Goal: Task Accomplishment & Management: Manage account settings

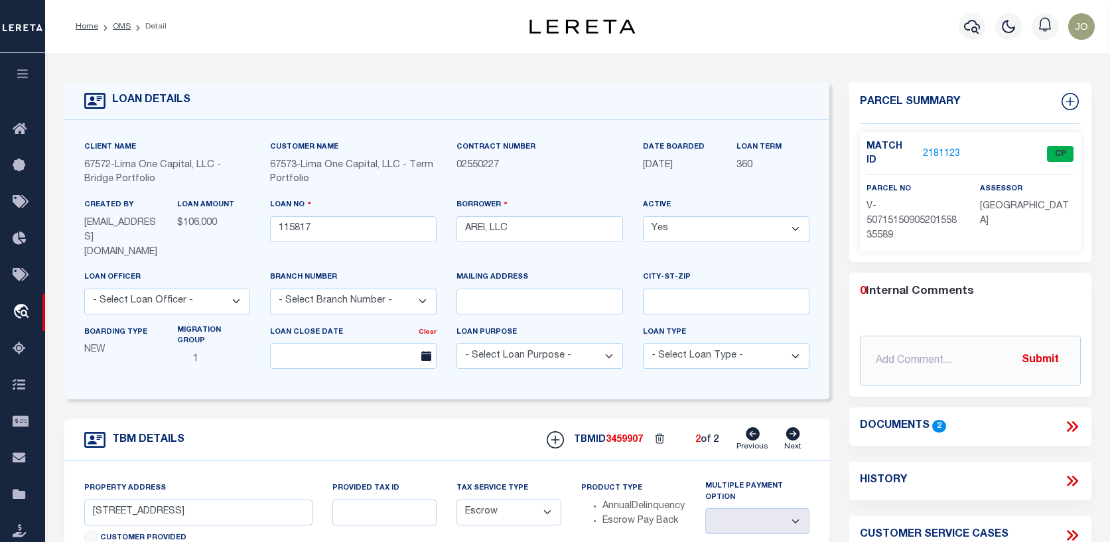
select select "Escrow"
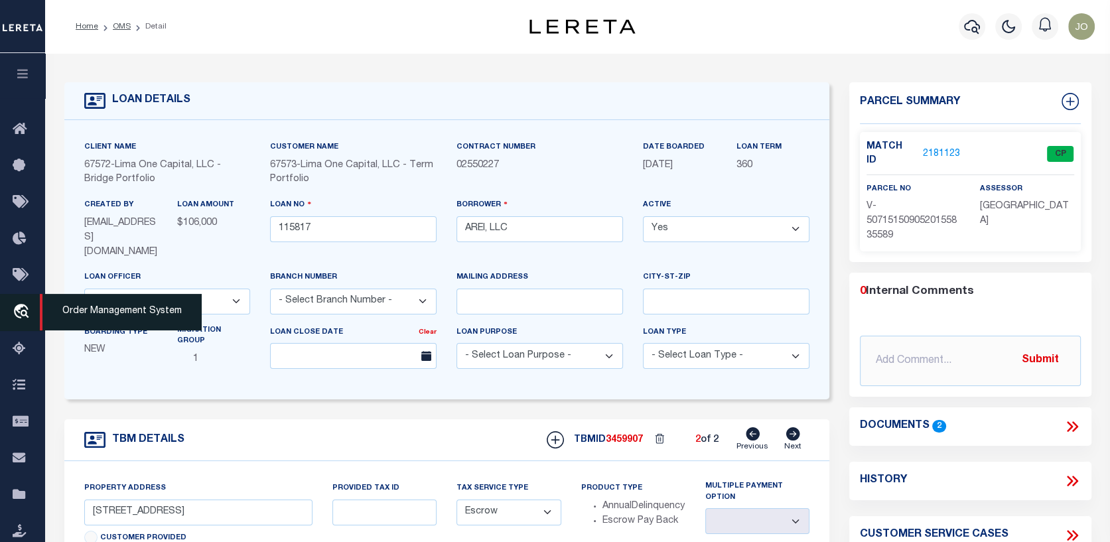
click at [18, 309] on icon "travel_explore" at bounding box center [23, 312] width 21 height 17
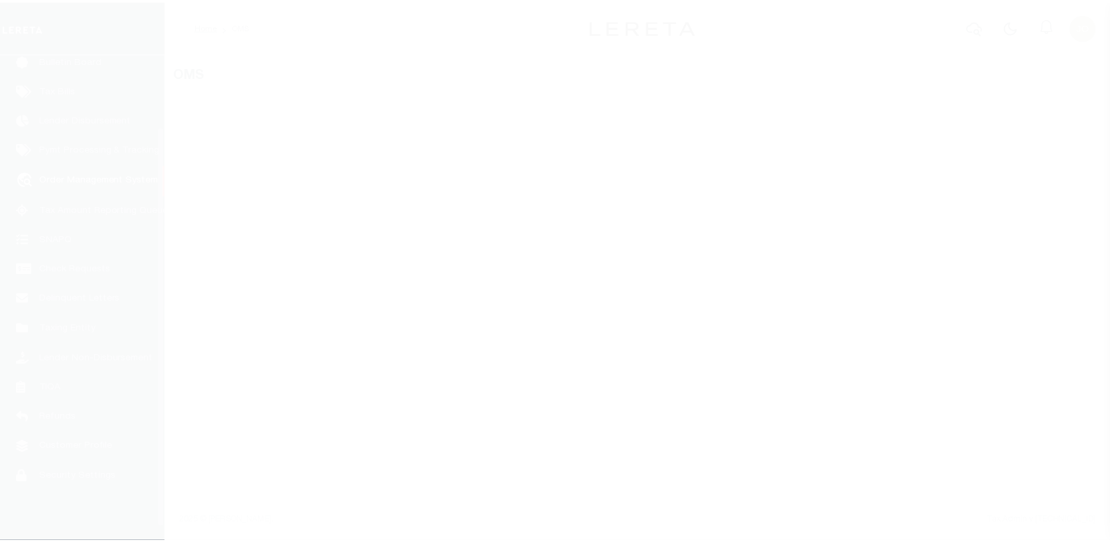
scroll to position [96, 0]
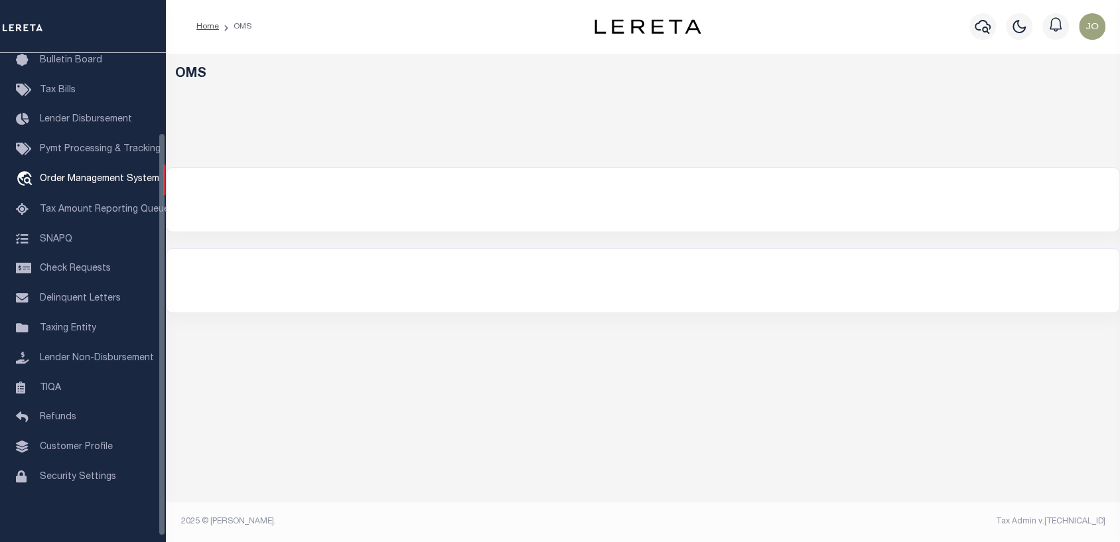
select select "200"
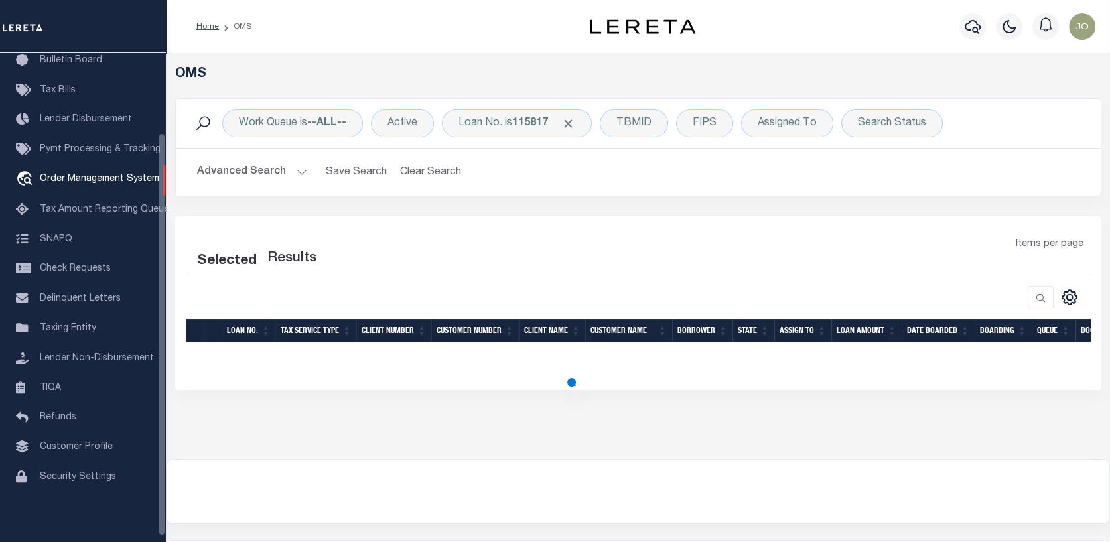
select select "200"
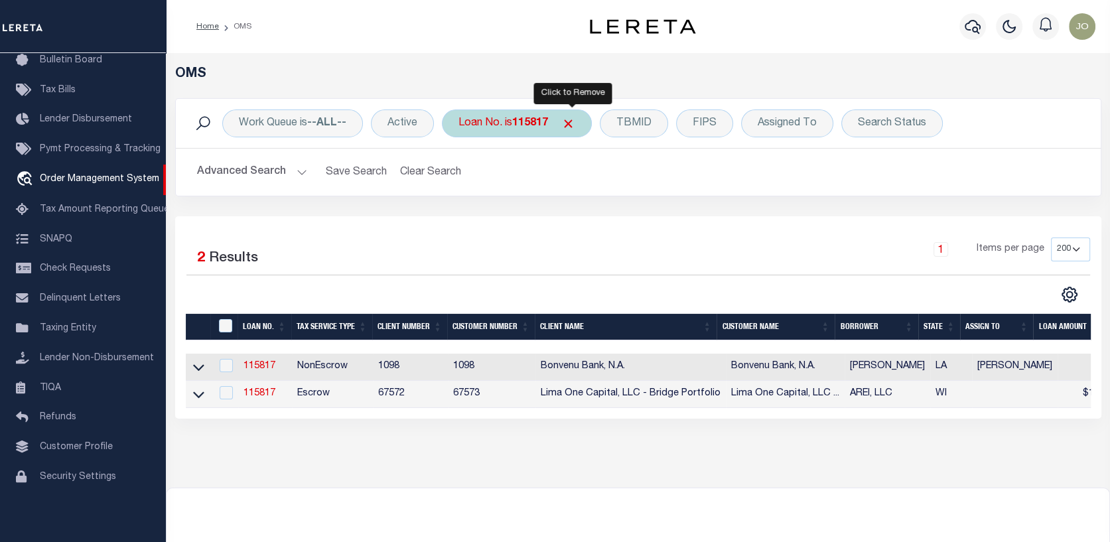
click at [572, 121] on span "Click to Remove" at bounding box center [568, 124] width 14 height 14
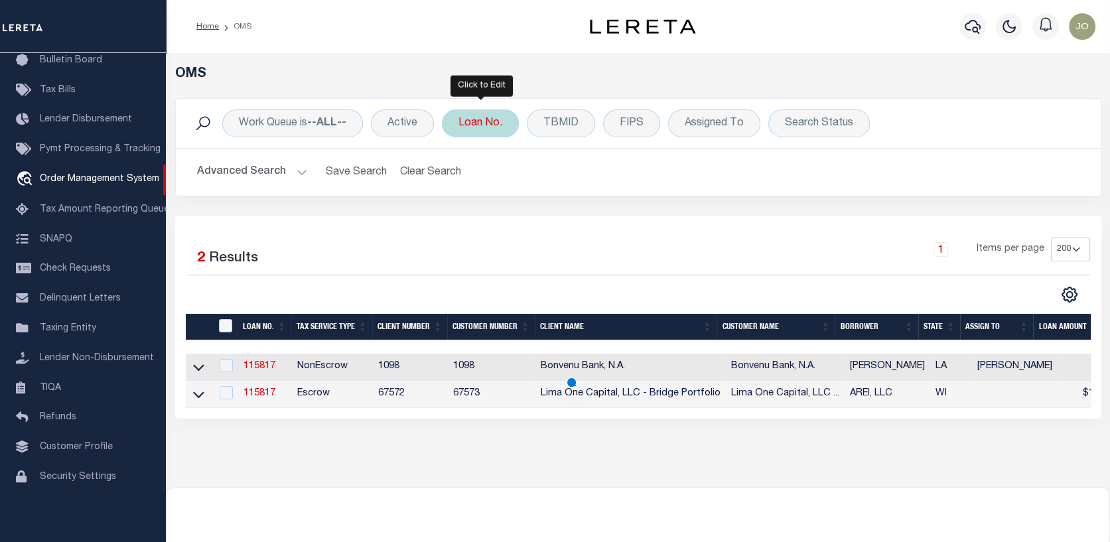
click at [481, 118] on div "Loan No." at bounding box center [480, 123] width 77 height 28
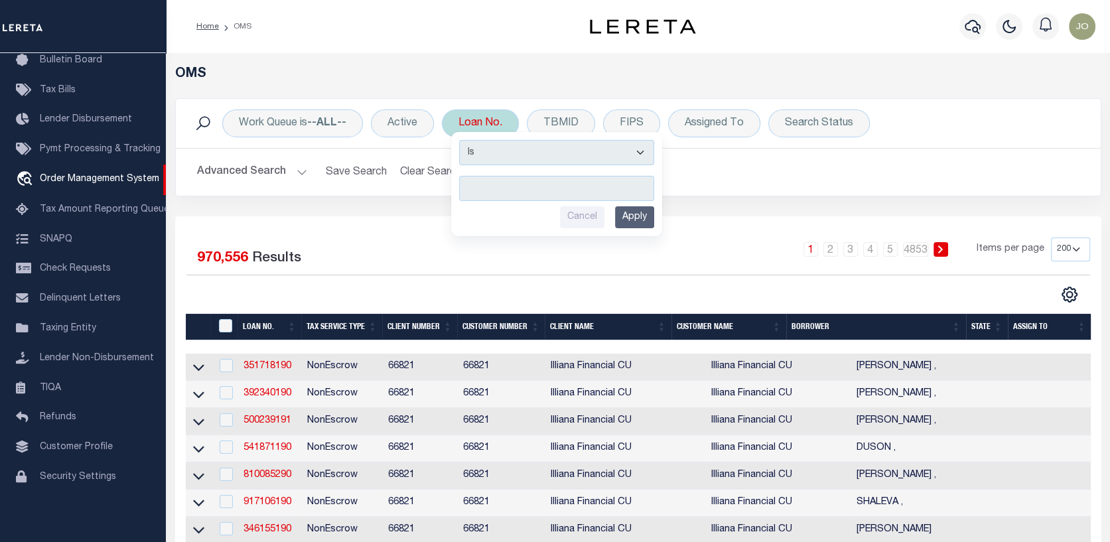
click at [467, 186] on input "text" at bounding box center [556, 188] width 195 height 25
type input "202378533"
click at [645, 218] on input "Apply" at bounding box center [634, 217] width 39 height 22
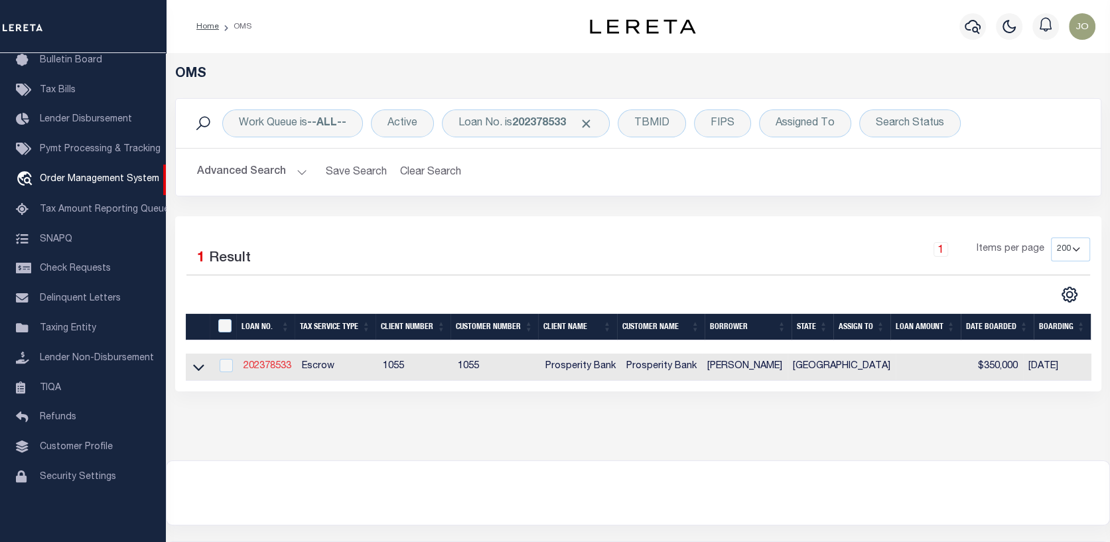
click at [269, 365] on link "202378533" at bounding box center [268, 366] width 48 height 9
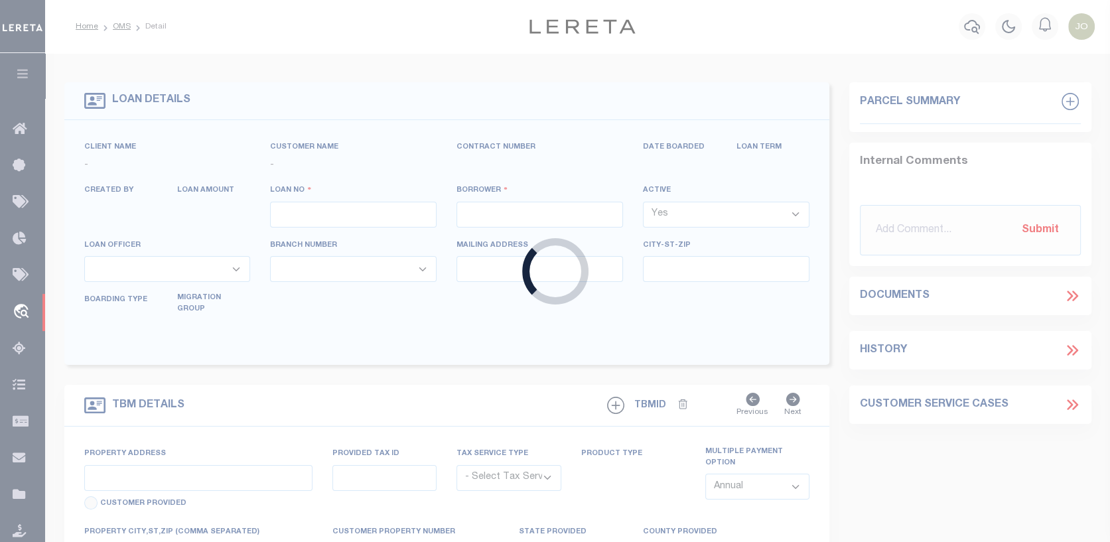
type input "202378533"
type input "MANUEL VALLES"
select select
type input "3246 EXPLORER WAY"
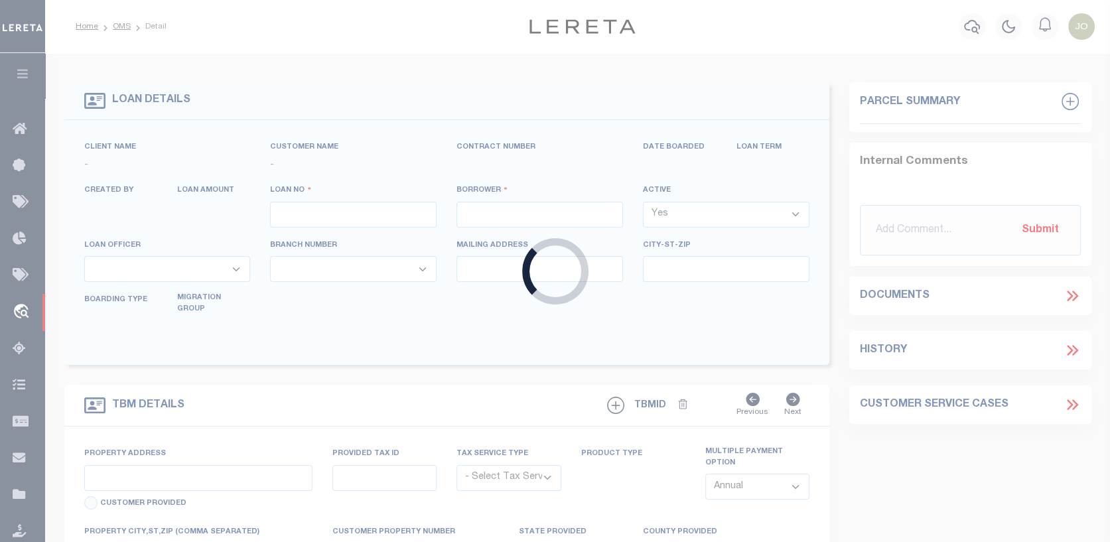
type input "CONROE TX 77301-1996"
select select "100"
select select "Escrow"
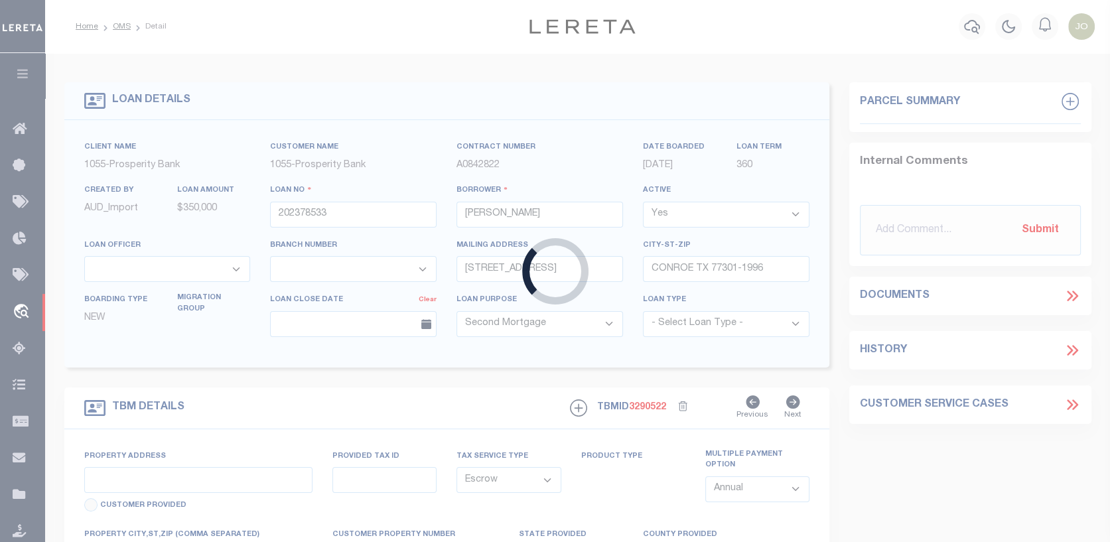
select select "10528"
select select "3911"
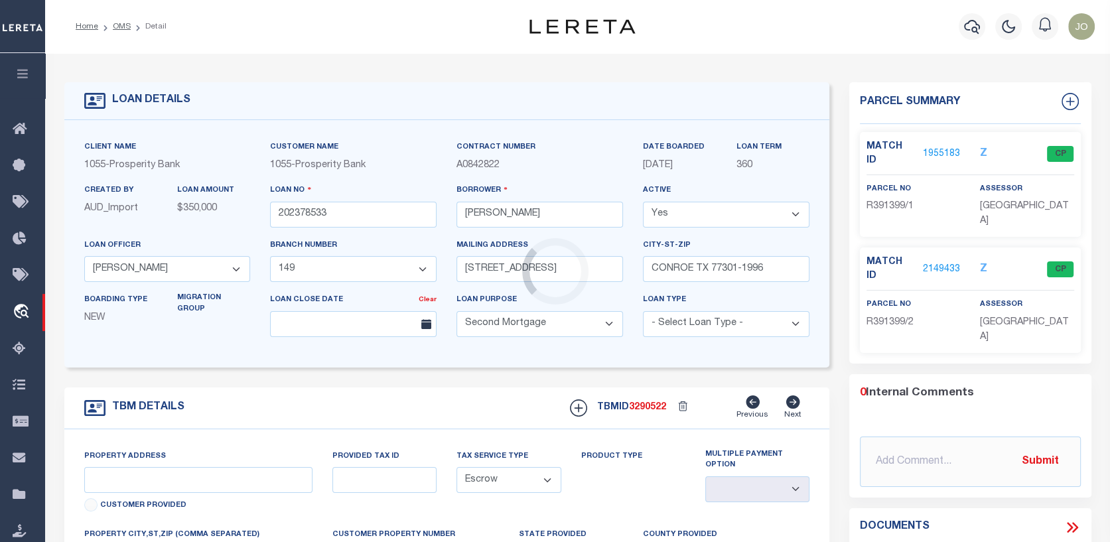
type input "3246 EXPLORER WAY"
type input "R391399"
select select
type input "[GEOGRAPHIC_DATA]"
type textarea "LOT 25 BLK 3 BARTON WOODS SUBD SEC 2"
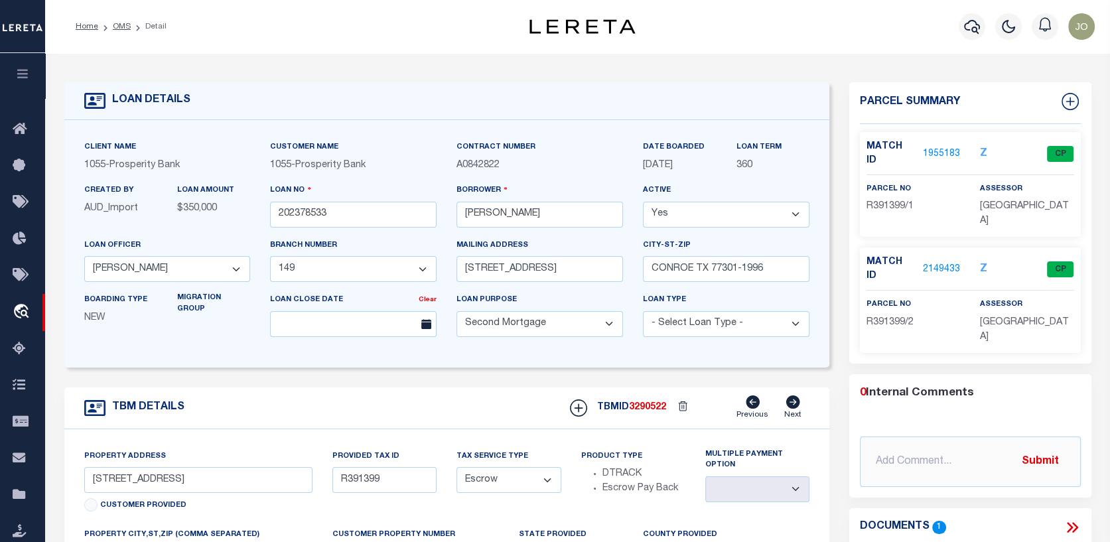
click at [1074, 519] on icon at bounding box center [1072, 527] width 17 height 17
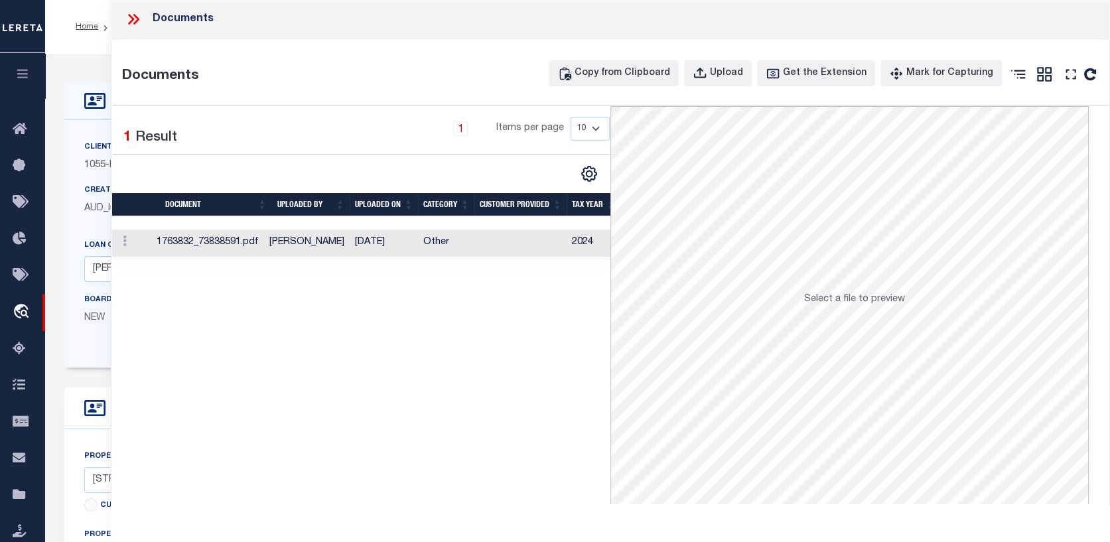
click at [239, 242] on td "1763832_73838591.pdf" at bounding box center [207, 243] width 113 height 27
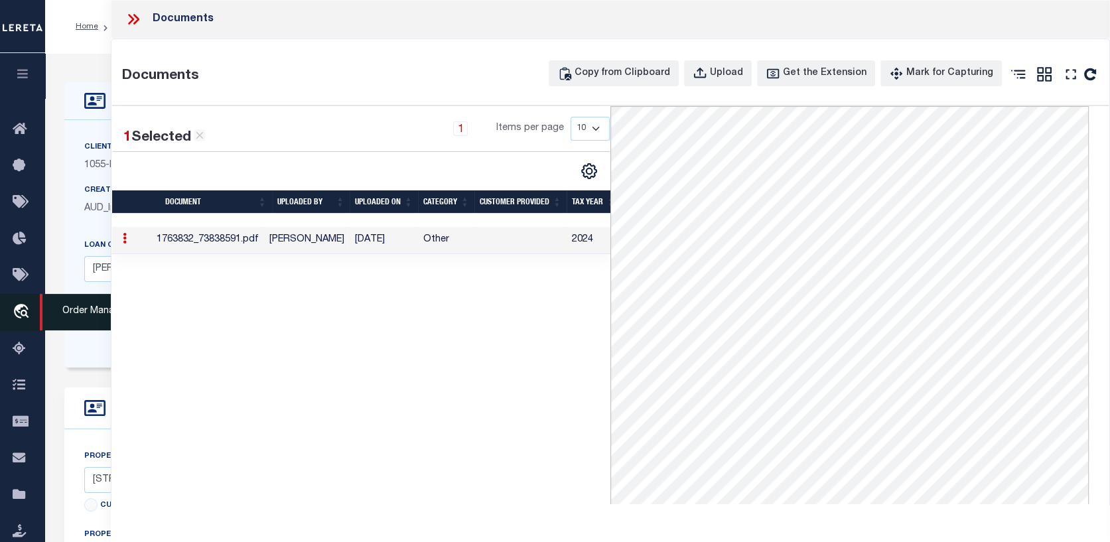
click at [18, 312] on icon "travel_explore" at bounding box center [23, 312] width 21 height 17
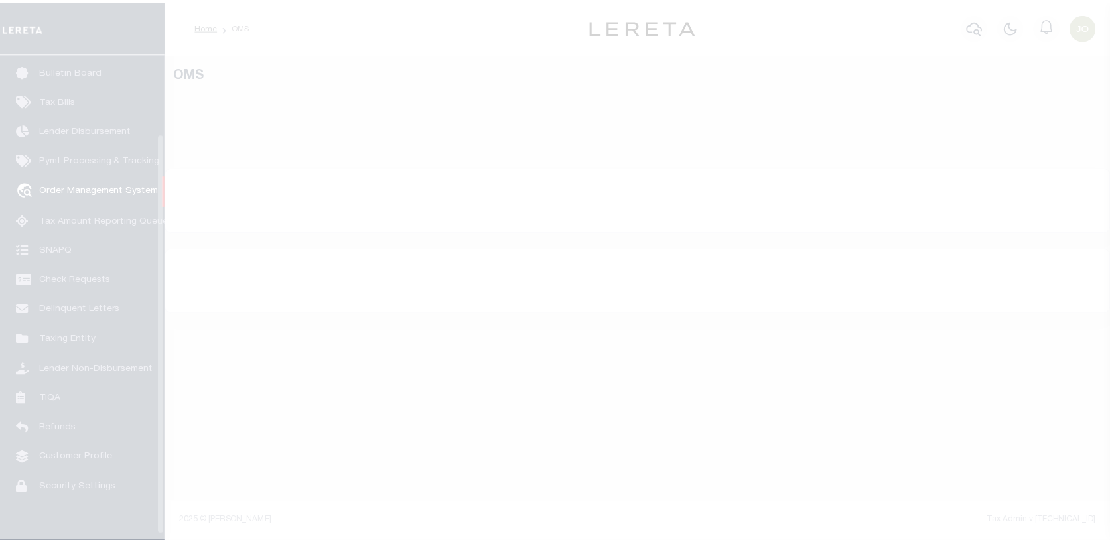
scroll to position [96, 0]
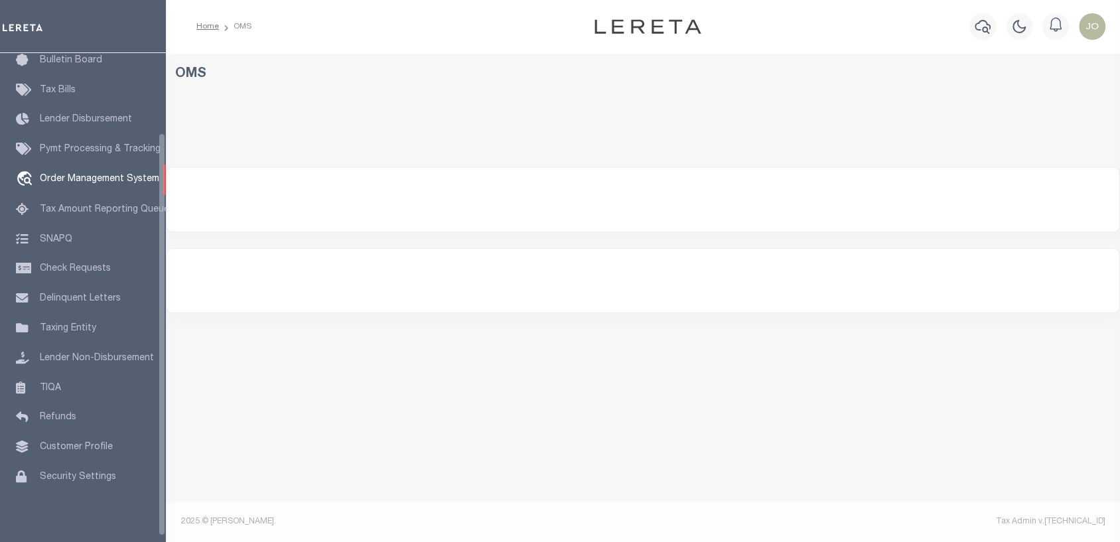
select select "200"
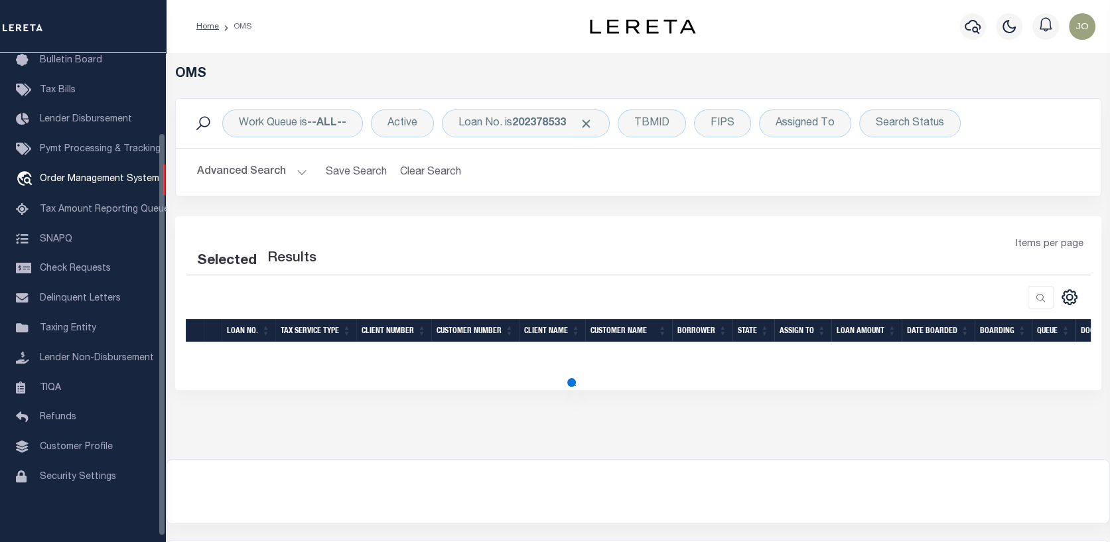
select select "200"
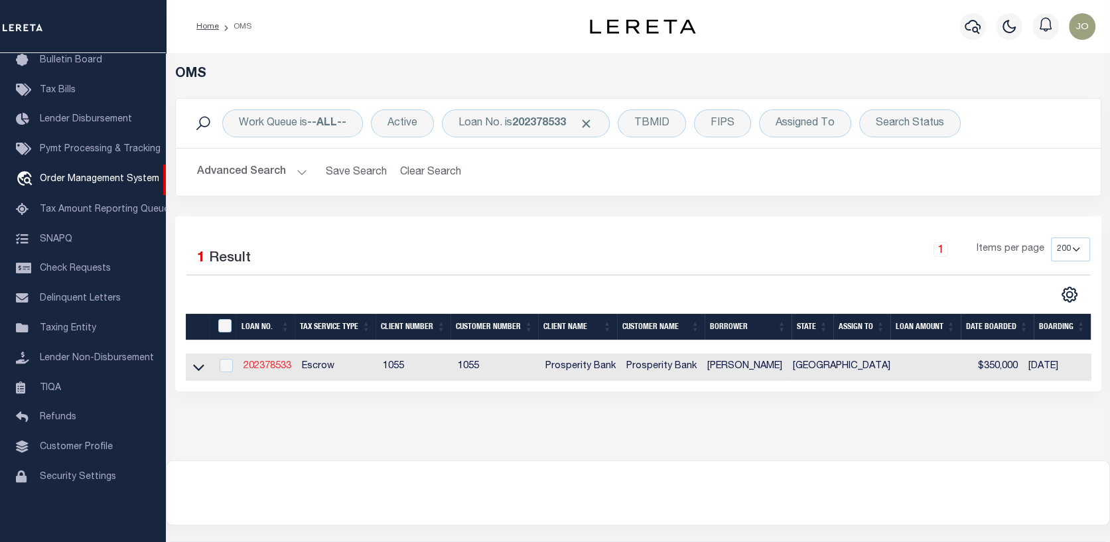
click at [261, 364] on link "202378533" at bounding box center [268, 366] width 48 height 9
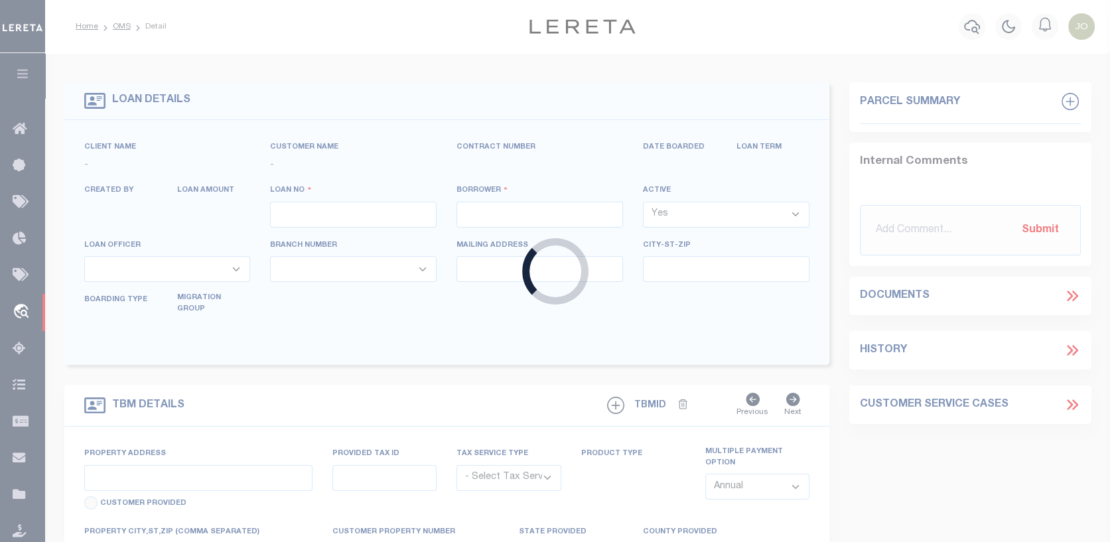
type input "202378533"
type input "MANUEL VALLES"
select select
type input "3246 EXPLORER WAY"
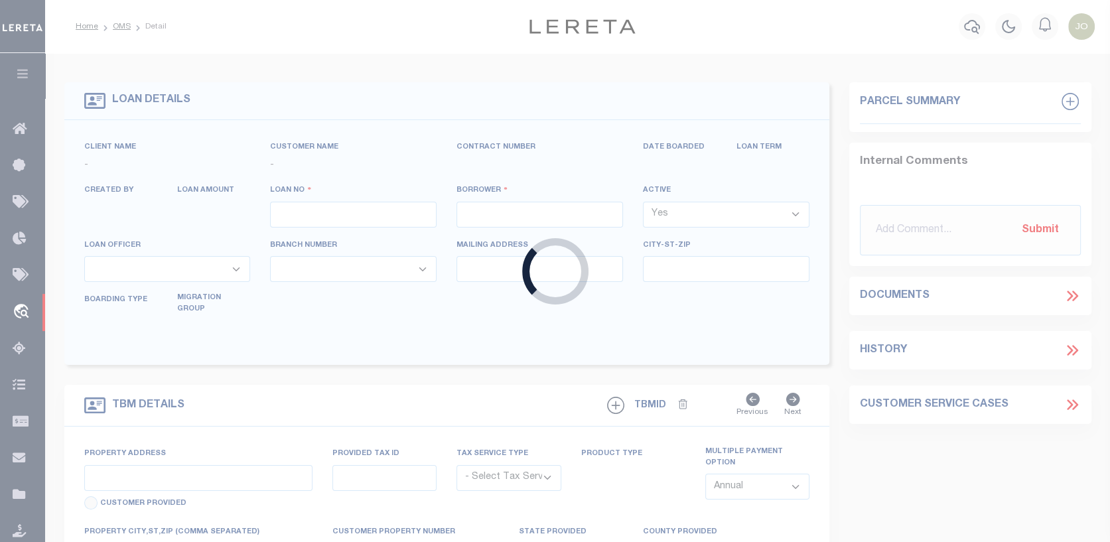
type input "CONROE TX 77301-1996"
select select "100"
select select "Escrow"
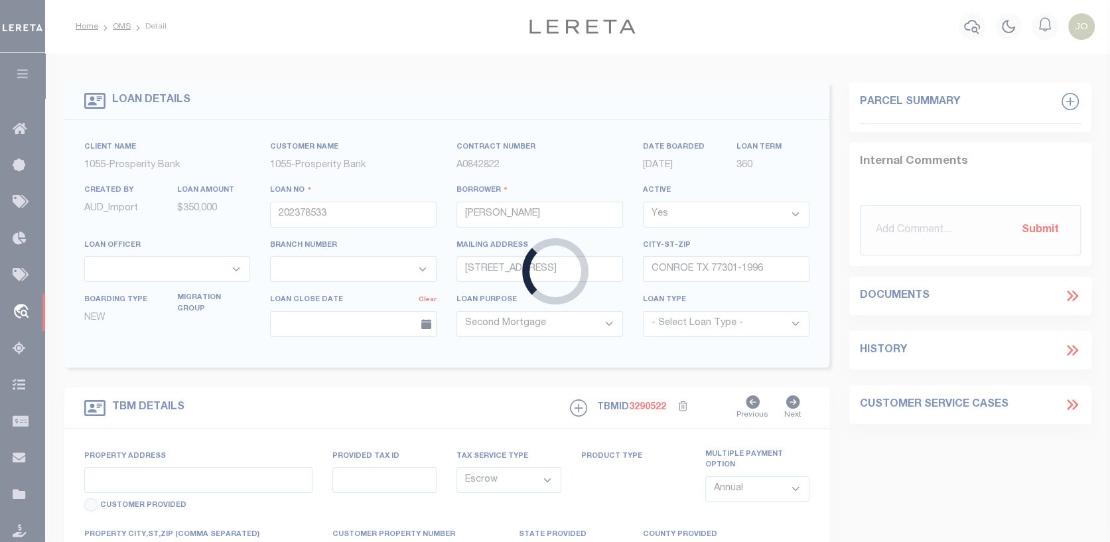
type input "3246 EXPLORER WAY"
type input "R391399"
select select
type input "[GEOGRAPHIC_DATA]"
type textarea "LOT 25 BLK 3 BARTON WOODS SUBD SEC 2"
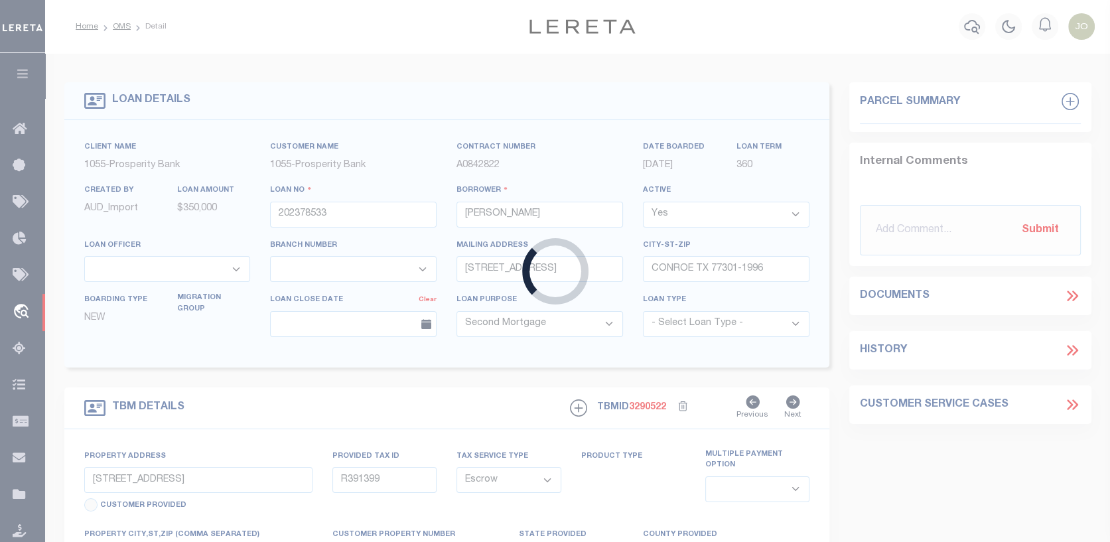
select select "10528"
select select "3911"
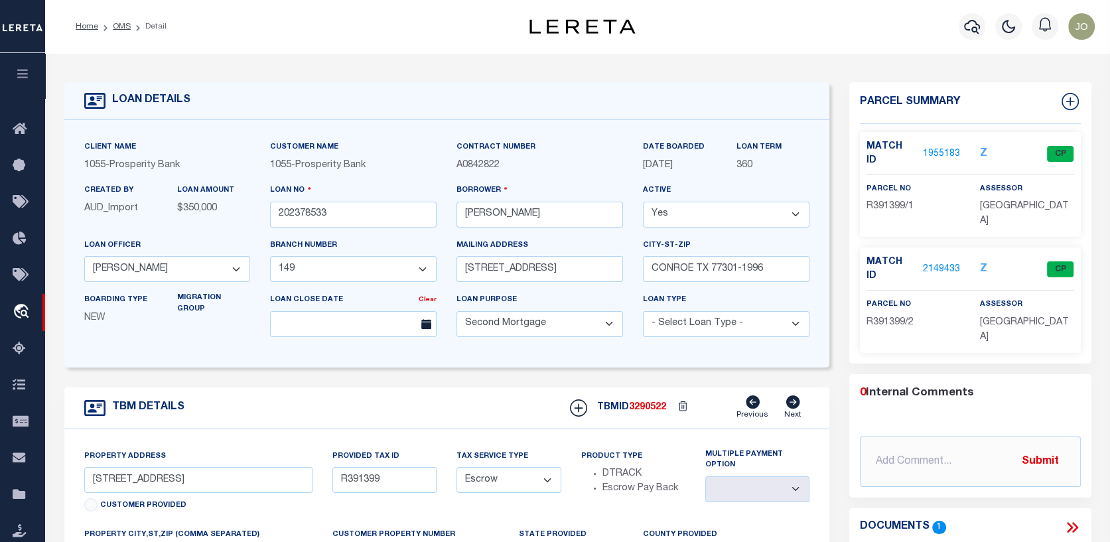
click at [941, 147] on link "1955183" at bounding box center [941, 154] width 37 height 14
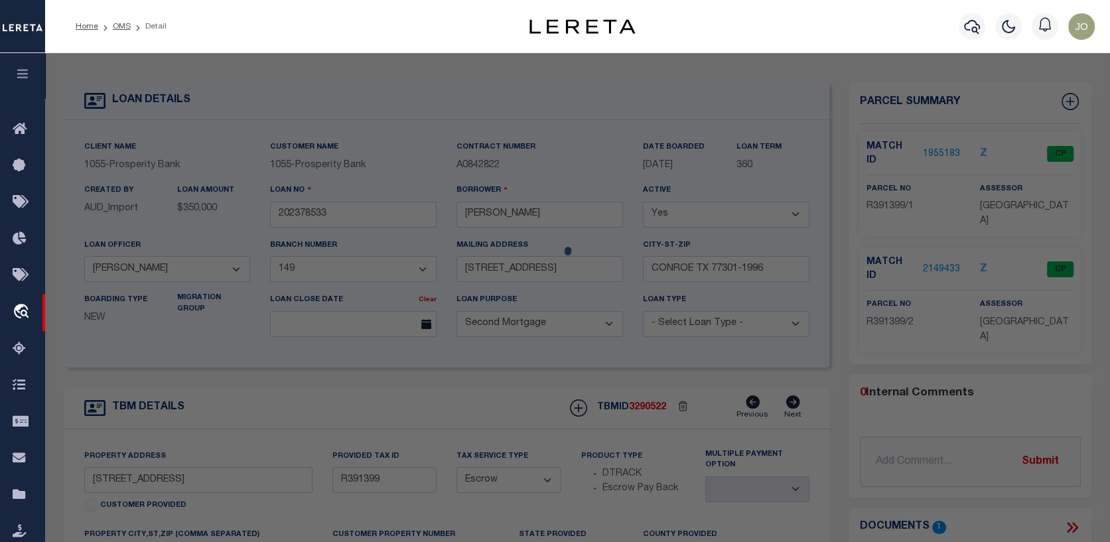
checkbox input "false"
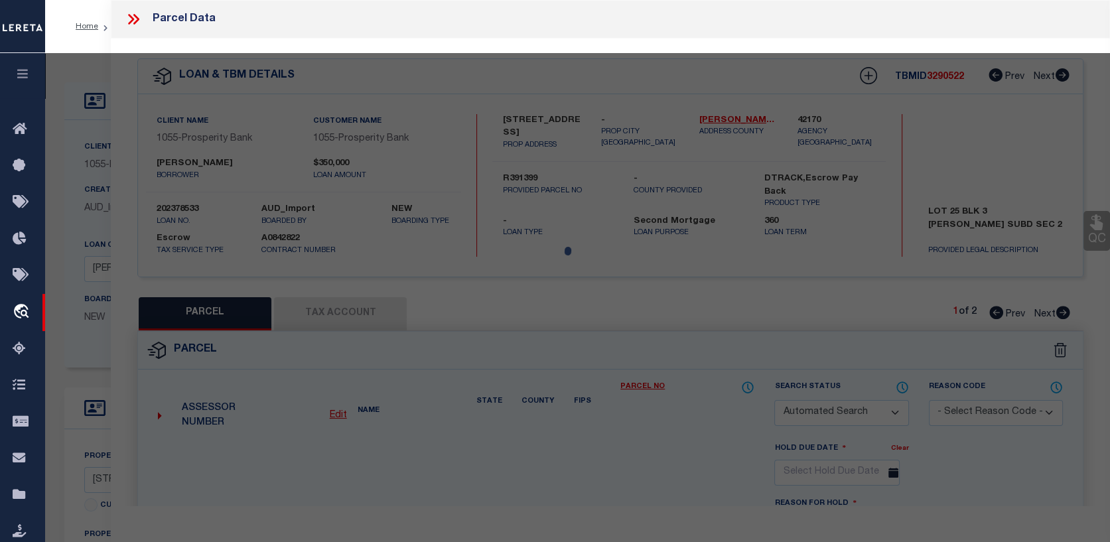
select select "CP"
type input "VALLES, MAUEL & EFRAIN V LAVALLE & MAYRA F DOZAL"
type input "2495-02-06400"
select select
type input "3246 EXPLORER WAY"
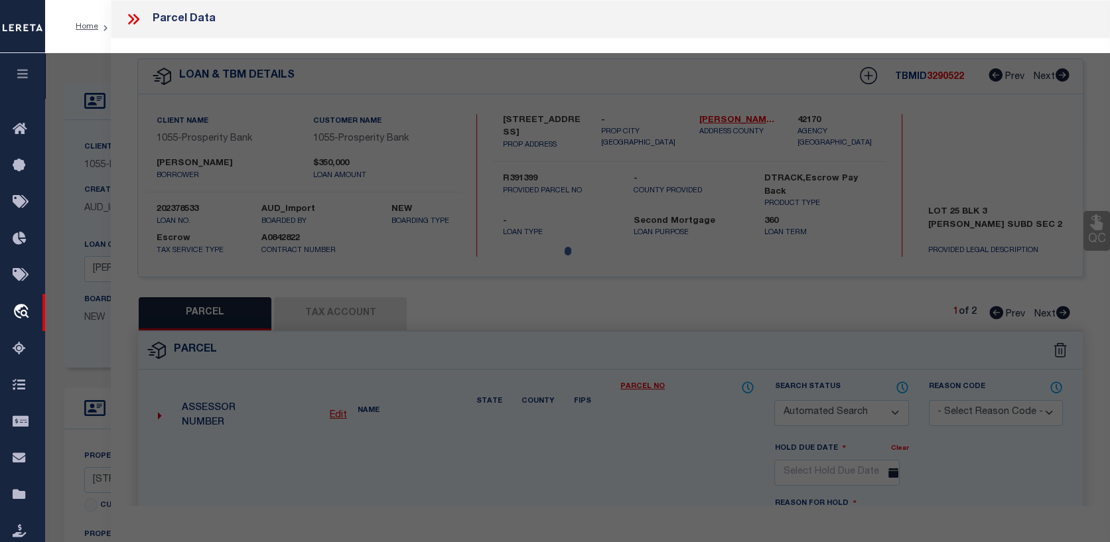
checkbox input "false"
type input "CONROE, TX 77301"
type textarea "S249502 - Barton Woods 02, BLOCK 3, Lot 25"
type textarea "Spoke utility district, state parcel number for Efrain – 39139901 and Manual pa…"
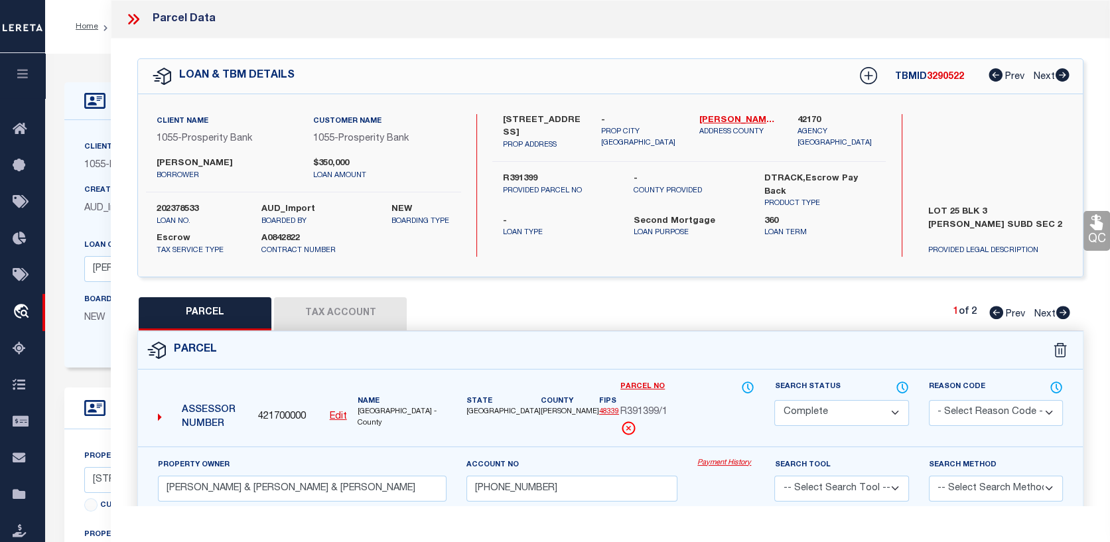
click at [1065, 308] on icon at bounding box center [1063, 312] width 14 height 13
select select "AS"
checkbox input "false"
select select "CP"
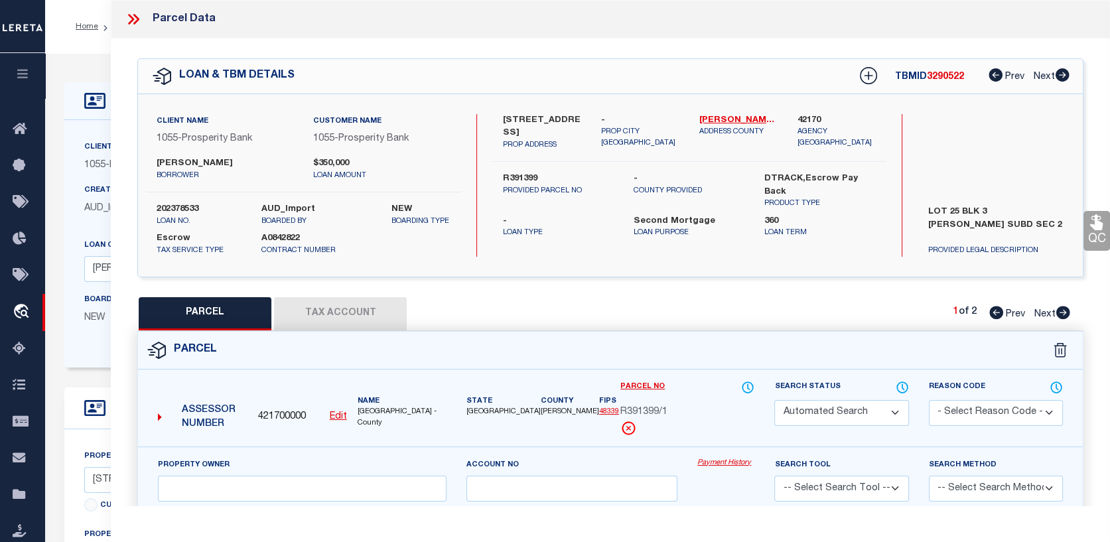
type input "[PERSON_NAME] & [PERSON_NAME]"
select select
type input "3246 EXPLORER WAY"
checkbox input "false"
type input "CONROE TX 77301"
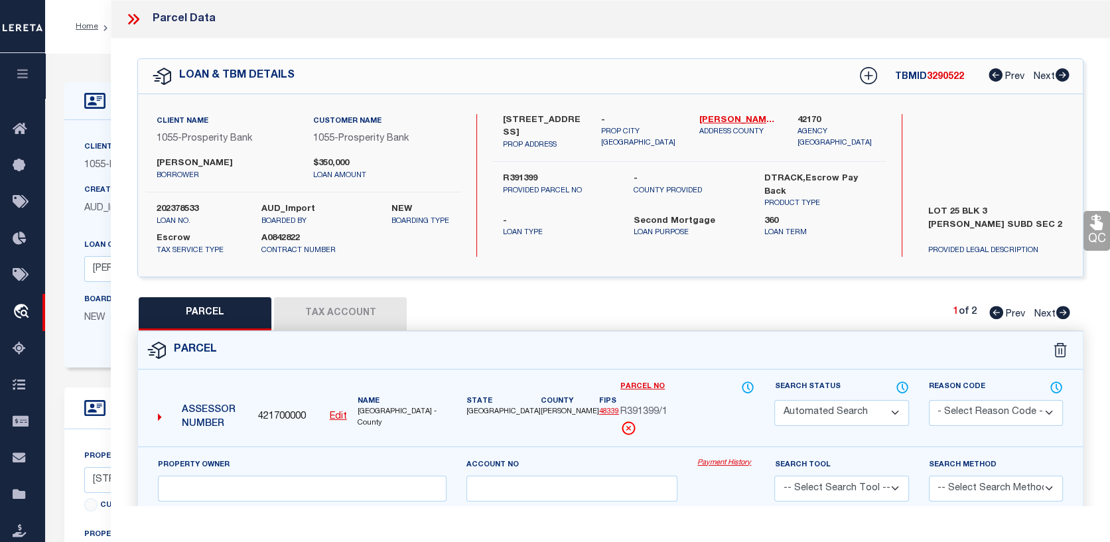
type textarea "S249502 - Barton Woods 02, BLOCK 3, Lot 25"
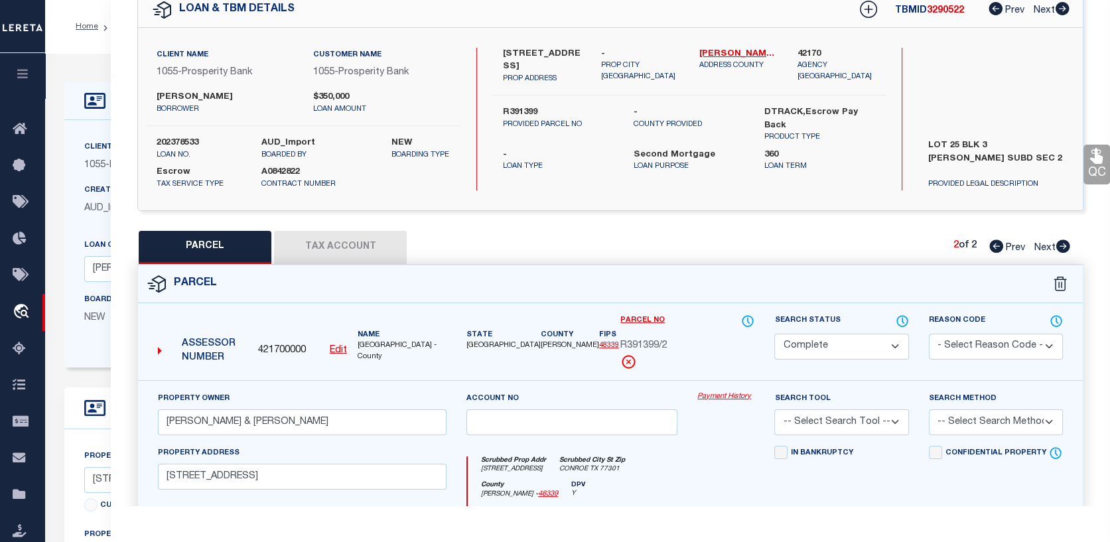
click at [990, 246] on icon at bounding box center [996, 246] width 14 height 13
select select "AS"
checkbox input "false"
select select "CP"
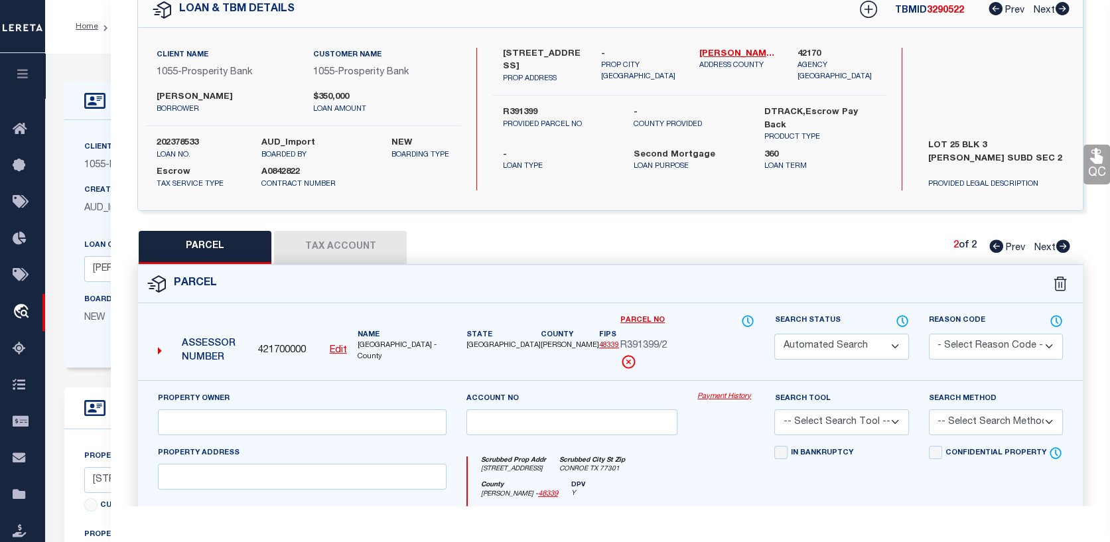
type input "[PERSON_NAME] & [PERSON_NAME] & [PERSON_NAME]"
type input "[PHONE_NUMBER]"
select select
type input "[STREET_ADDRESS]"
checkbox input "false"
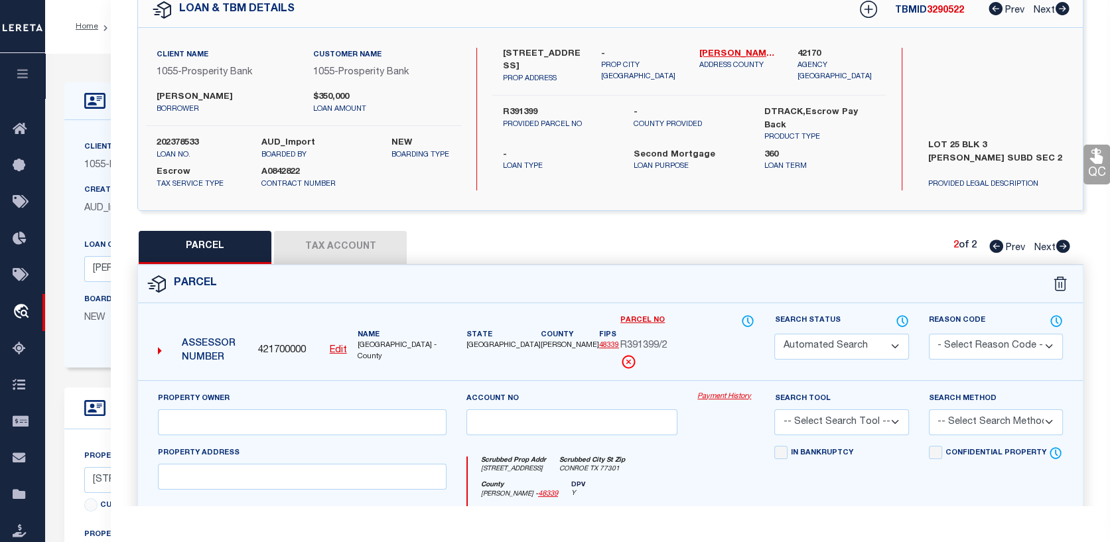
type input "[GEOGRAPHIC_DATA]"
type textarea "S249502 - [PERSON_NAME][GEOGRAPHIC_DATA], Lot 25"
type textarea "Spoke utility district, state parcel number for [PERSON_NAME] – 39139901 and Ma…"
click at [1060, 248] on icon at bounding box center [1063, 246] width 14 height 13
select select "AS"
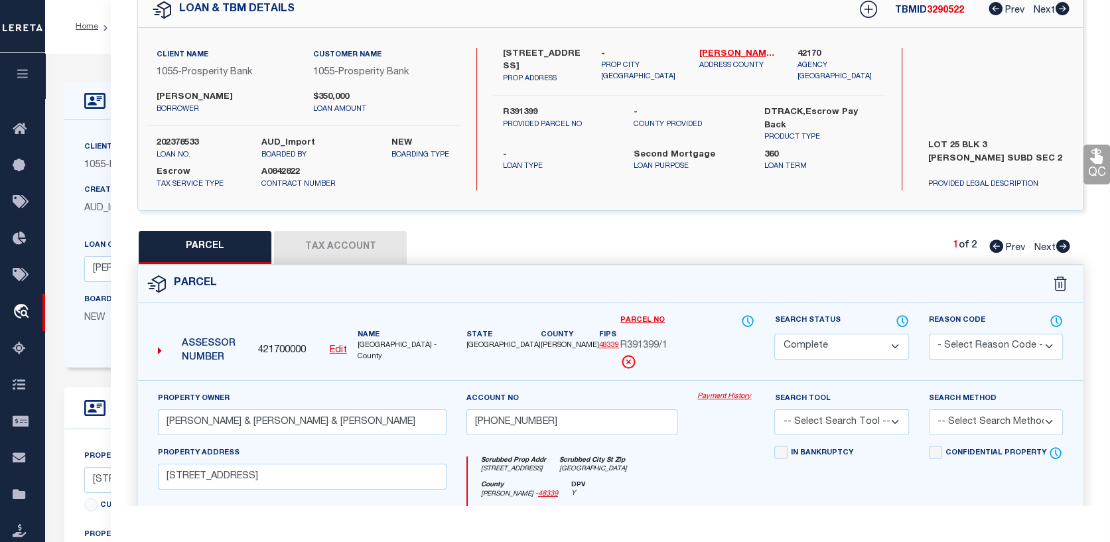
checkbox input "false"
select select "CP"
type input "[PERSON_NAME] & [PERSON_NAME]"
select select
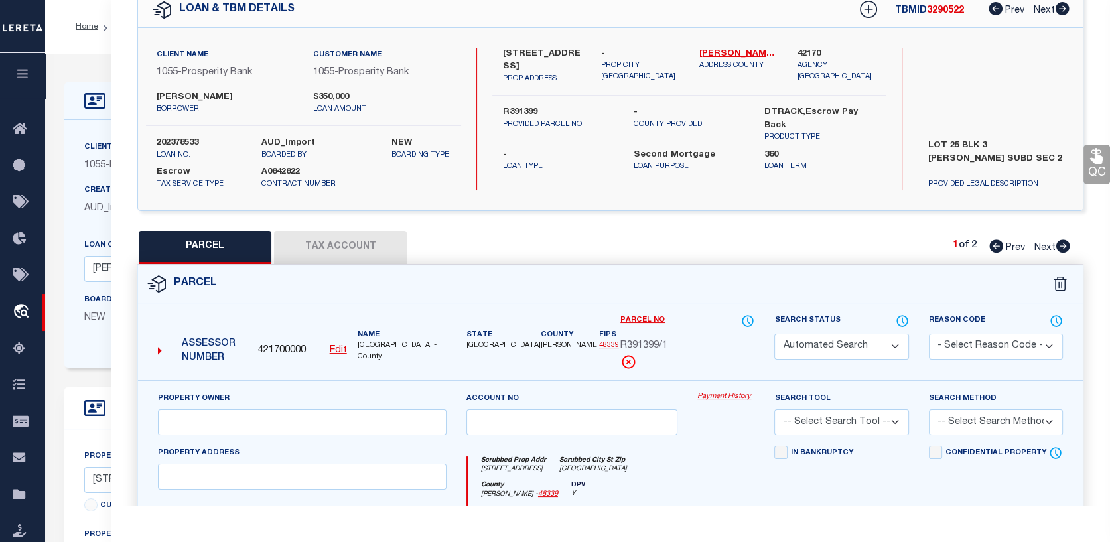
type input "[STREET_ADDRESS]"
checkbox input "false"
type input "CONROE TX 77301"
type textarea "S249502 - [PERSON_NAME][GEOGRAPHIC_DATA], Lot 25"
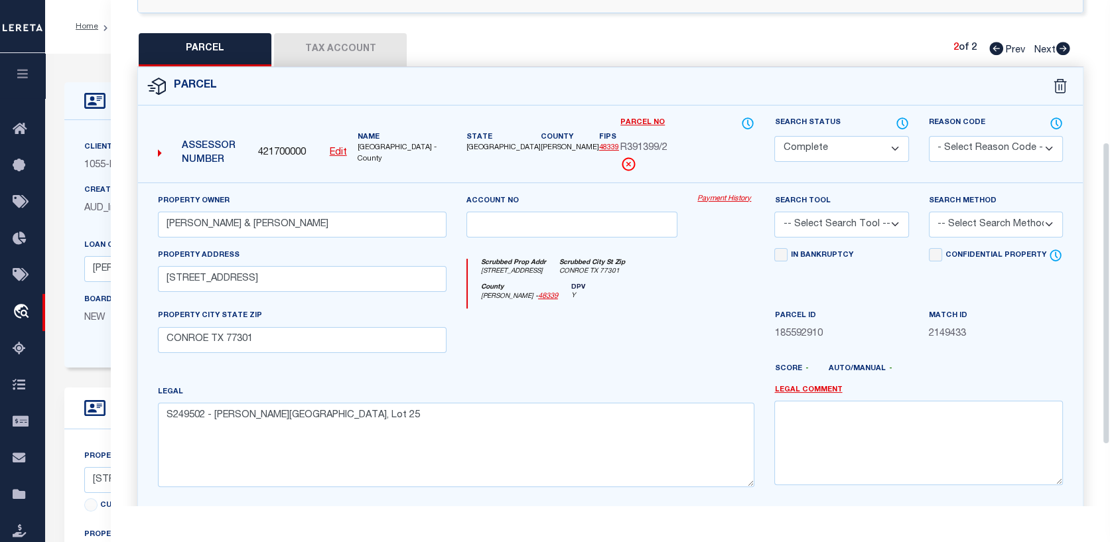
scroll to position [265, 0]
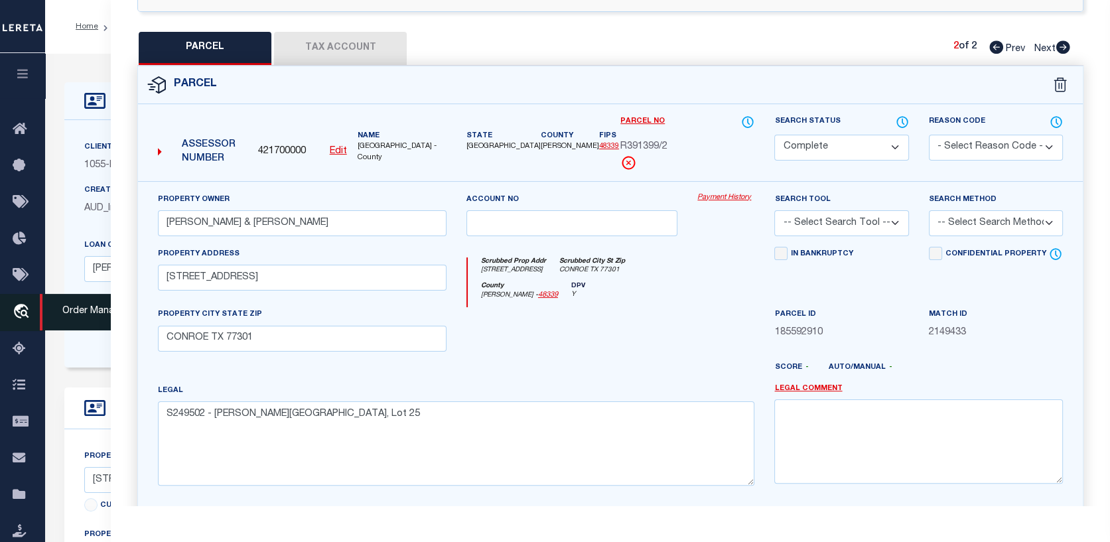
click at [15, 307] on icon "travel_explore" at bounding box center [23, 312] width 21 height 17
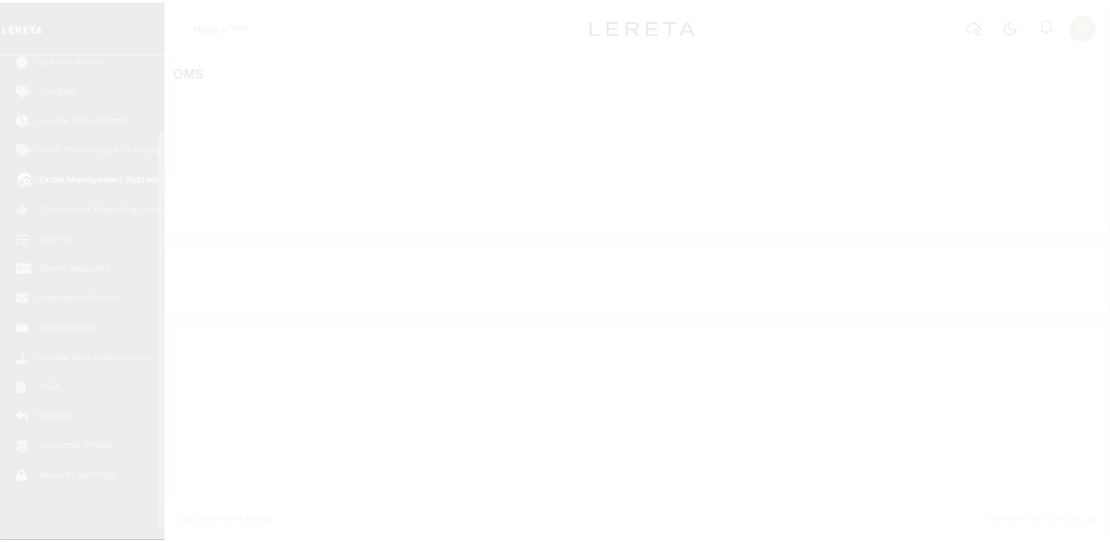
scroll to position [96, 0]
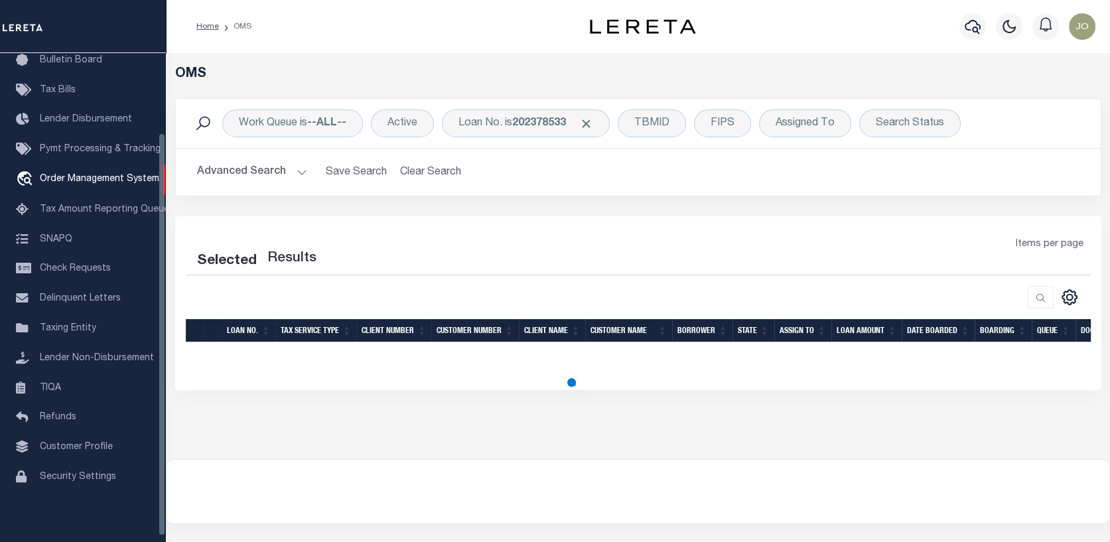
select select "200"
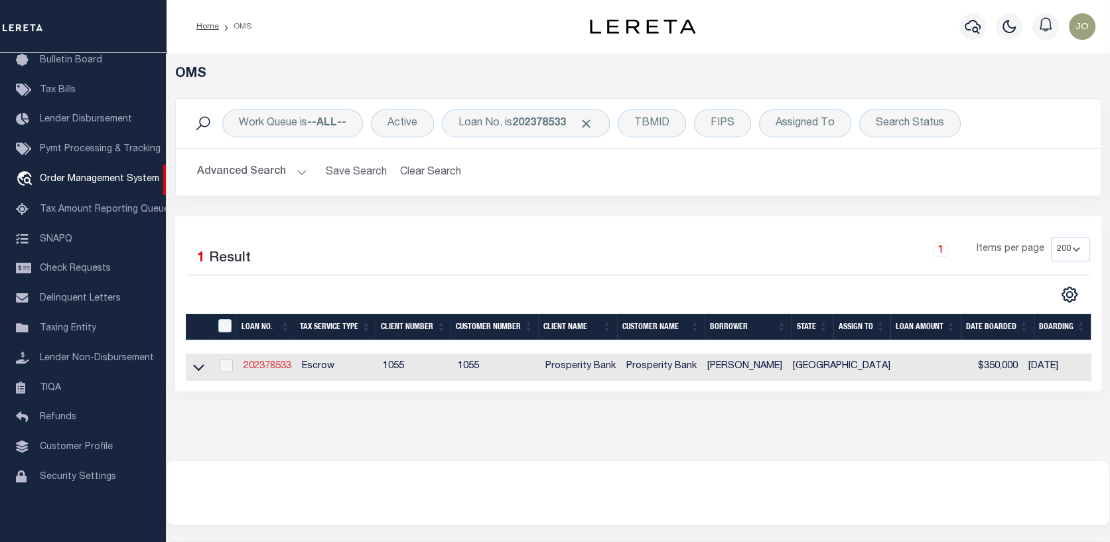
click at [280, 366] on link "202378533" at bounding box center [268, 366] width 48 height 9
type input "202378533"
type input "MANUEL VALLES"
select select
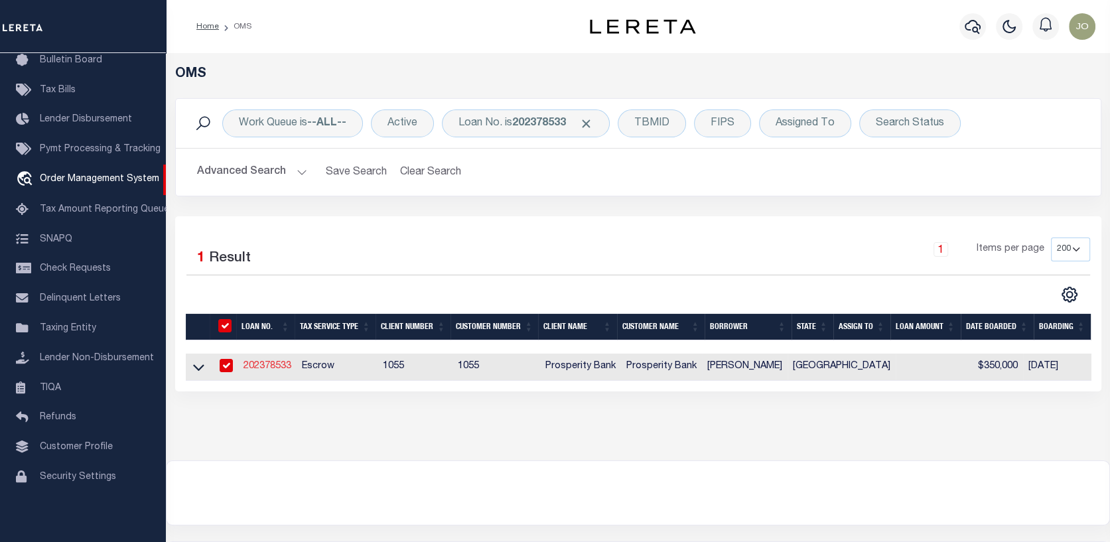
type input "3246 EXPLORER WAY"
type input "CONROE TX 77301-1996"
select select "100"
select select "Escrow"
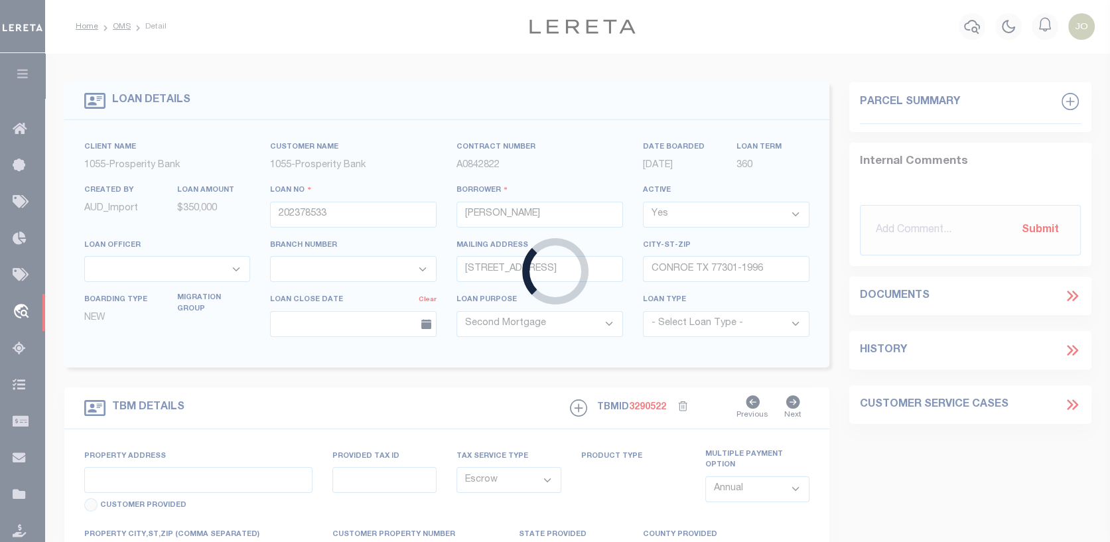
select select "10528"
select select "3911"
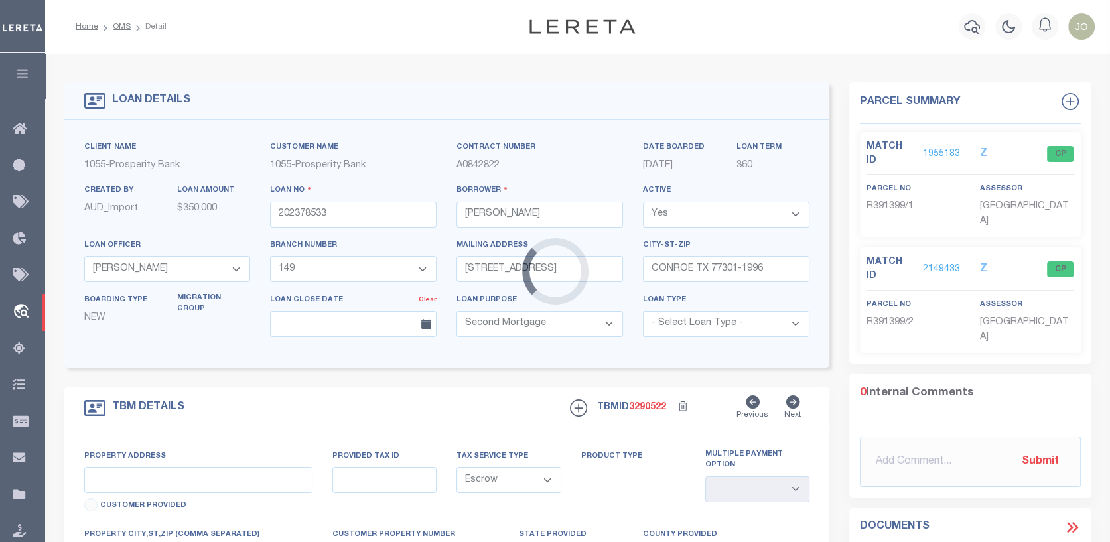
type input "3246 EXPLORER WAY"
type input "R391399"
select select
type input "[GEOGRAPHIC_DATA]"
type textarea "LOT 25 BLK 3 BARTON WOODS SUBD SEC 2"
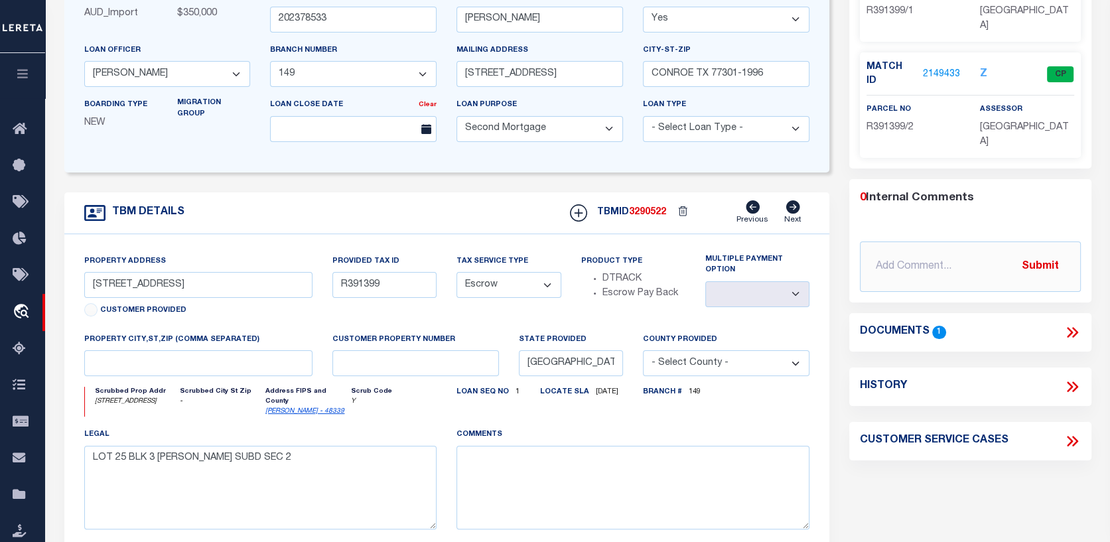
scroll to position [199, 0]
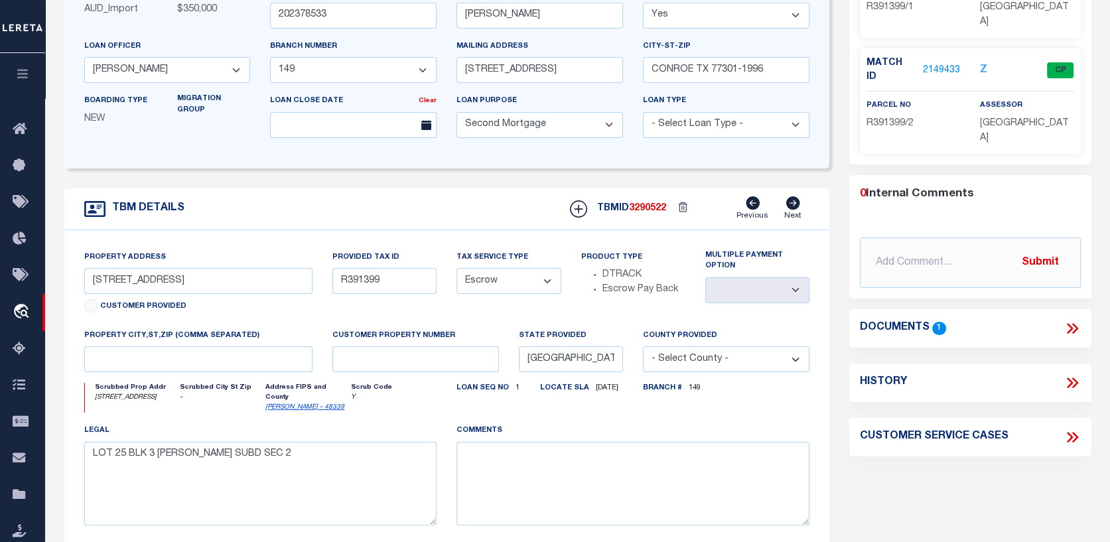
click at [939, 64] on link "2149433" at bounding box center [941, 71] width 37 height 14
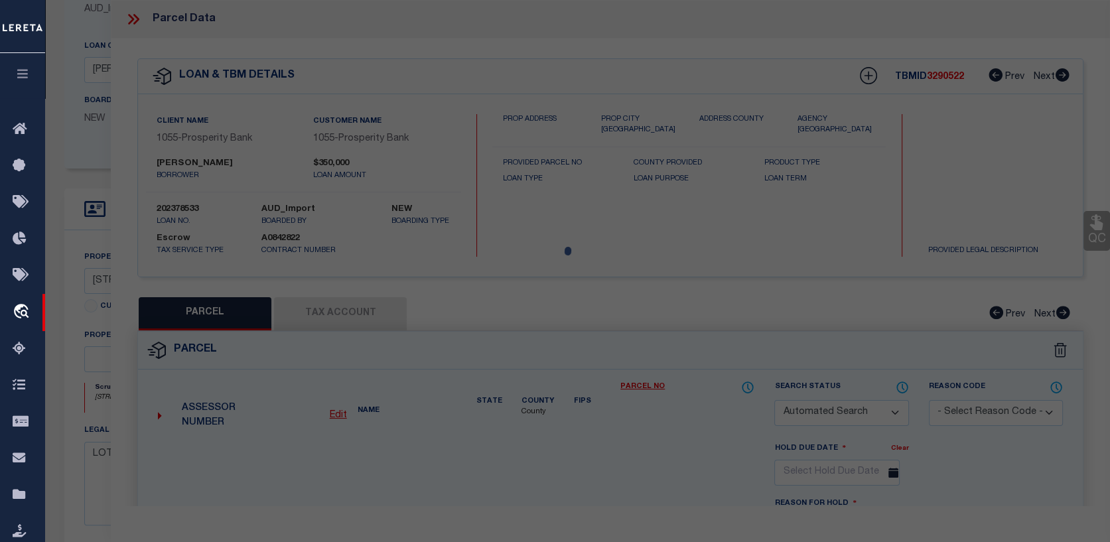
checkbox input "false"
select select "CP"
type input "LAVALLE, EFRAIN V & MAYRA F DOZAL"
select select
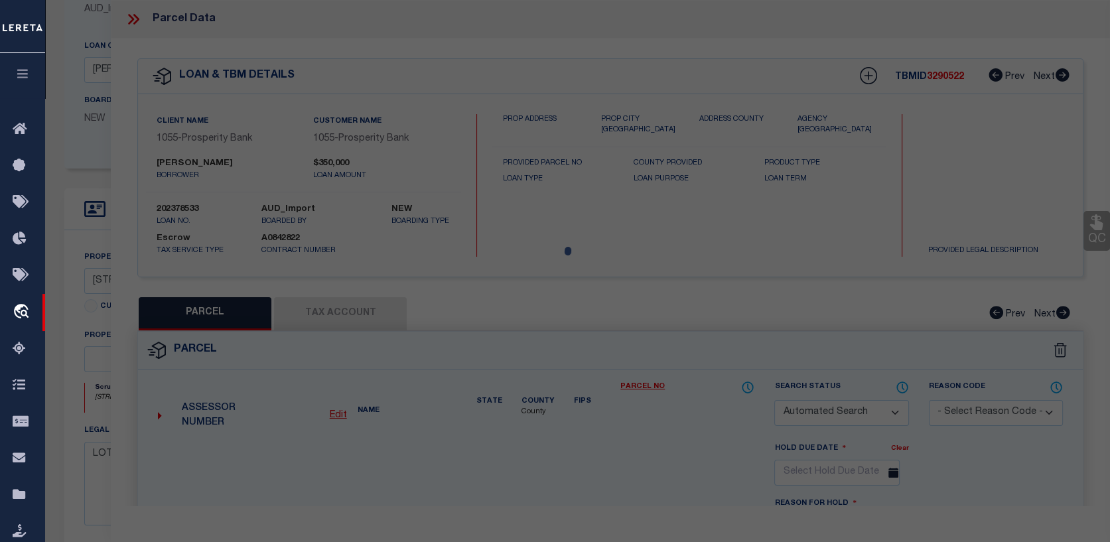
type input "3246 EXPLORER WAY"
checkbox input "false"
type input "CONROE TX 77301"
type textarea "S249502 - [PERSON_NAME][GEOGRAPHIC_DATA], Lot 25"
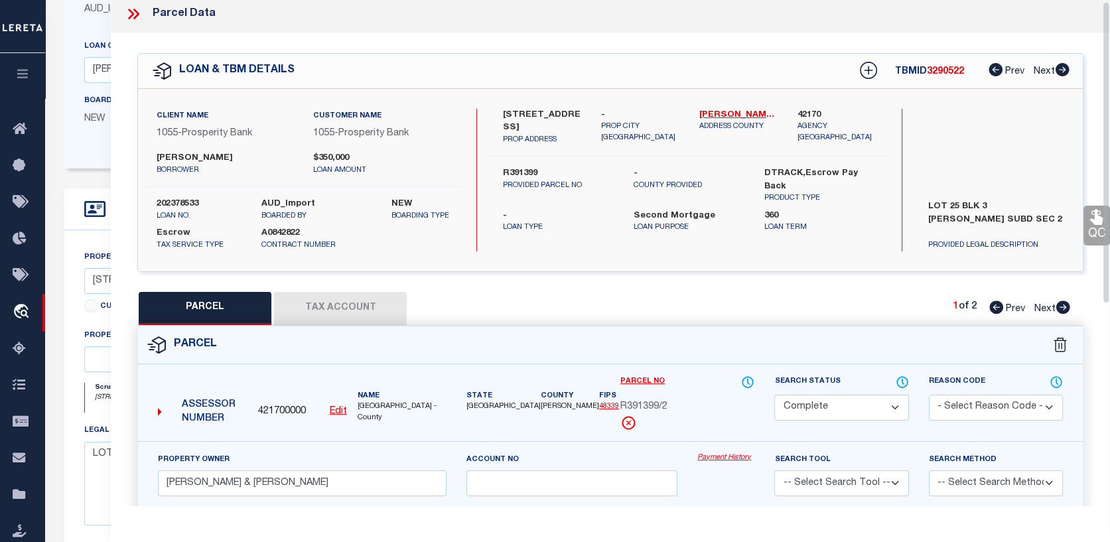
scroll to position [0, 0]
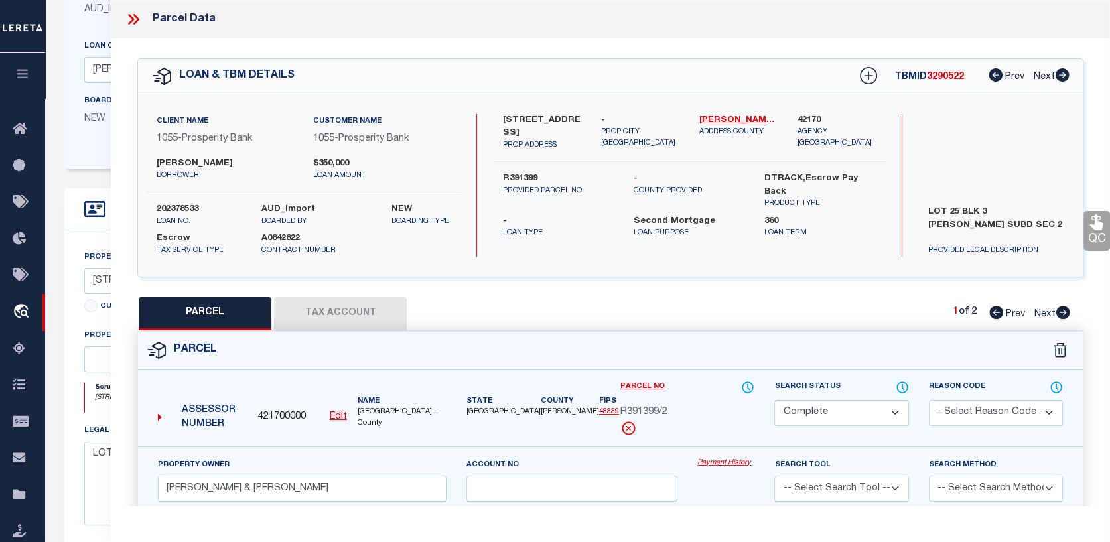
click at [356, 313] on button "Tax Account" at bounding box center [340, 313] width 133 height 33
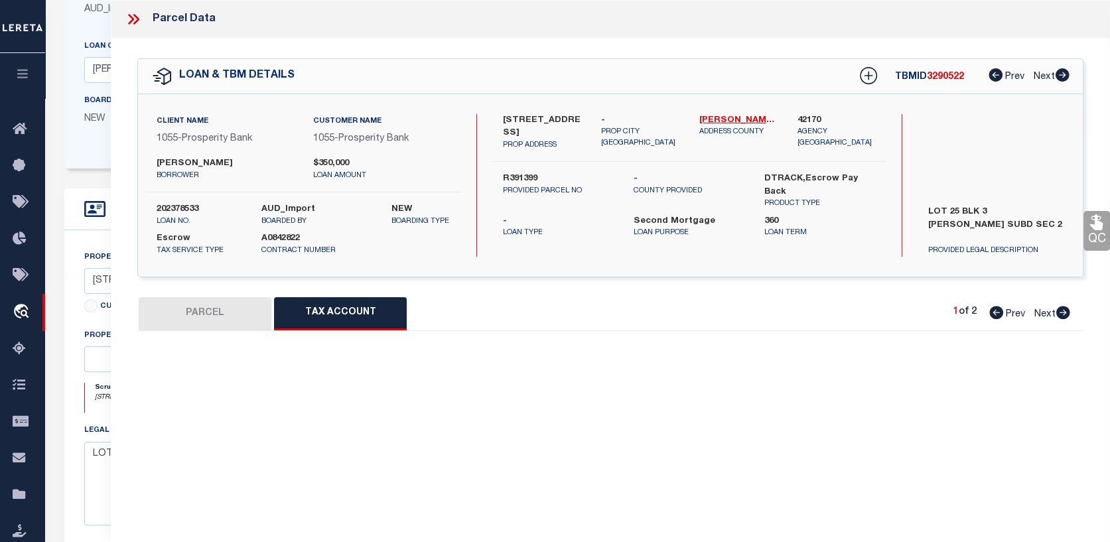
select select "100"
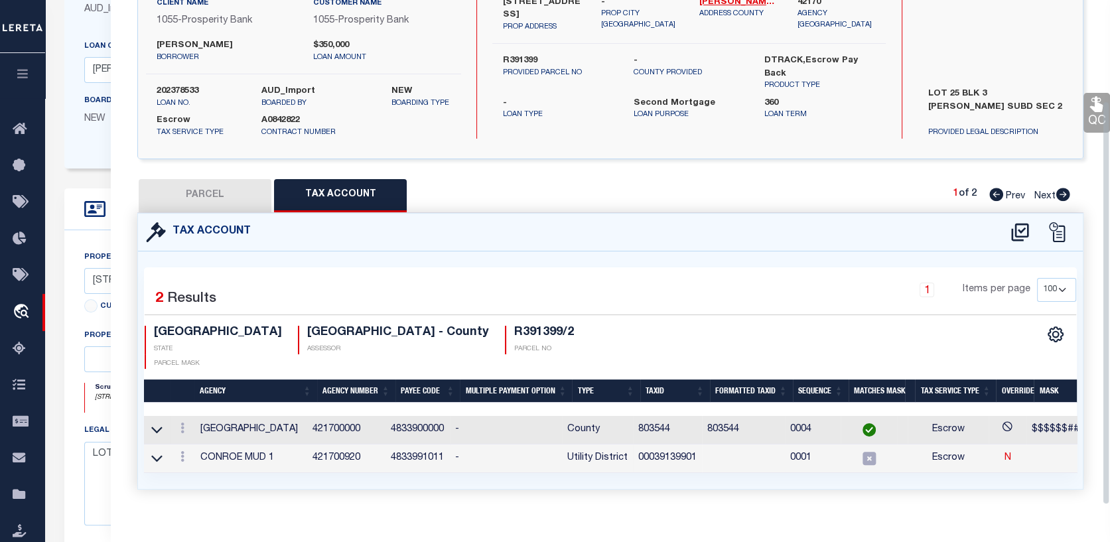
scroll to position [127, 0]
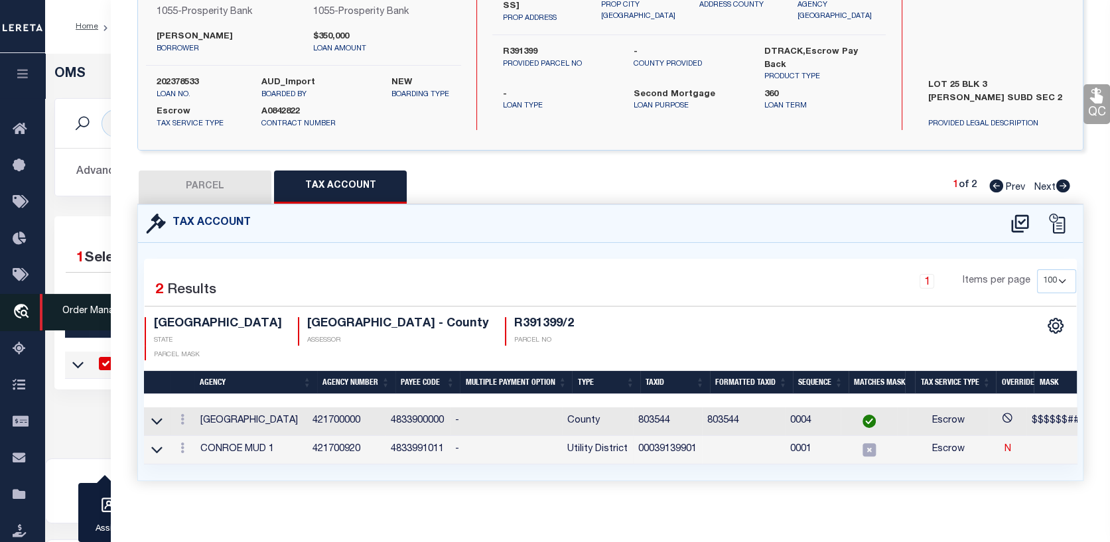
click at [20, 310] on icon "travel_explore" at bounding box center [23, 312] width 21 height 17
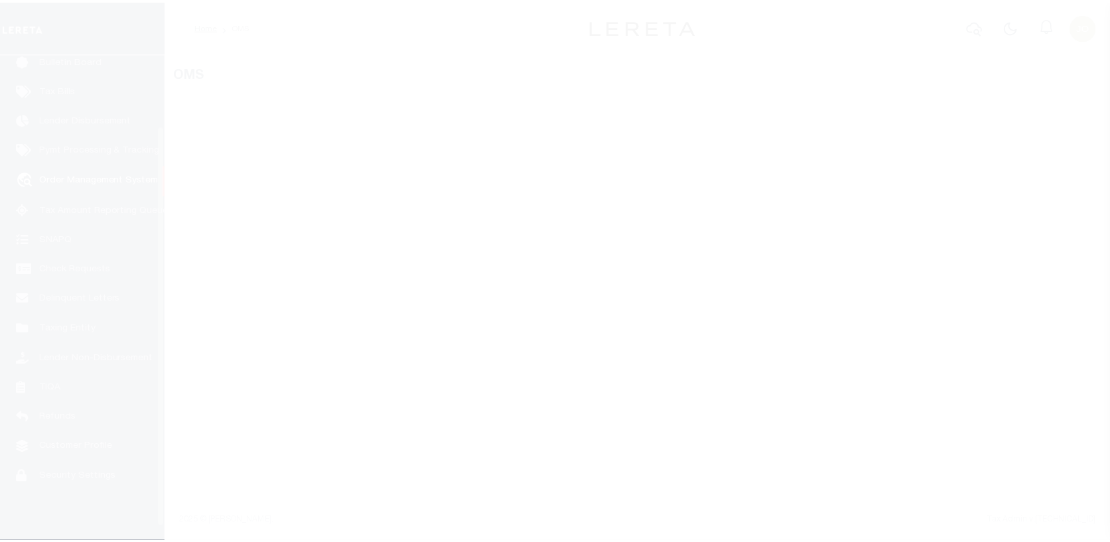
scroll to position [96, 0]
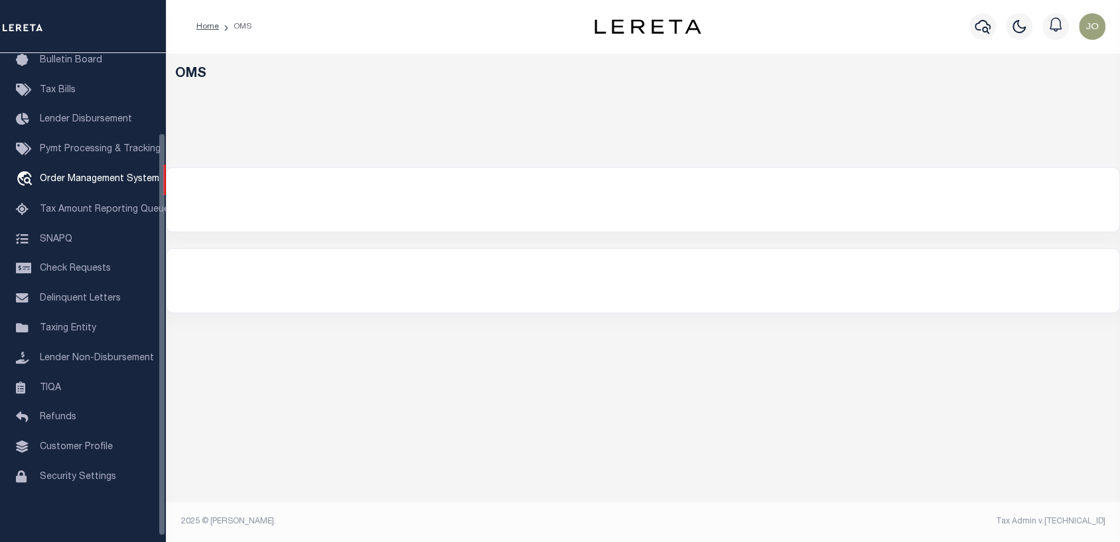
select select "200"
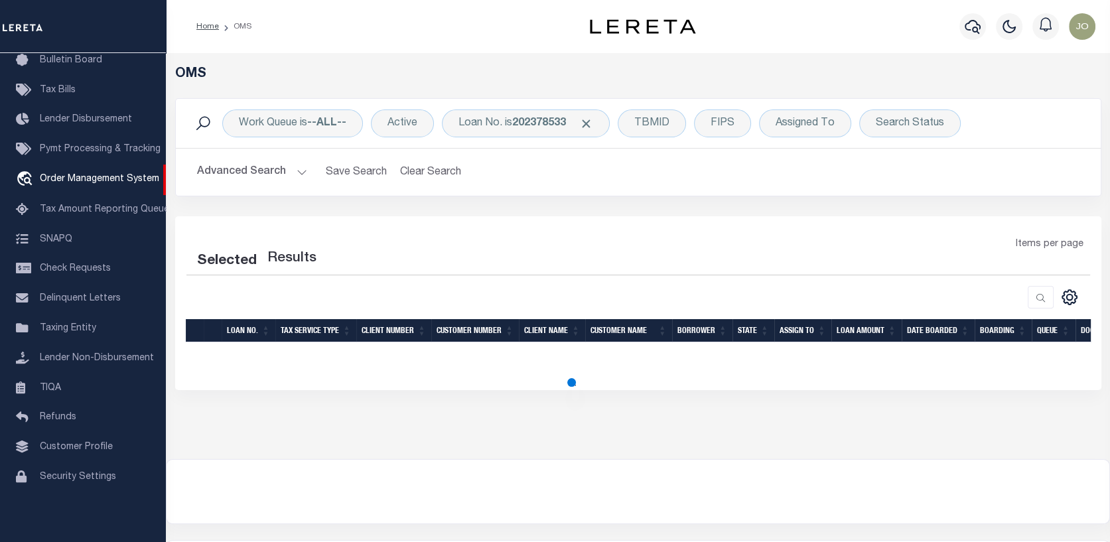
select select "200"
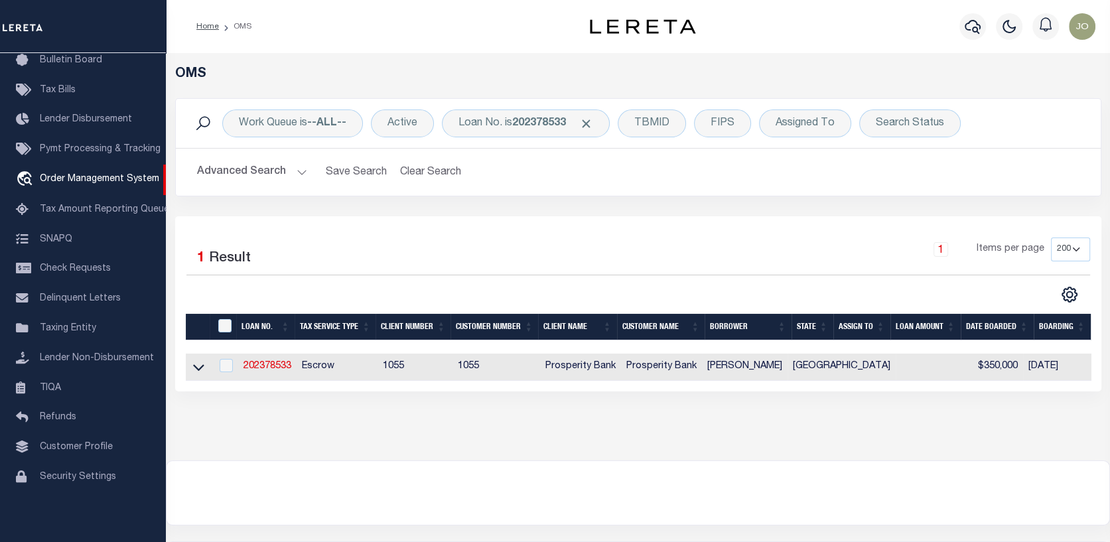
click at [271, 358] on td "202378533" at bounding box center [267, 367] width 58 height 27
checkbox input "true"
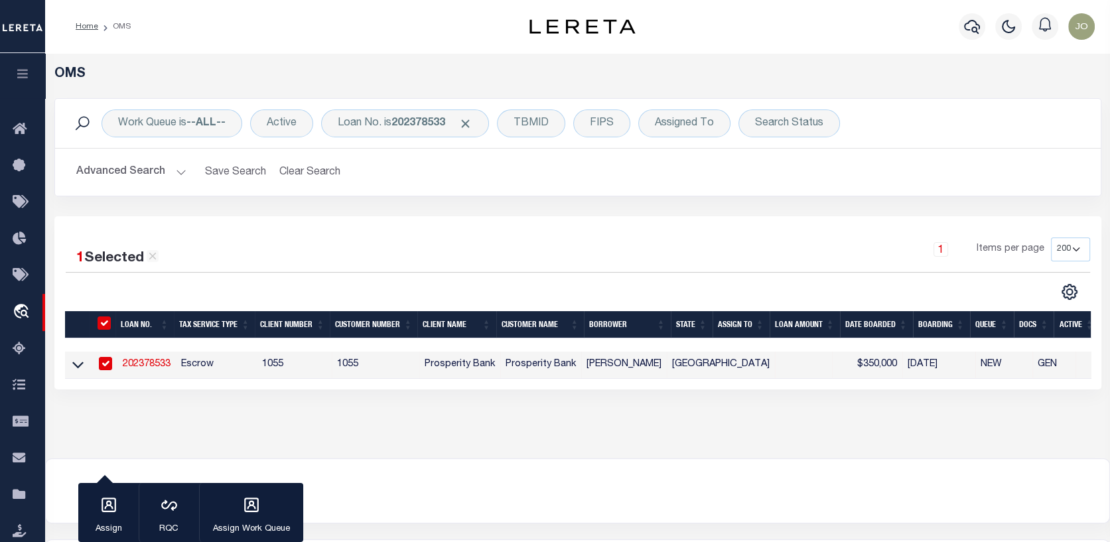
click at [166, 363] on link "202378533" at bounding box center [147, 364] width 48 height 9
type input "202378533"
type input "[PERSON_NAME]"
select select
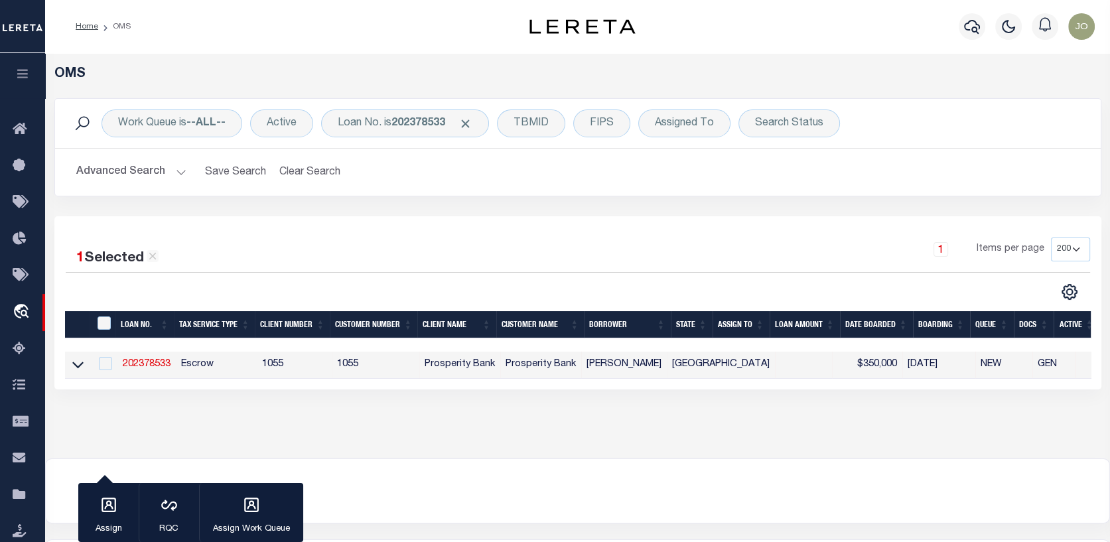
type input "[STREET_ADDRESS]"
type input "CONROE TX 77301-1996"
select select "100"
select select "Escrow"
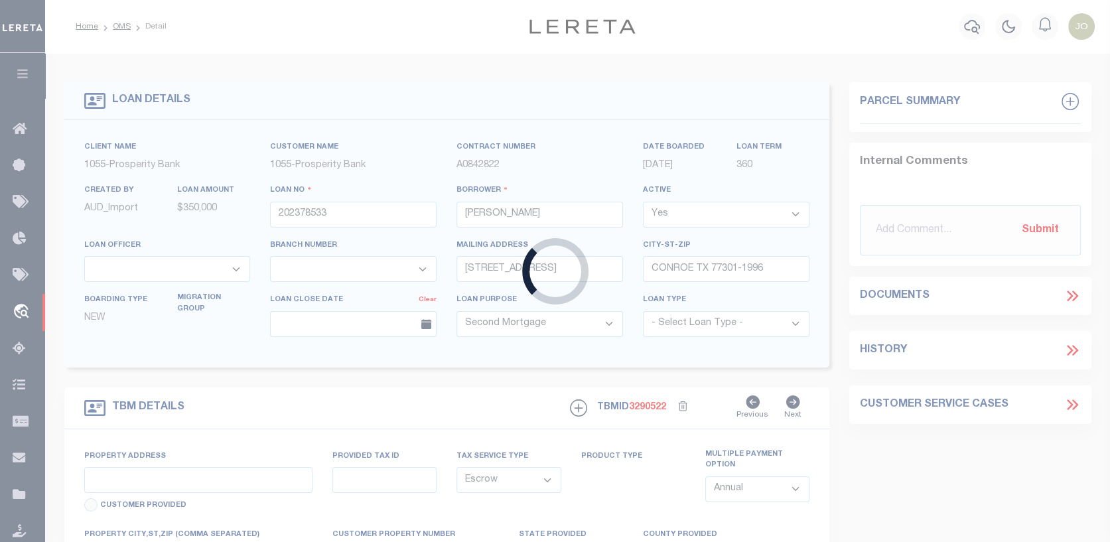
select select "3911"
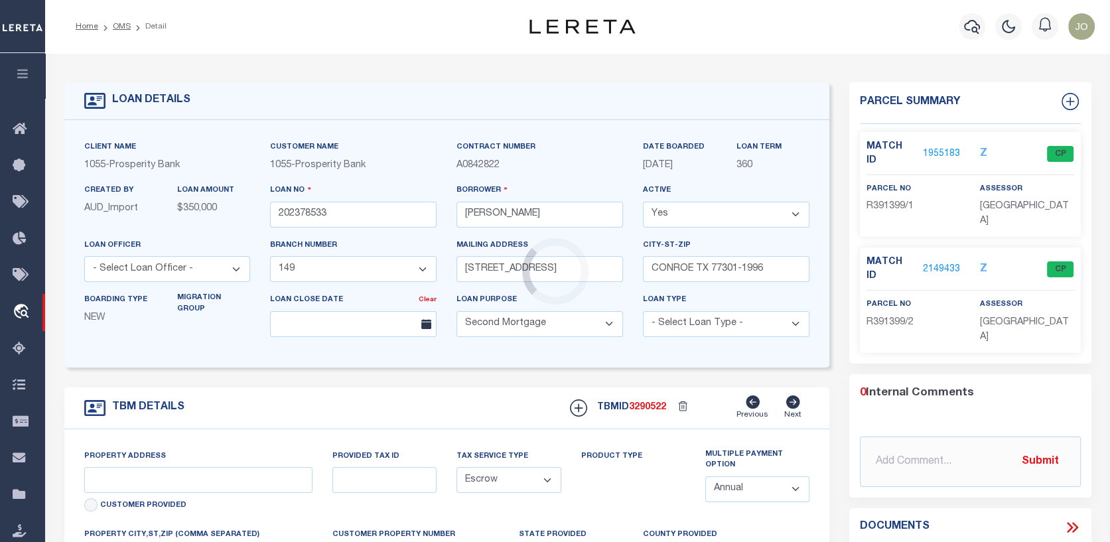
select select "10528"
type input "3246 EXPLORER WAY"
type input "R391399"
select select
type input "[GEOGRAPHIC_DATA]"
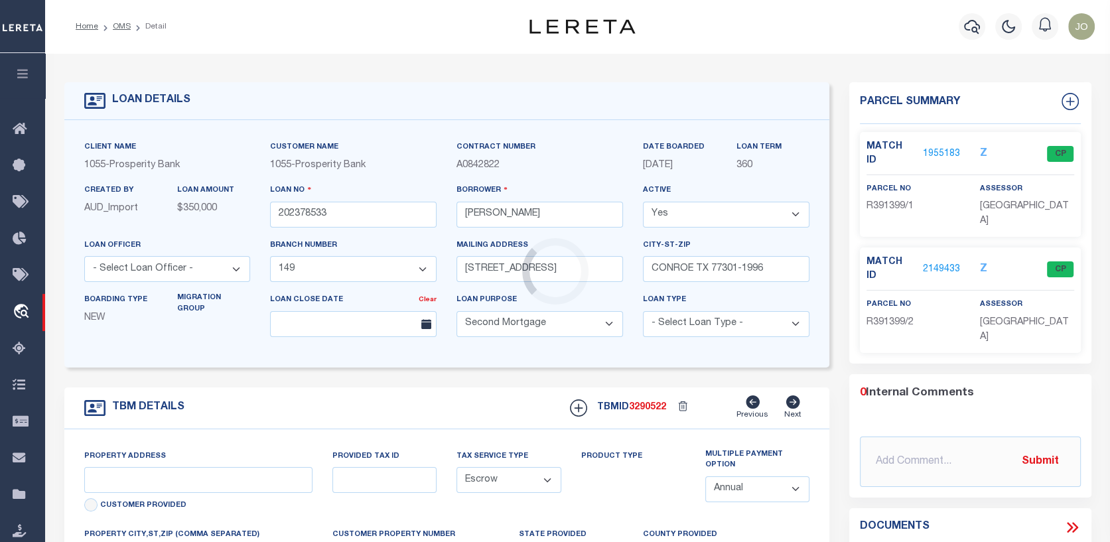
type textarea "LOT 25 BLK 3 BARTON WOODS SUBD SEC 2"
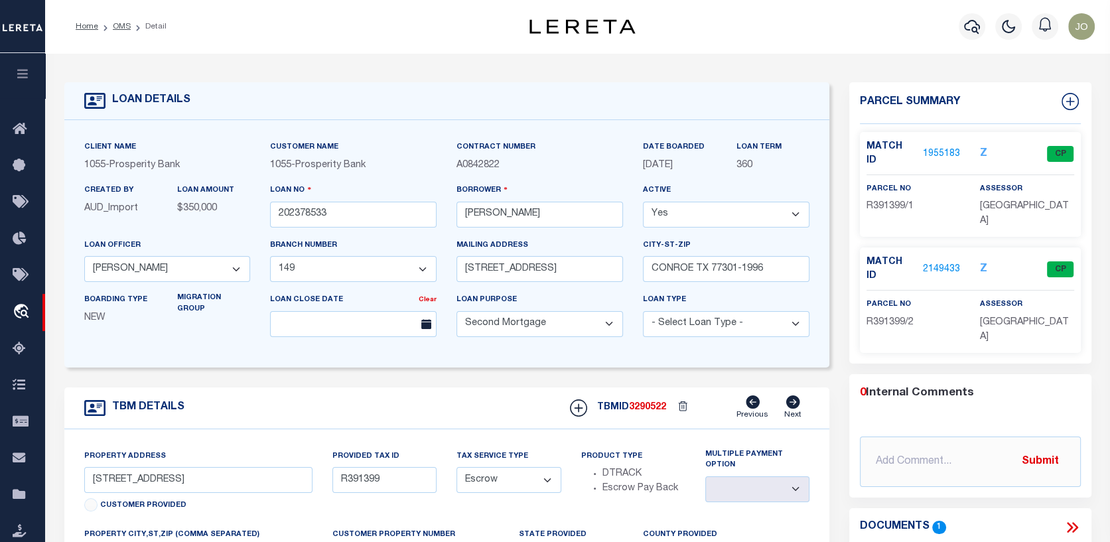
click at [948, 263] on link "2149433" at bounding box center [941, 270] width 37 height 14
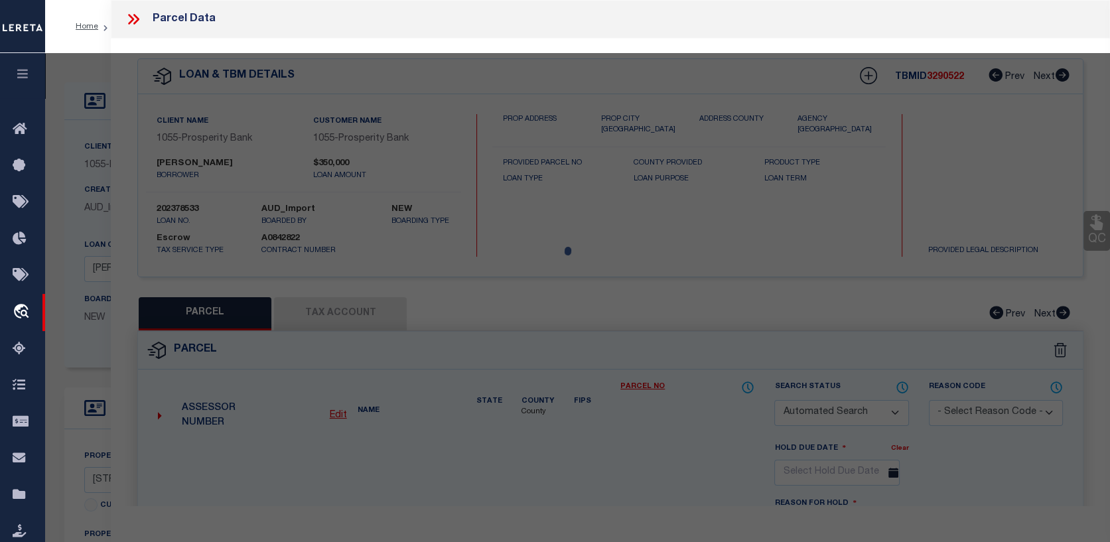
checkbox input "false"
select select "CP"
type input "LAVALLE, EFRAIN V & MAYRA F DOZAL"
select select
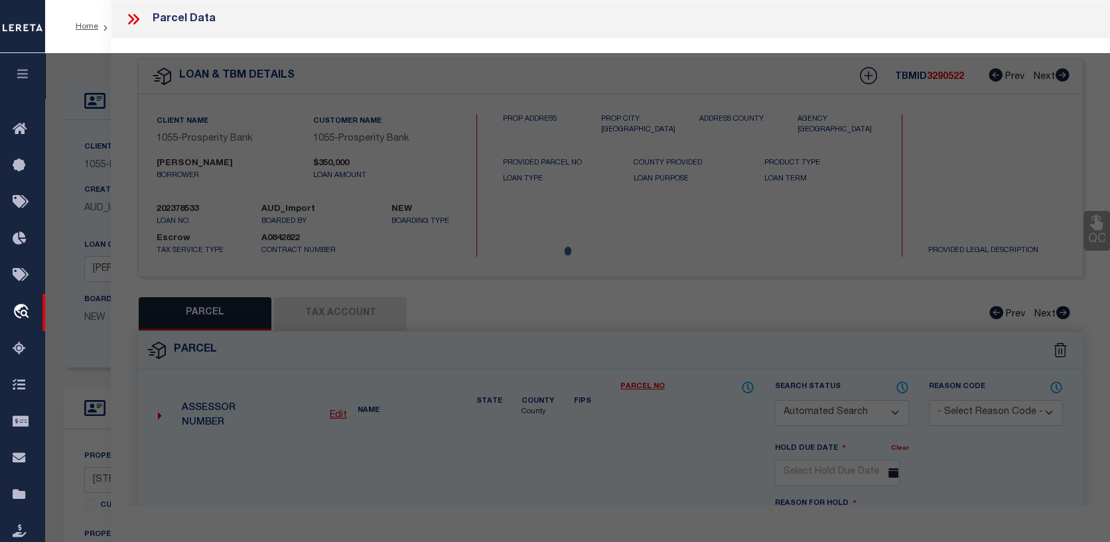
type input "3246 EXPLORER WAY"
checkbox input "false"
type input "CONROE TX 77301"
type textarea "S249502 - Barton Woods 02, BLOCK 3, Lot 25"
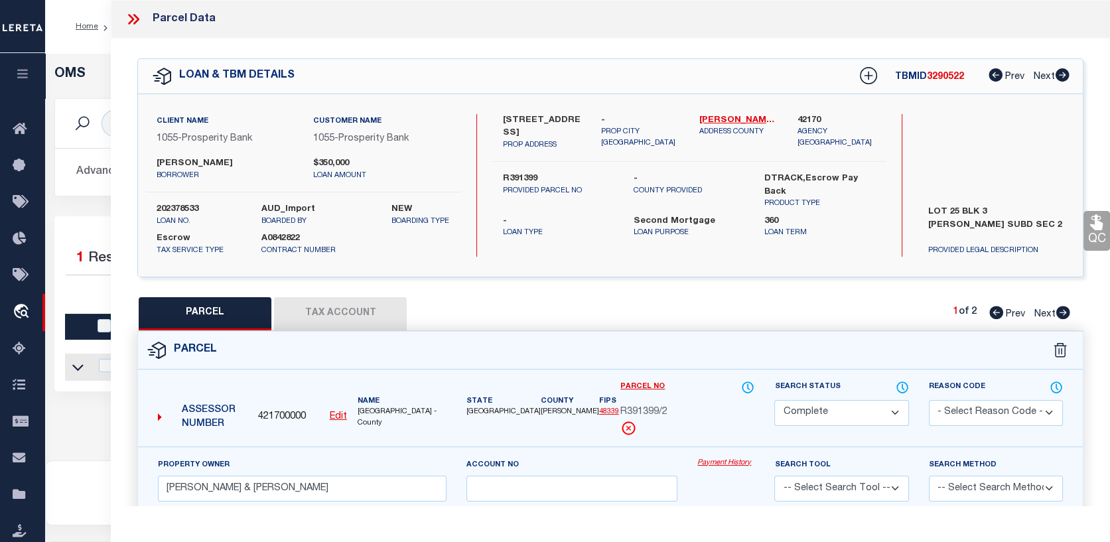
click at [89, 368] on td at bounding box center [78, 367] width 26 height 27
checkbox input "true"
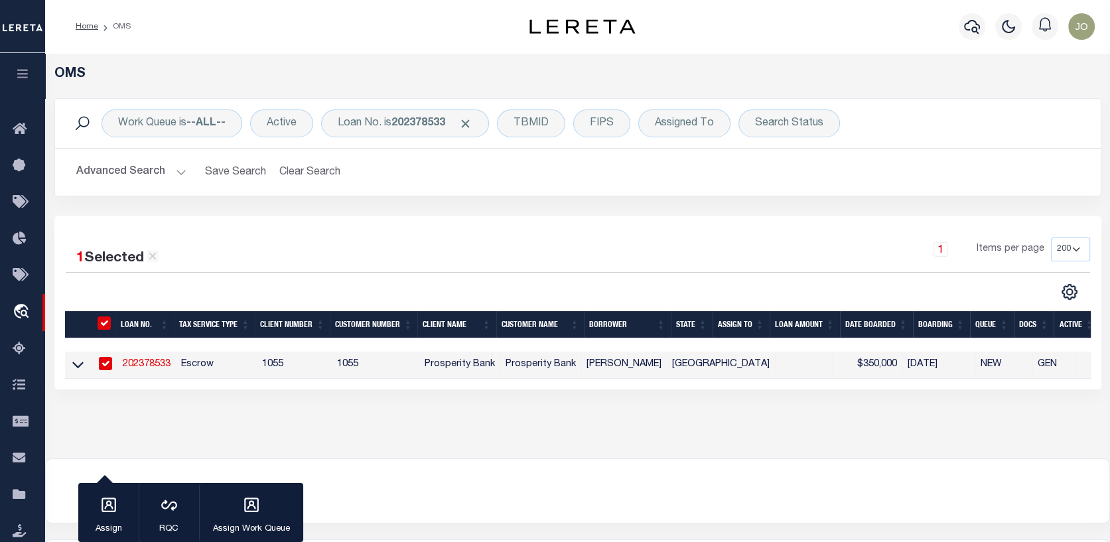
click at [162, 368] on link "202378533" at bounding box center [147, 364] width 48 height 9
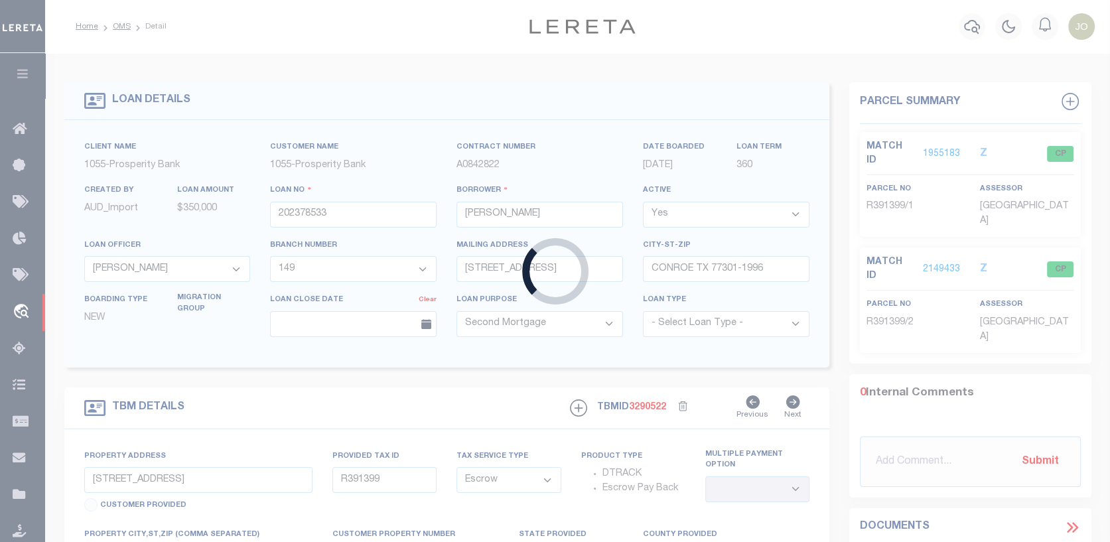
select select
select select "10528"
select select "3911"
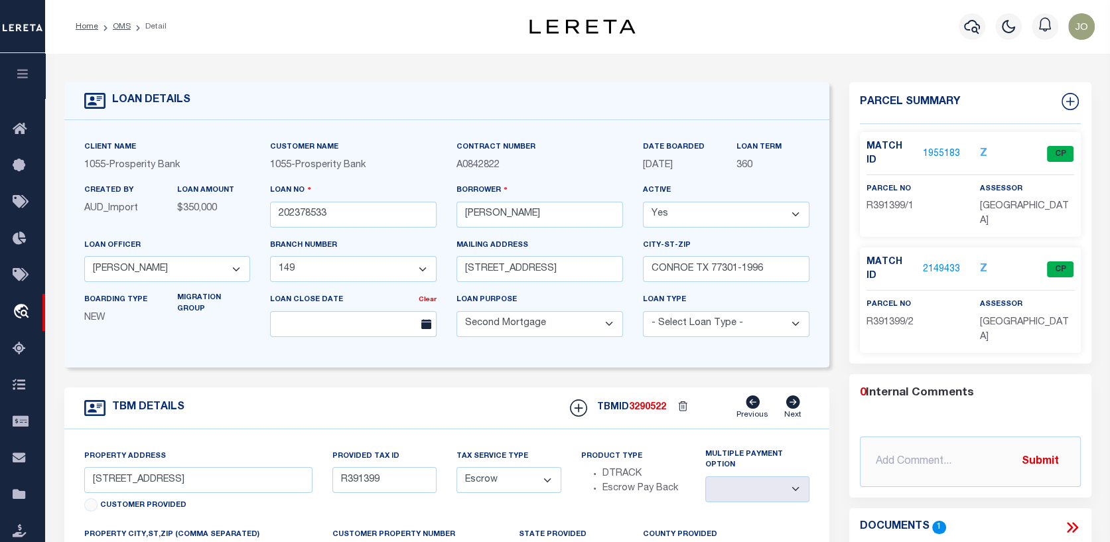
click at [948, 263] on link "2149433" at bounding box center [941, 270] width 37 height 14
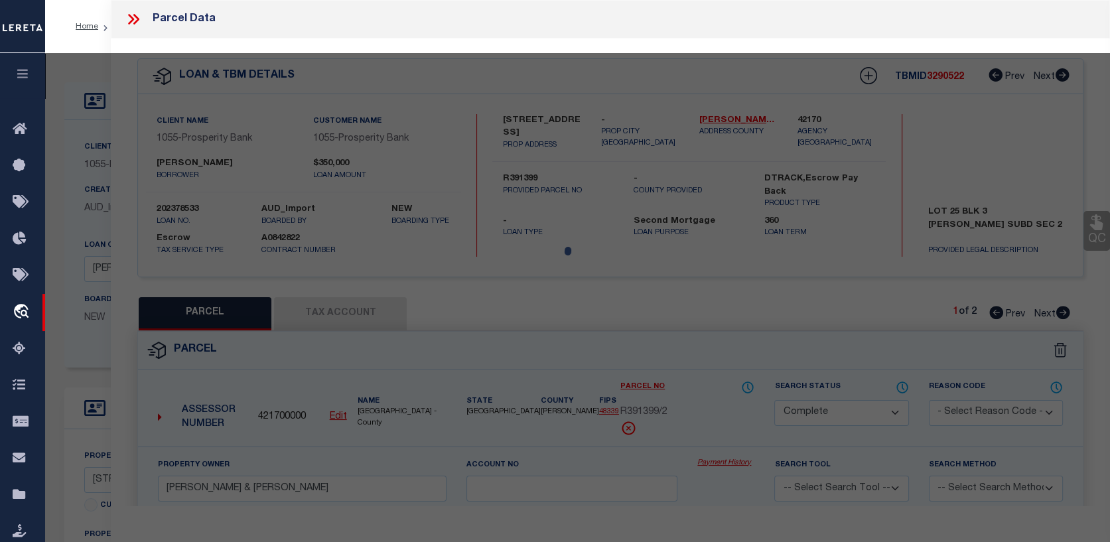
select select "AS"
checkbox input "false"
select select "CP"
type input "LAVALLE, EFRAIN V & MAYRA F DOZAL"
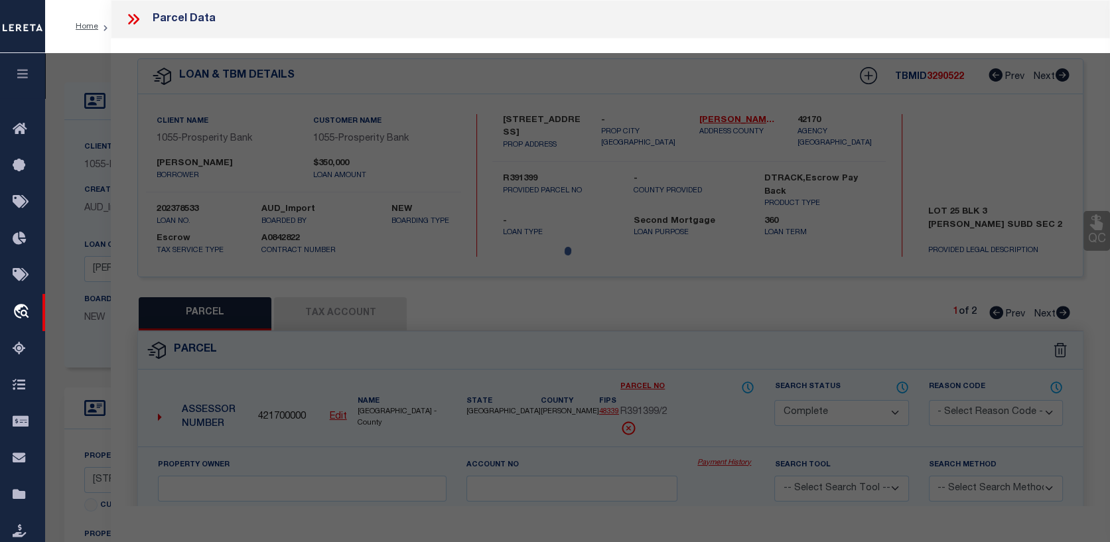
select select
type input "3246 EXPLORER WAY"
checkbox input "false"
type input "CONROE TX 77301"
type textarea "S249502 - Barton Woods 02, BLOCK 3, Lot 25"
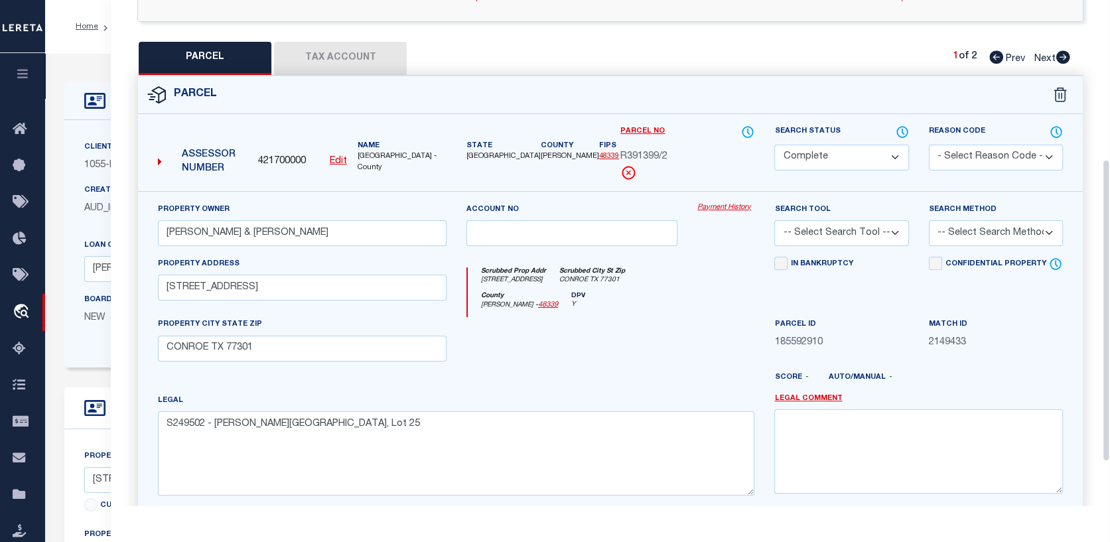
scroll to position [265, 0]
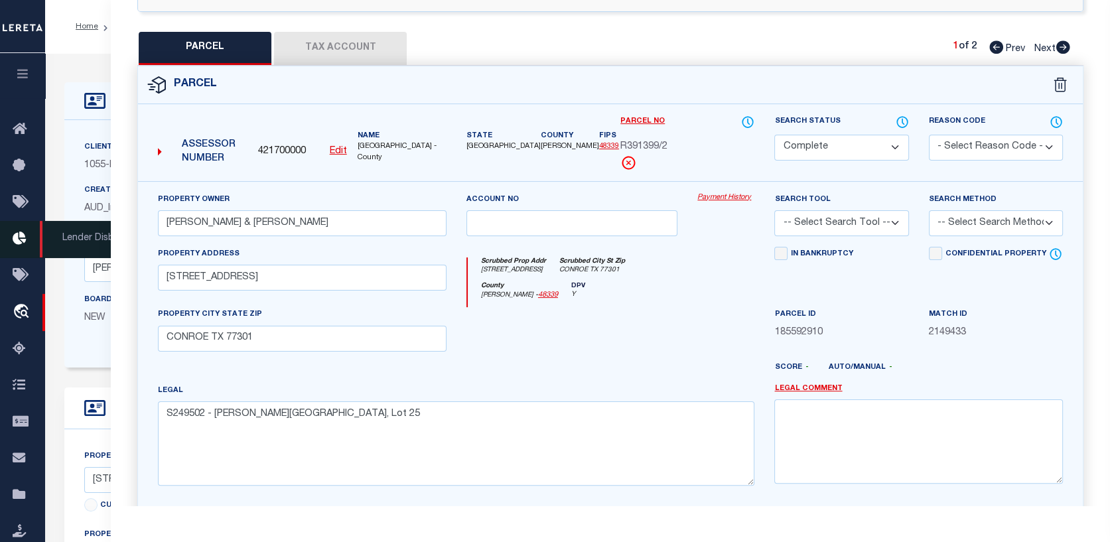
click at [55, 249] on span "Lender Disbursement" at bounding box center [107, 239] width 135 height 36
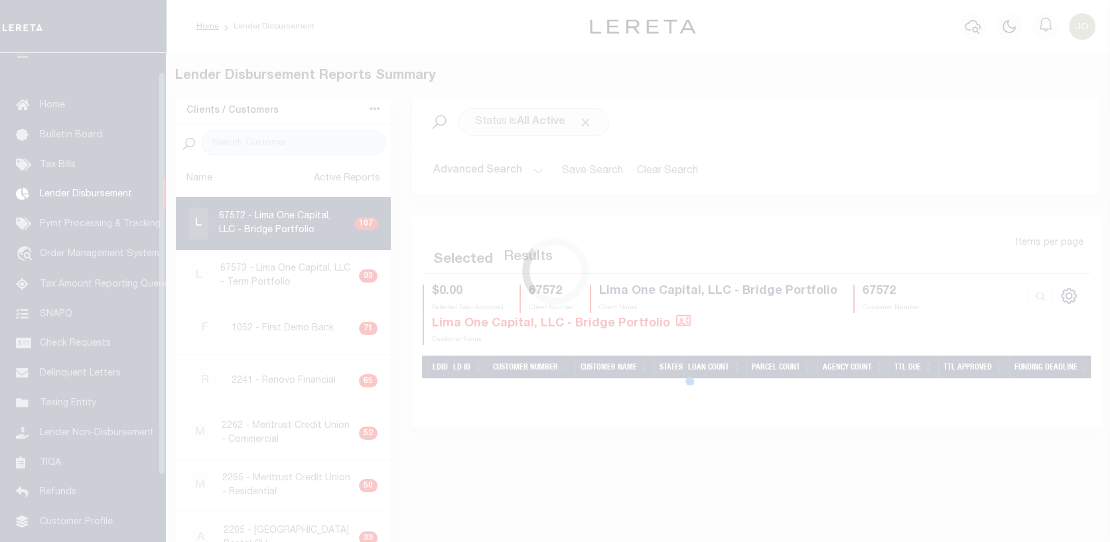
scroll to position [23, 0]
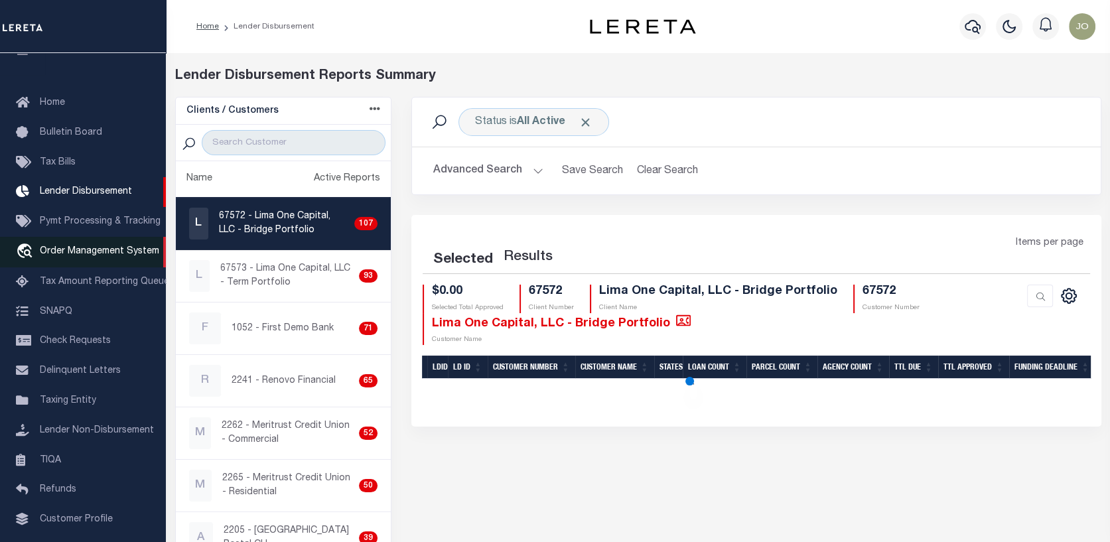
click at [81, 250] on span "Order Management System" at bounding box center [99, 251] width 119 height 9
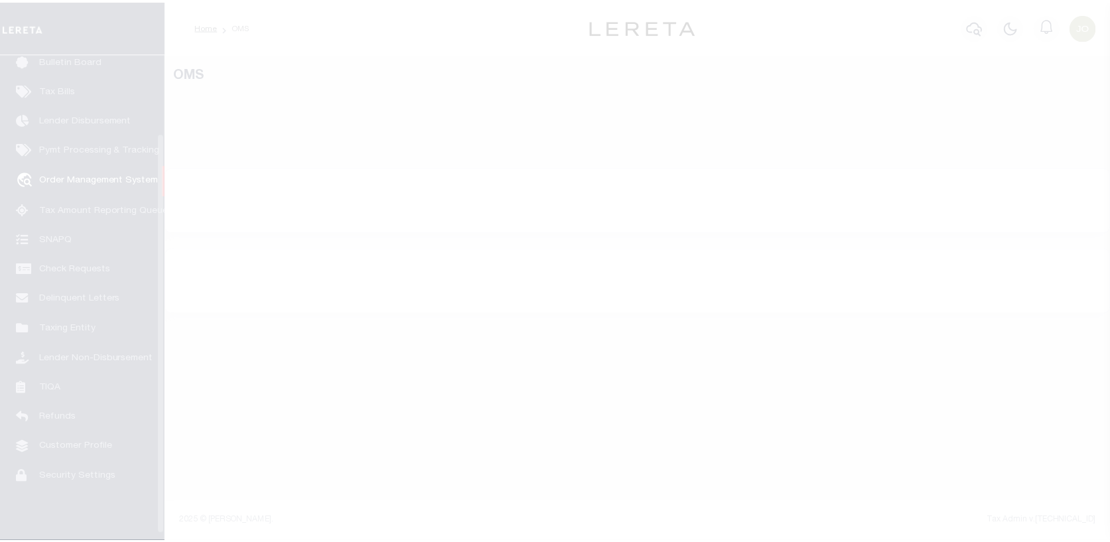
scroll to position [96, 0]
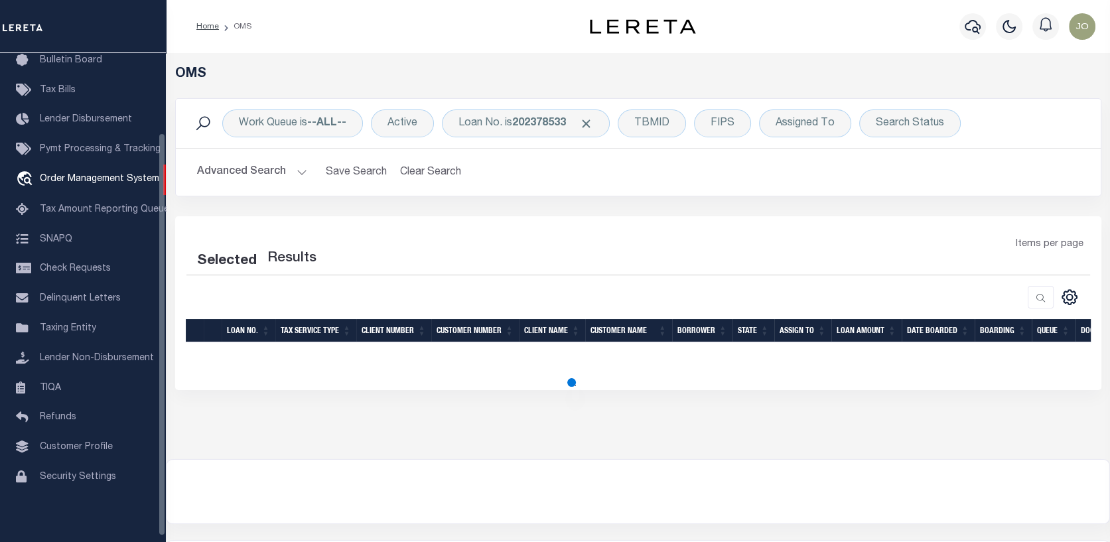
select select "200"
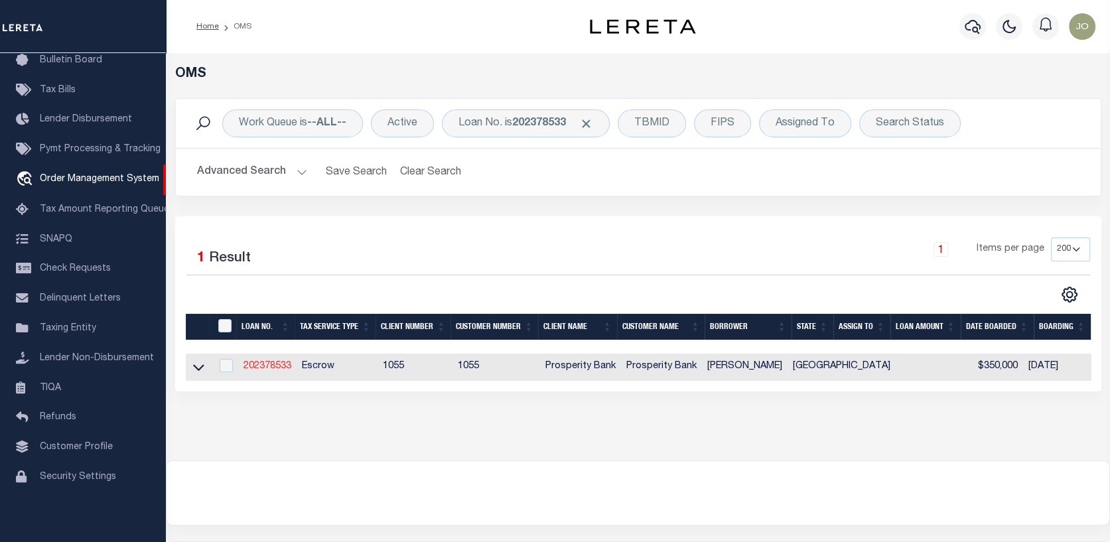
click at [259, 363] on link "202378533" at bounding box center [268, 366] width 48 height 9
type input "202378533"
type input "MANUEL VALLES"
select select
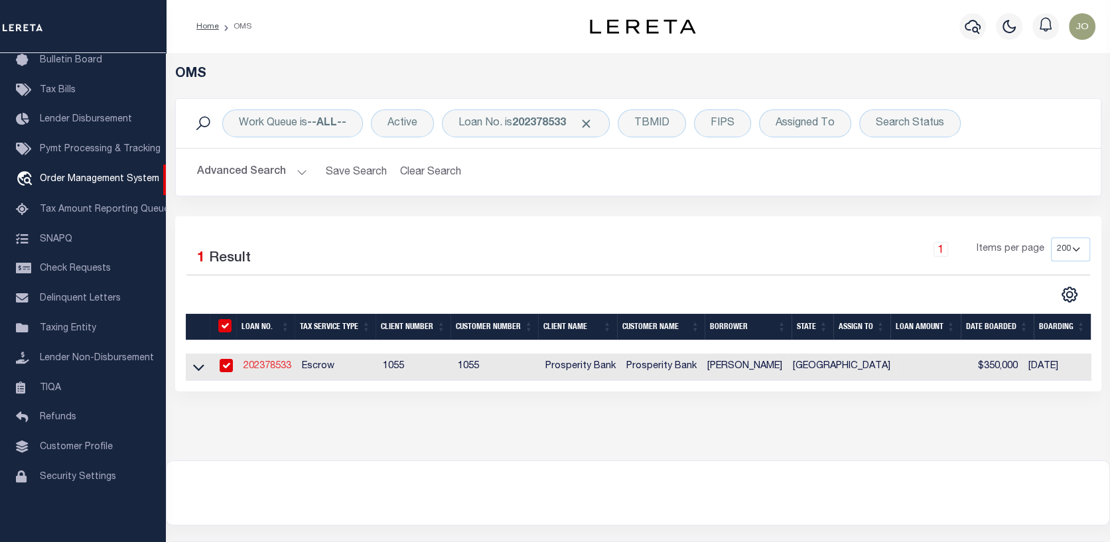
type input "3246 EXPLORER WAY"
type input "CONROE TX 77301-1996"
select select "100"
select select "Escrow"
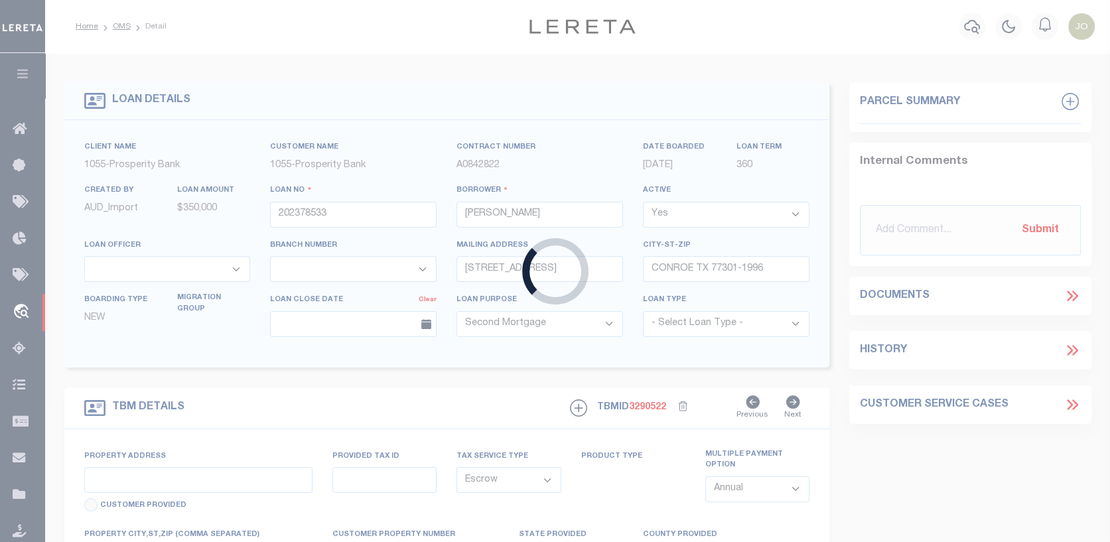
select select "10528"
select select "3911"
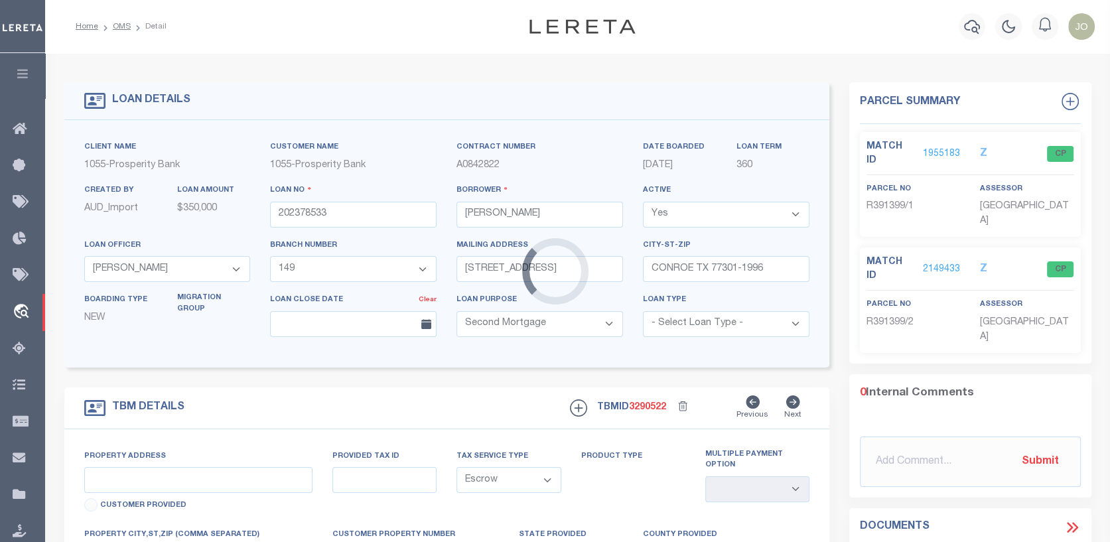
type input "3246 EXPLORER WAY"
type input "R391399"
select select
type input "[GEOGRAPHIC_DATA]"
type textarea "LOT 25 BLK 3 BARTON WOODS SUBD SEC 2"
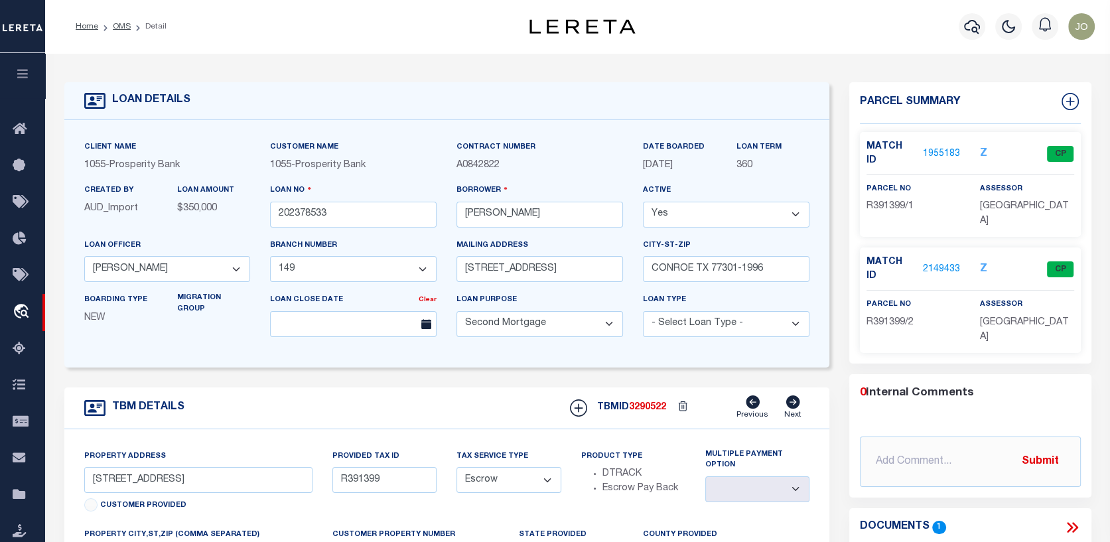
click at [942, 263] on link "2149433" at bounding box center [941, 270] width 37 height 14
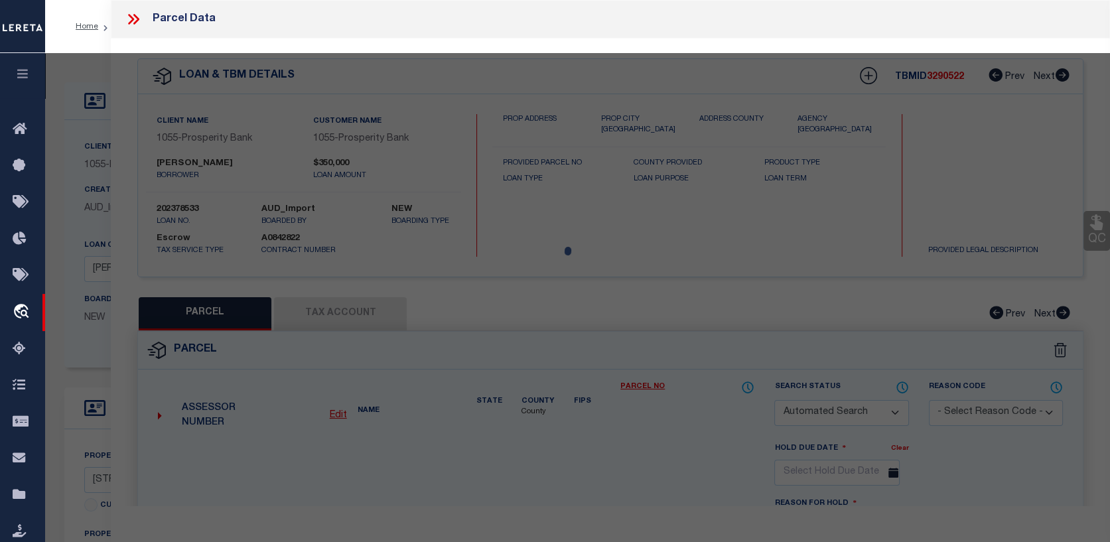
checkbox input "false"
select select "CP"
type input "LAVALLE, EFRAIN V & MAYRA F DOZAL"
select select
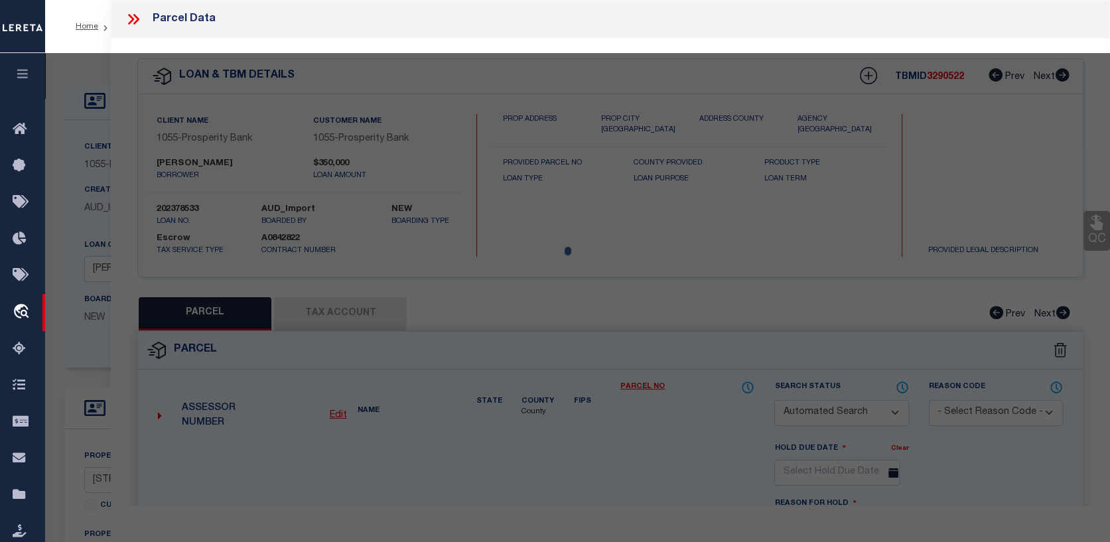
type input "3246 EXPLORER WAY"
checkbox input "false"
type input "CONROE TX 77301"
type textarea "S249502 - Barton Woods 02, BLOCK 3, Lot 25"
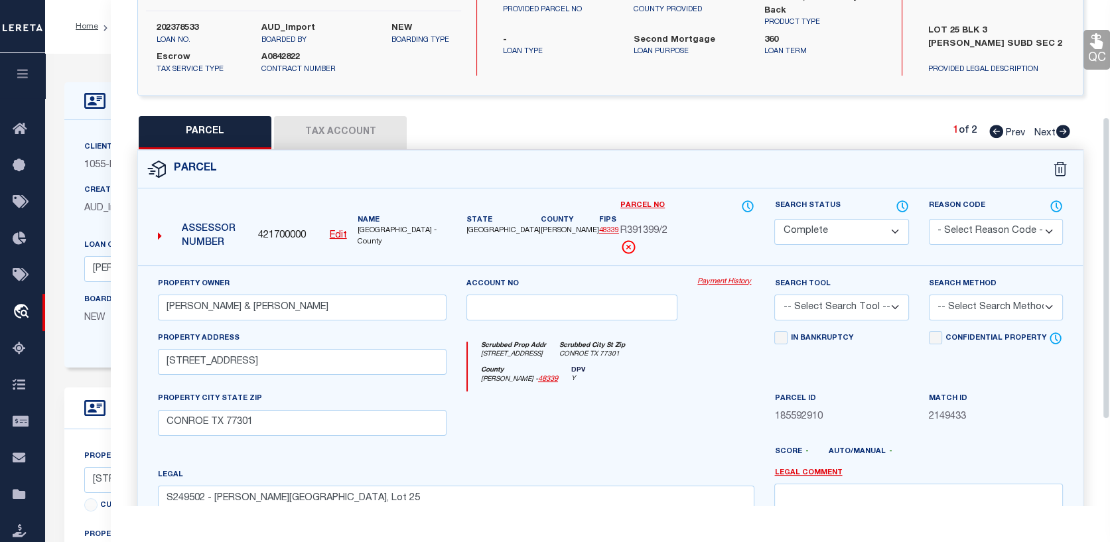
scroll to position [199, 0]
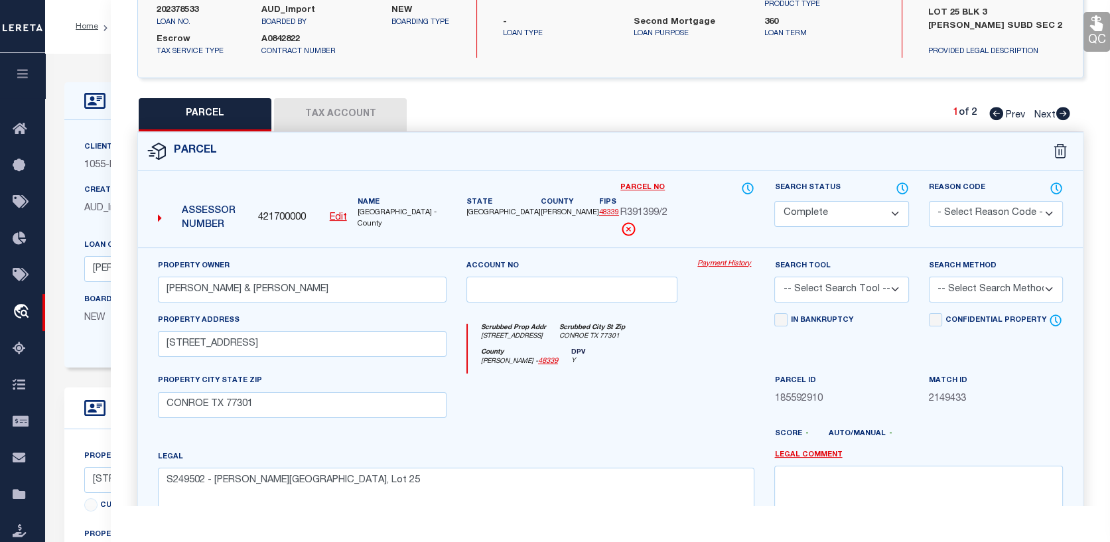
click at [996, 117] on icon at bounding box center [996, 113] width 14 height 13
click at [1064, 110] on icon at bounding box center [1063, 113] width 14 height 13
select select "AS"
checkbox input "false"
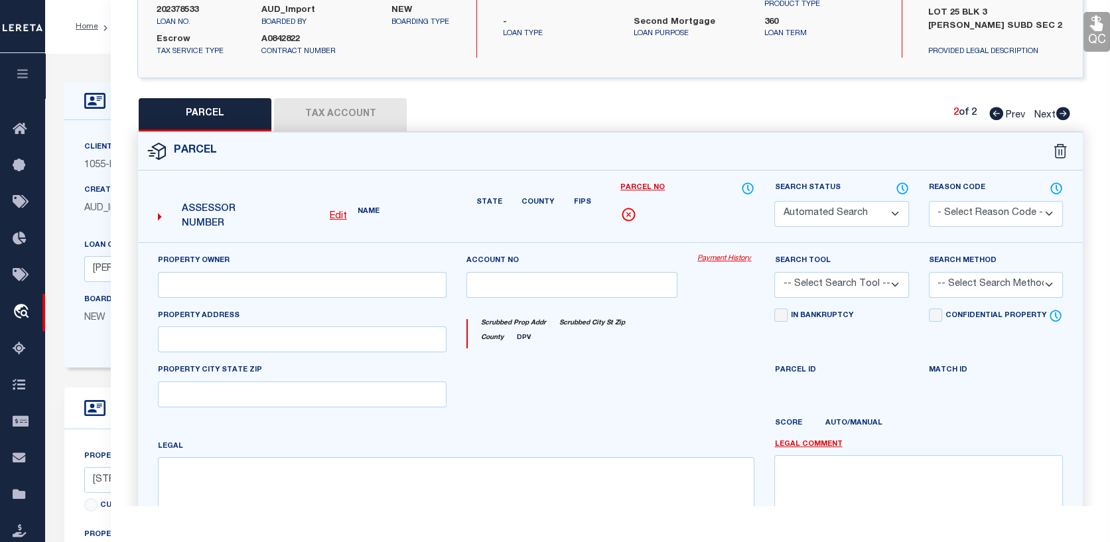
select select "CP"
type input "VALLES, MAUEL & EFRAIN V LAVALLE & MAYRA F DOZAL"
type input "2495-02-06400"
select select
type input "3246 EXPLORER WAY"
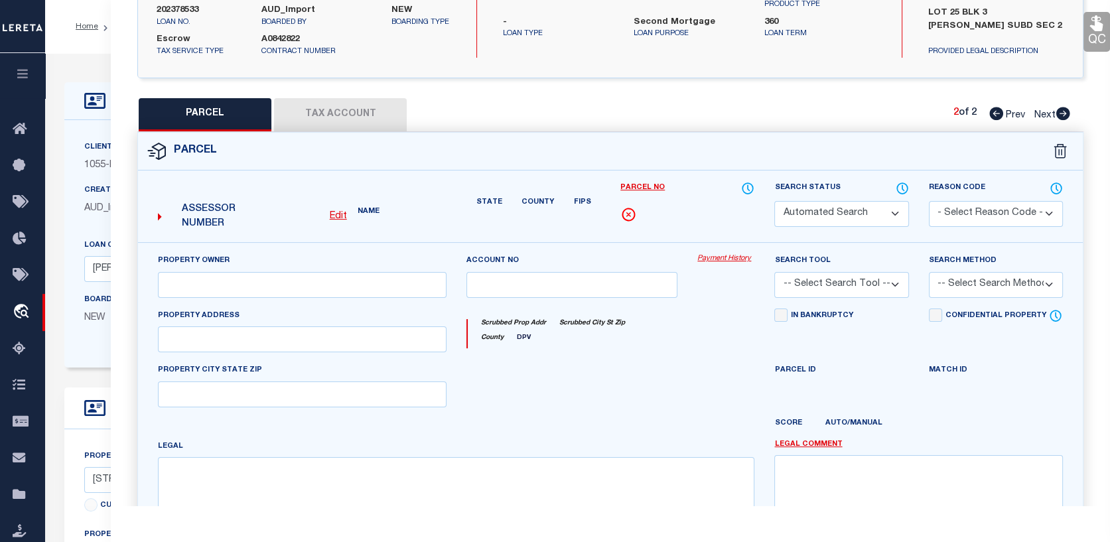
checkbox input "false"
type input "CONROE, TX 77301"
type textarea "S249502 - Barton Woods 02, BLOCK 3, Lot 25"
type textarea "Spoke utility district, state parcel number for Efrain – 39139901 and Manual pa…"
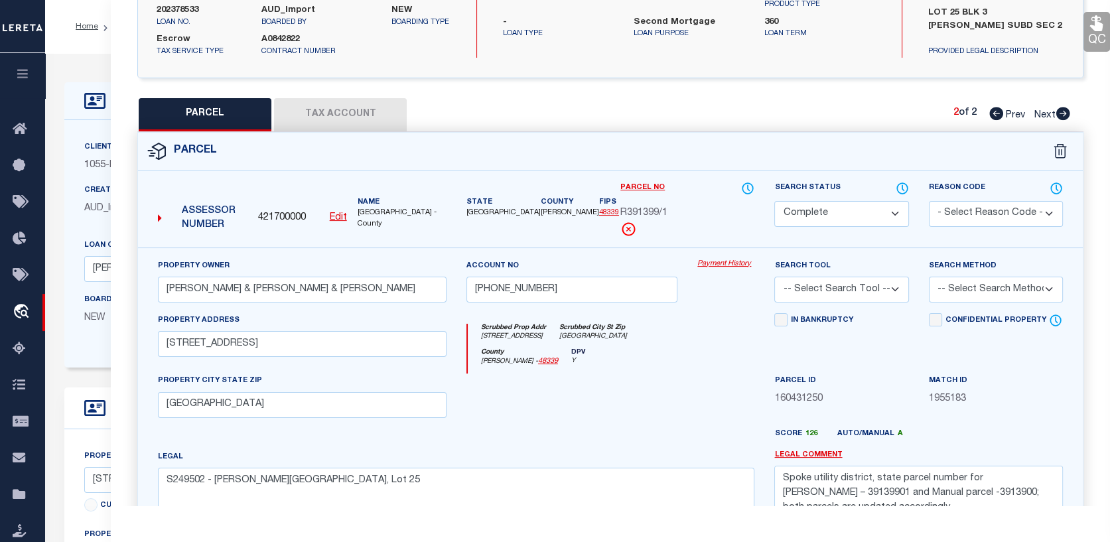
click at [995, 108] on icon at bounding box center [996, 113] width 14 height 13
select select "AS"
checkbox input "false"
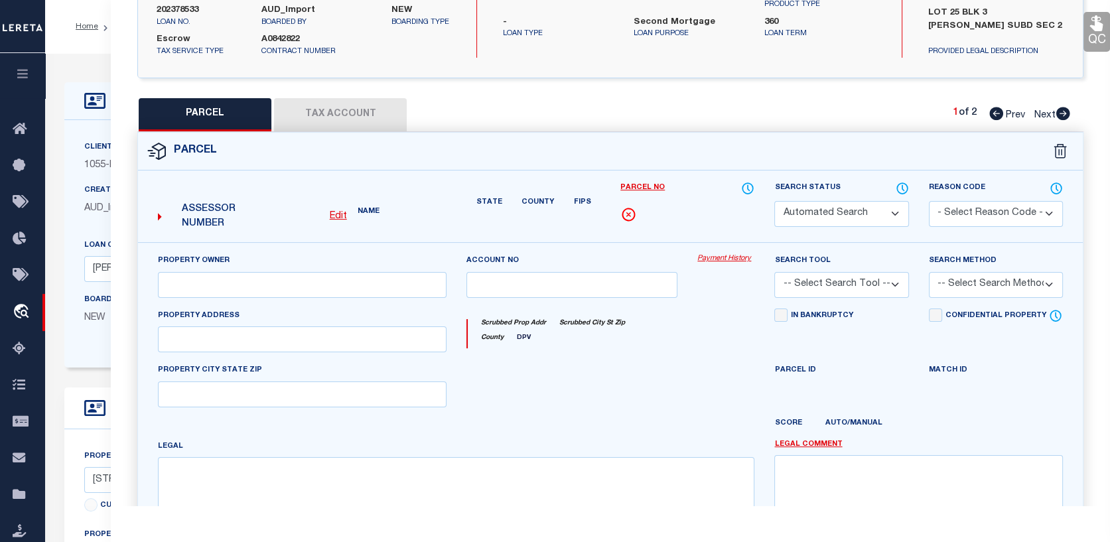
select select "CP"
type input "LAVALLE, EFRAIN V & MAYRA F DOZAL"
select select
type input "3246 EXPLORER WAY"
checkbox input "false"
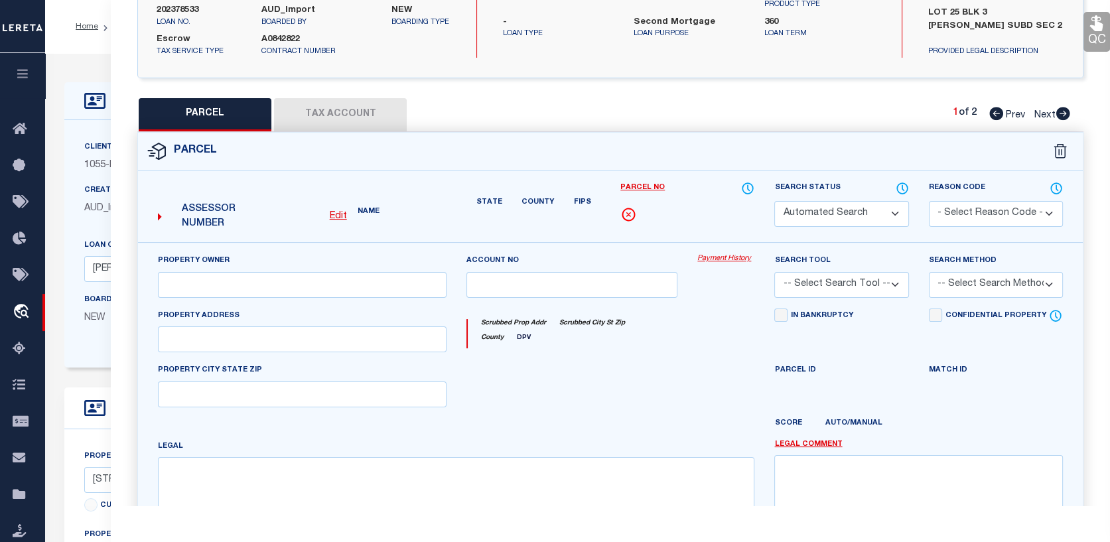
type input "CONROE TX 77301"
type textarea "S249502 - Barton Woods 02, BLOCK 3, Lot 25"
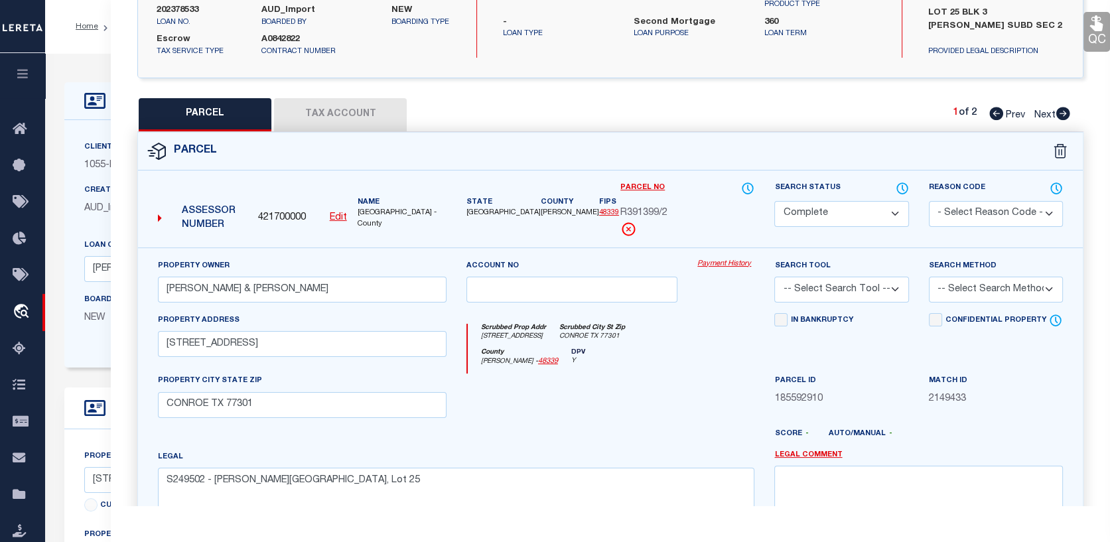
click at [1063, 112] on icon at bounding box center [1063, 113] width 14 height 13
select select "AS"
checkbox input "false"
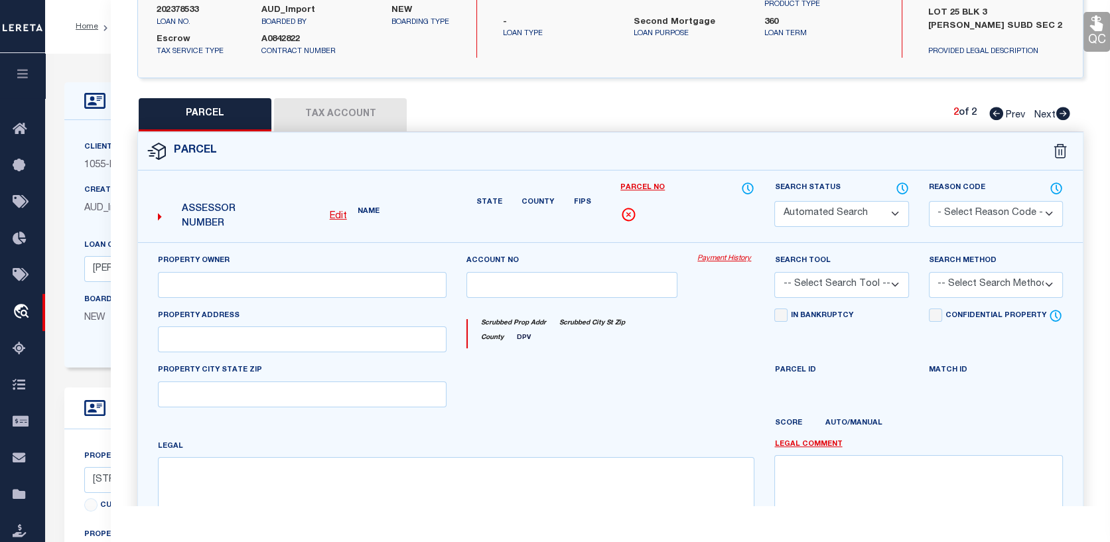
select select "CP"
type input "VALLES, MAUEL & EFRAIN V LAVALLE & MAYRA F DOZAL"
type input "2495-02-06400"
select select
type input "3246 EXPLORER WAY"
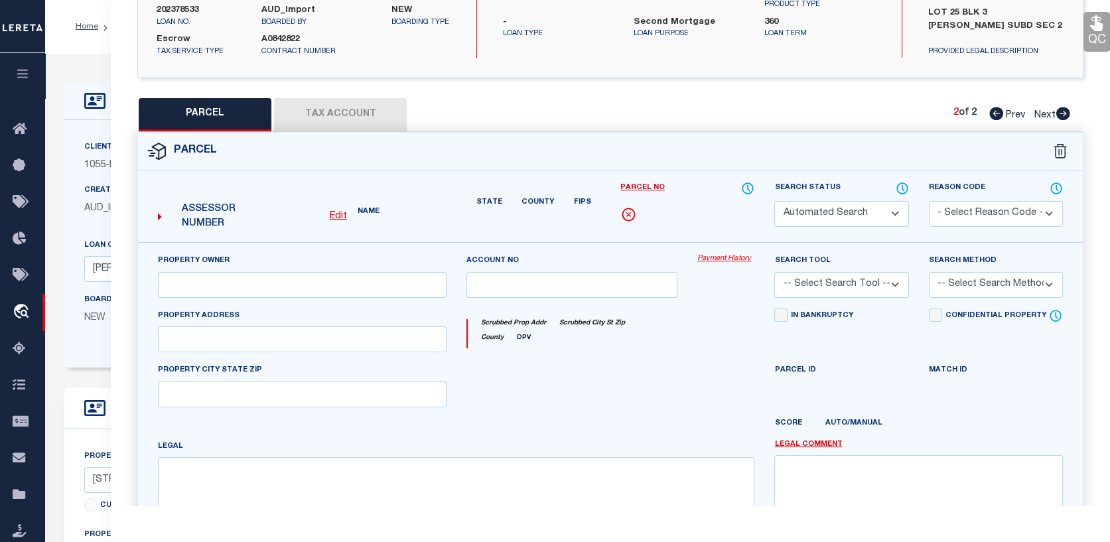
checkbox input "false"
type input "CONROE, TX 77301"
type textarea "S249502 - Barton Woods 02, BLOCK 3, Lot 25"
type textarea "Spoke utility district, state parcel number for Efrain – 39139901 and Manual pa…"
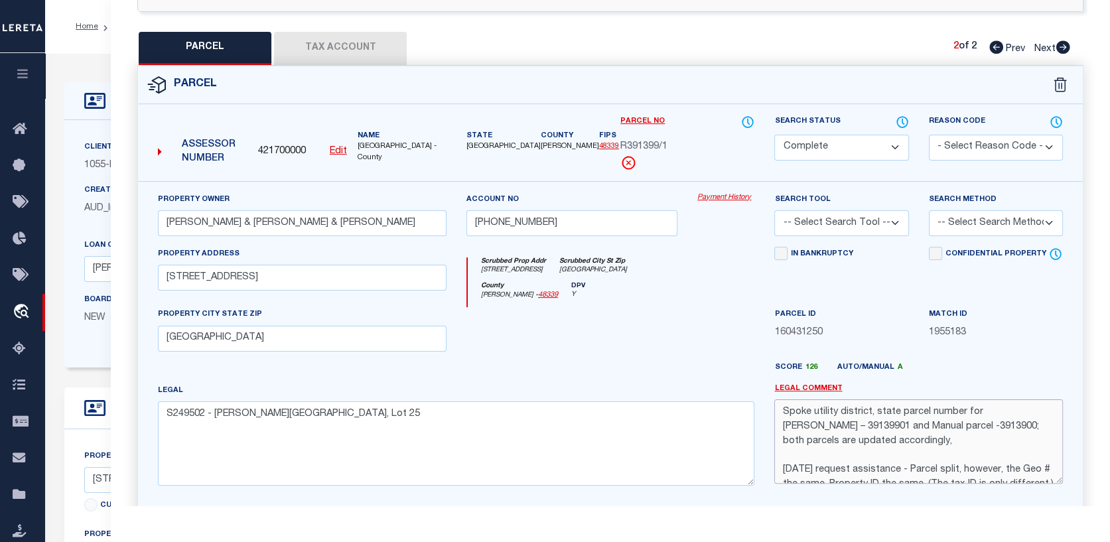
scroll to position [29, 0]
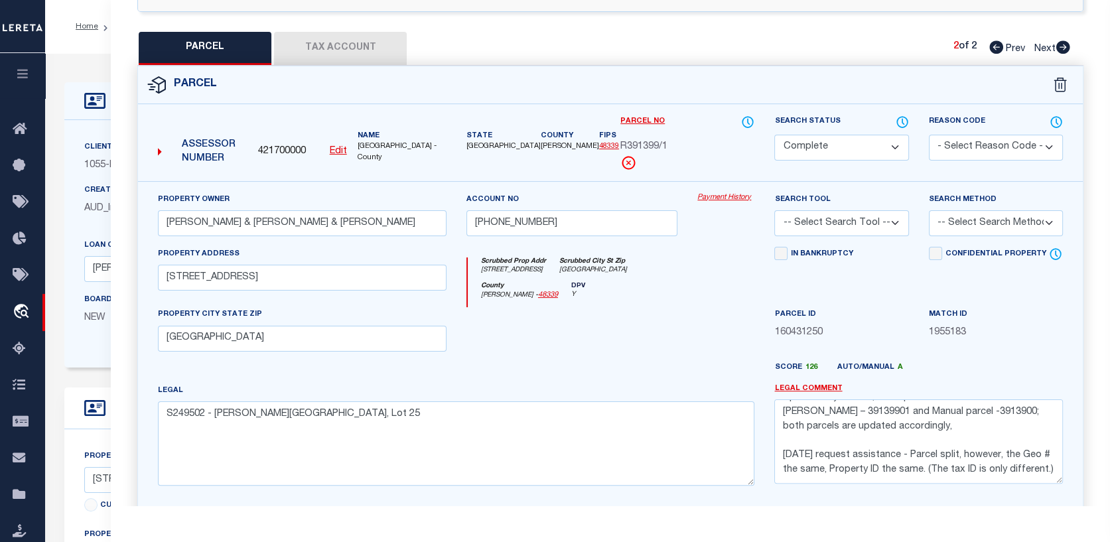
click at [366, 46] on button "Tax Account" at bounding box center [340, 48] width 133 height 33
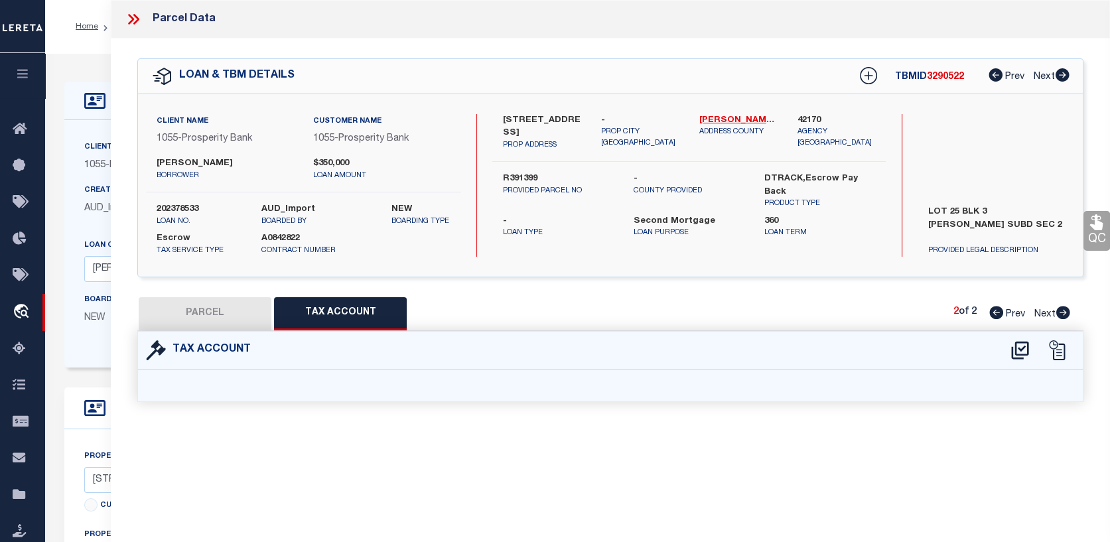
select select "100"
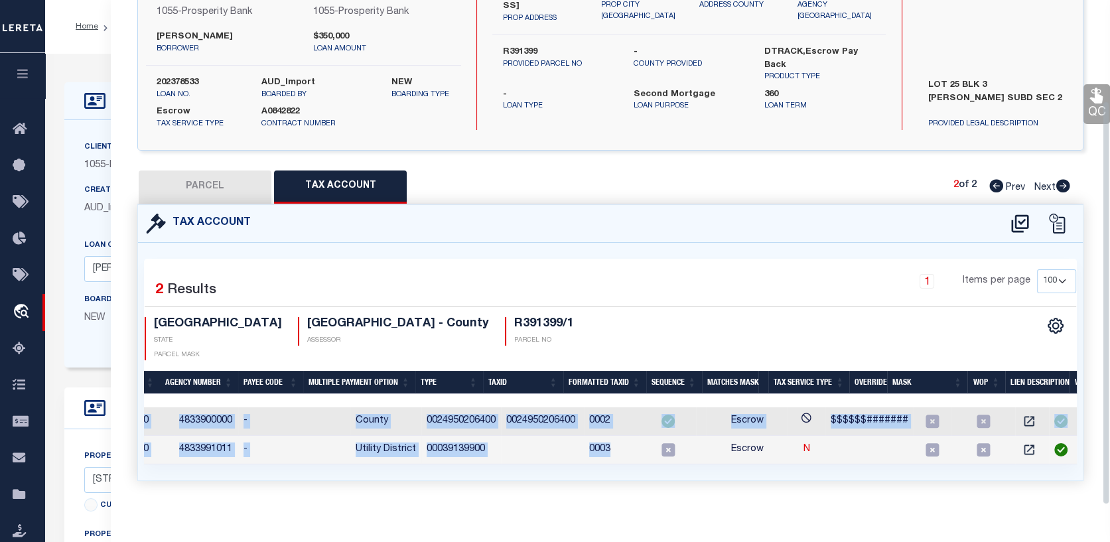
scroll to position [0, 212]
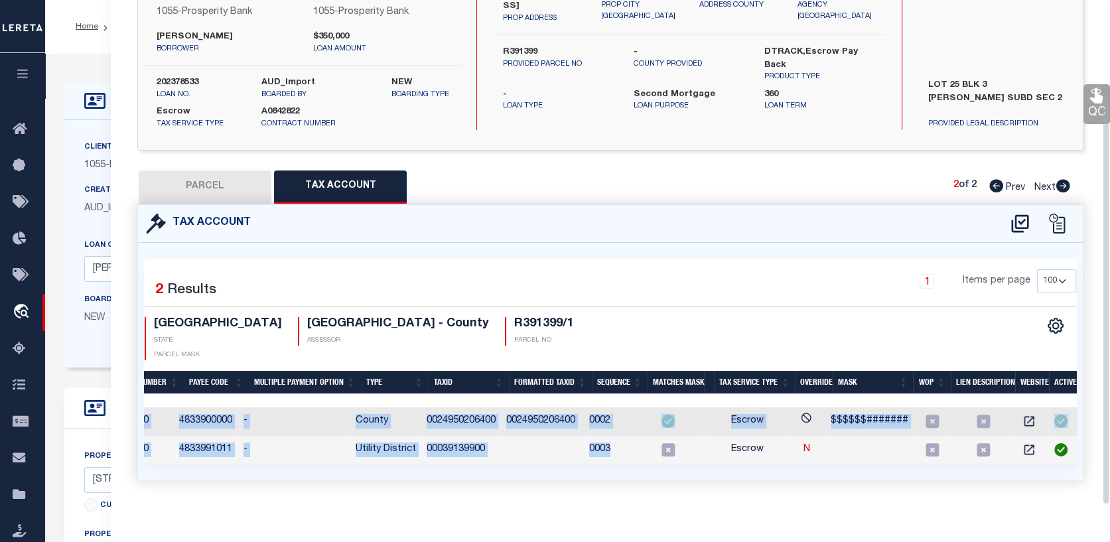
drag, startPoint x: 888, startPoint y: 447, endPoint x: 1104, endPoint y: 469, distance: 217.5
click at [1104, 469] on div "QC QC QC" at bounding box center [610, 212] width 999 height 601
click at [1025, 416] on icon "" at bounding box center [1030, 421] width 10 height 10
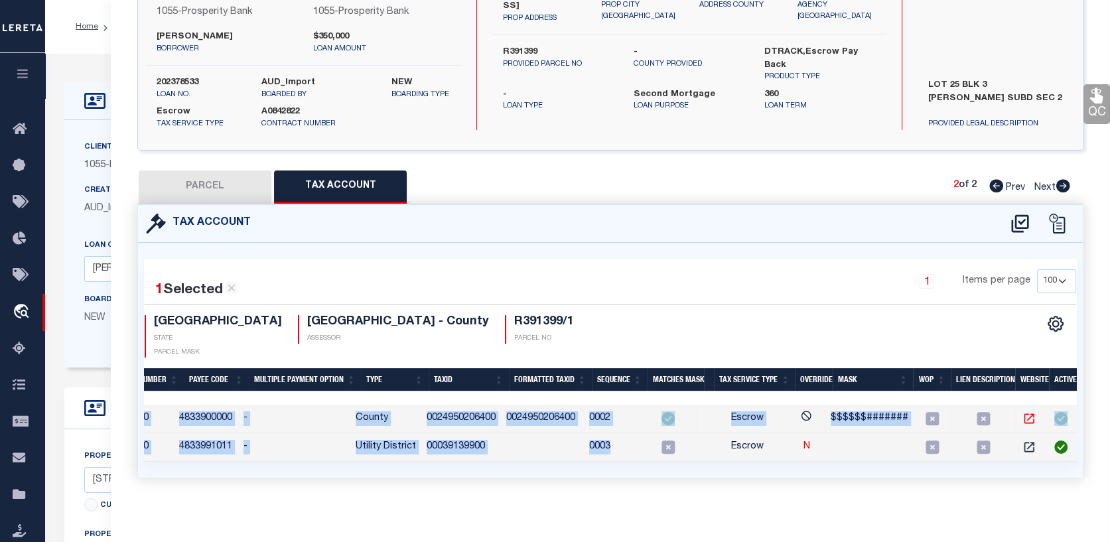
scroll to position [124, 0]
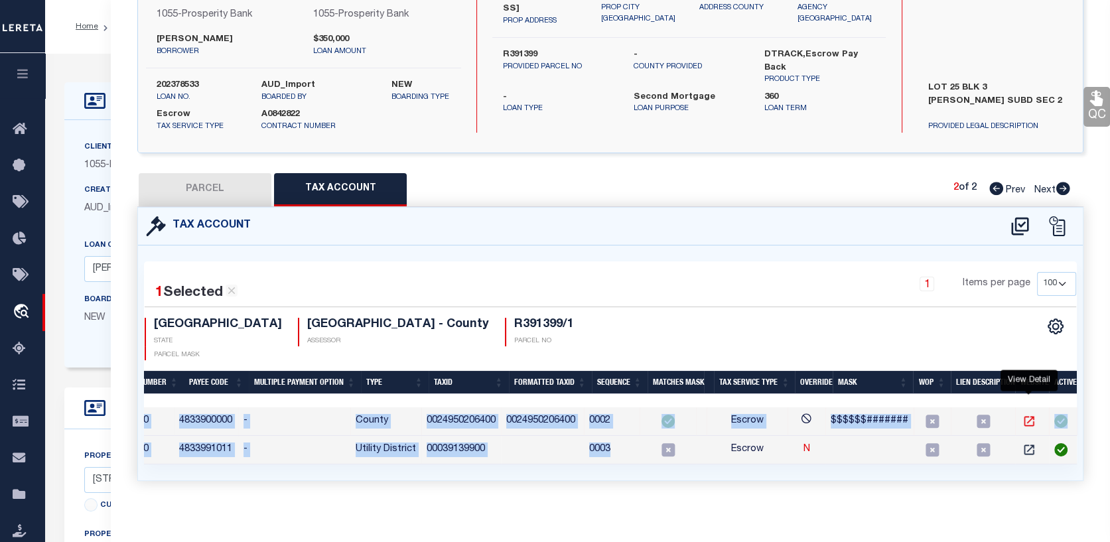
click at [1026, 415] on icon "" at bounding box center [1029, 421] width 13 height 13
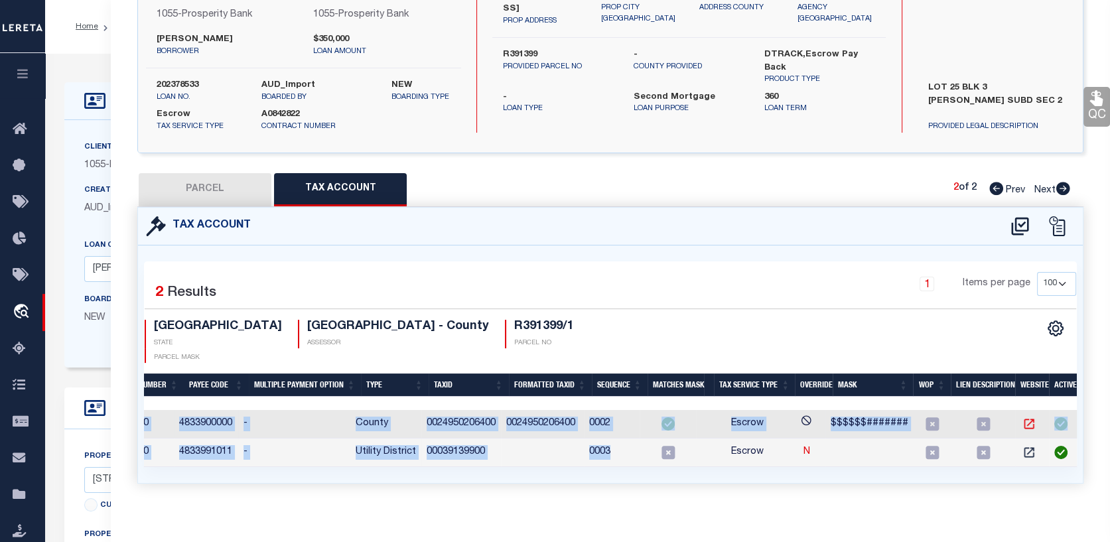
scroll to position [127, 0]
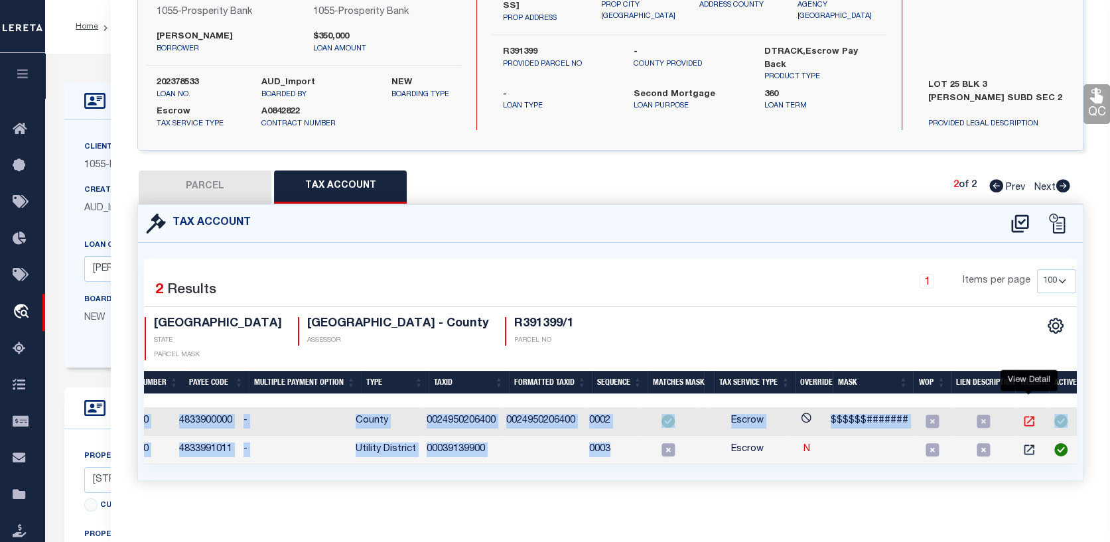
click at [1029, 416] on icon "" at bounding box center [1030, 421] width 10 height 10
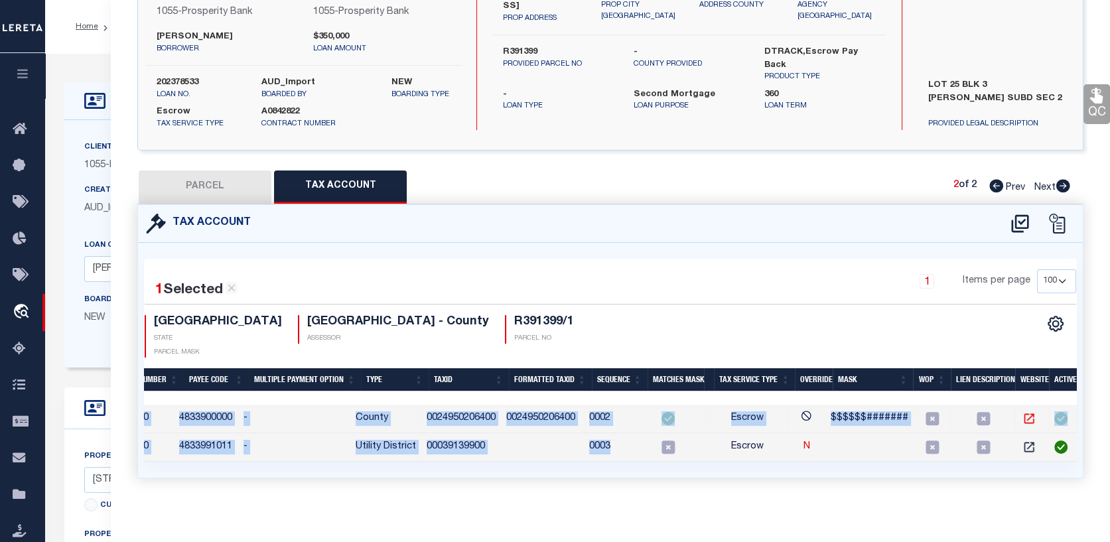
scroll to position [124, 0]
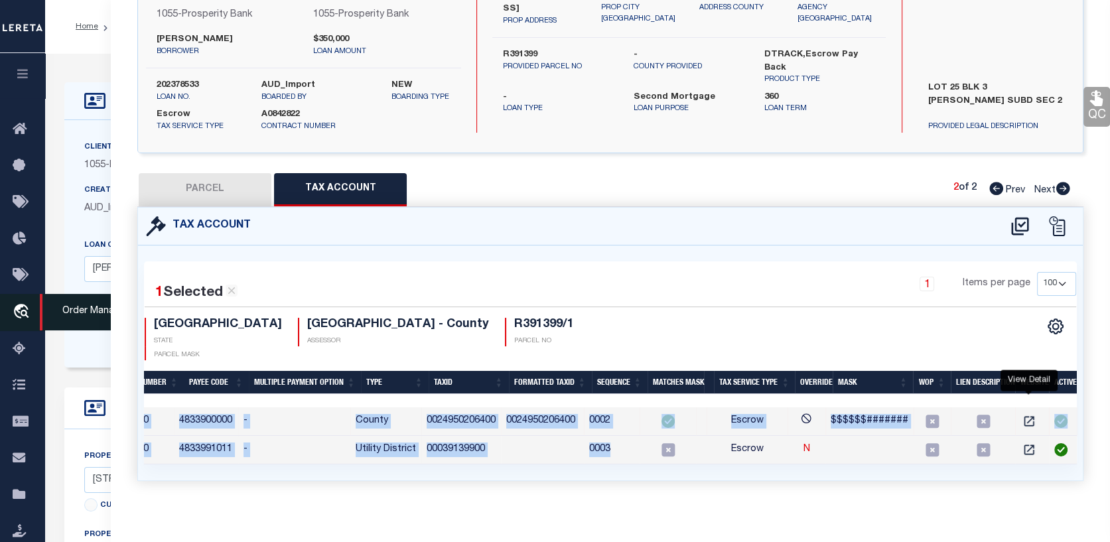
click at [23, 308] on icon "travel_explore" at bounding box center [23, 312] width 21 height 17
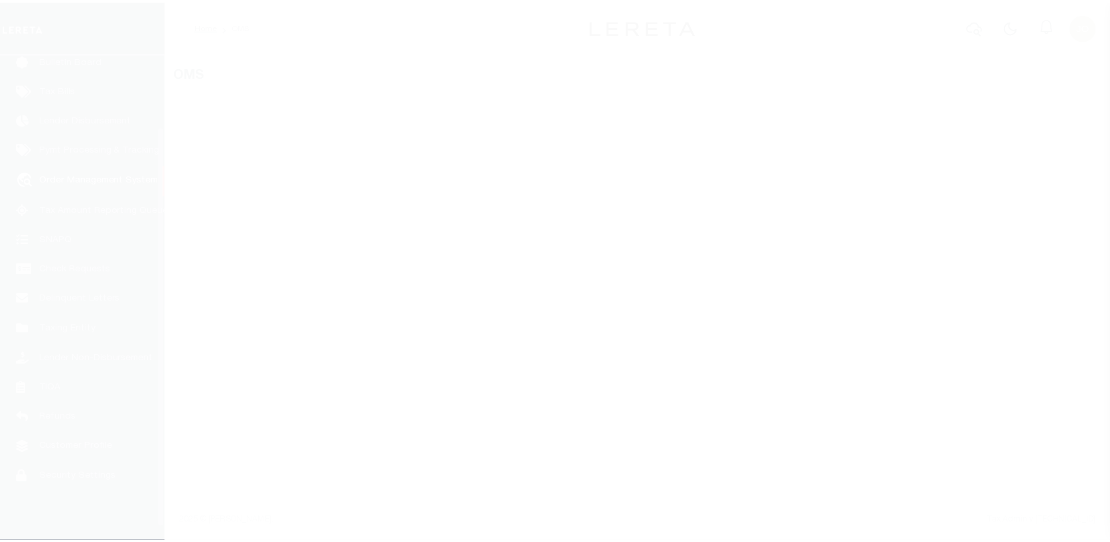
scroll to position [96, 0]
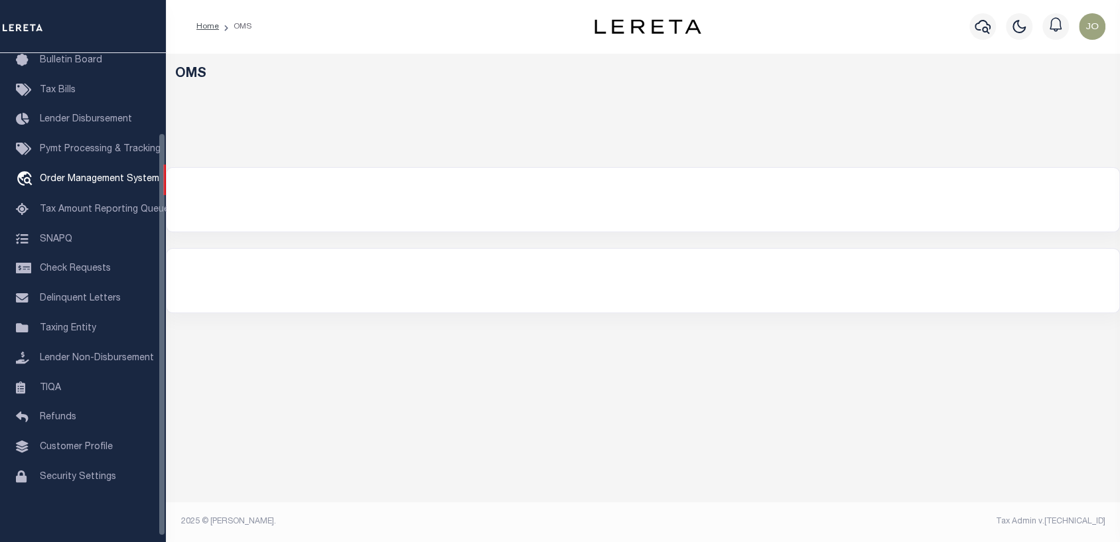
select select "200"
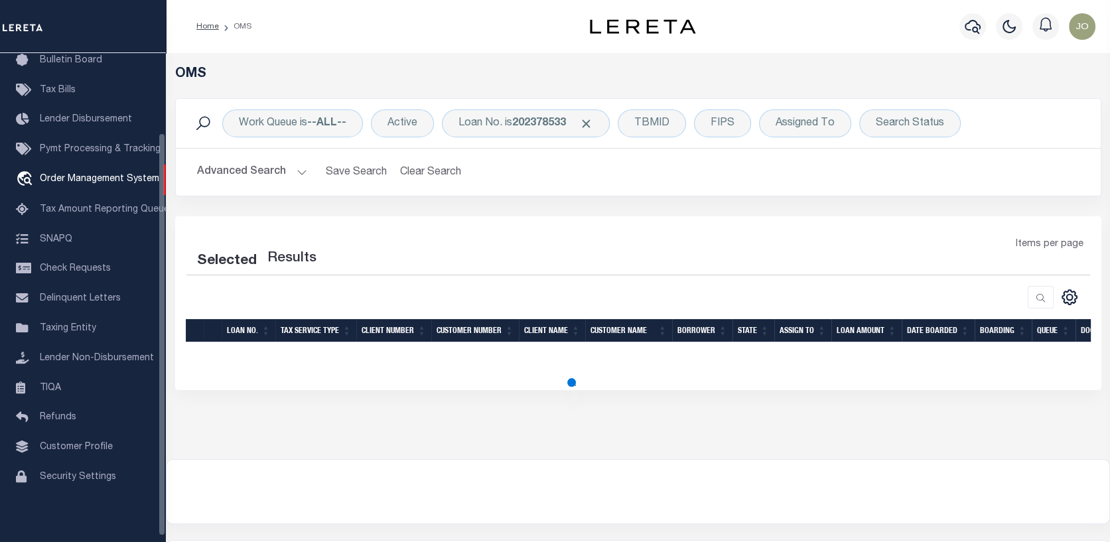
select select "200"
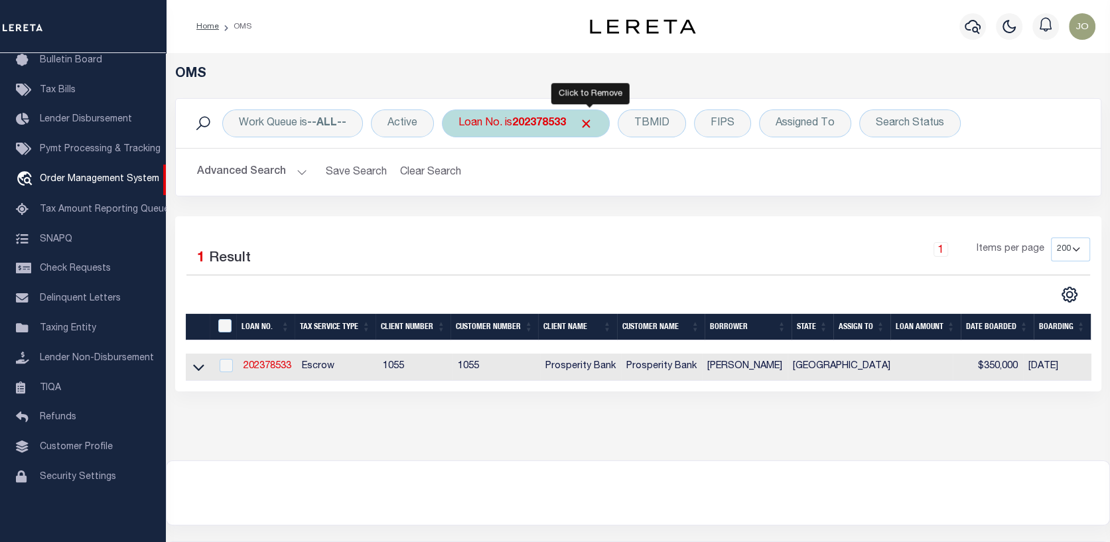
click at [588, 119] on span "Click to Remove" at bounding box center [586, 124] width 14 height 14
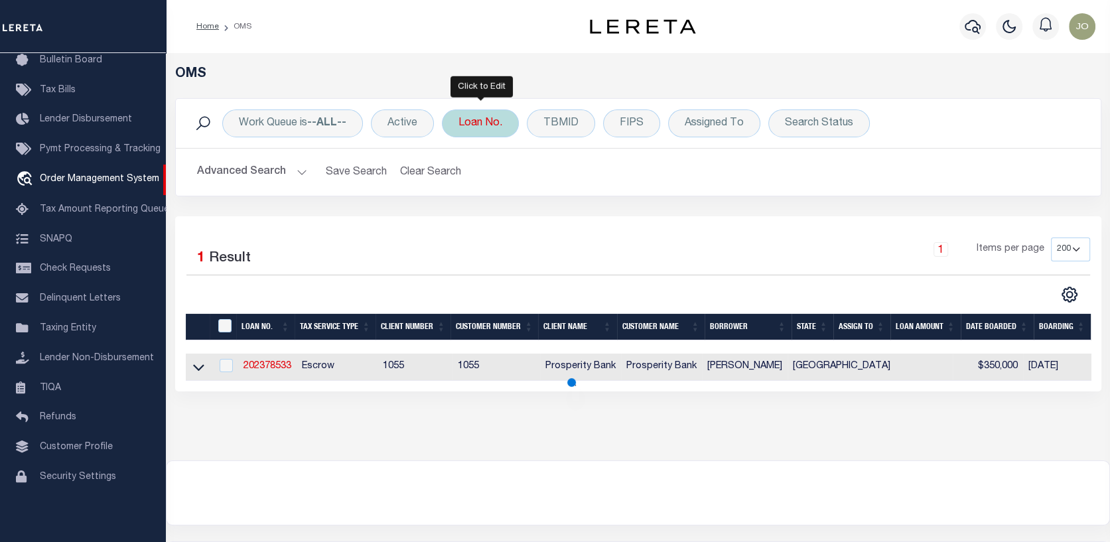
click at [486, 118] on div "Loan No." at bounding box center [480, 123] width 77 height 28
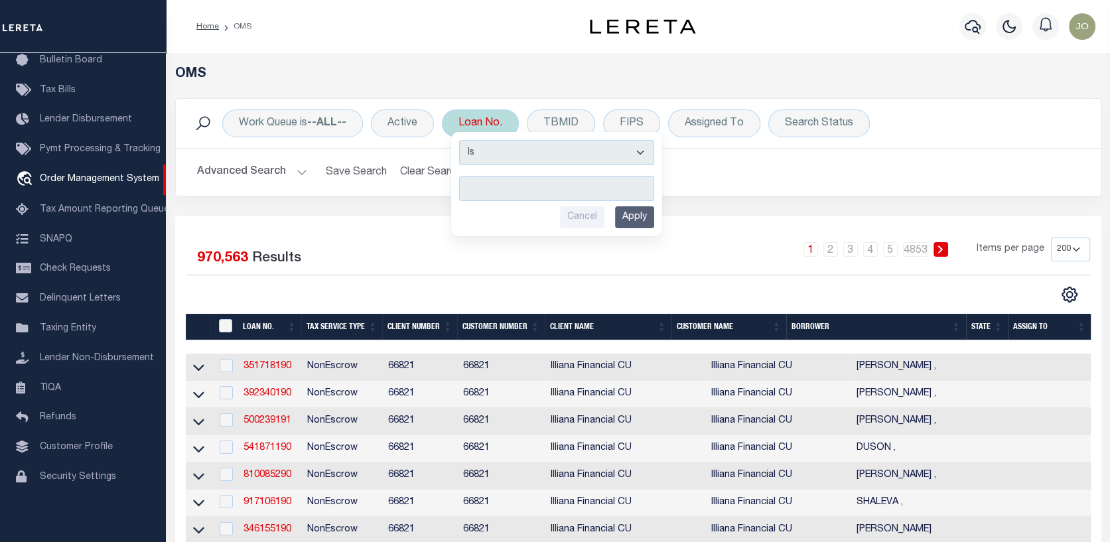
click at [473, 184] on input "text" at bounding box center [556, 188] width 195 height 25
type input "4"
type input "2043"
click at [639, 215] on input "Apply" at bounding box center [634, 217] width 39 height 22
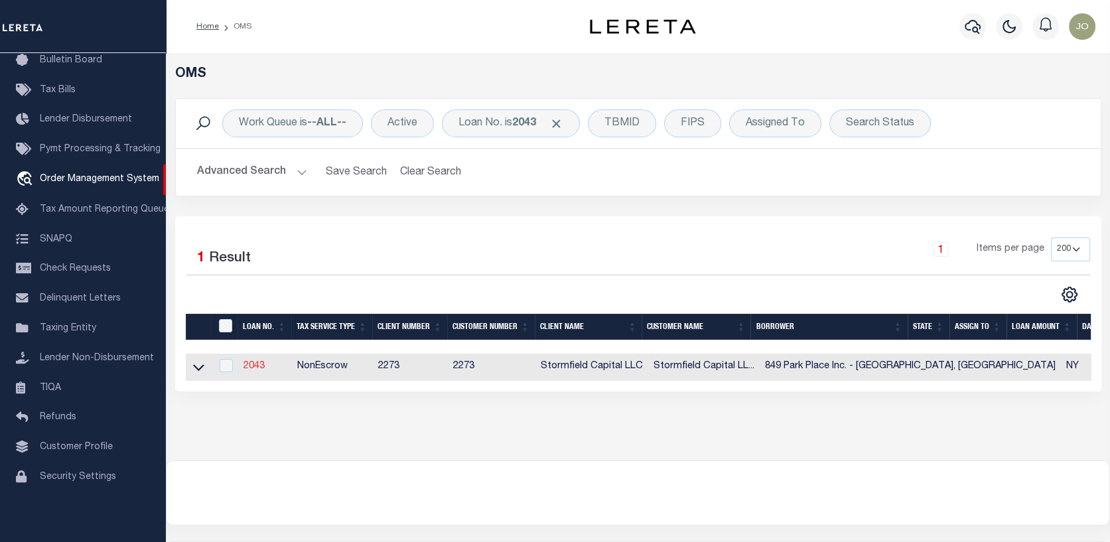
click at [255, 366] on link "2043" at bounding box center [254, 366] width 21 height 9
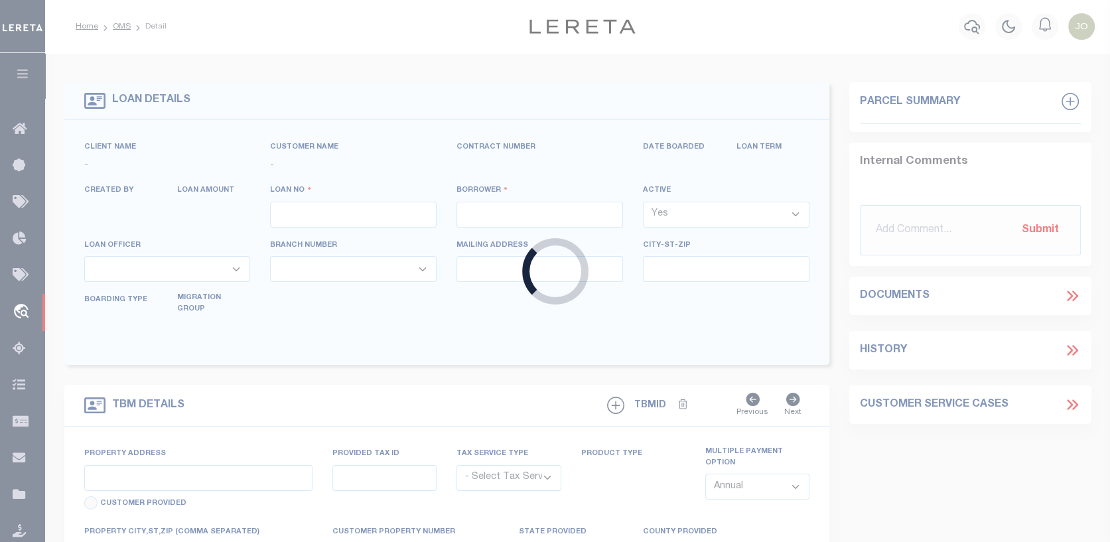
type input "2043"
type input "849 Park Place Inc. - [GEOGRAPHIC_DATA], [GEOGRAPHIC_DATA]"
select select
type input "[STREET_ADDRESS]"
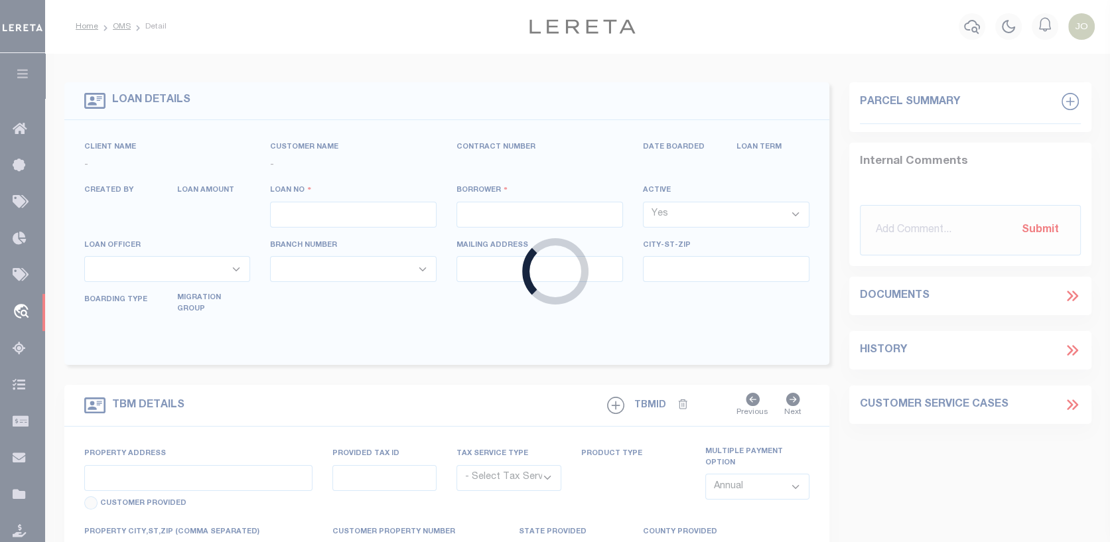
select select "10"
select select "NonEscrow"
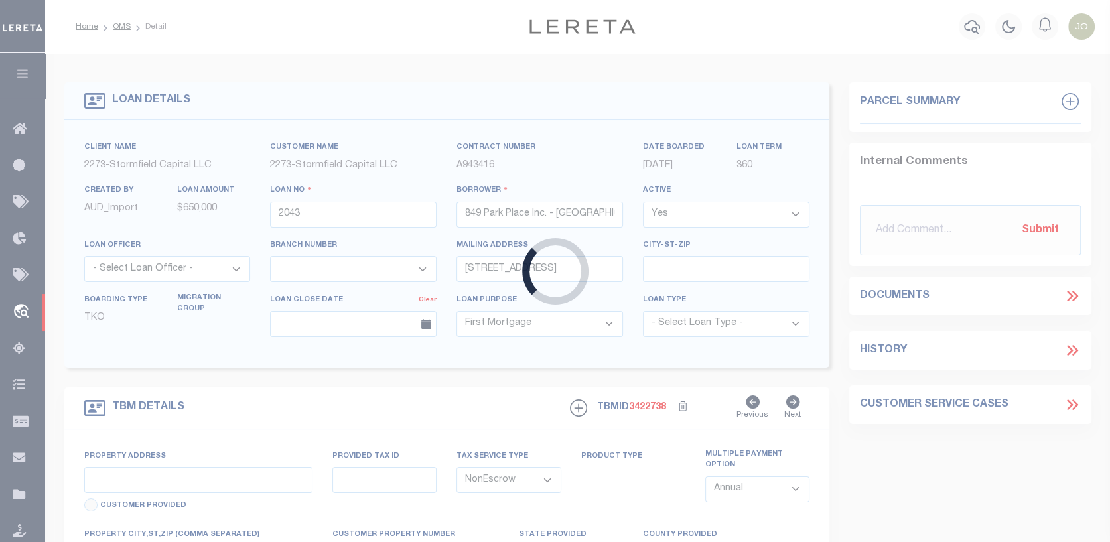
select select "84863"
type input "[STREET_ADDRESS]"
type input "[PHONE_NUMBER]"
select select
type input "[GEOGRAPHIC_DATA]"
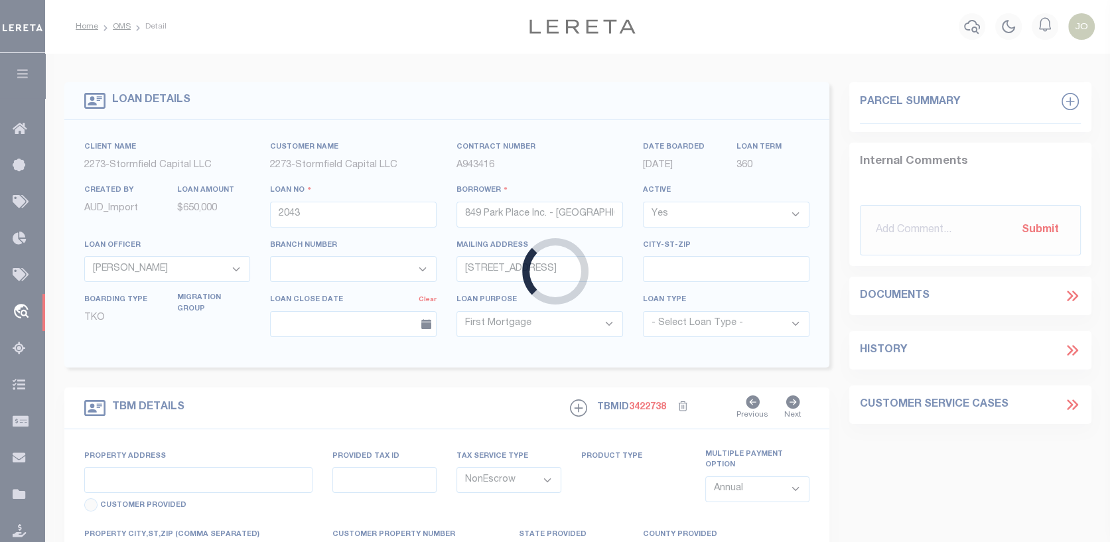
type input "Bankruptcy"
select select
select select "27561"
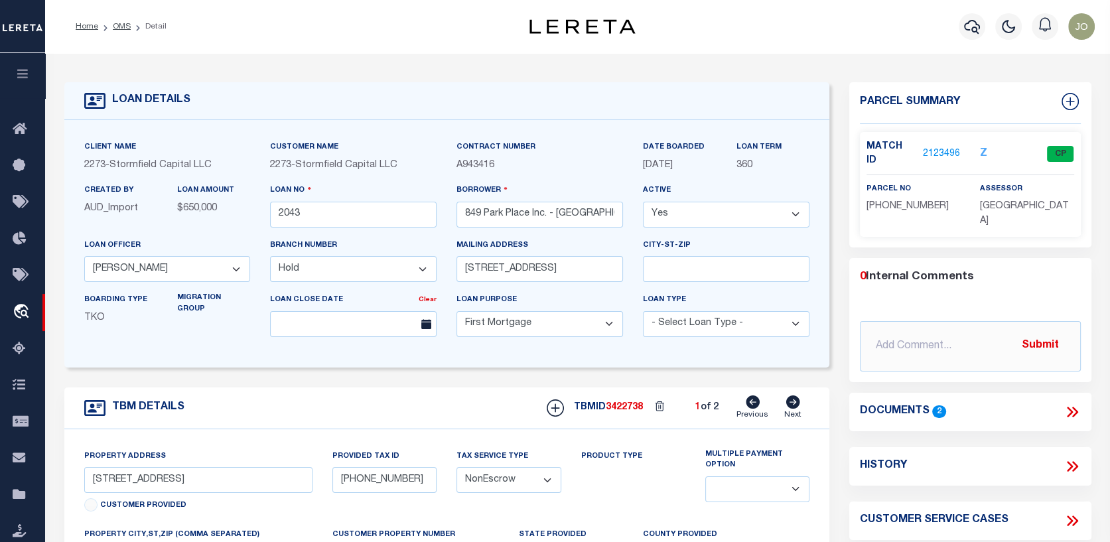
click at [942, 147] on link "2123496" at bounding box center [941, 154] width 37 height 14
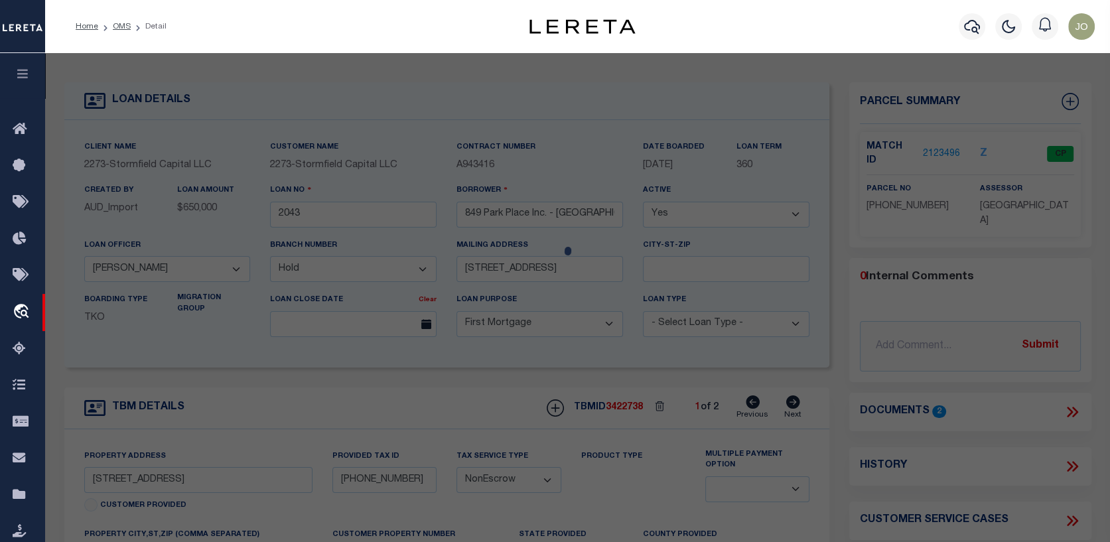
checkbox input "false"
select select "CP"
type input "849 PARK PLACE INC"
select select
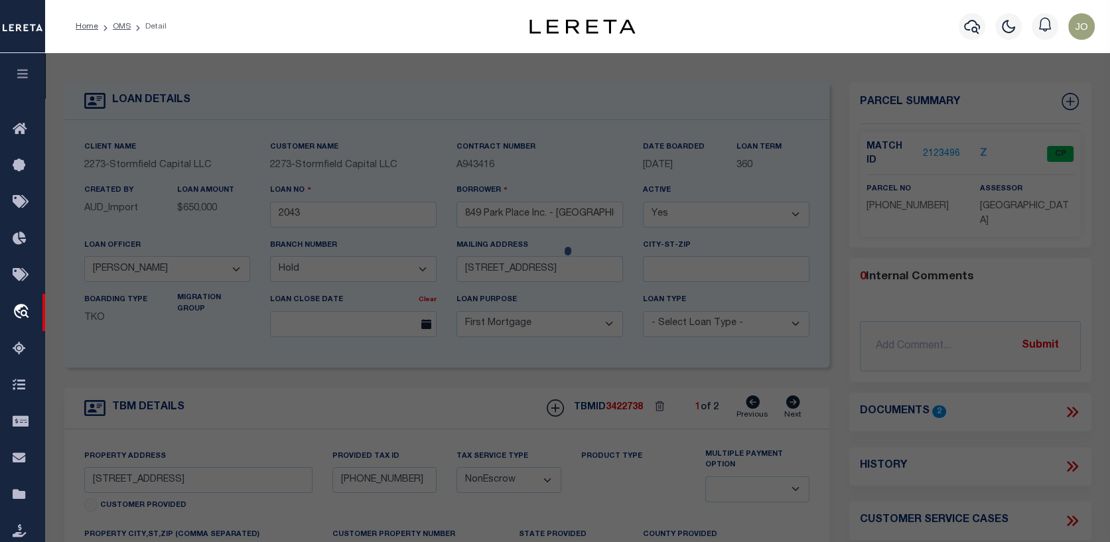
type input "[STREET_ADDRESS],"
checkbox input "false"
type input "[GEOGRAPHIC_DATA], [GEOGRAPHIC_DATA], 11216"
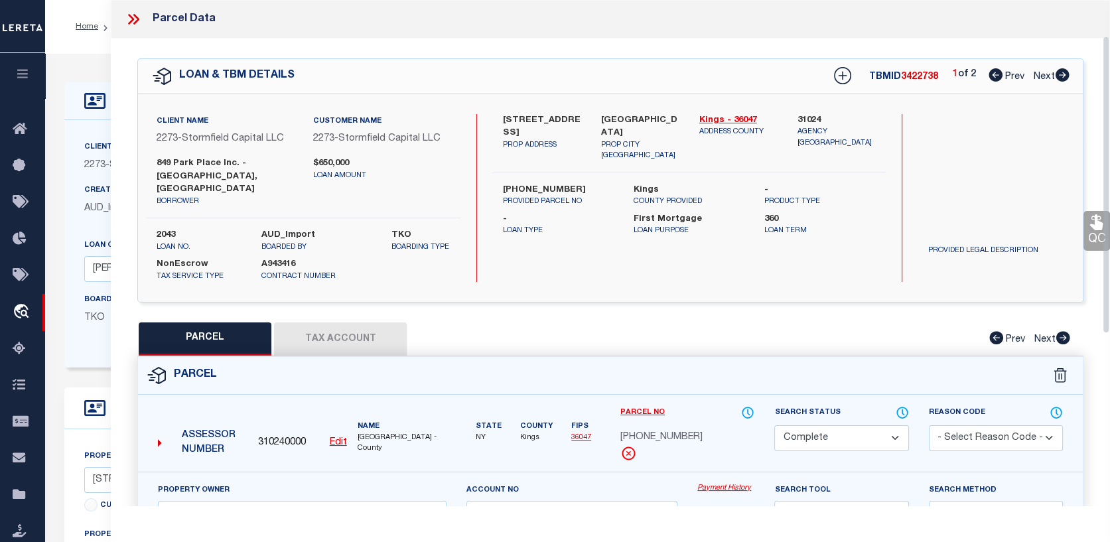
scroll to position [133, 0]
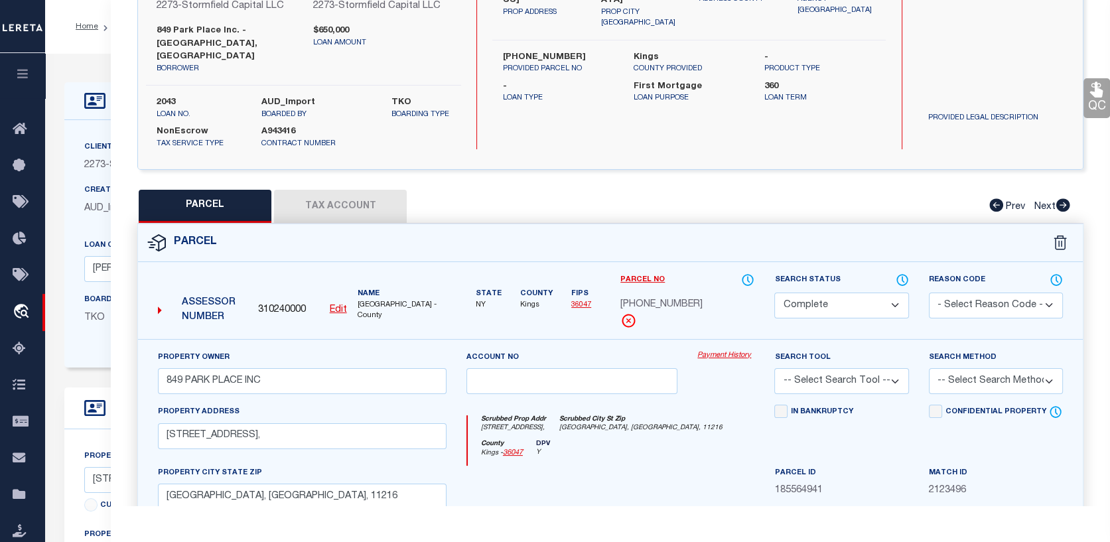
click at [727, 350] on link "Payment History" at bounding box center [725, 355] width 57 height 11
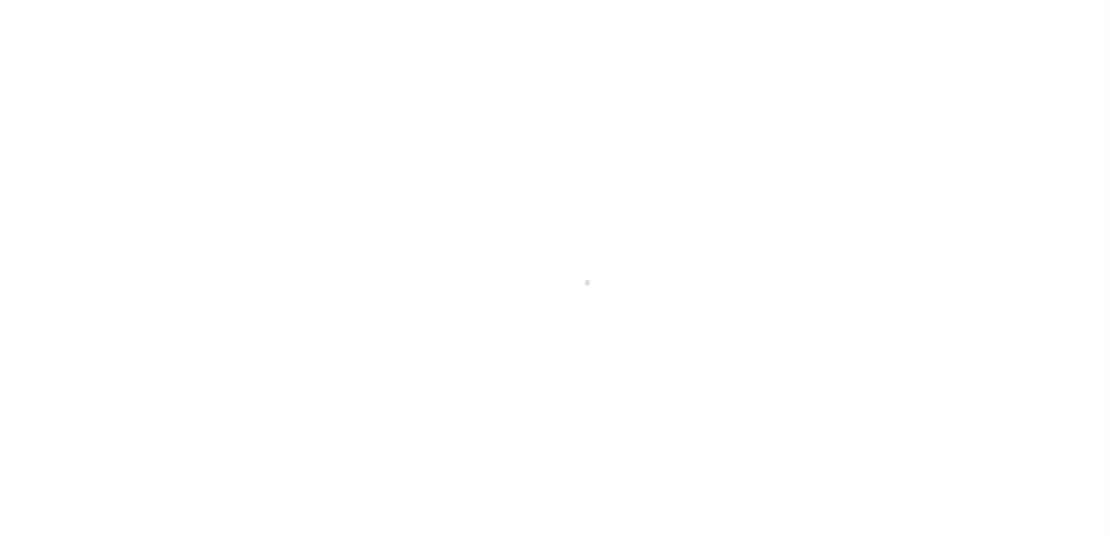
select select "84863"
select select "27561"
select select "10"
select select "NonEscrow"
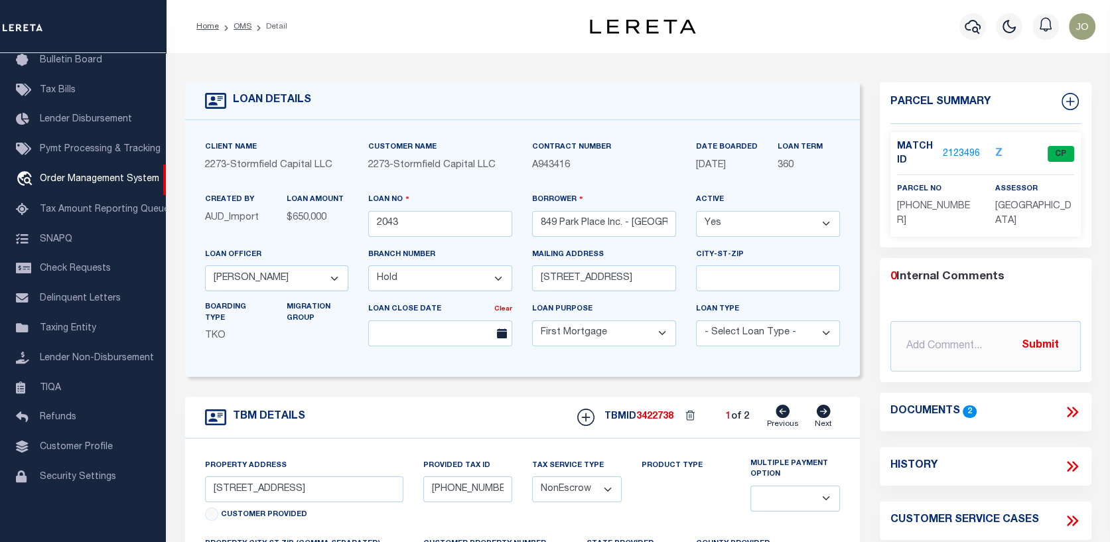
click at [971, 153] on link "2123496" at bounding box center [961, 154] width 37 height 14
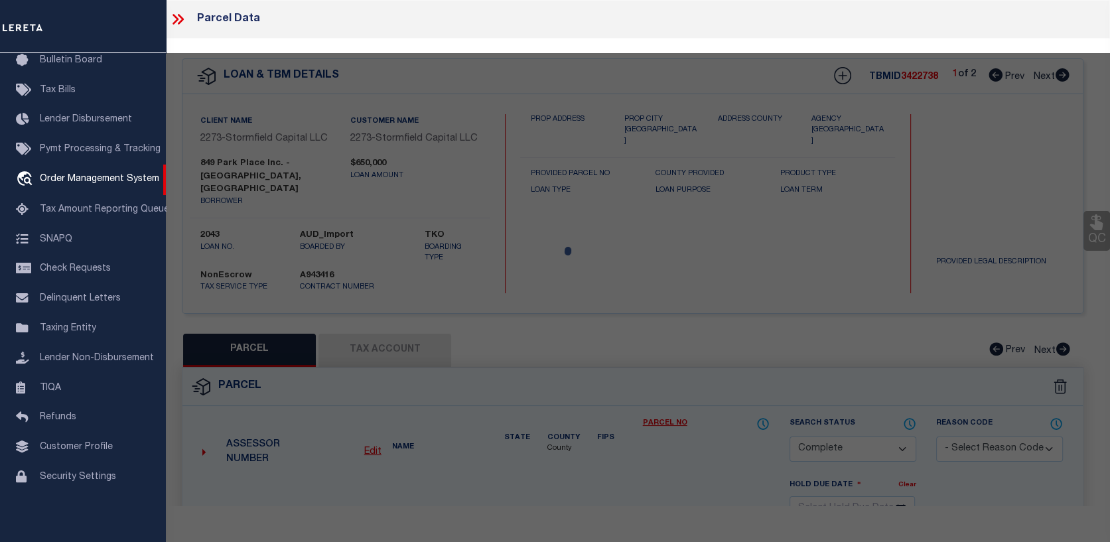
select select "AS"
checkbox input "false"
select select "CP"
type input "849 PARK PLACE INC"
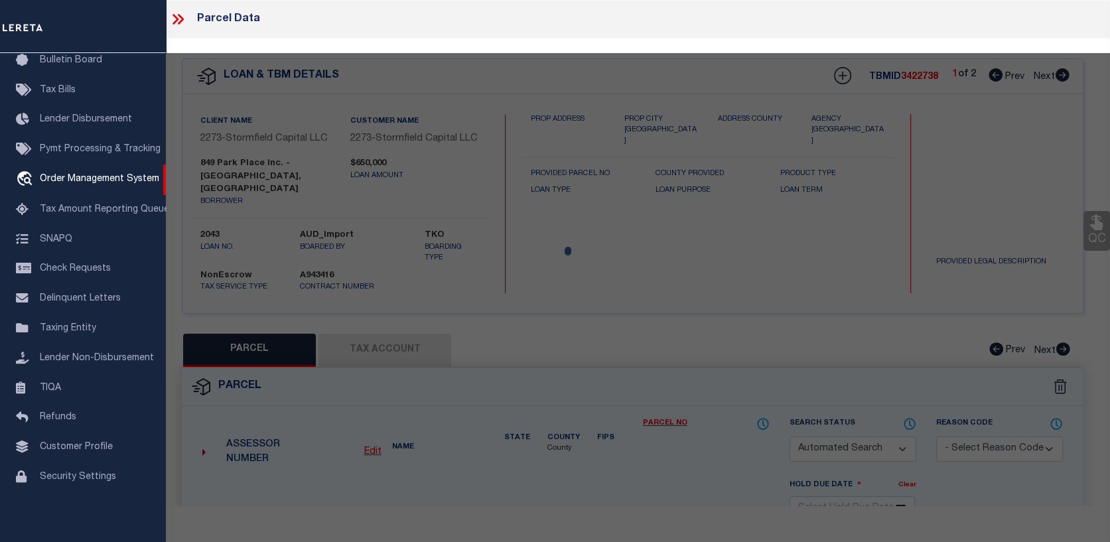
select select
type input "[STREET_ADDRESS],"
checkbox input "false"
type input "[GEOGRAPHIC_DATA], [GEOGRAPHIC_DATA], 11216"
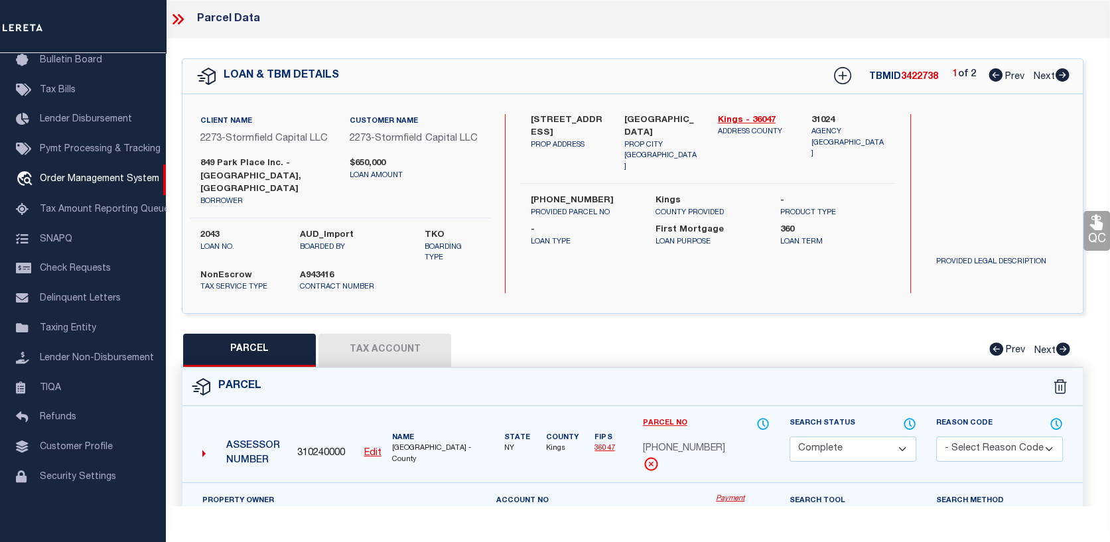
click at [355, 336] on button "Tax Account" at bounding box center [385, 350] width 133 height 33
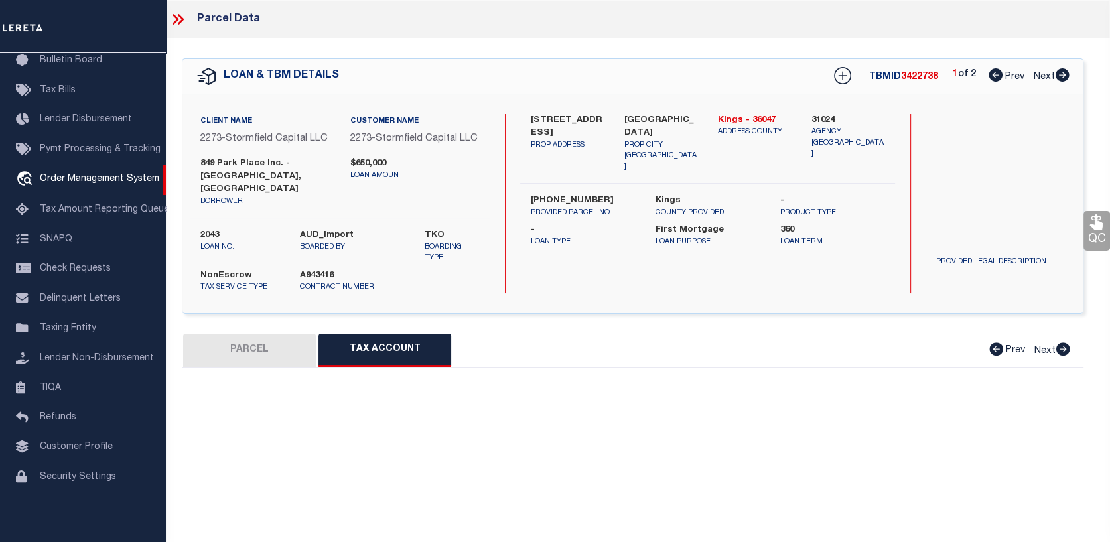
select select "100"
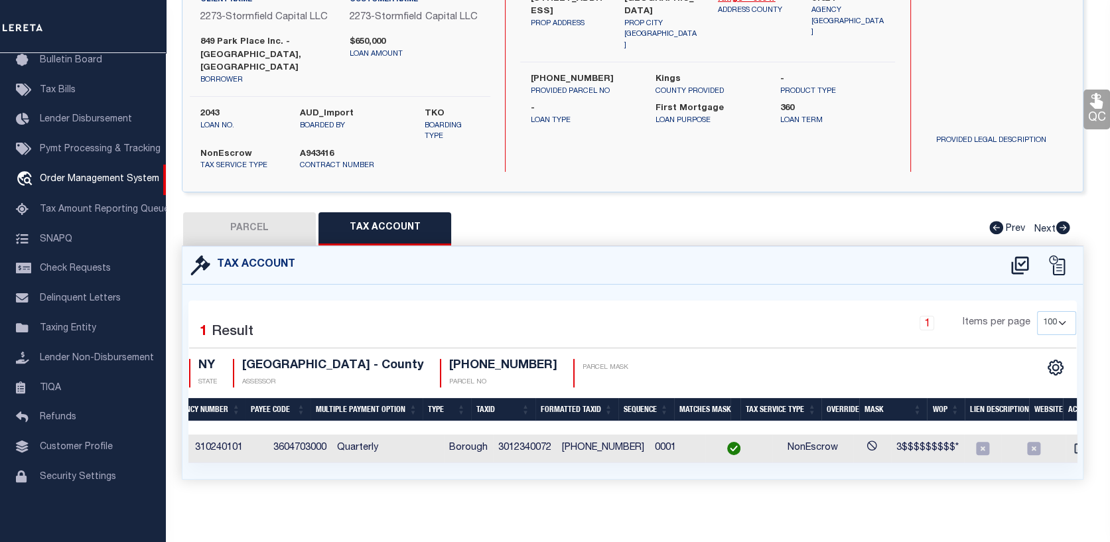
scroll to position [0, 172]
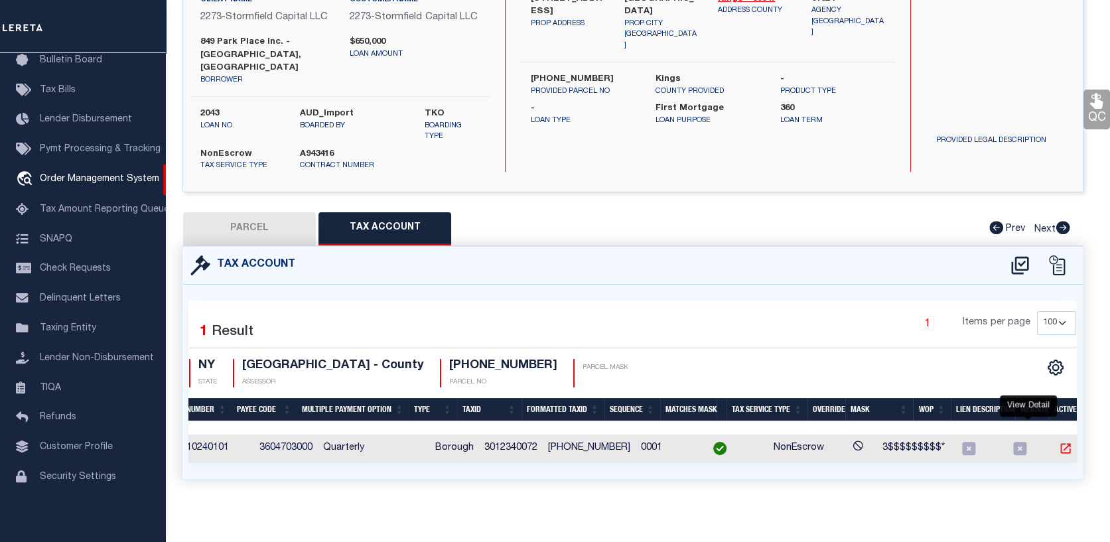
click at [1061, 444] on icon "" at bounding box center [1066, 449] width 10 height 10
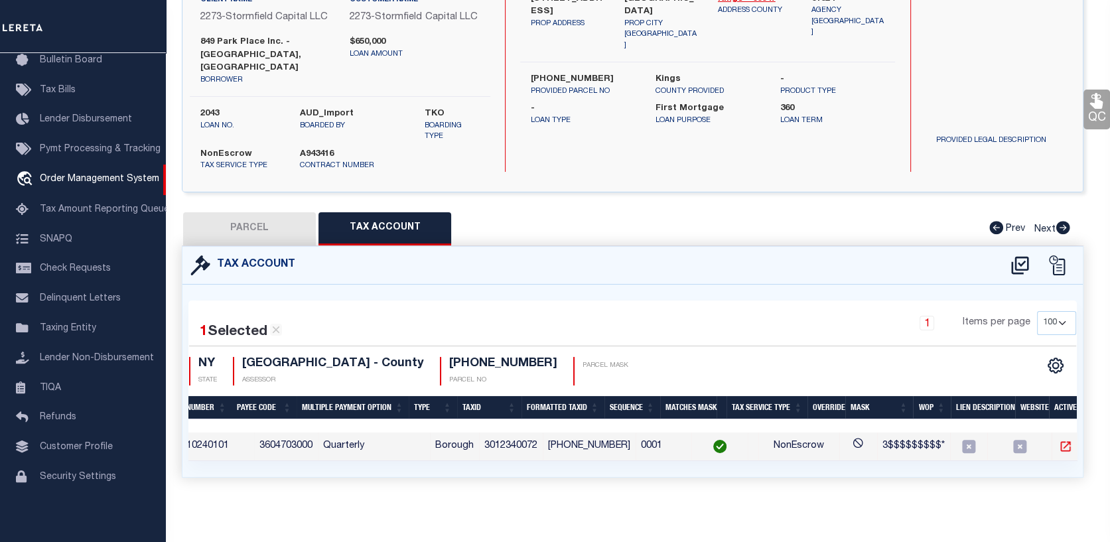
scroll to position [119, 0]
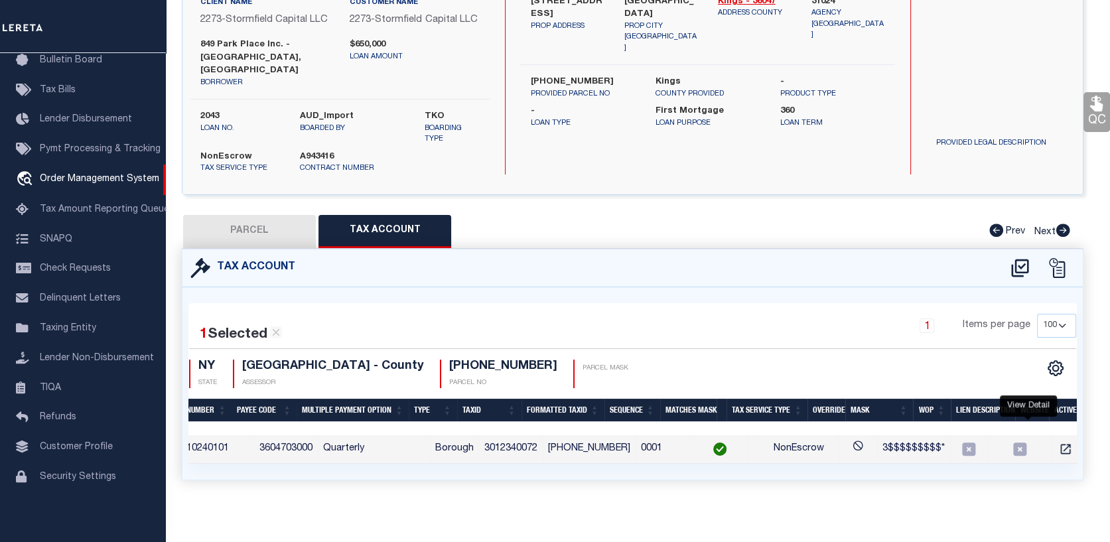
click at [240, 215] on button "PARCEL" at bounding box center [249, 231] width 133 height 33
select select "AS"
checkbox input "false"
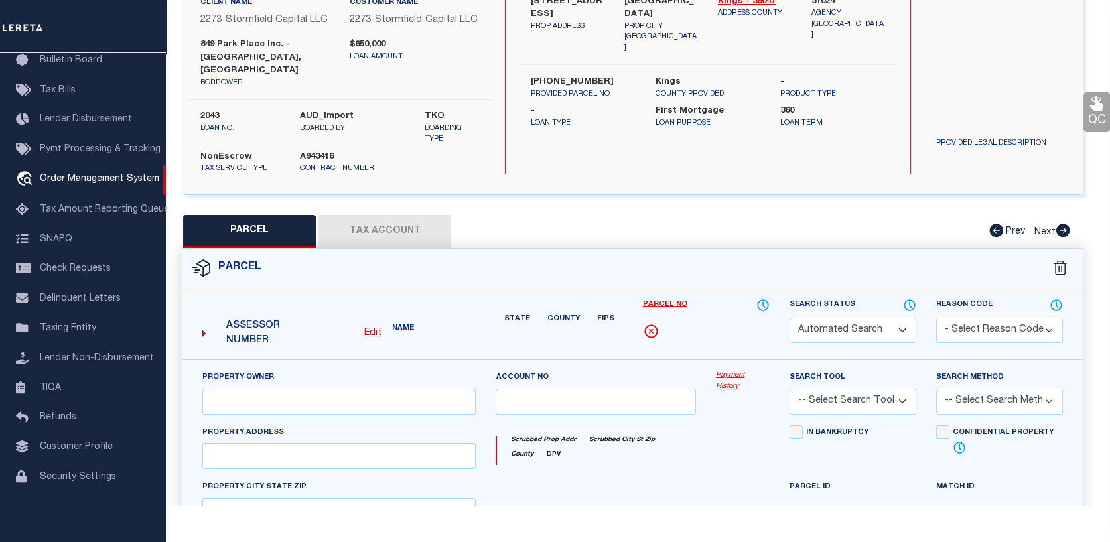
select select "CP"
type input "849 PARK PLACE INC"
select select
type input "[STREET_ADDRESS],"
checkbox input "false"
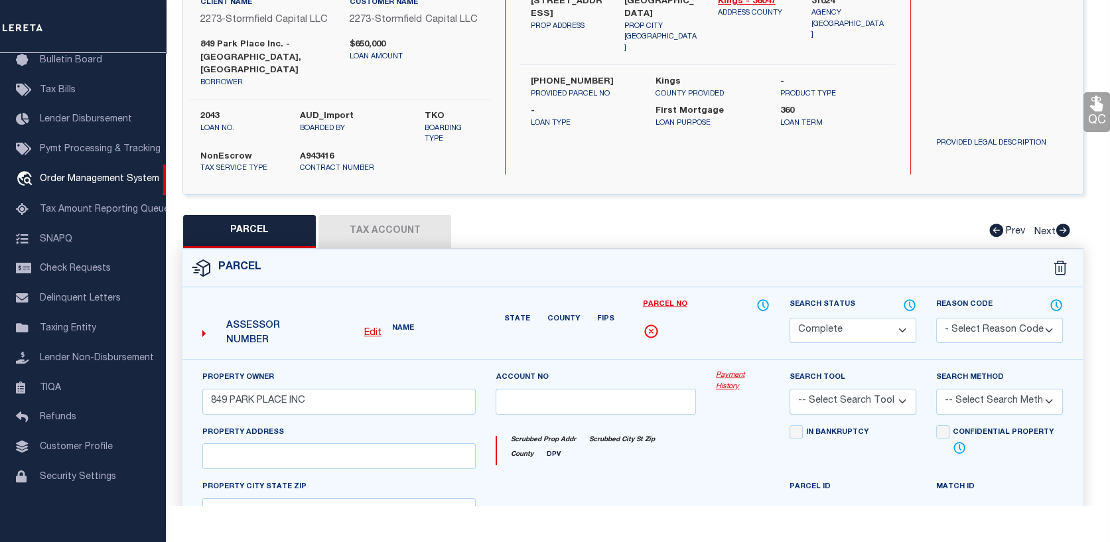
type input "Brooklyn, NY, 11216"
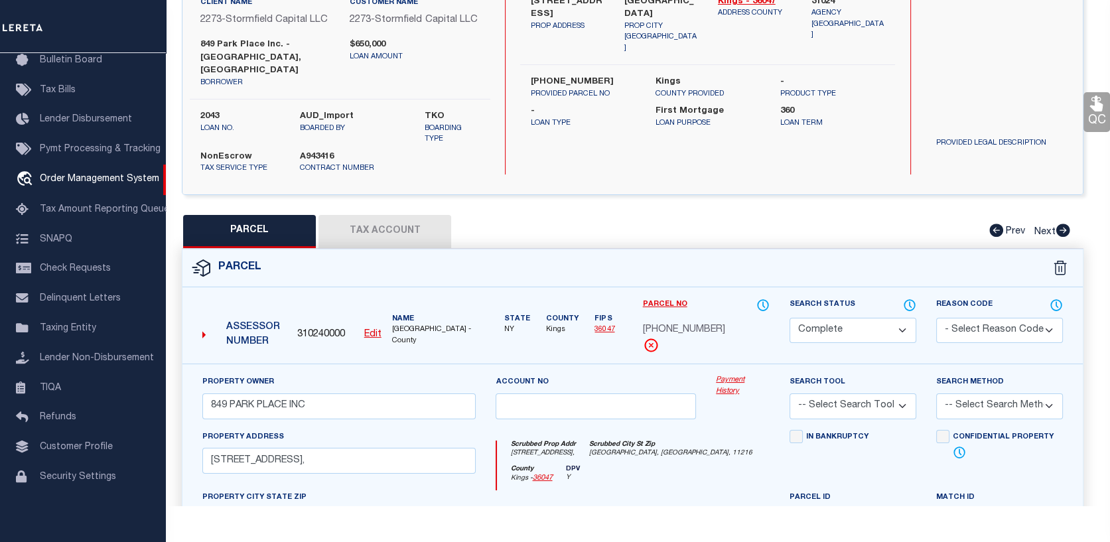
click at [725, 376] on link "Payment History" at bounding box center [743, 386] width 54 height 22
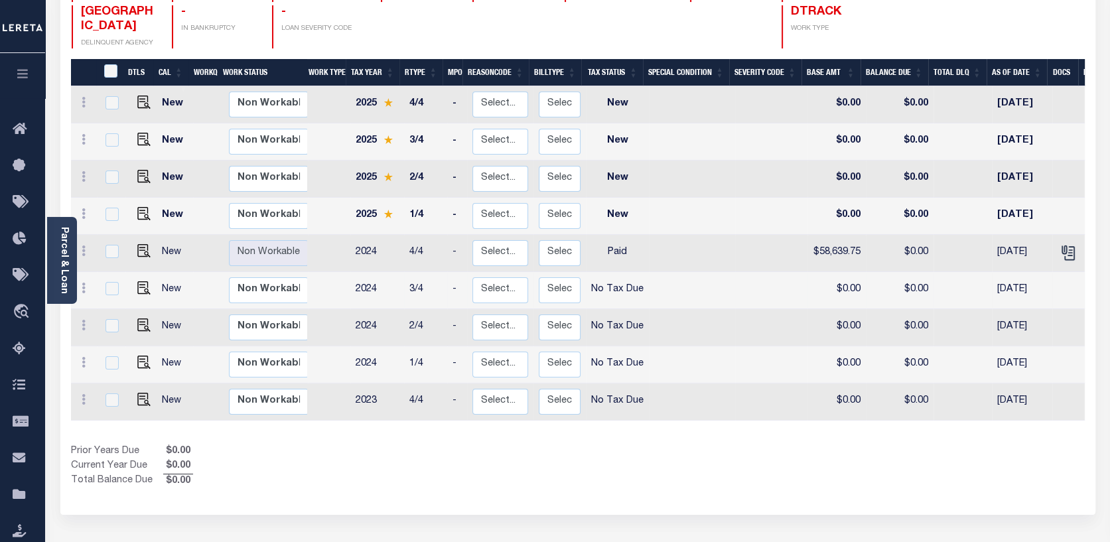
scroll to position [199, 0]
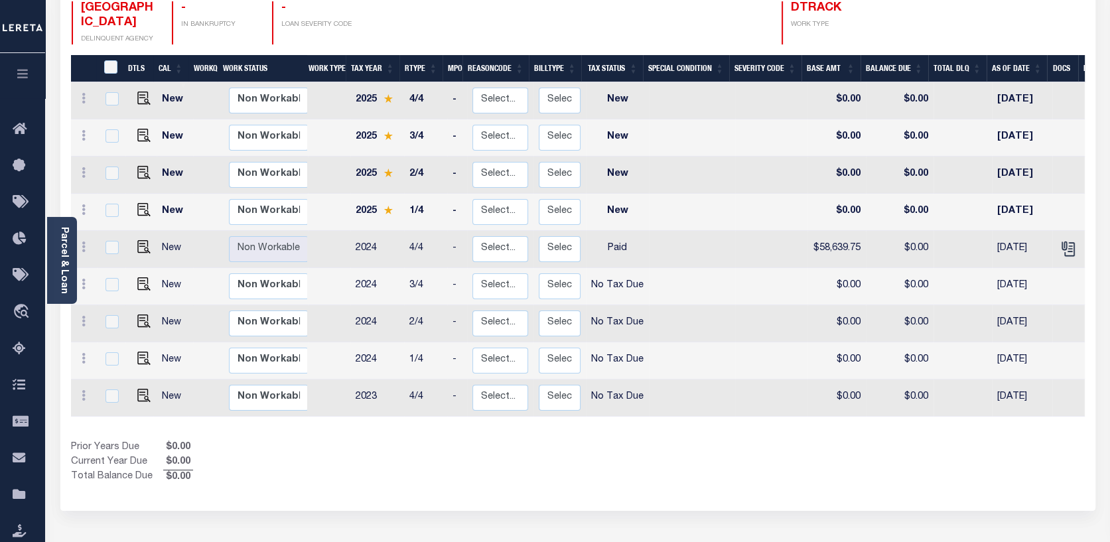
click at [102, 204] on div at bounding box center [110, 211] width 17 height 15
checkbox input "true"
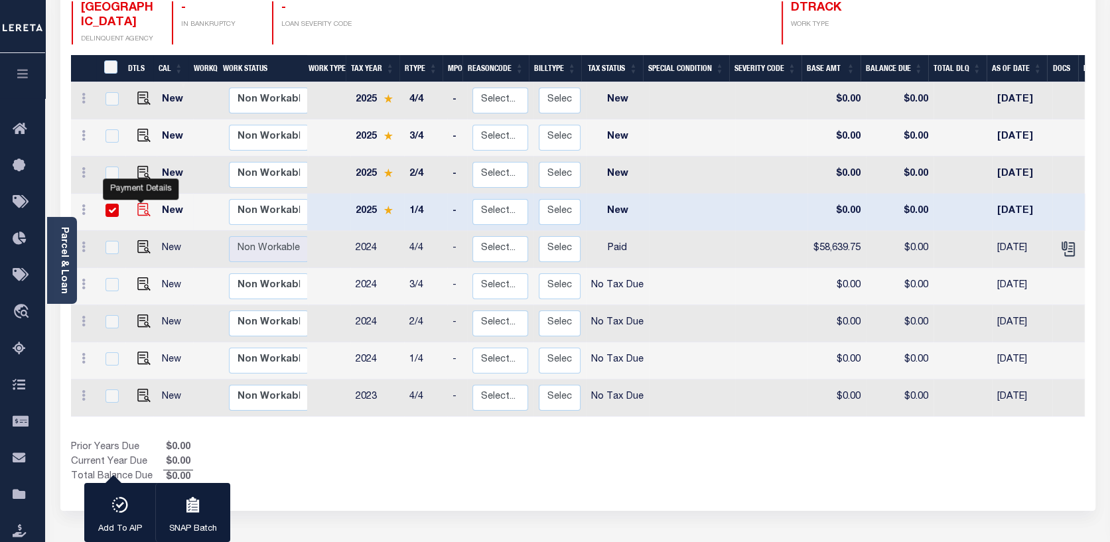
click at [137, 203] on img "" at bounding box center [143, 209] width 13 height 13
checkbox input "false"
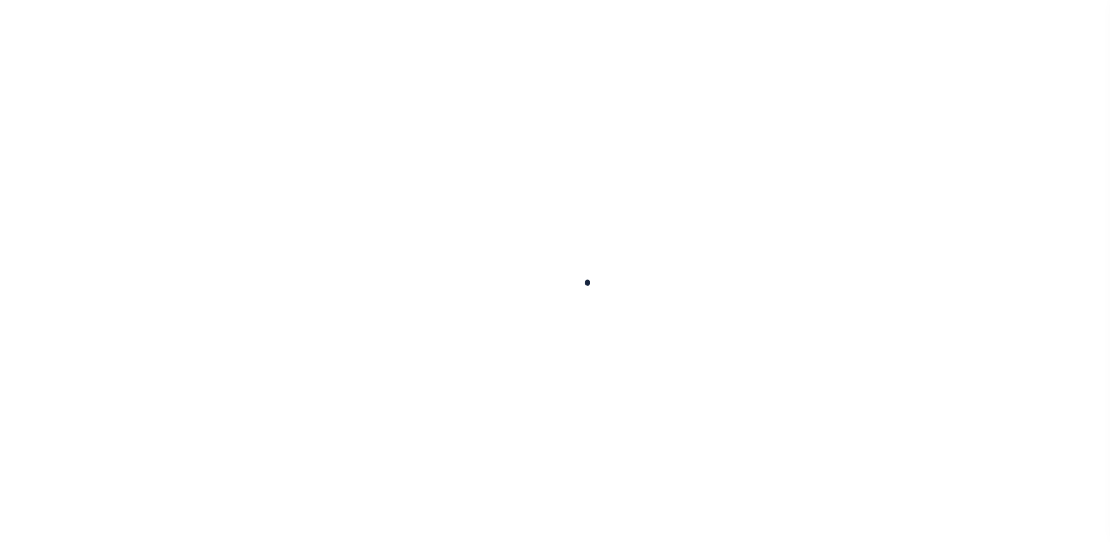
checkbox input "false"
type input "Quarterly"
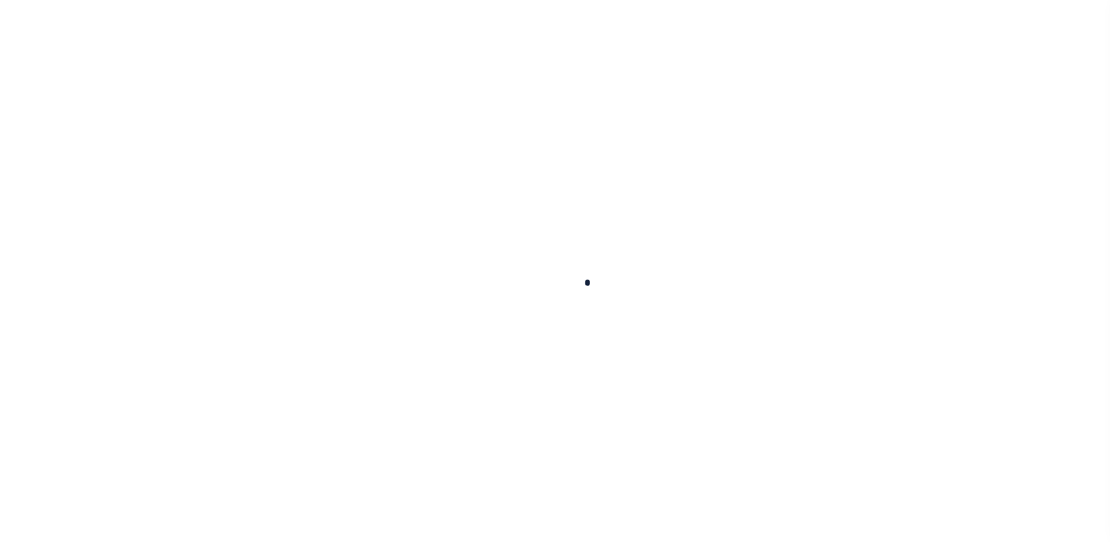
type input "[DATE]"
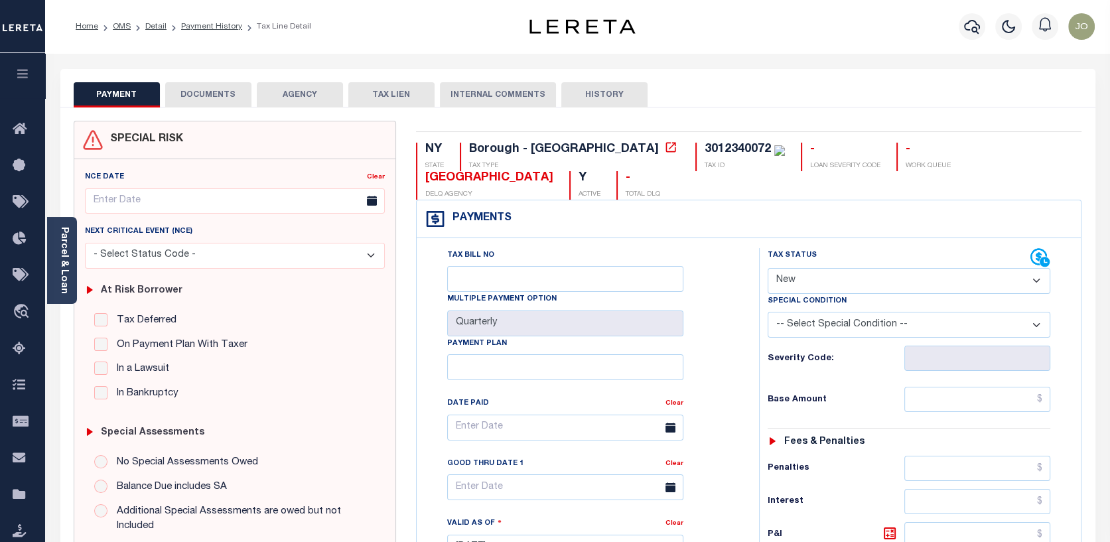
click at [1041, 281] on select "- Select Status Code - Open Due/Unpaid Paid Incomplete No Tax Due Internal Refu…" at bounding box center [909, 281] width 283 height 26
select select "DUE"
click at [768, 269] on select "- Select Status Code - Open Due/Unpaid Paid Incomplete No Tax Due Internal Refu…" at bounding box center [909, 281] width 283 height 26
type input "[DATE]"
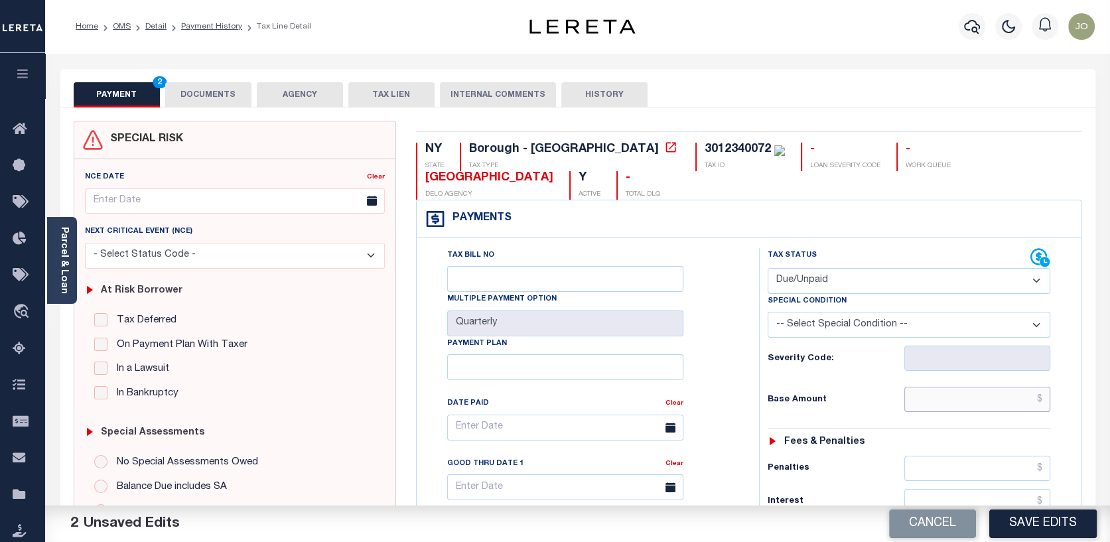
click at [1038, 402] on input "text" at bounding box center [977, 399] width 146 height 25
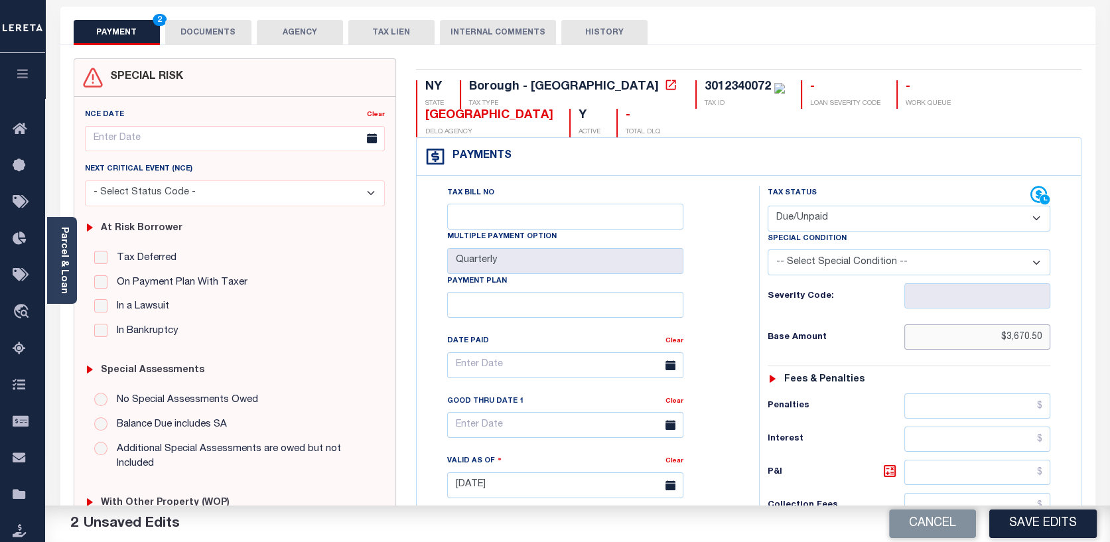
scroll to position [66, 0]
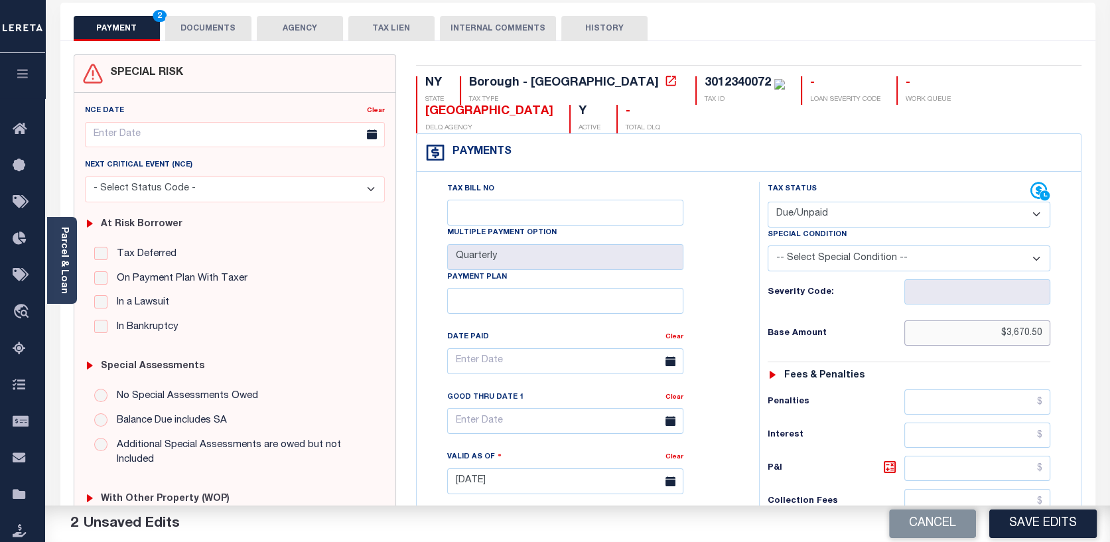
type input "$3,670.50"
click at [1041, 465] on input "text" at bounding box center [977, 468] width 146 height 25
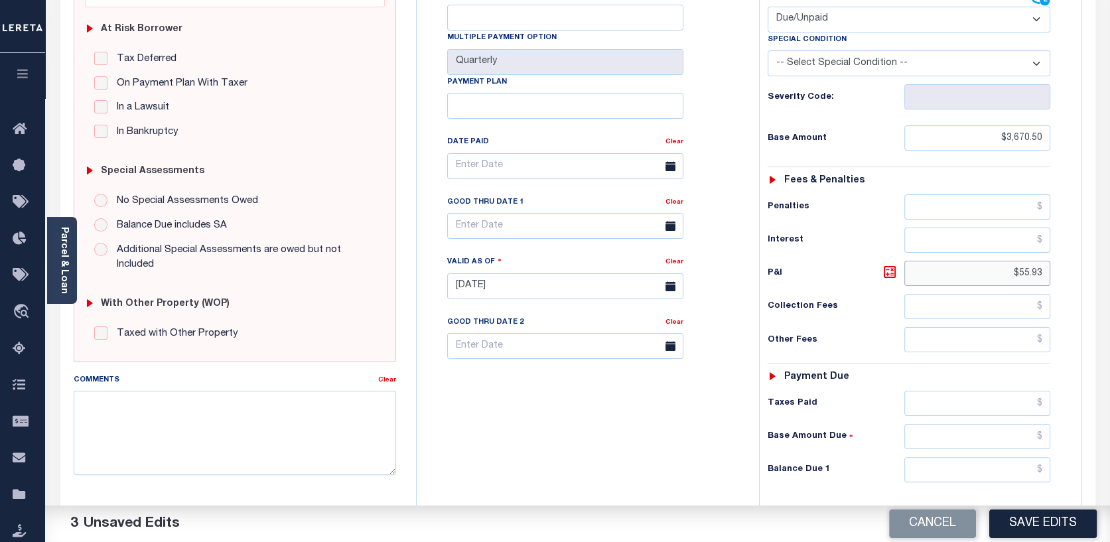
scroll to position [265, 0]
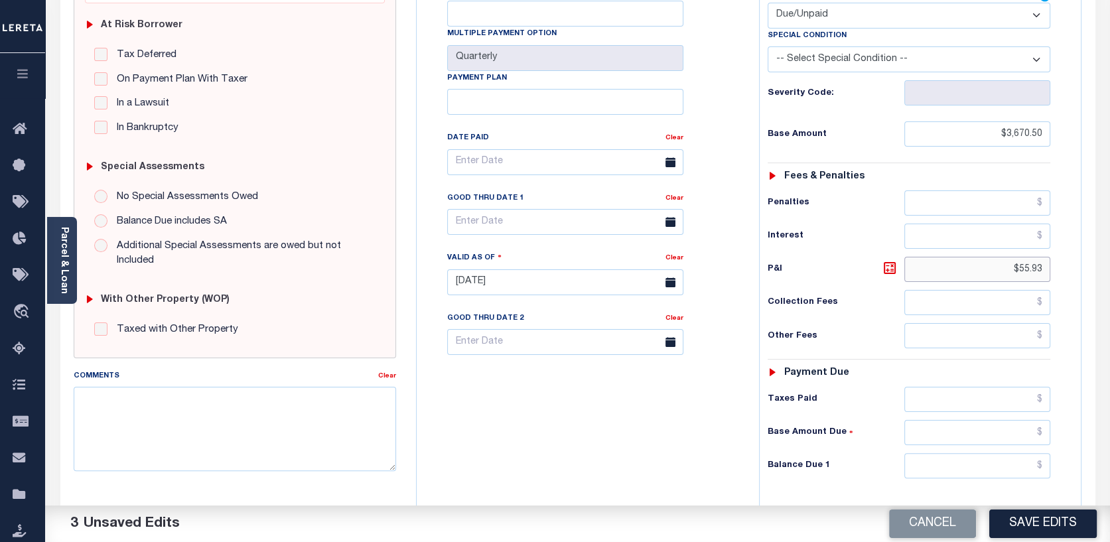
type input "$55.93"
click at [1039, 461] on input "text" at bounding box center [977, 465] width 146 height 25
type input "$3,726.43"
click at [1025, 516] on button "Save Edits" at bounding box center [1043, 524] width 108 height 29
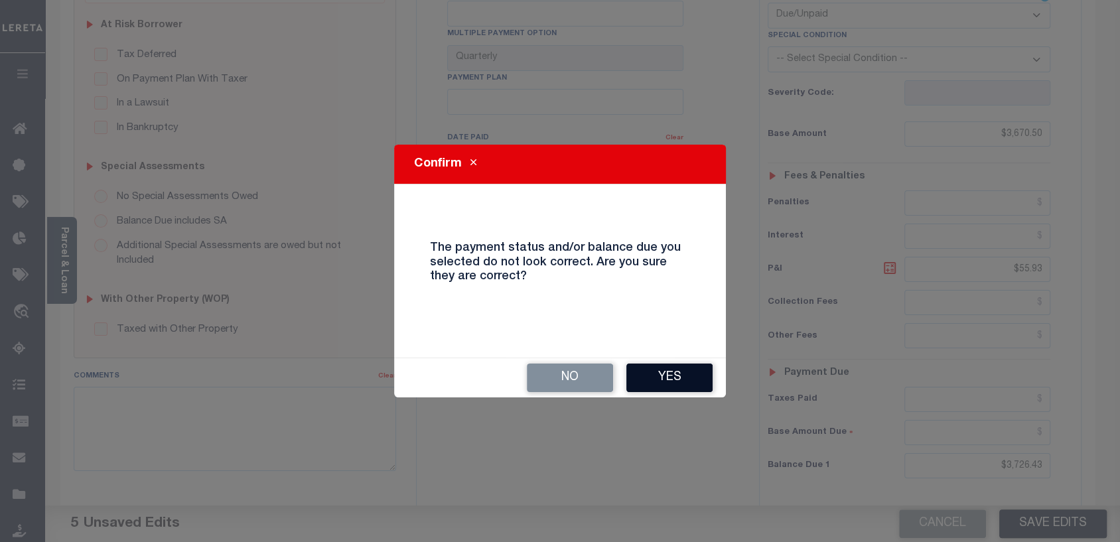
click at [661, 374] on button "Yes" at bounding box center [669, 378] width 86 height 29
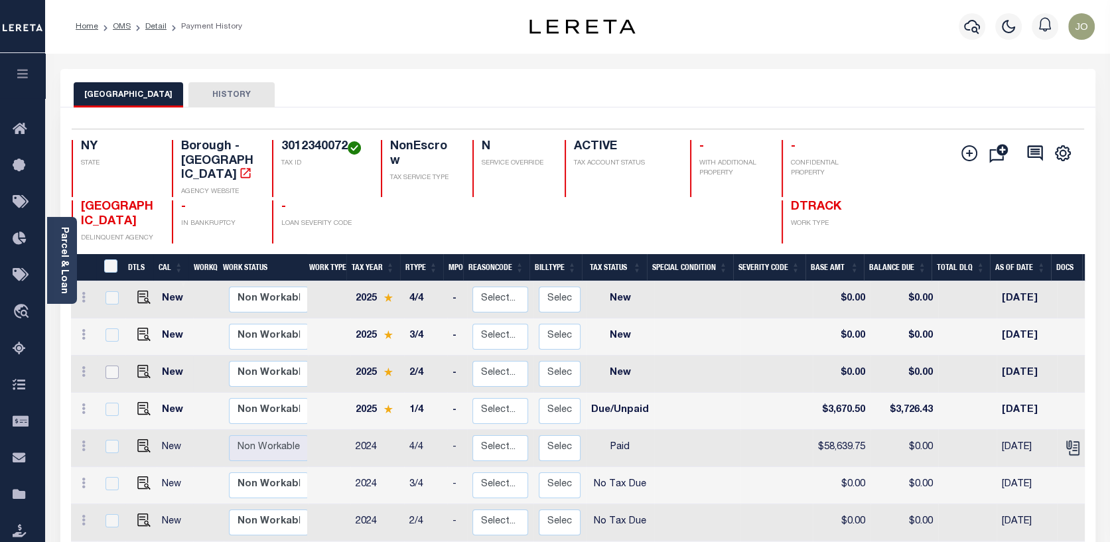
click at [111, 366] on input "checkbox" at bounding box center [112, 372] width 13 height 13
checkbox input "true"
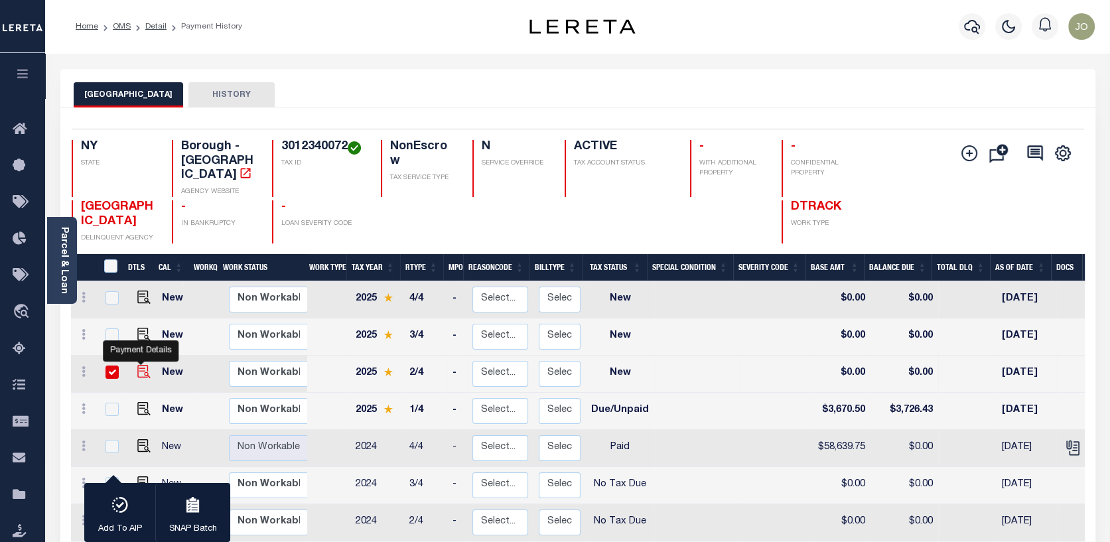
click at [138, 365] on img "" at bounding box center [143, 371] width 13 height 13
checkbox input "false"
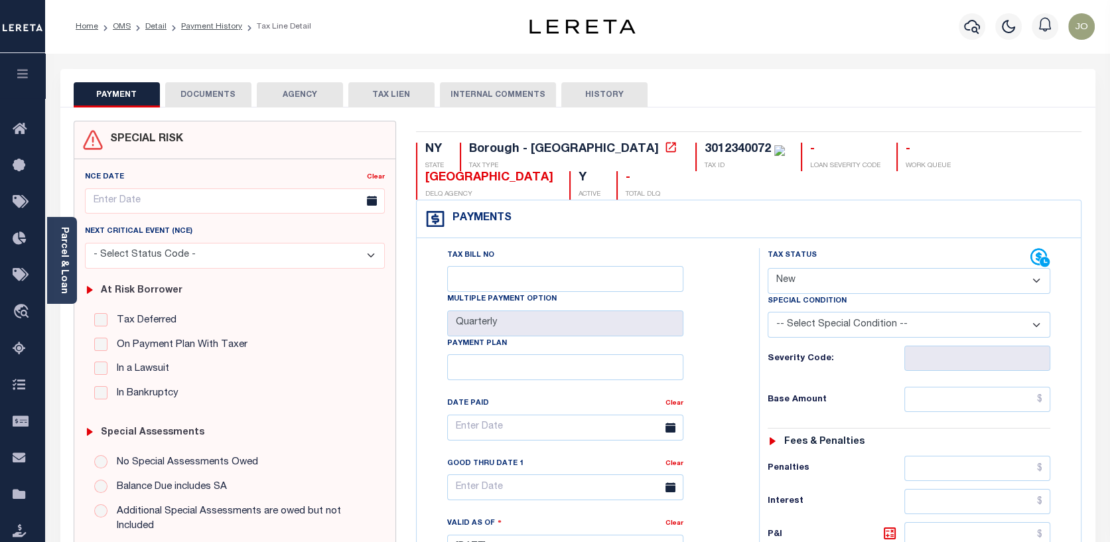
click at [1035, 283] on select "- Select Status Code - Open Due/Unpaid Paid Incomplete No Tax Due Internal Refu…" at bounding box center [909, 281] width 283 height 26
select select "DUE"
click at [768, 269] on select "- Select Status Code - Open Due/Unpaid Paid Incomplete No Tax Due Internal Refu…" at bounding box center [909, 281] width 283 height 26
type input "[DATE]"
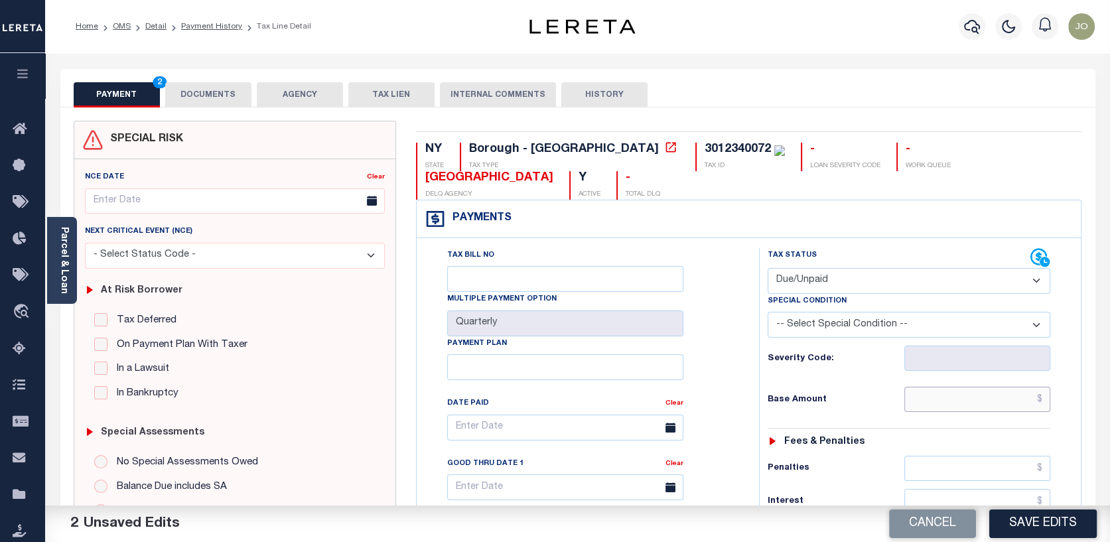
click at [1041, 398] on input "text" at bounding box center [977, 399] width 146 height 25
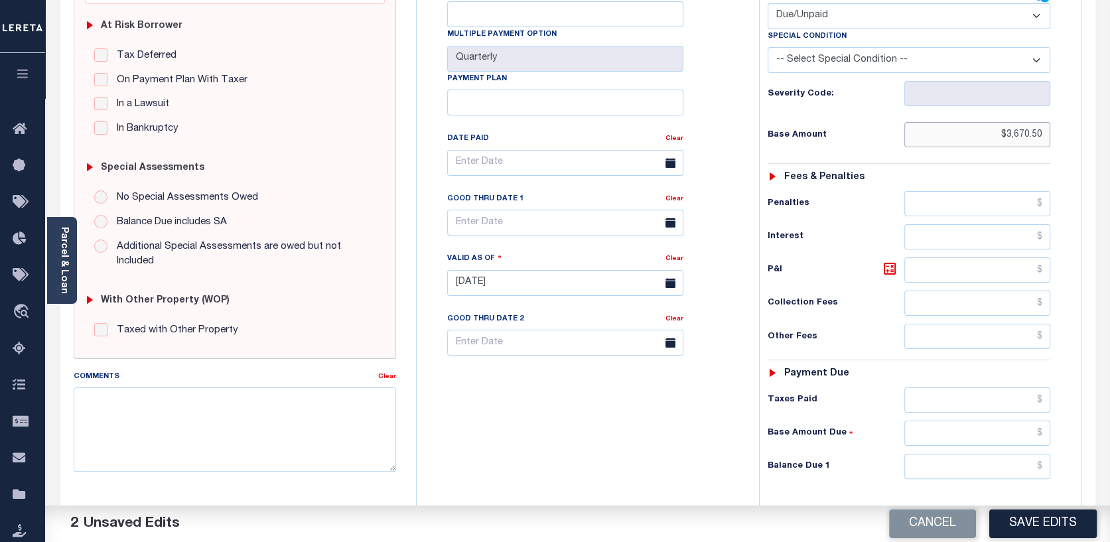
scroll to position [265, 0]
type input "$3,670.50"
click at [1044, 463] on input "text" at bounding box center [977, 465] width 146 height 25
type input "$3,670.50"
click at [1053, 516] on button "Save Edits" at bounding box center [1043, 524] width 108 height 29
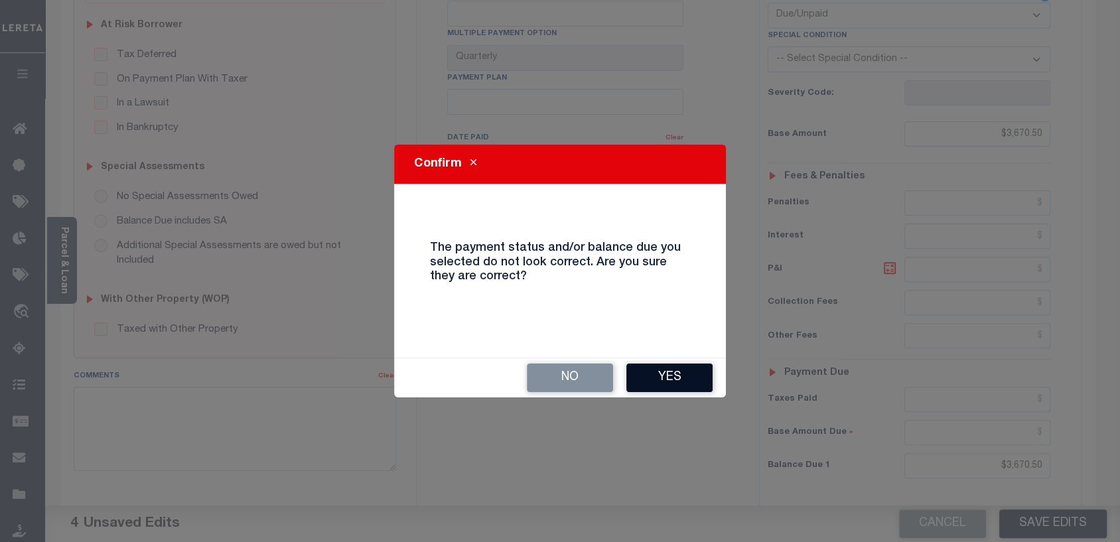
click at [676, 383] on button "Yes" at bounding box center [669, 378] width 86 height 29
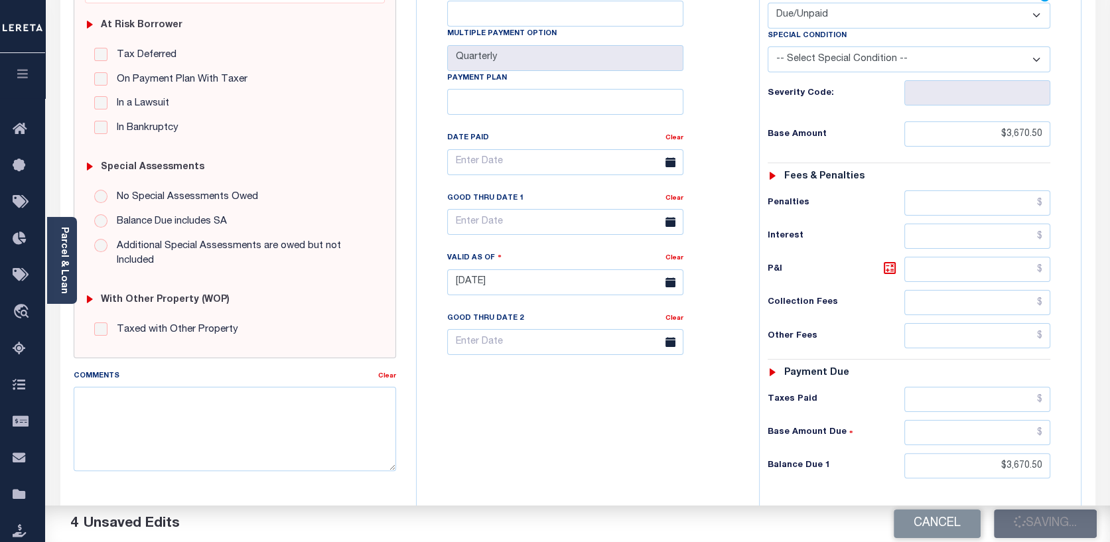
checkbox input "false"
type input "$3,670.5"
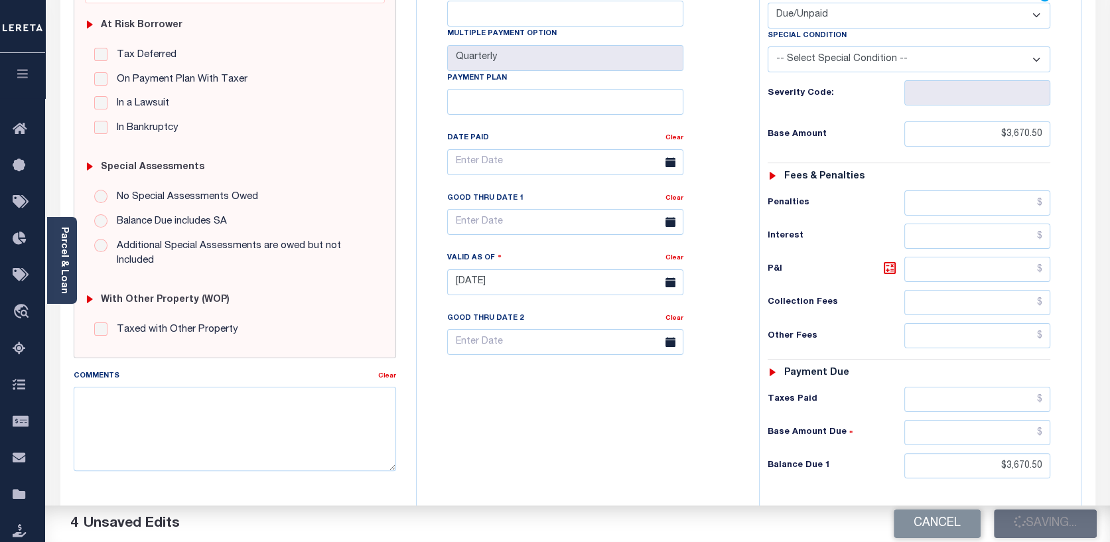
type input "$3,670.5"
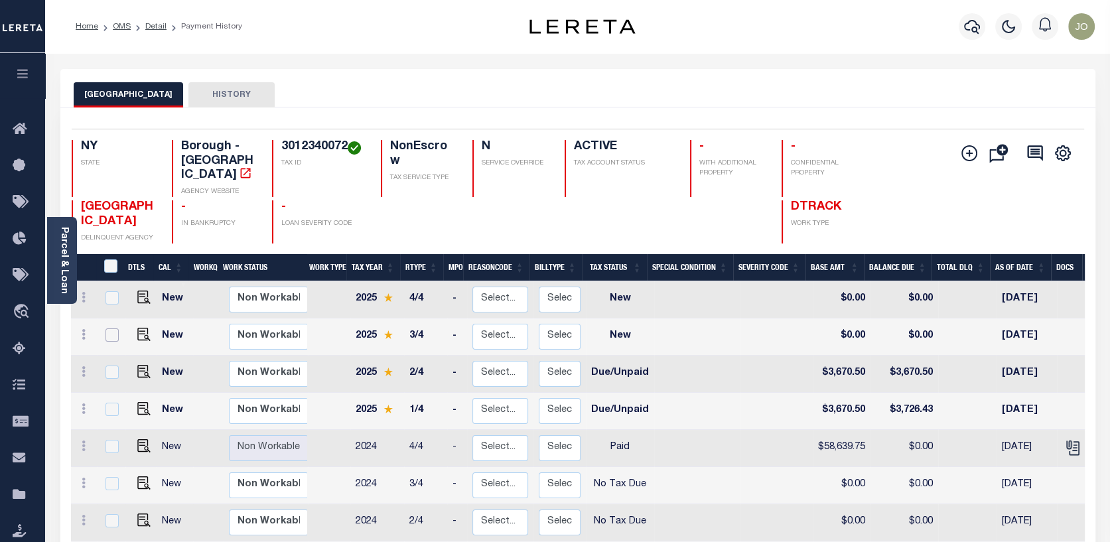
click at [107, 328] on input "checkbox" at bounding box center [112, 334] width 13 height 13
checkbox input "true"
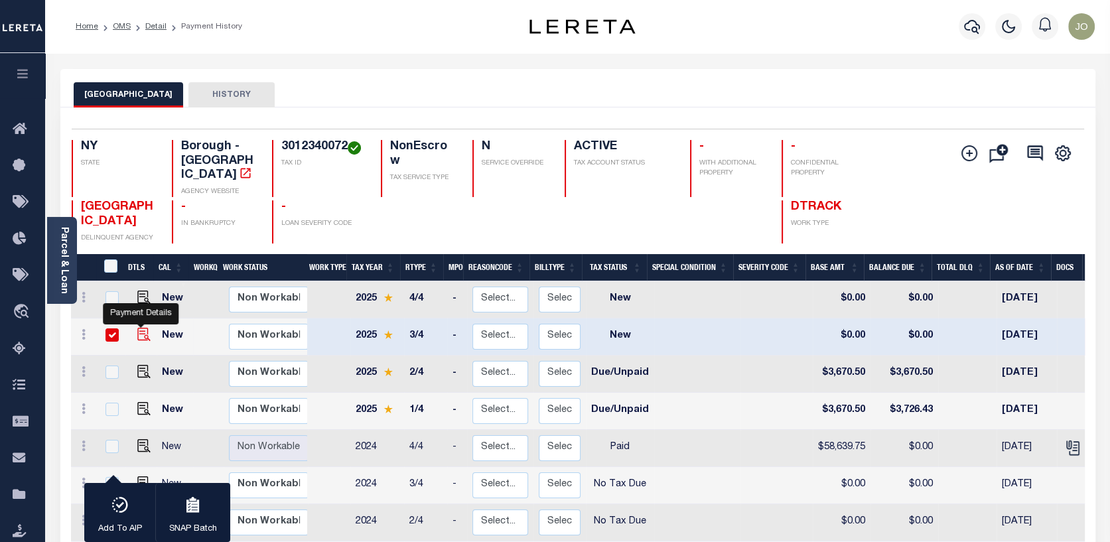
click at [137, 328] on img "" at bounding box center [143, 334] width 13 height 13
checkbox input "false"
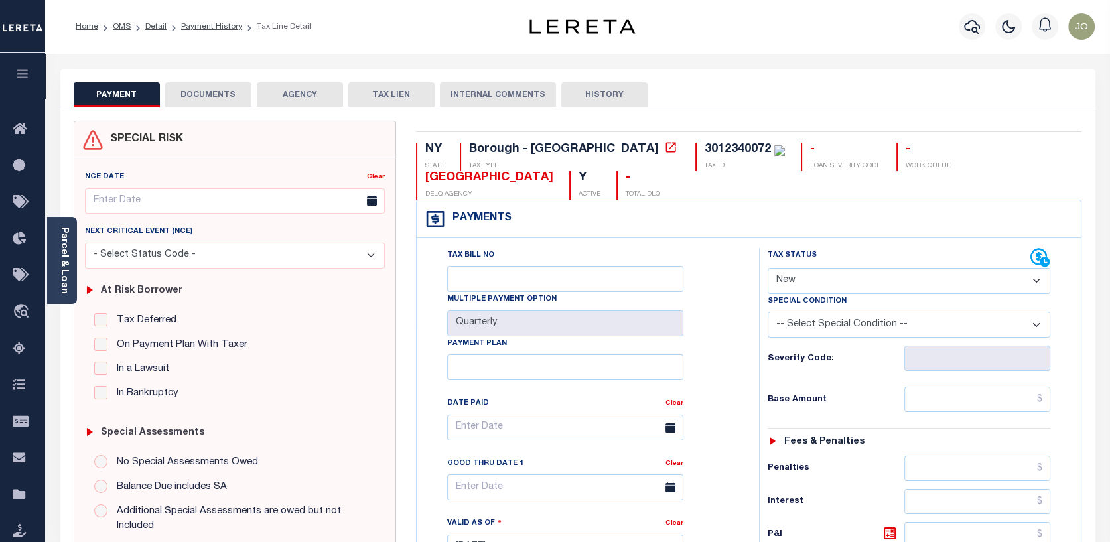
click at [1038, 281] on select "- Select Status Code - Open Due/Unpaid Paid Incomplete No Tax Due Internal Refu…" at bounding box center [909, 281] width 283 height 26
select select "OP2"
click at [768, 269] on select "- Select Status Code - Open Due/Unpaid Paid Incomplete No Tax Due Internal Refu…" at bounding box center [909, 281] width 283 height 26
type input "[DATE]"
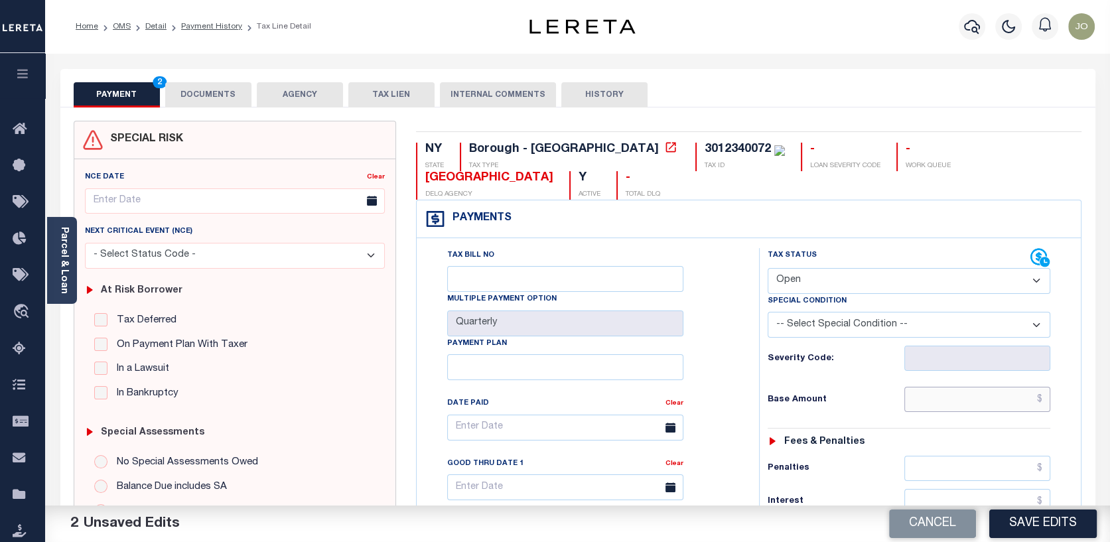
click at [1042, 397] on input "text" at bounding box center [977, 399] width 146 height 25
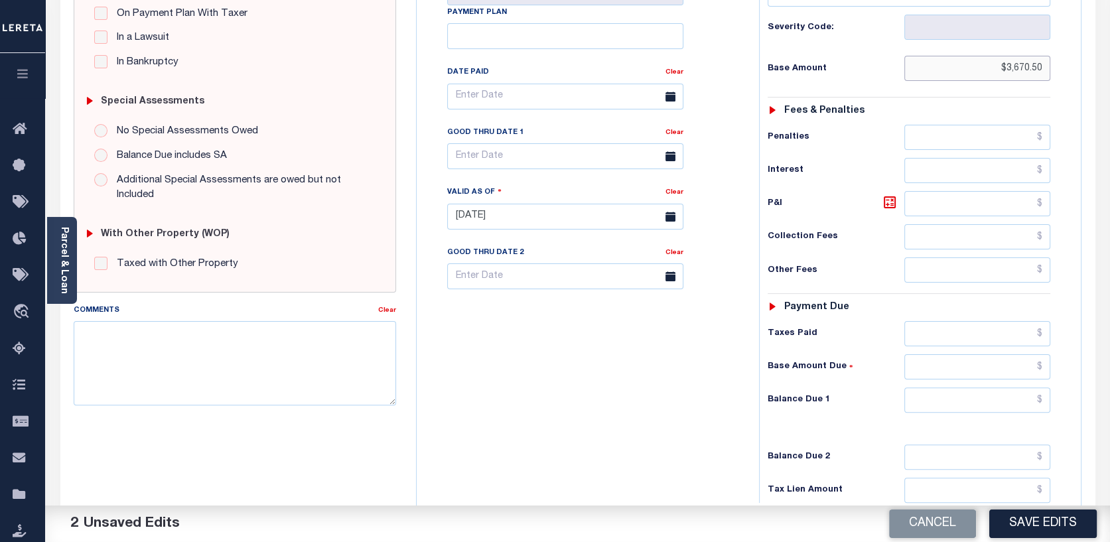
scroll to position [332, 0]
type input "$3,670.50"
click at [1044, 395] on input "text" at bounding box center [977, 399] width 146 height 25
type input "$3,670.50"
click at [1041, 516] on button "Save Edits" at bounding box center [1043, 524] width 108 height 29
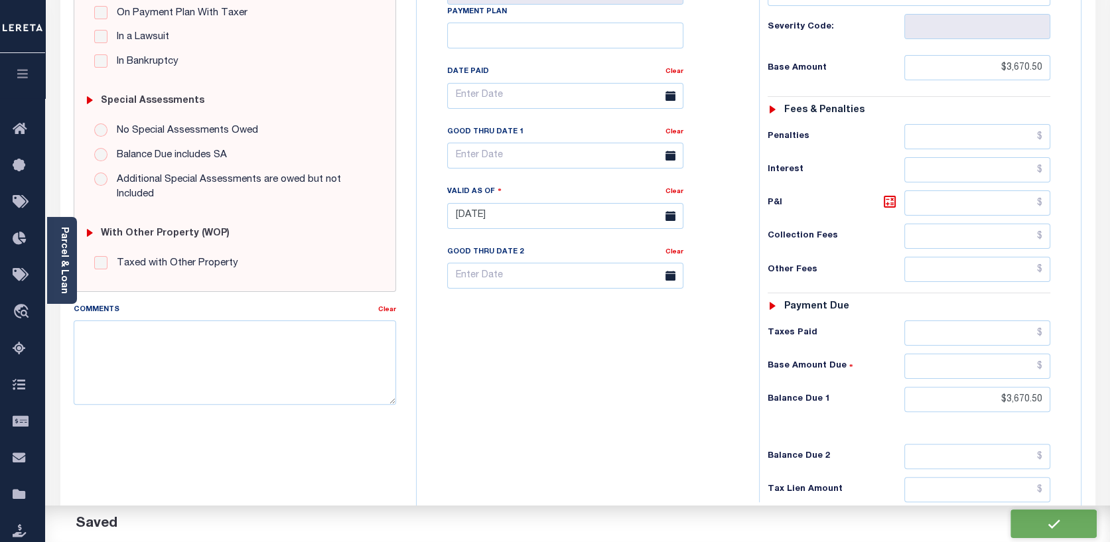
checkbox input "false"
type input "$3,670.5"
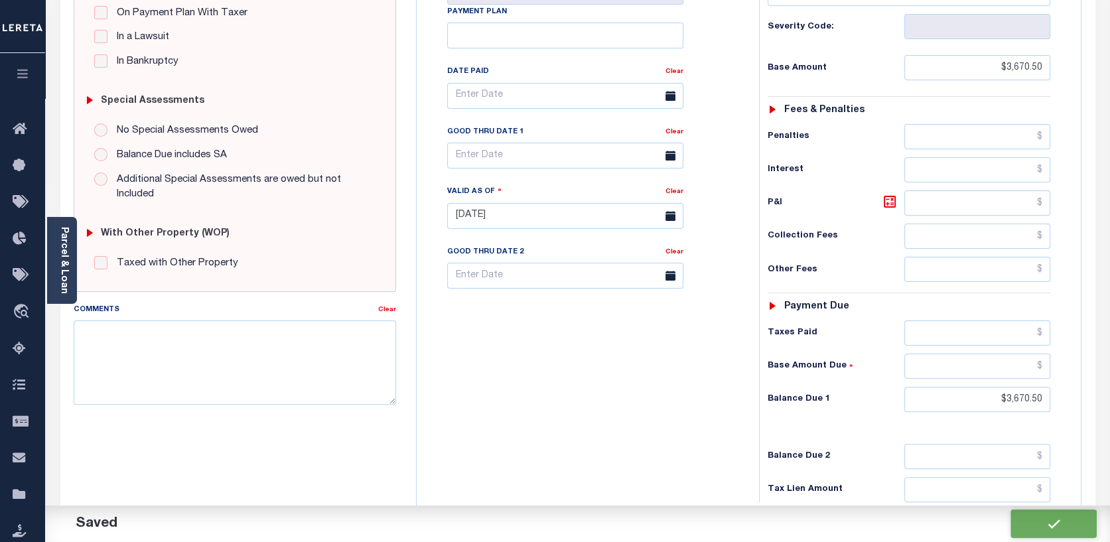
type input "$3,670.5"
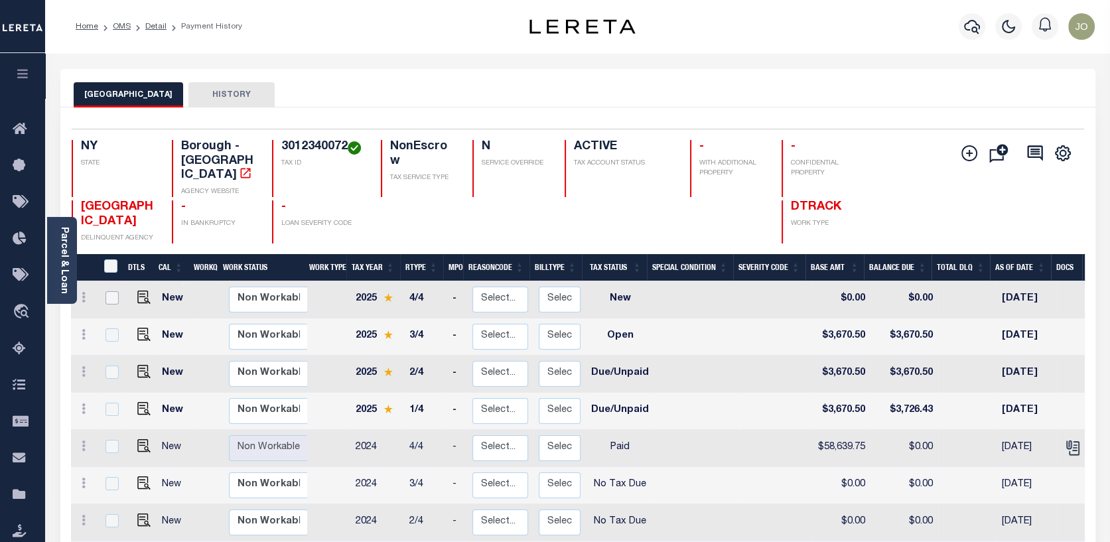
click at [108, 291] on input "checkbox" at bounding box center [112, 297] width 13 height 13
checkbox input "true"
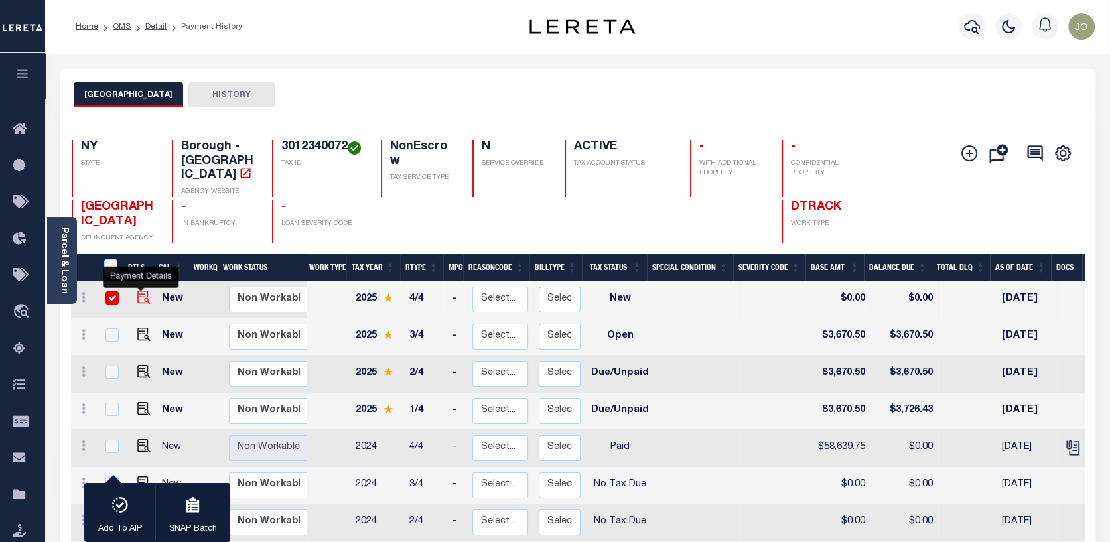
click at [137, 291] on img "" at bounding box center [143, 297] width 13 height 13
checkbox input "false"
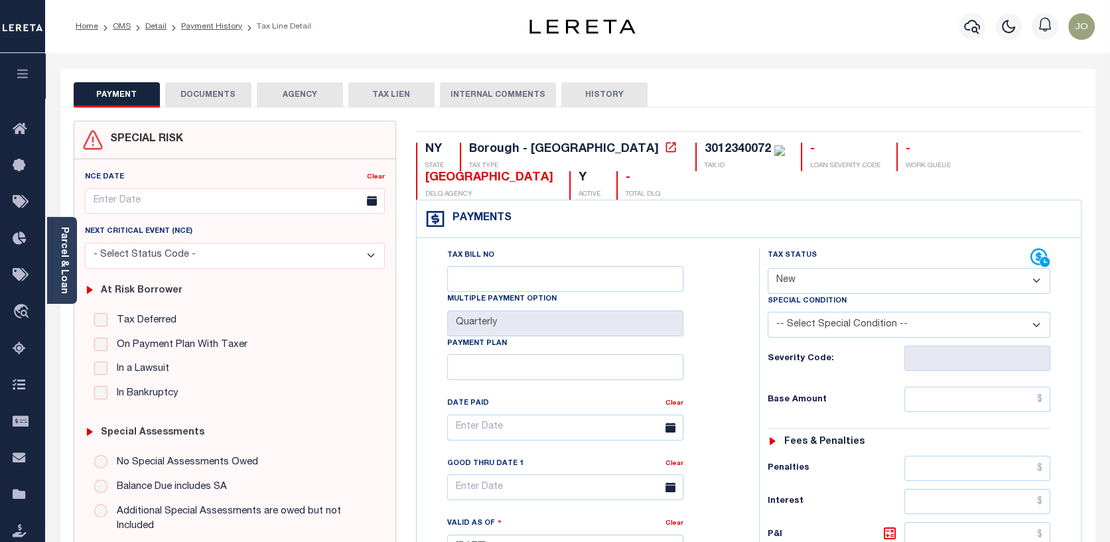
click at [1035, 281] on select "- Select Status Code - Open Due/Unpaid Paid Incomplete No Tax Due Internal Refu…" at bounding box center [909, 281] width 283 height 26
select select "OP2"
click at [768, 269] on select "- Select Status Code - Open Due/Unpaid Paid Incomplete No Tax Due Internal Refu…" at bounding box center [909, 281] width 283 height 26
type input "[DATE]"
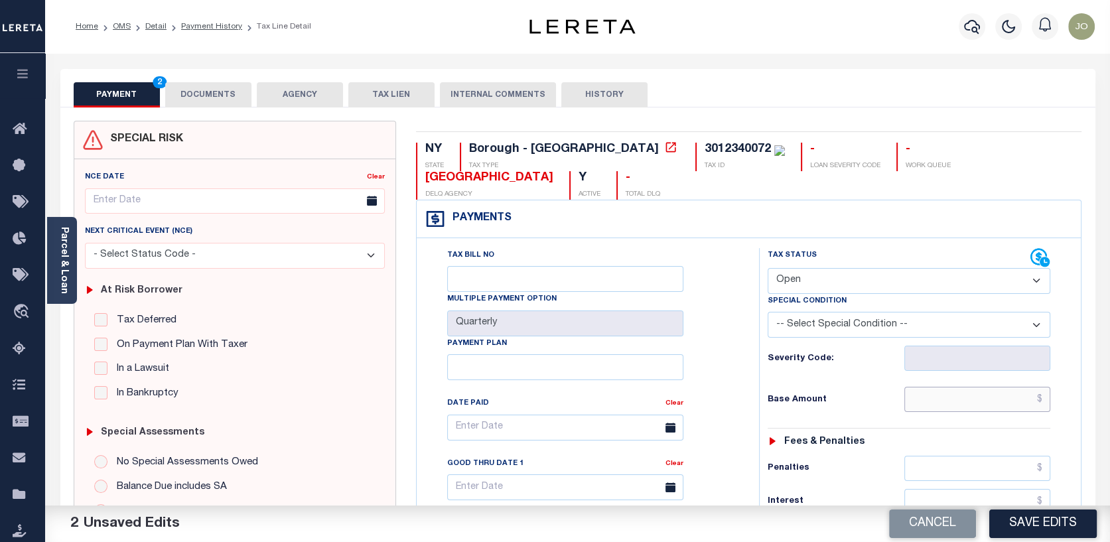
click at [1044, 400] on input "text" at bounding box center [977, 399] width 146 height 25
type input "$"
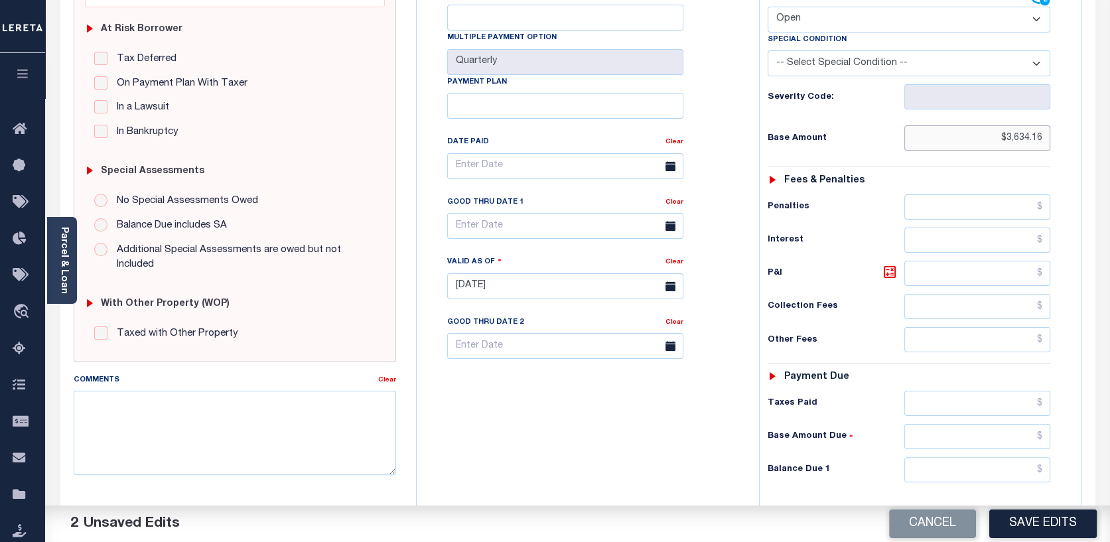
scroll to position [265, 0]
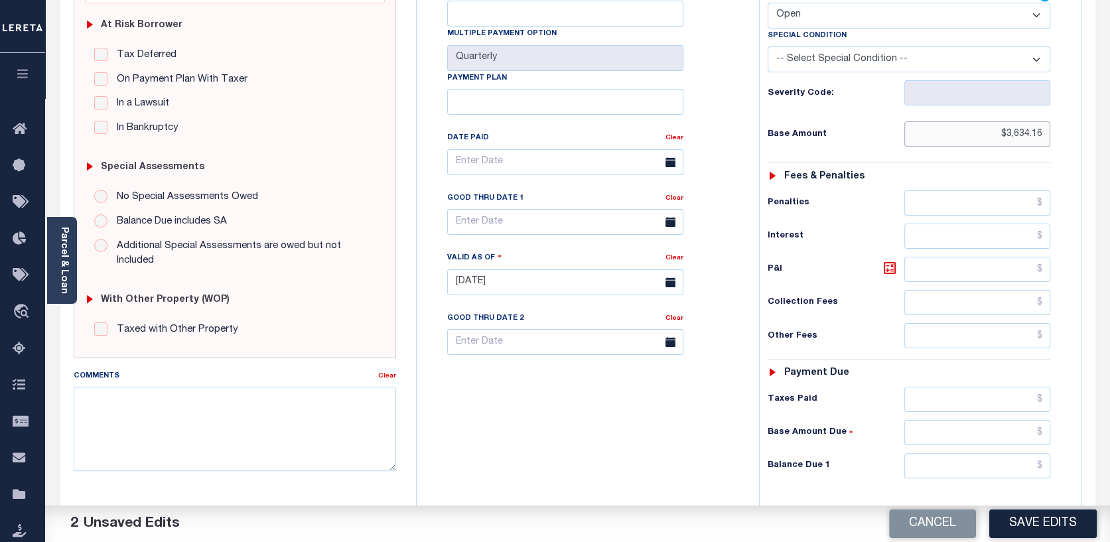
type input "$3,634.16"
click at [1042, 432] on input "text" at bounding box center [977, 432] width 146 height 25
click at [1030, 516] on button "Save Edits" at bounding box center [1043, 524] width 108 height 29
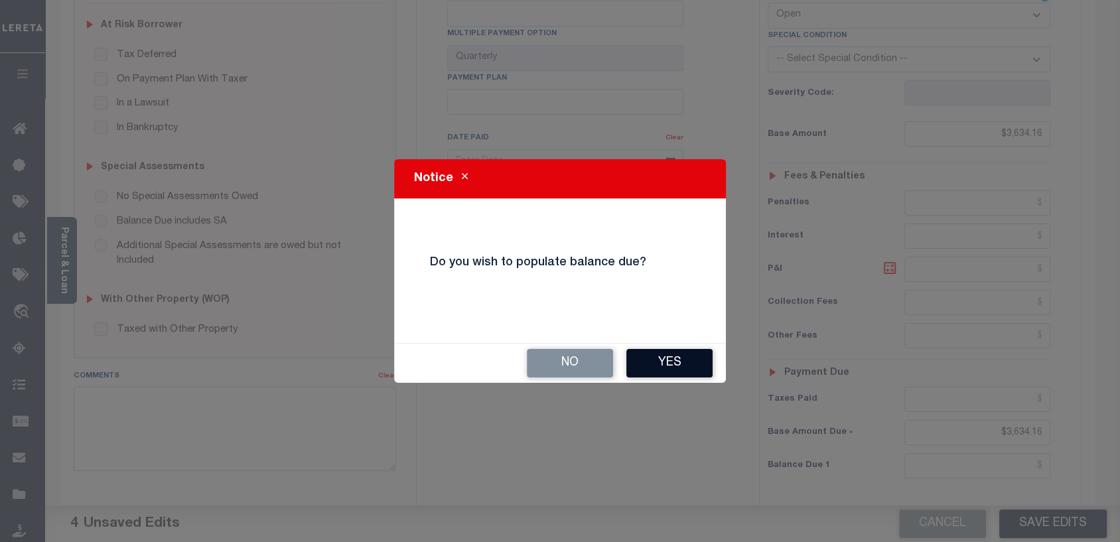
click at [650, 359] on button "Yes" at bounding box center [669, 363] width 86 height 29
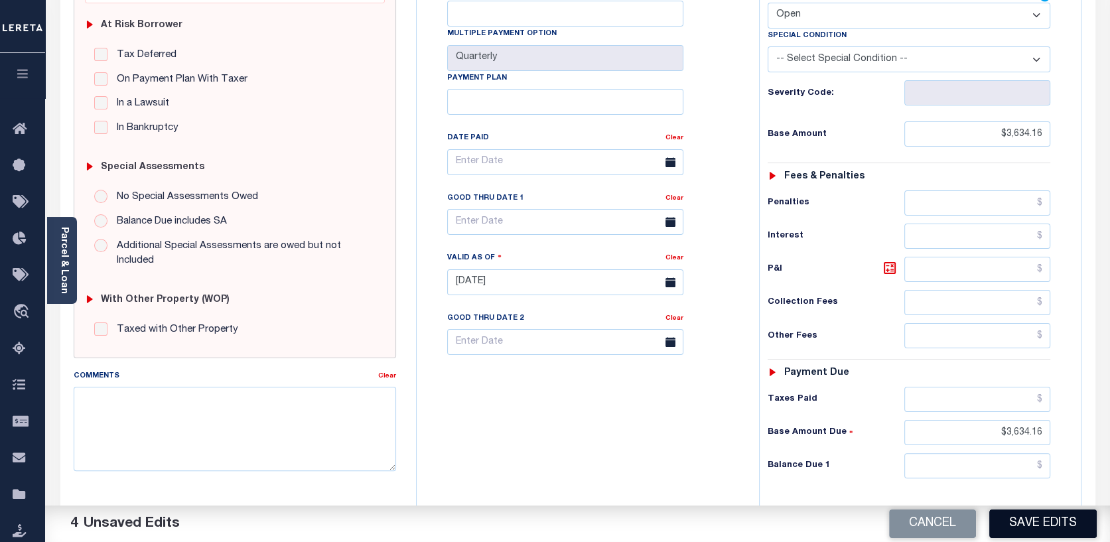
click at [1054, 514] on button "Save Edits" at bounding box center [1043, 524] width 108 height 29
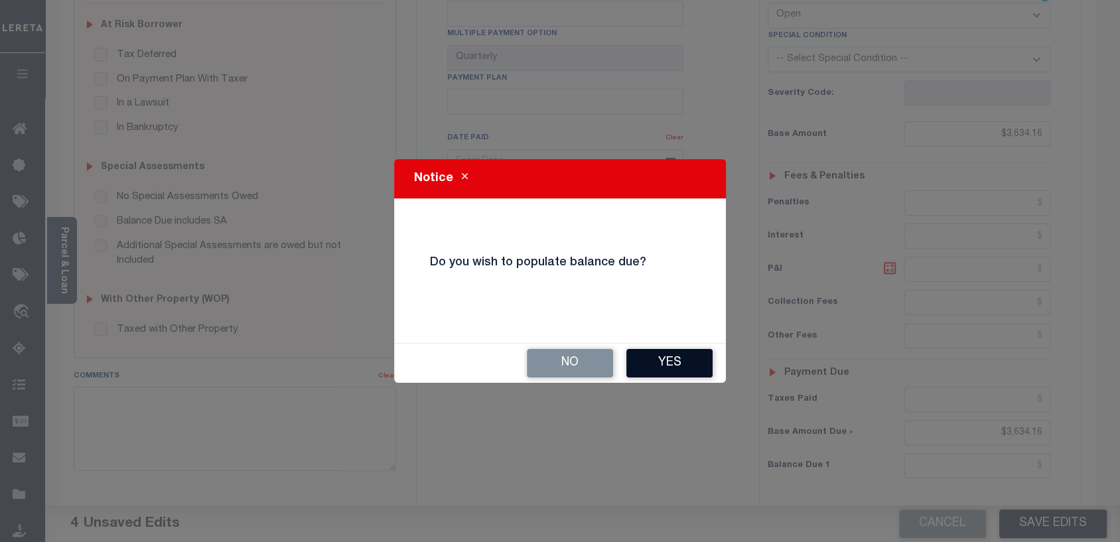
click at [655, 367] on button "Yes" at bounding box center [669, 363] width 86 height 29
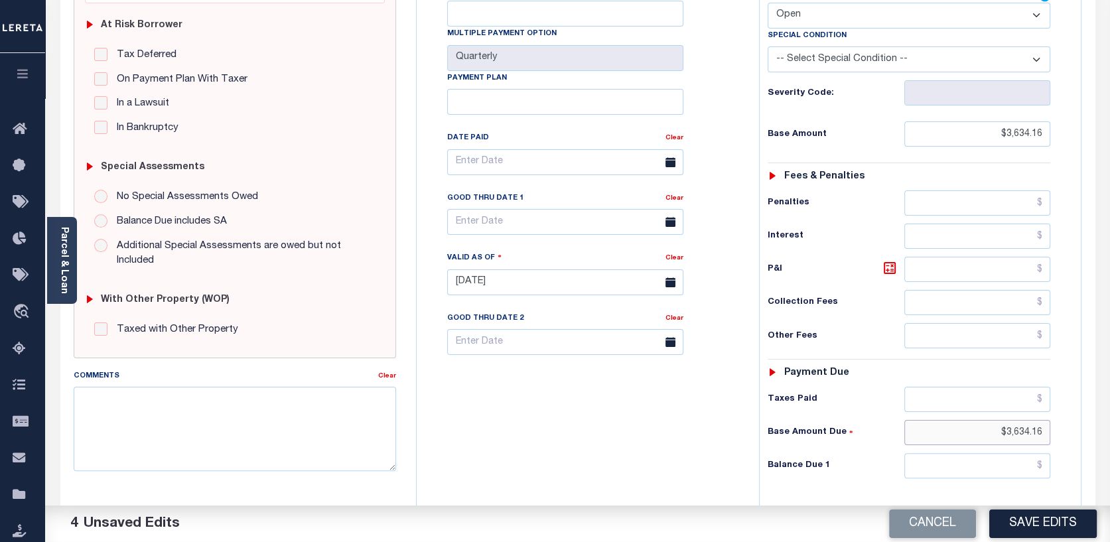
click at [1043, 432] on input "$3,634.16" at bounding box center [977, 432] width 146 height 25
type input "$"
click at [1041, 465] on input "text" at bounding box center [977, 465] width 146 height 25
type input "$3,634.16"
click at [1033, 522] on button "Save Edits" at bounding box center [1043, 524] width 108 height 29
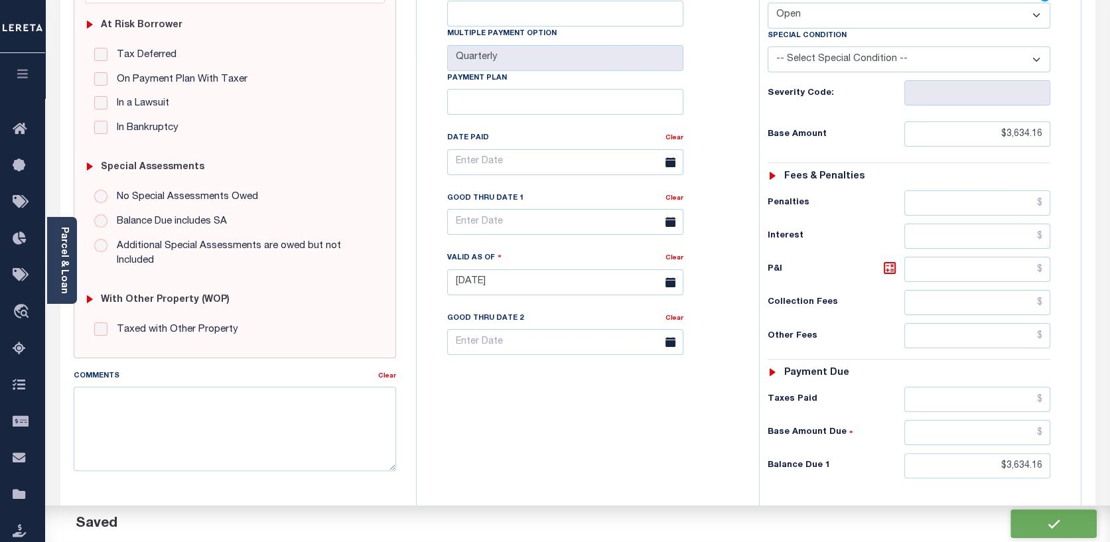
checkbox input "false"
type input "$3,634.16"
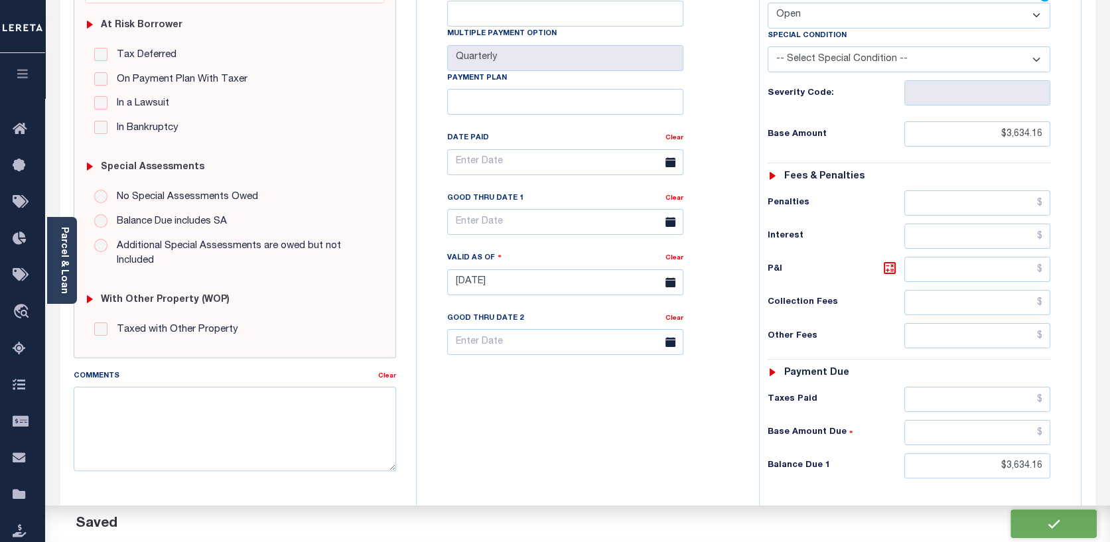
type input "$3,634.16"
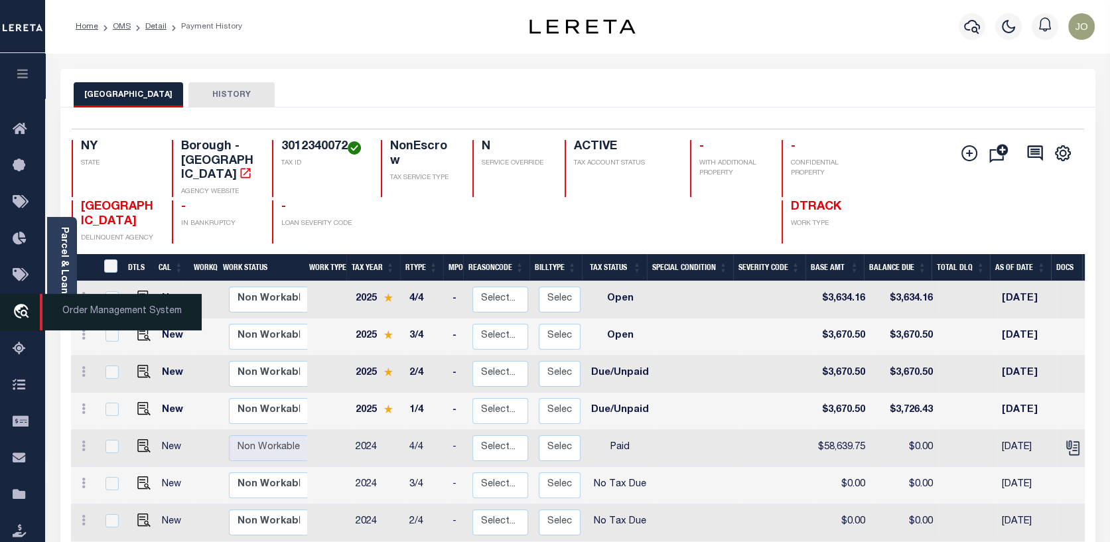
click at [15, 307] on icon "travel_explore" at bounding box center [23, 312] width 21 height 17
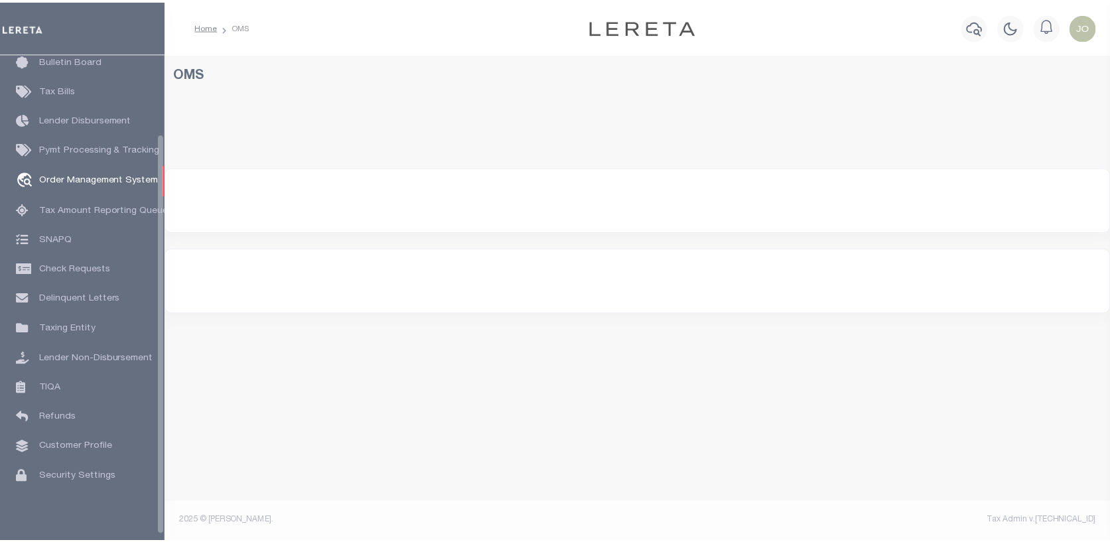
scroll to position [96, 0]
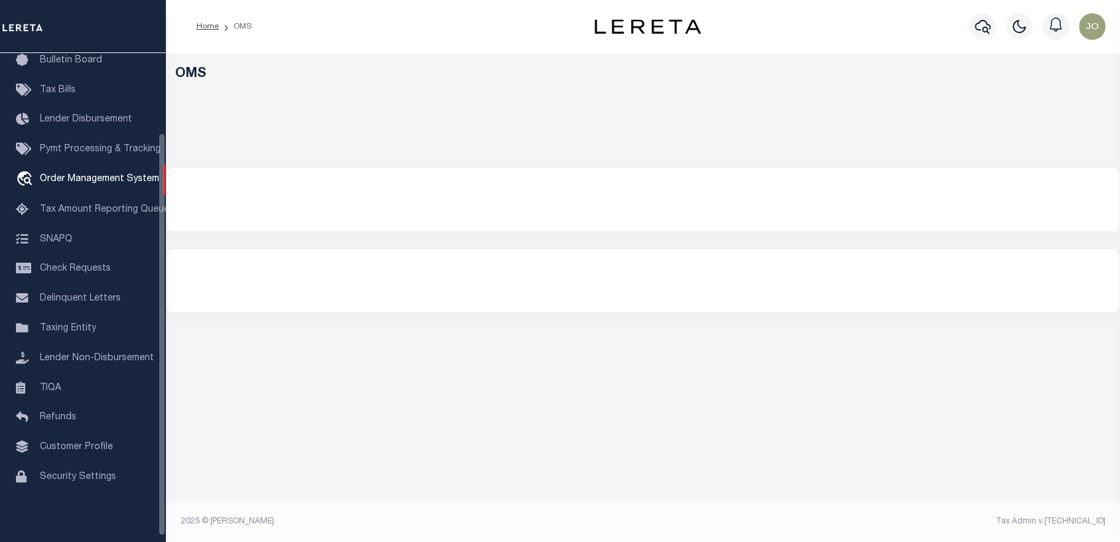
select select "200"
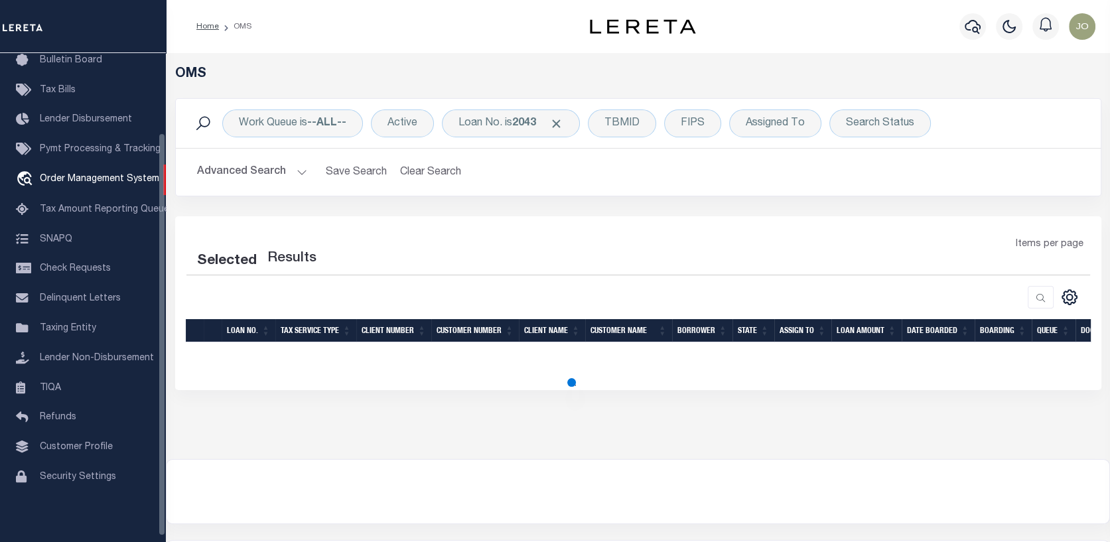
select select "200"
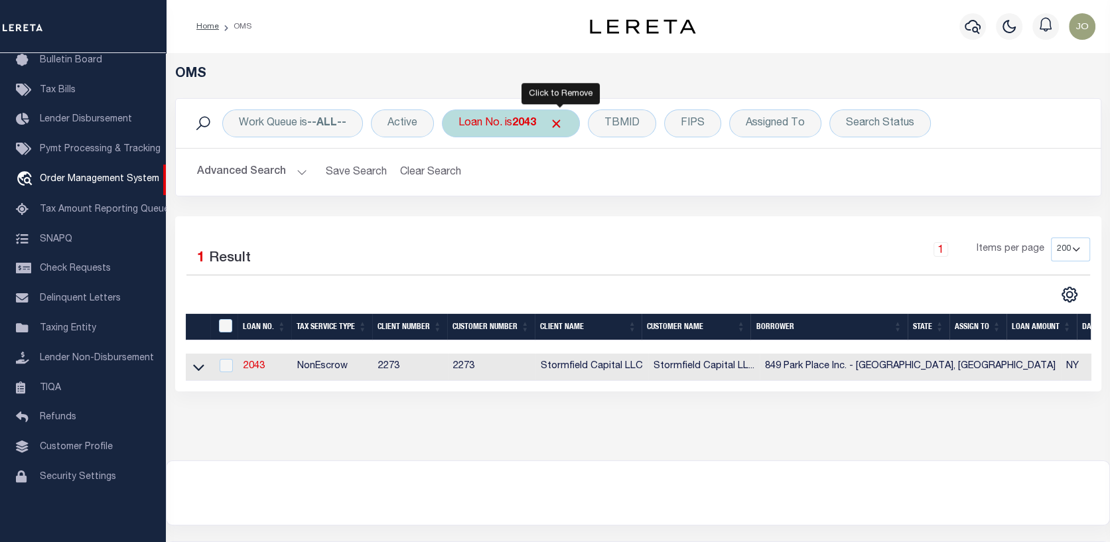
click at [562, 123] on span "Click to Remove" at bounding box center [556, 124] width 14 height 14
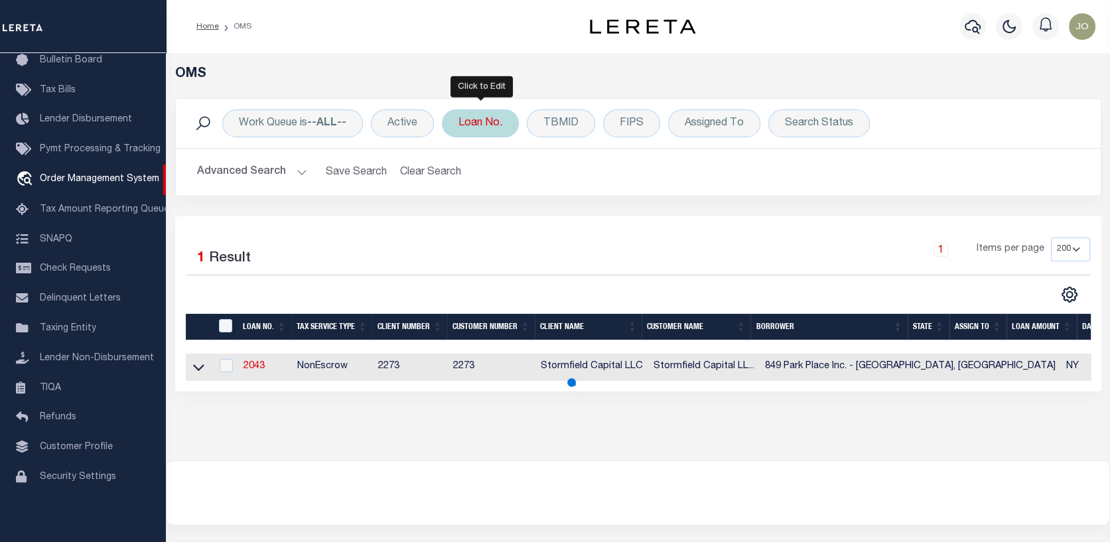
click at [491, 130] on div "Loan No." at bounding box center [480, 123] width 77 height 28
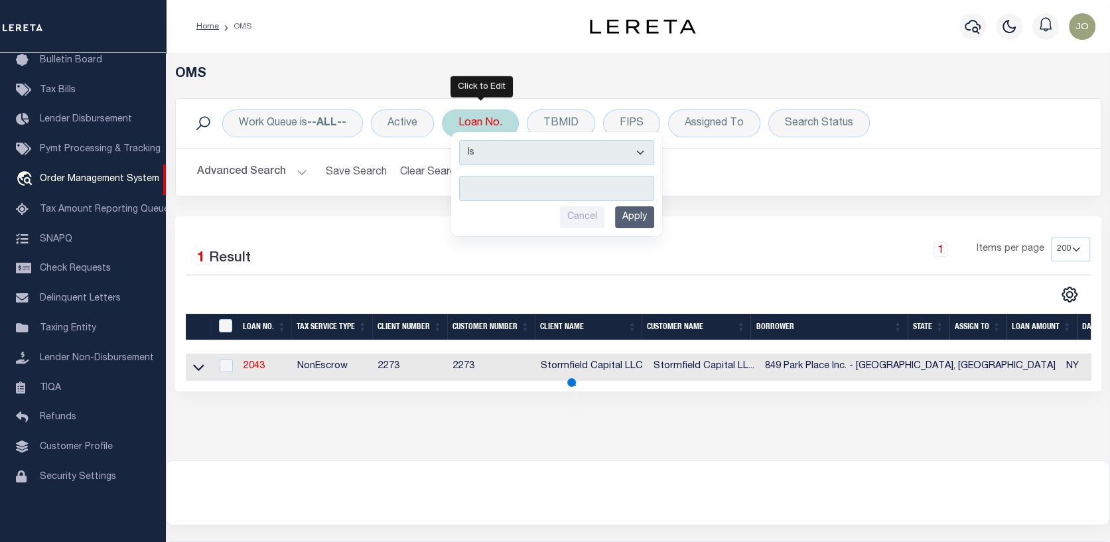
click at [470, 184] on input "text" at bounding box center [556, 188] width 195 height 25
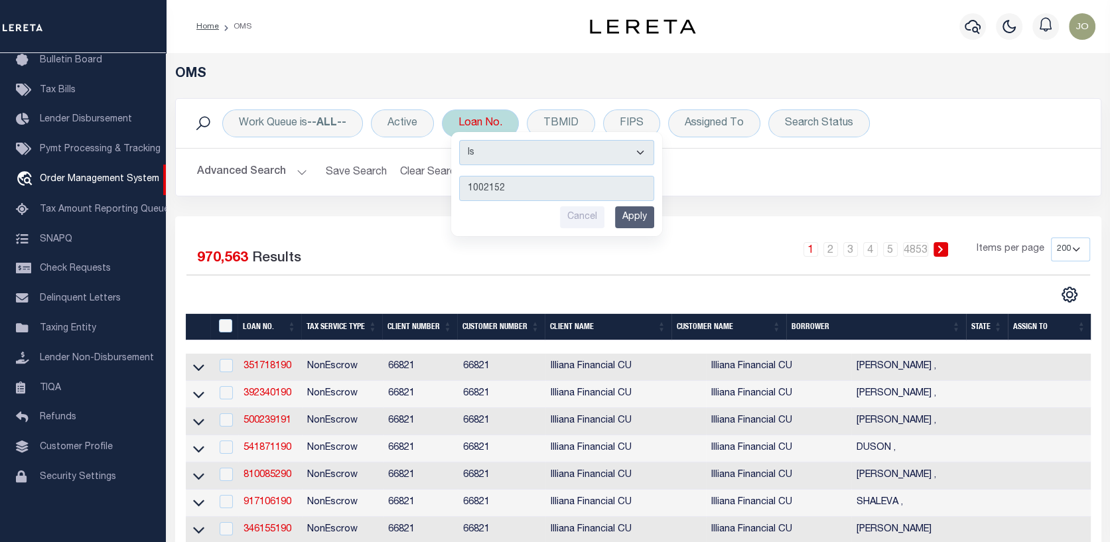
type input "10021525"
click at [636, 218] on input "Apply" at bounding box center [634, 217] width 39 height 22
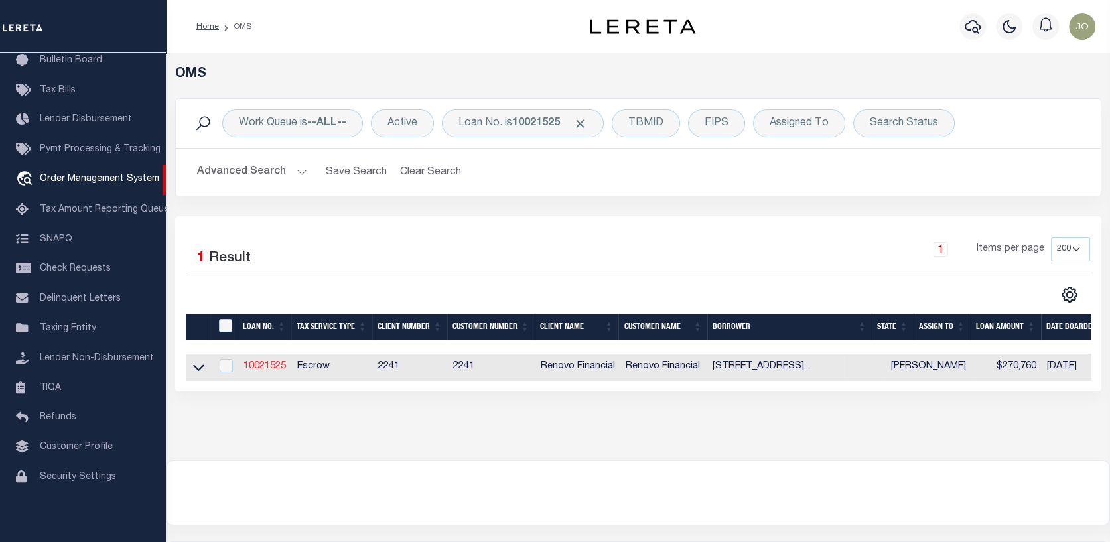
click at [268, 364] on link "10021525" at bounding box center [265, 366] width 42 height 9
type input "10021525"
type input "[STREET_ADDRESS][US_STATE] LI"
select select
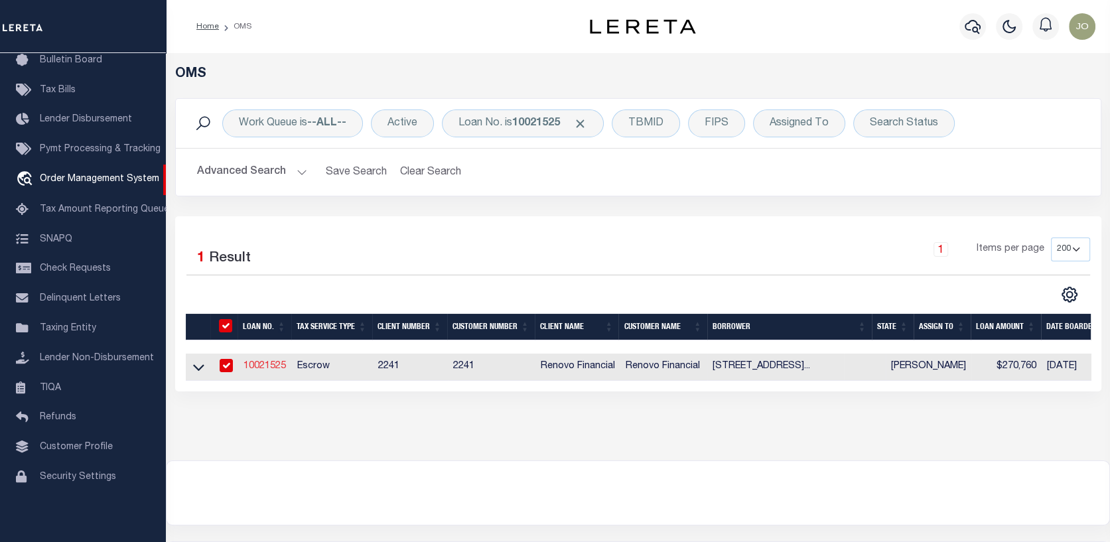
type input "[STREET_ADDRESS][PERSON_NAME]"
type input "MONROE NY 10950"
select select "10"
select select "Escrow"
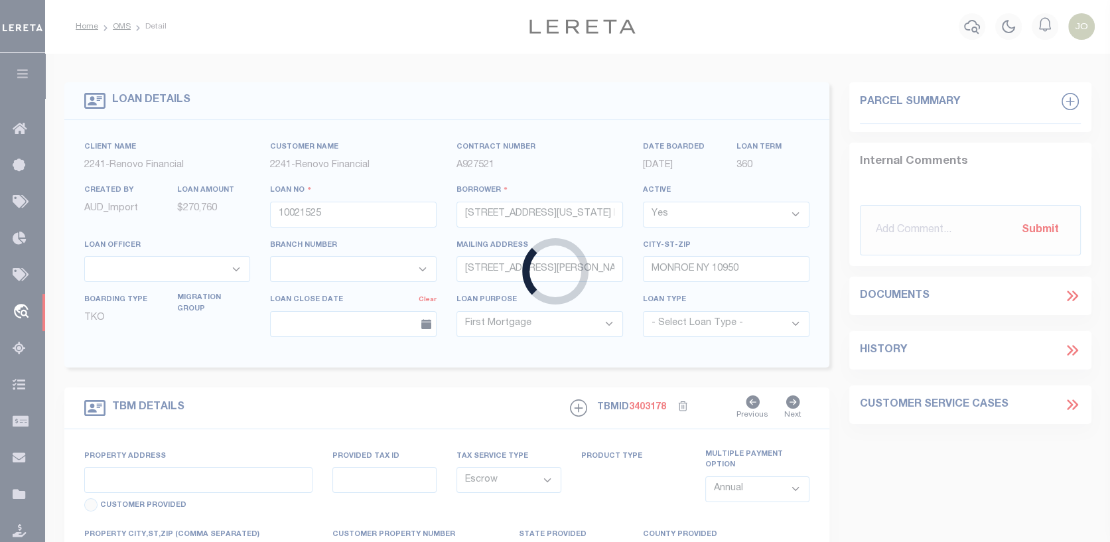
select select "25067"
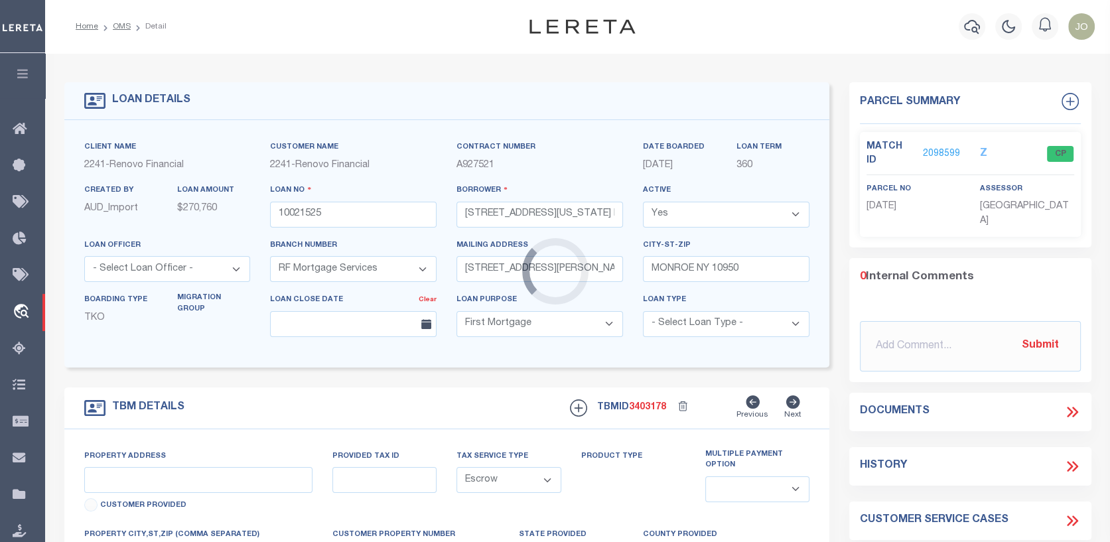
type input "[STREET_ADDRESS]"
type input "33110002200000060260000000"
select select
type input "[GEOGRAPHIC_DATA]"
type input "a0kUS000007el94"
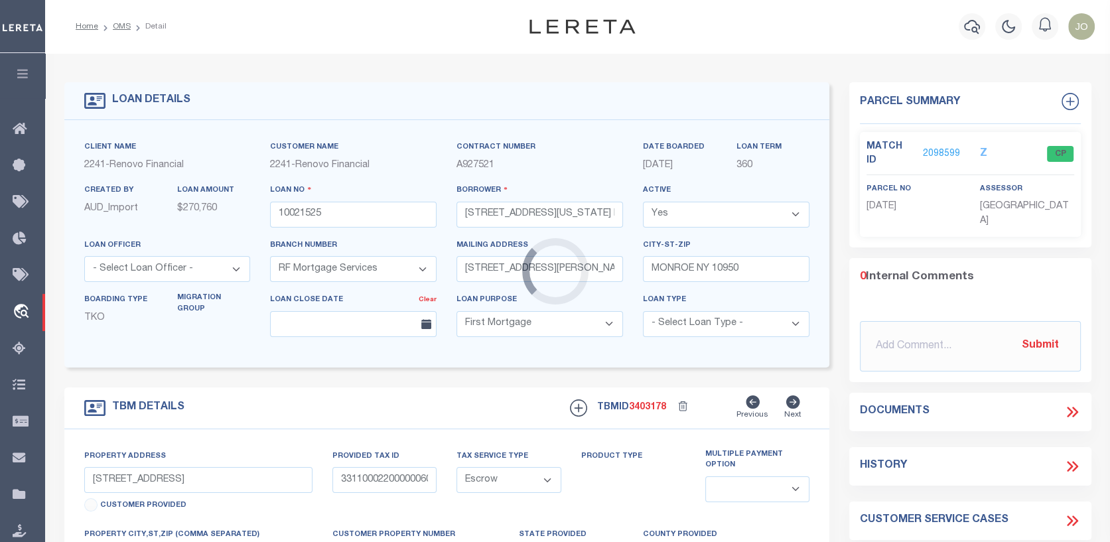
select select
type textarea "Liability Limited to Customer Provided Parcel"
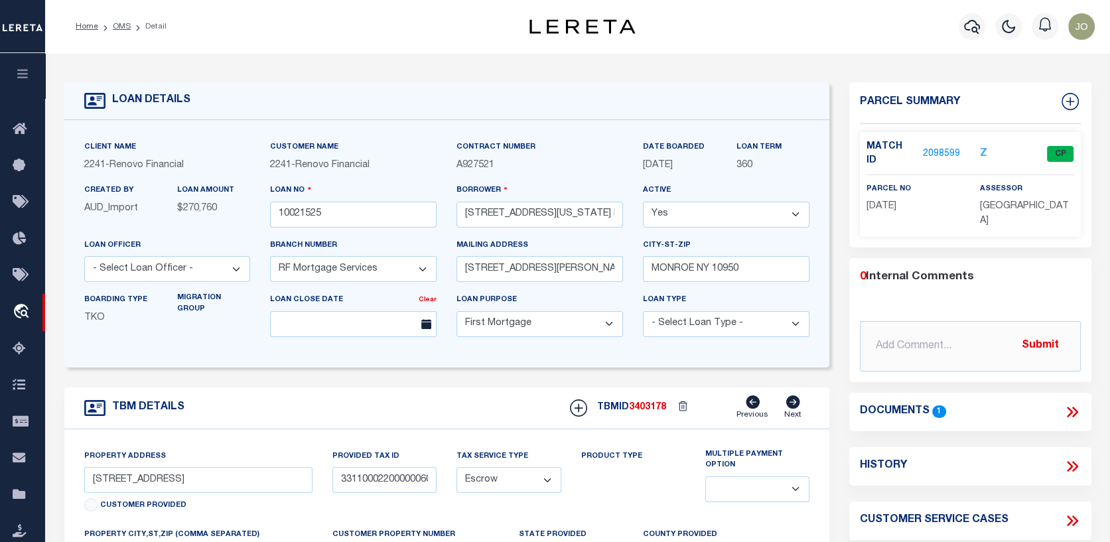
click at [937, 147] on link "2098599" at bounding box center [941, 154] width 37 height 14
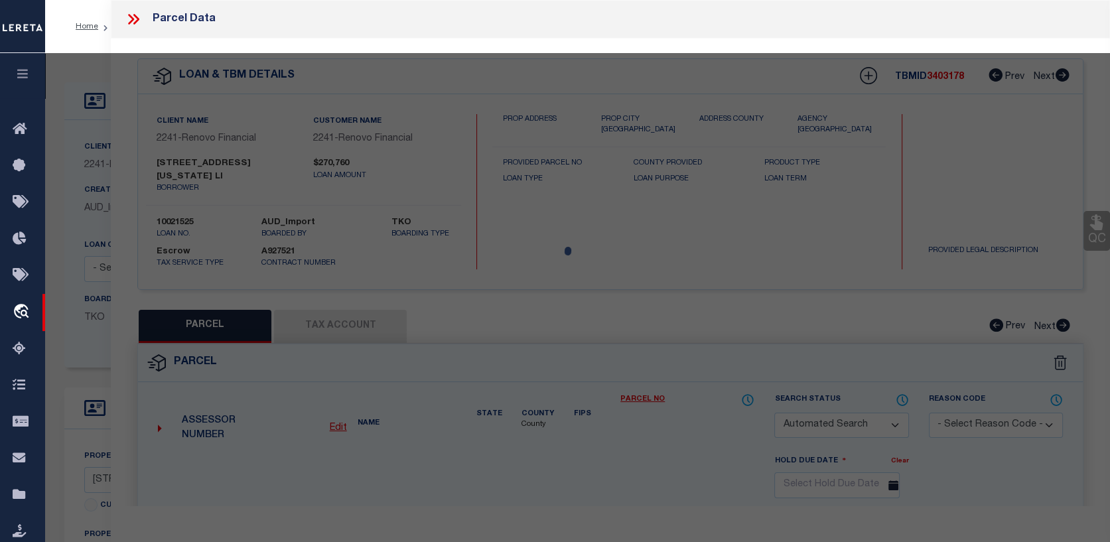
checkbox input "false"
select select "CP"
type input "282 First Street LLC"
select select "AGW"
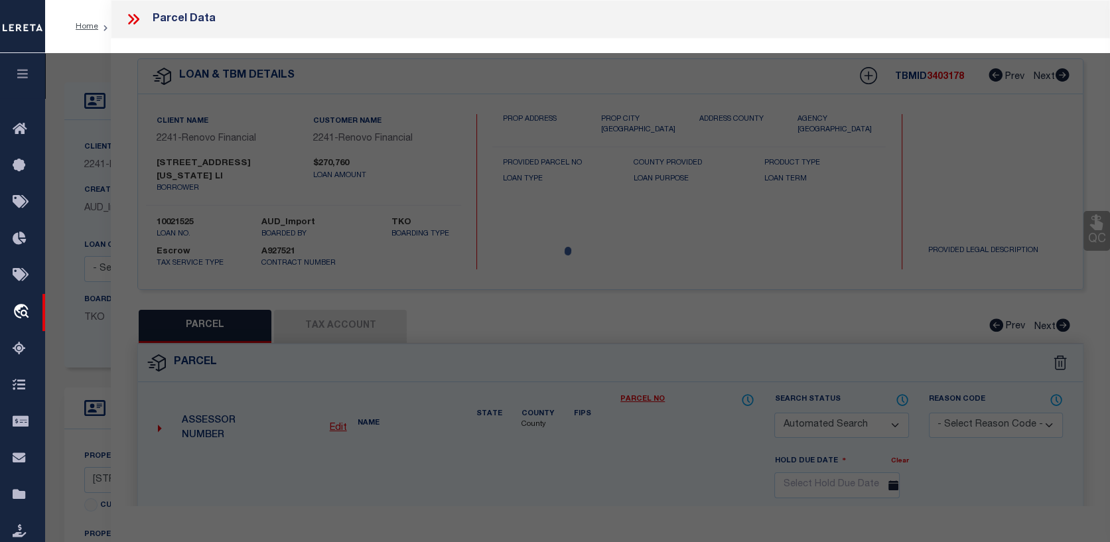
select select "ADD"
type input "282 First St"
type input "NEWBURGH, NY 12550"
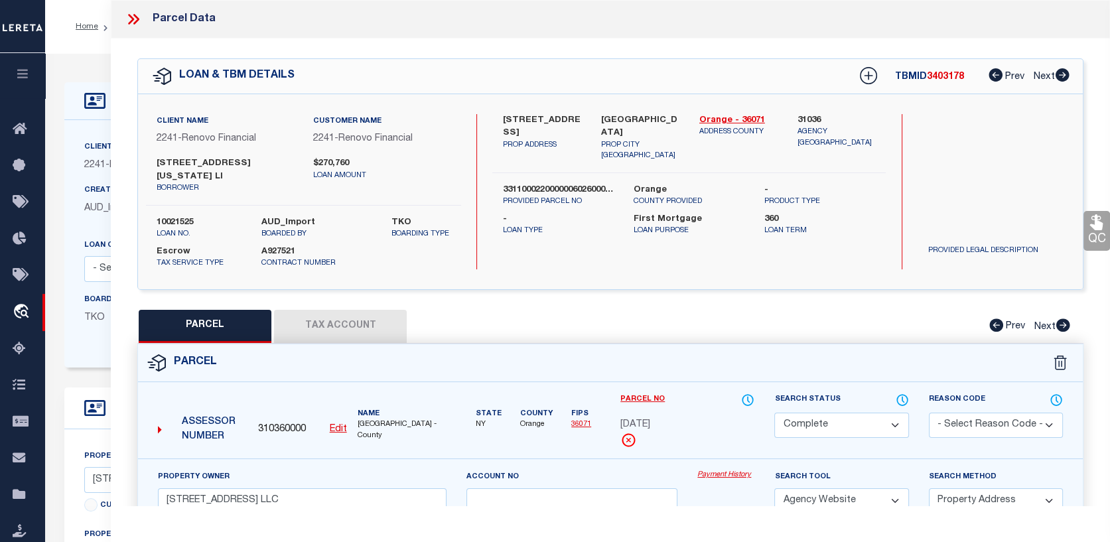
click at [342, 328] on button "Tax Account" at bounding box center [340, 326] width 133 height 33
select select "100"
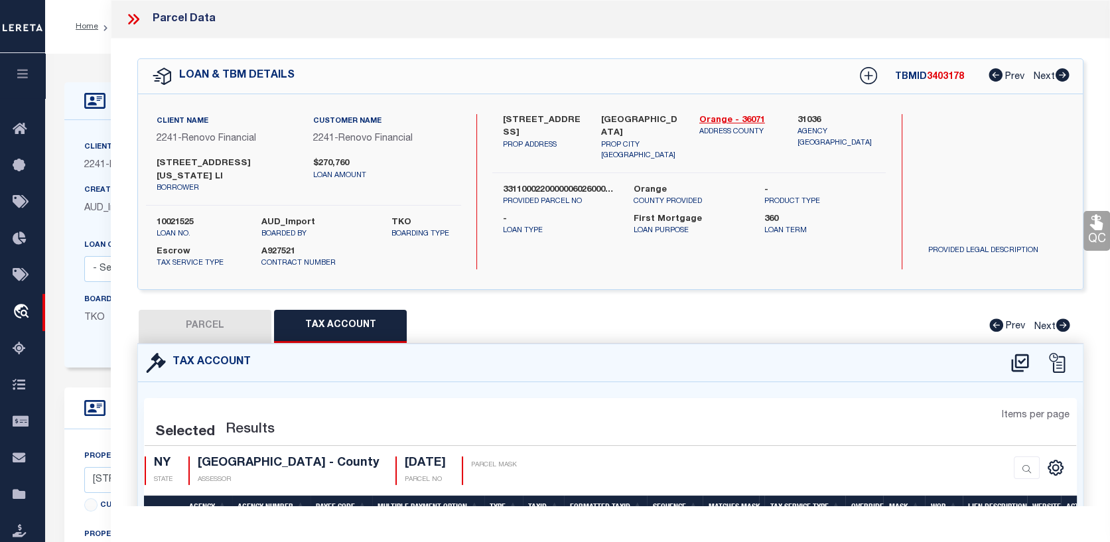
select select "100"
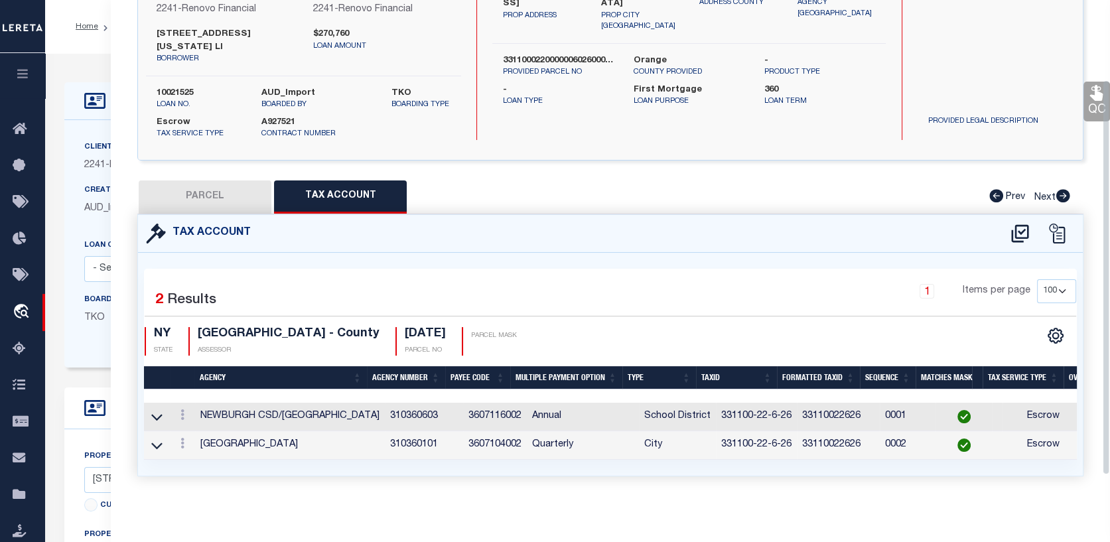
scroll to position [133, 0]
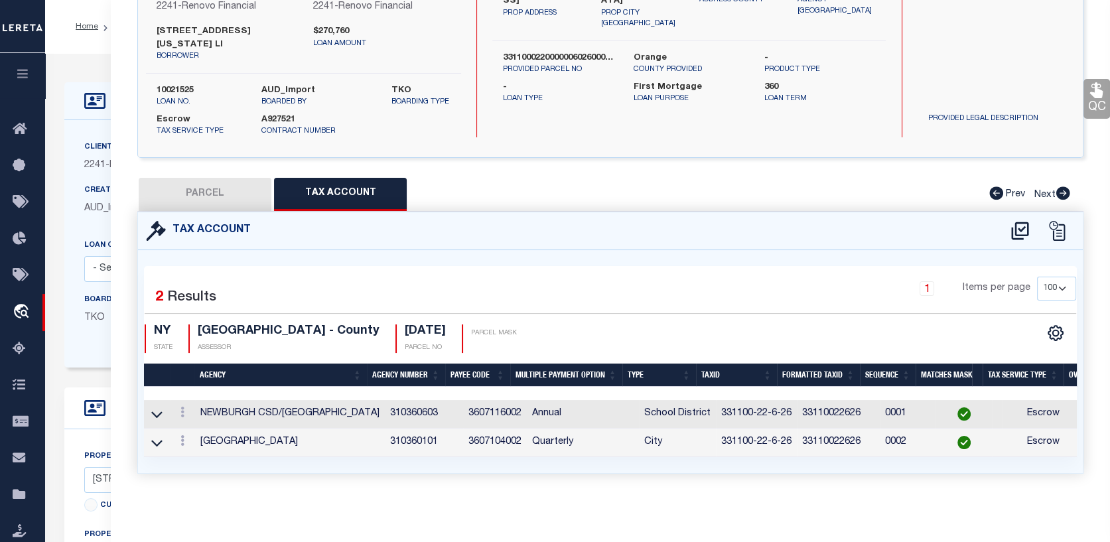
click at [172, 171] on div "QC QC QC" at bounding box center [610, 205] width 999 height 599
click at [172, 185] on button "PARCEL" at bounding box center [205, 194] width 133 height 33
select select "AS"
select select
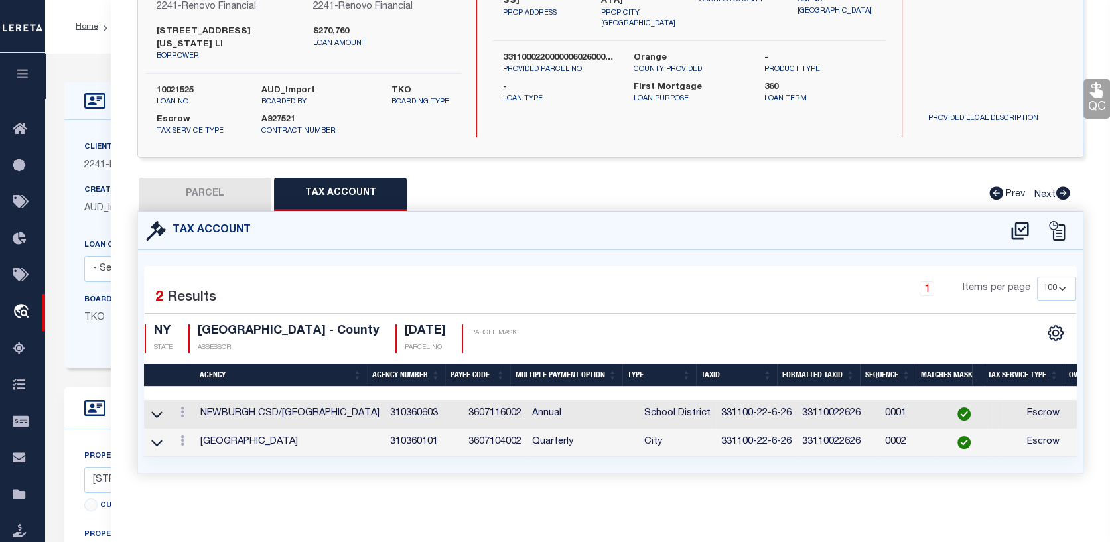
checkbox input "false"
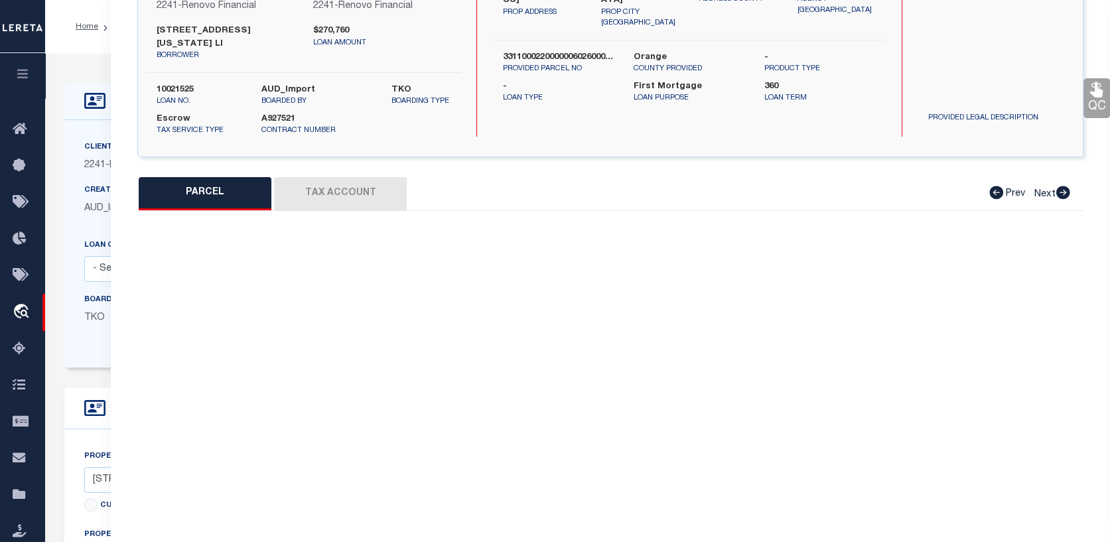
select select "CP"
type input "282 First Street LLC"
select select "AGW"
select select "ADD"
type input "282 First St"
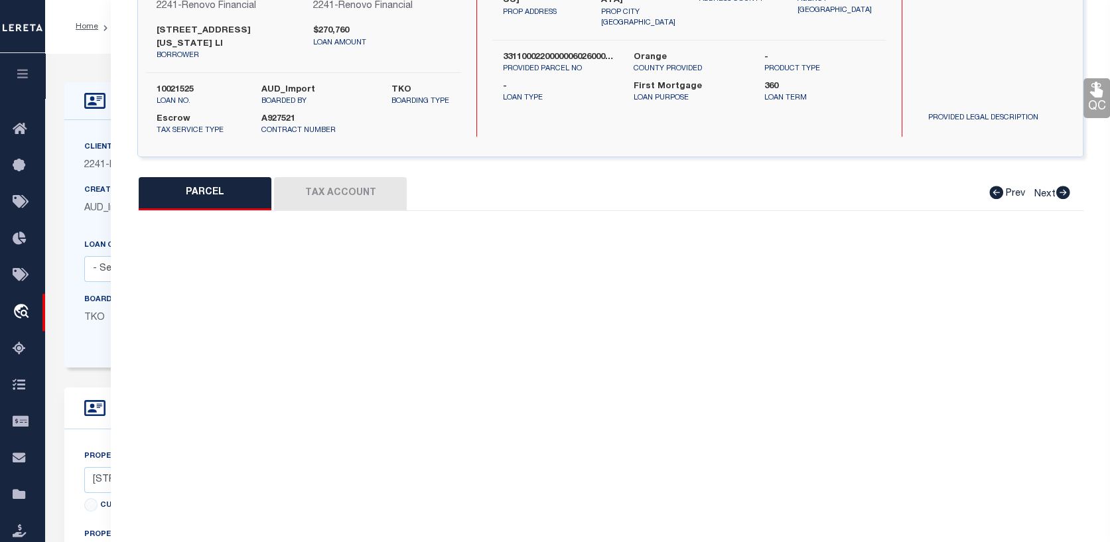
type input "NEWBURGH, NY 12550"
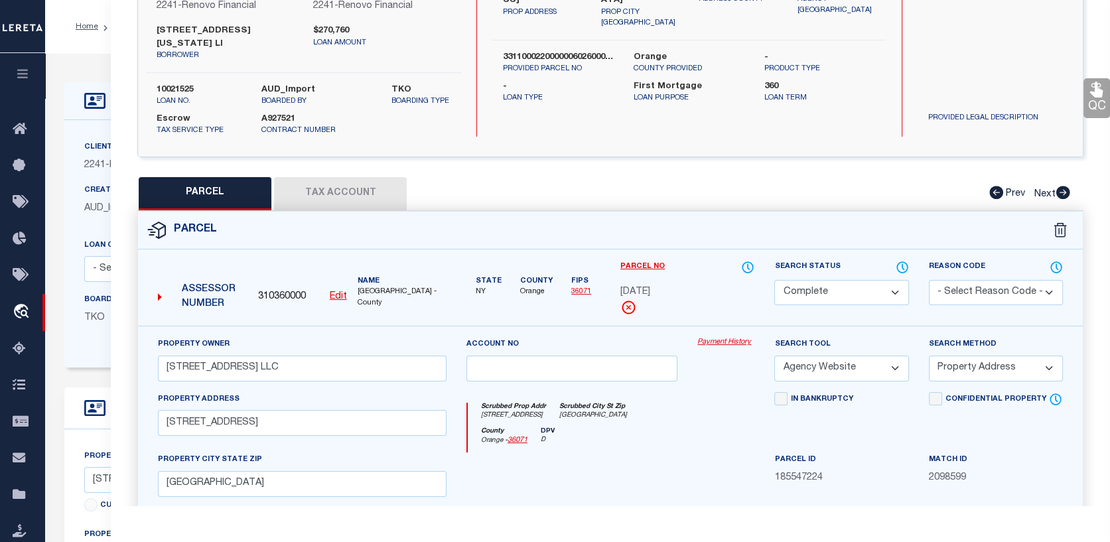
click at [733, 338] on link "Payment History" at bounding box center [725, 342] width 57 height 11
click at [368, 186] on button "Tax Account" at bounding box center [340, 193] width 133 height 33
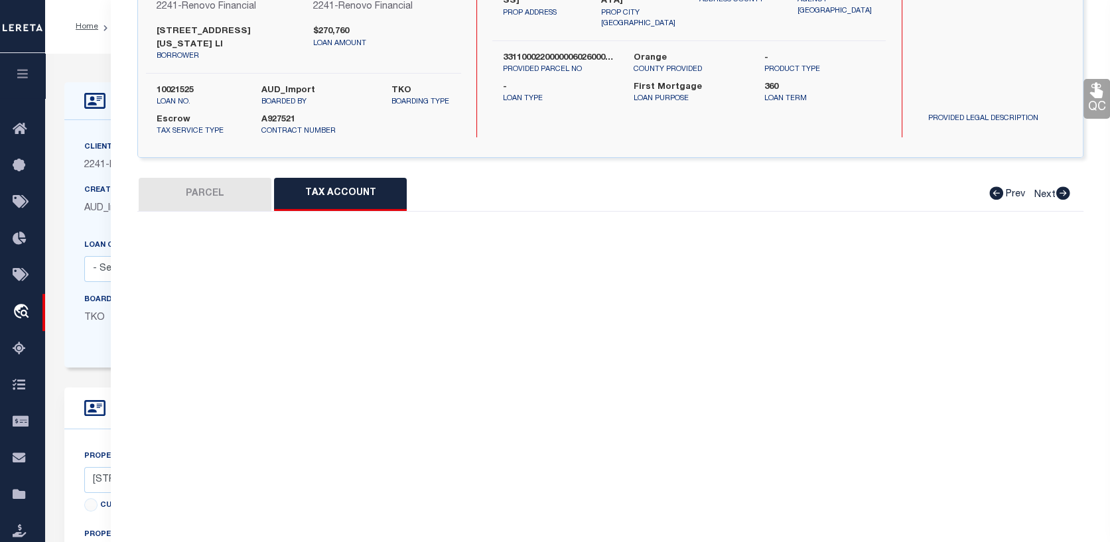
select select "100"
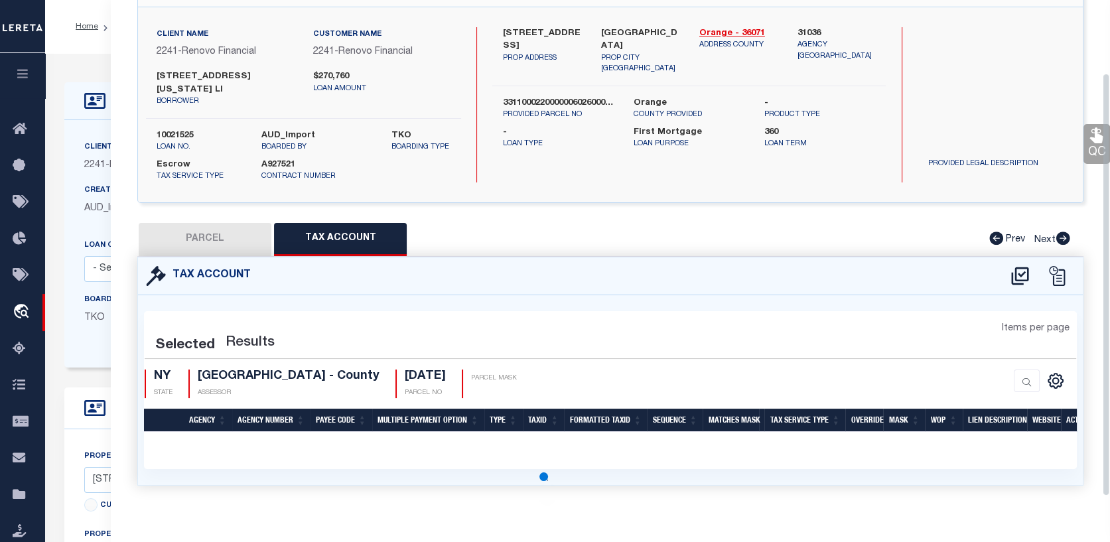
select select "100"
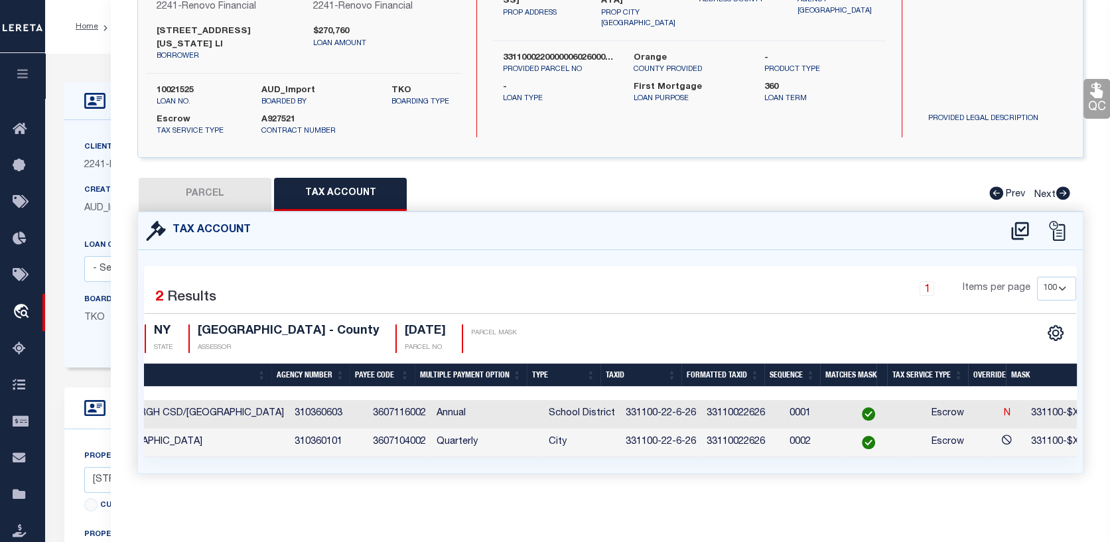
scroll to position [0, 0]
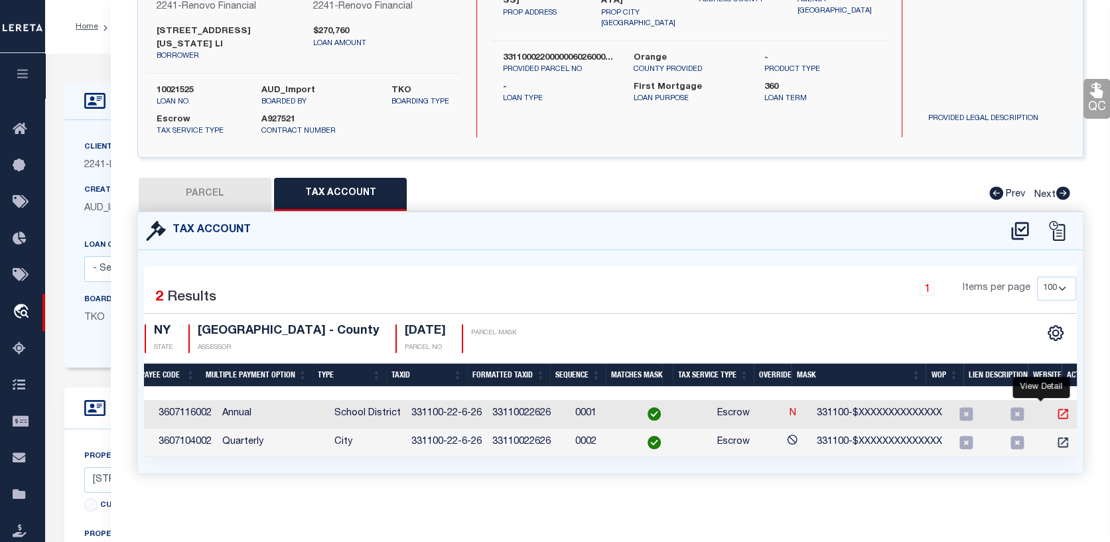
click at [1056, 407] on icon "" at bounding box center [1062, 413] width 13 height 13
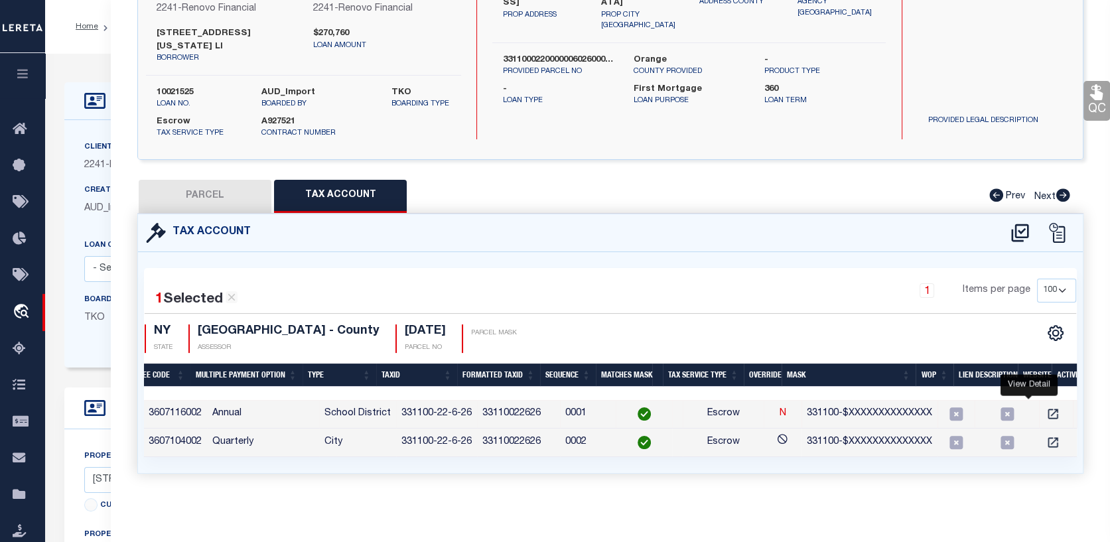
scroll to position [0, 322]
click at [1044, 408] on icon "" at bounding box center [1050, 413] width 13 height 13
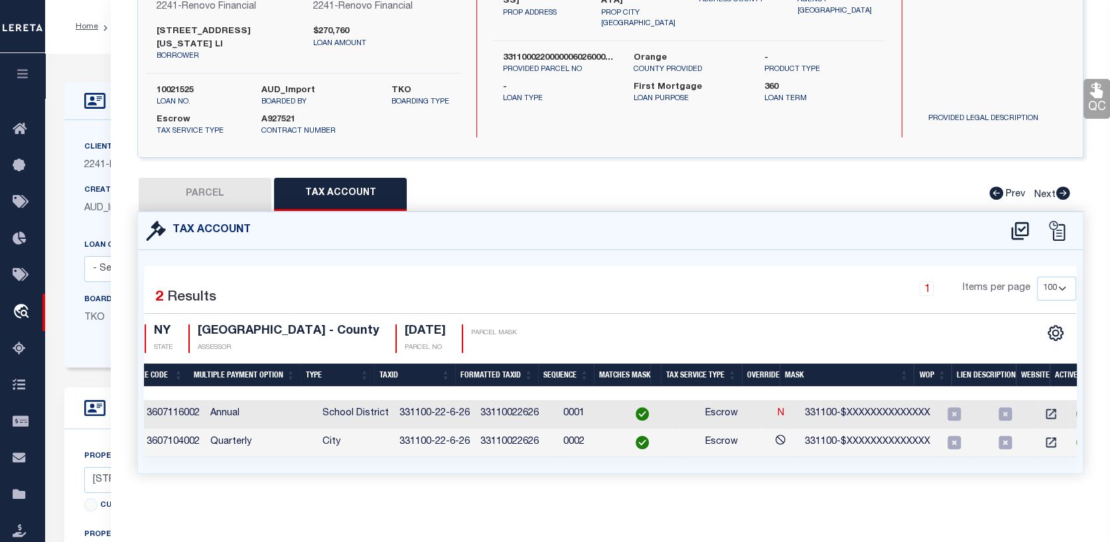
click at [200, 182] on button "PARCEL" at bounding box center [205, 194] width 133 height 33
select select "AS"
select select
checkbox input "false"
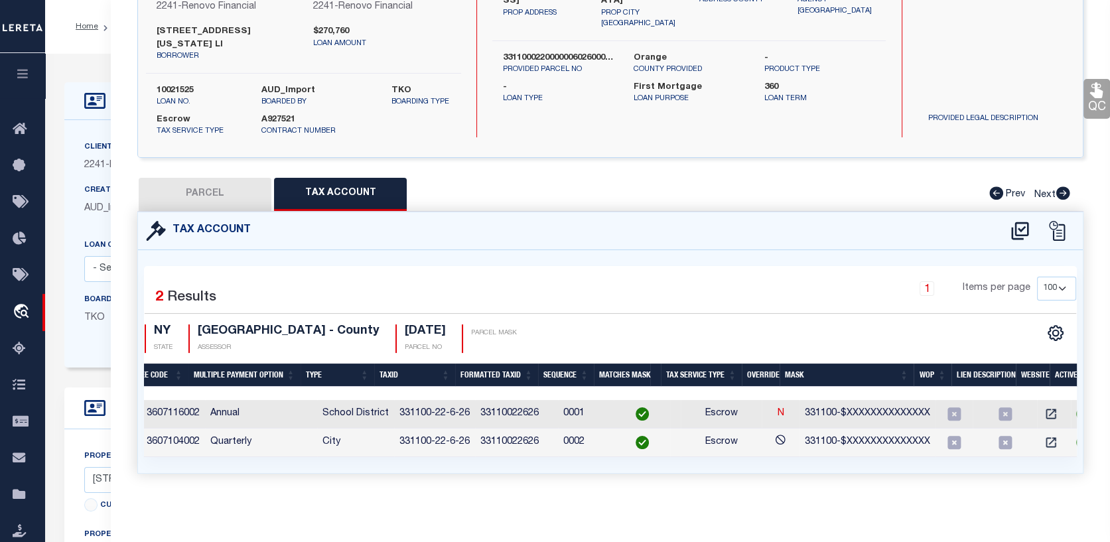
checkbox input "false"
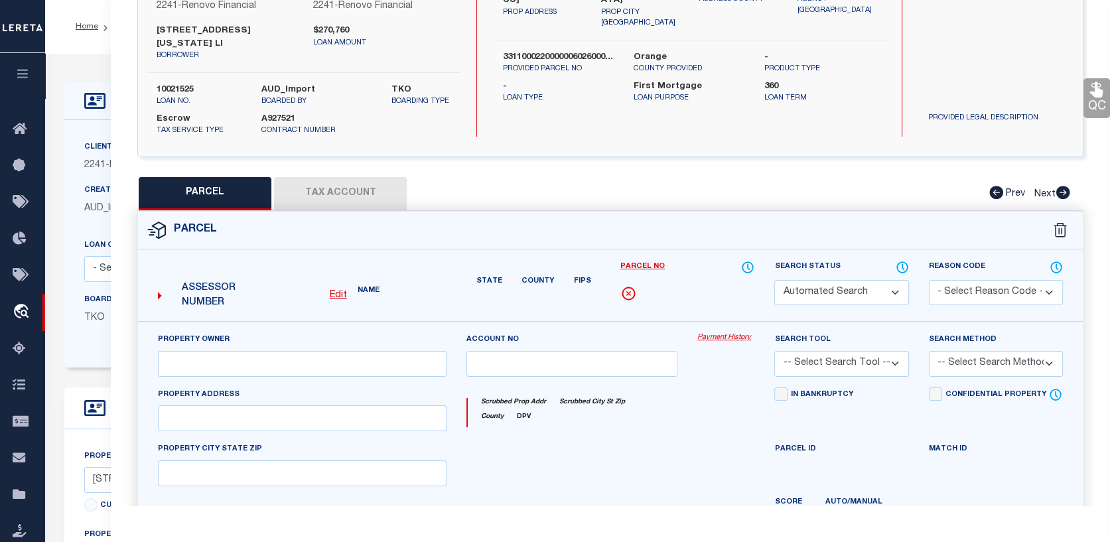
select select "CP"
type input "282 First Street LLC"
select select "AGW"
select select "ADD"
type input "282 First St"
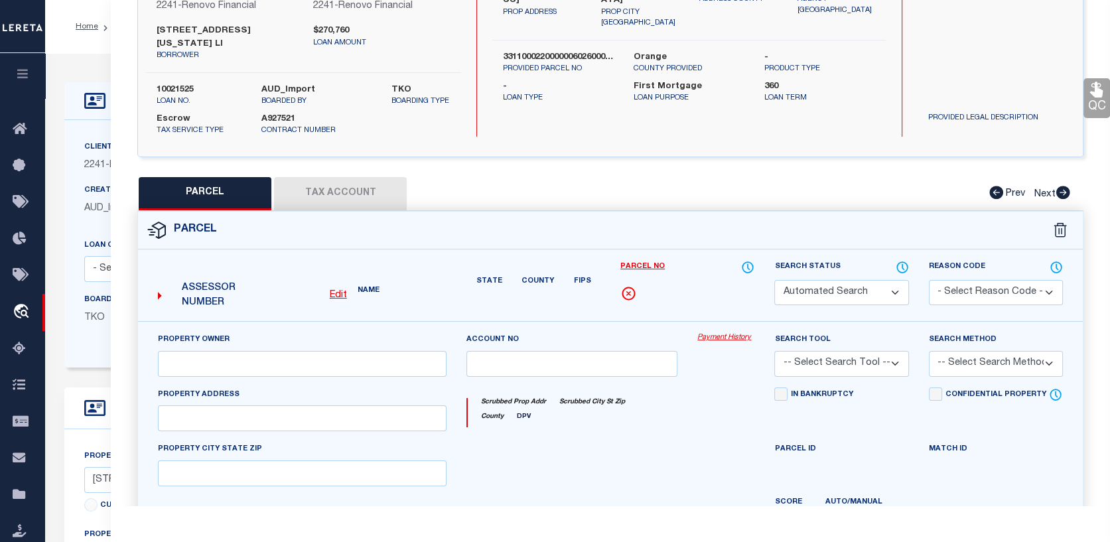
type input "NEWBURGH, NY 12550"
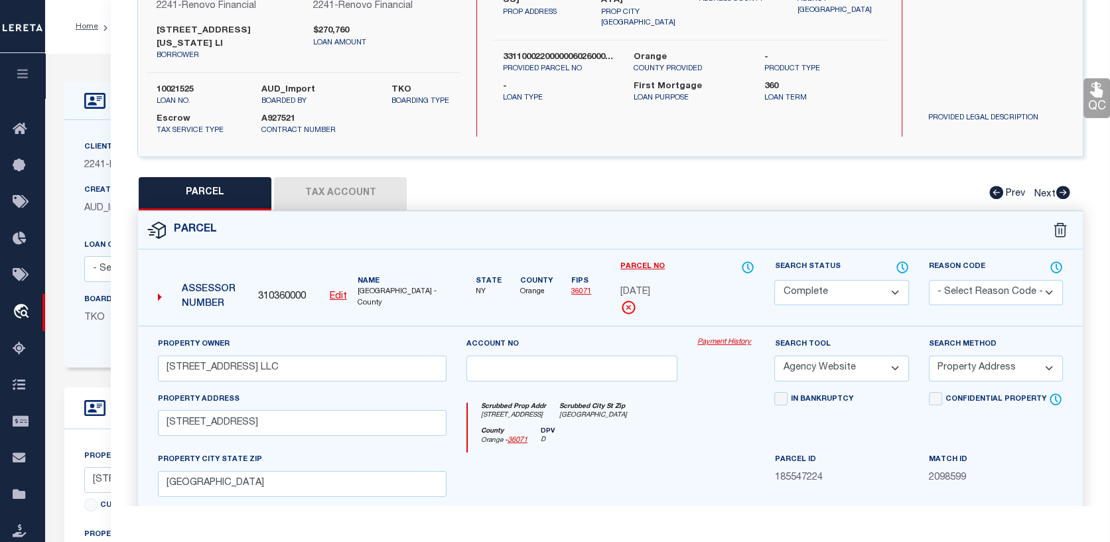
click at [735, 341] on link "Payment History" at bounding box center [725, 342] width 57 height 11
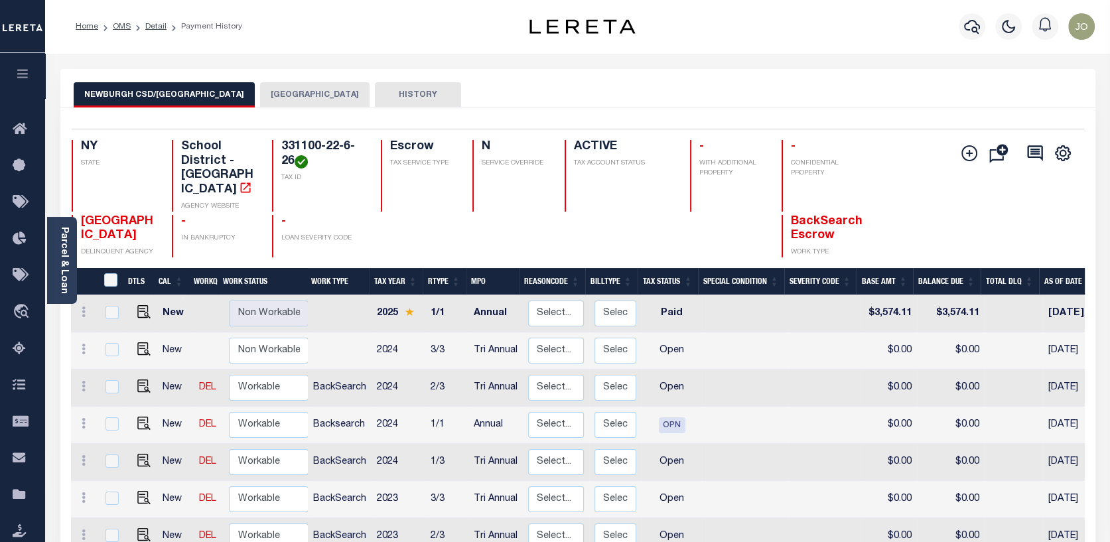
click at [278, 90] on button "NEWBURGH CITY" at bounding box center [314, 94] width 109 height 25
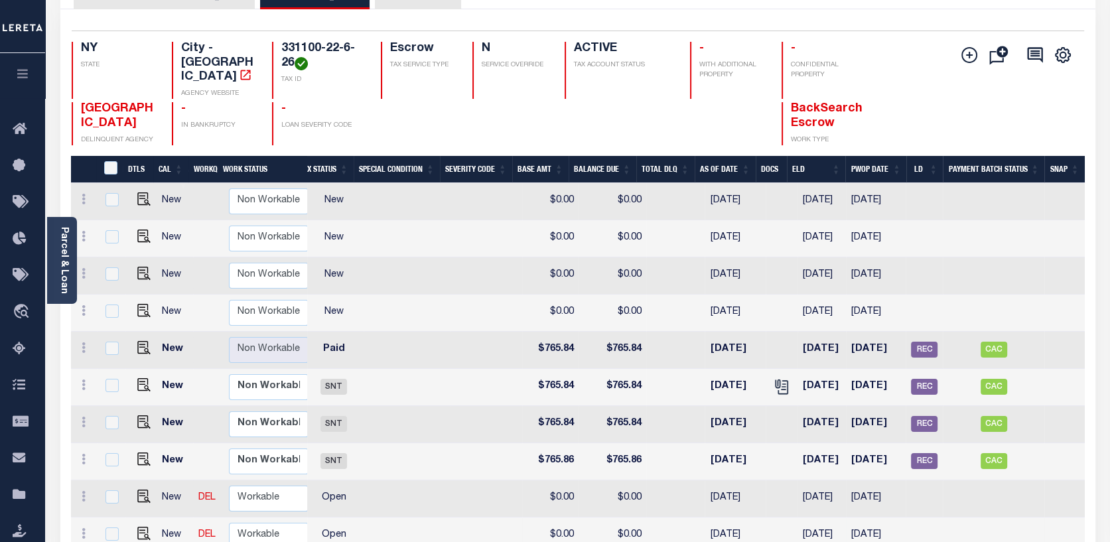
scroll to position [38, 0]
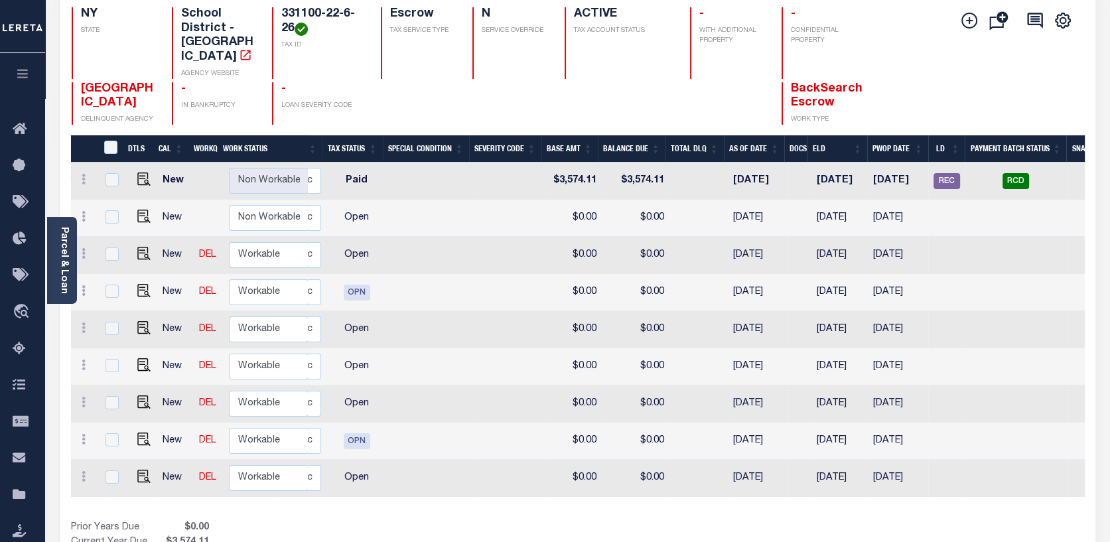
scroll to position [0, 337]
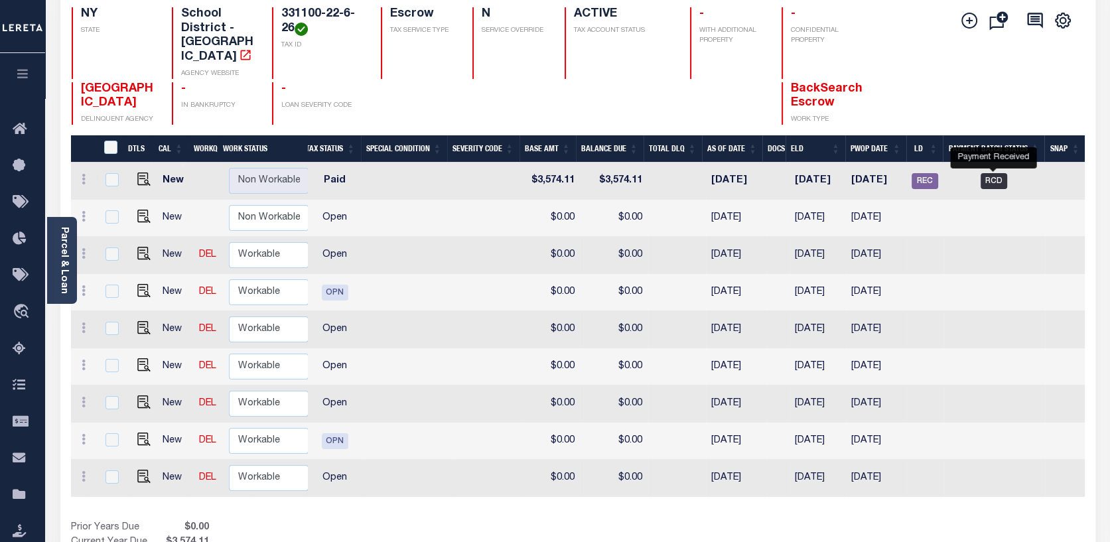
click at [996, 173] on span "RCD" at bounding box center [994, 181] width 27 height 16
checkbox input "true"
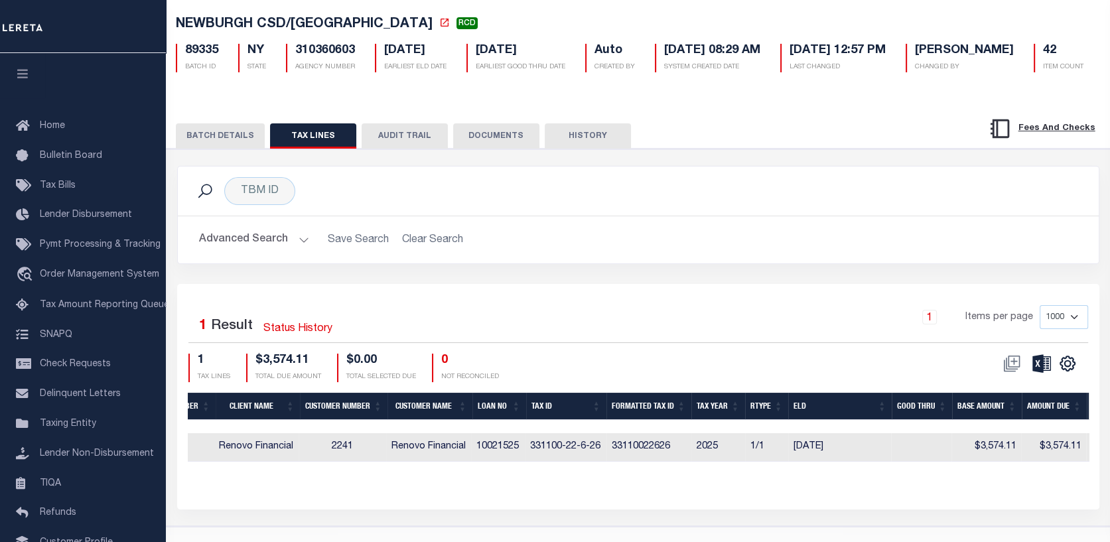
scroll to position [0, 516]
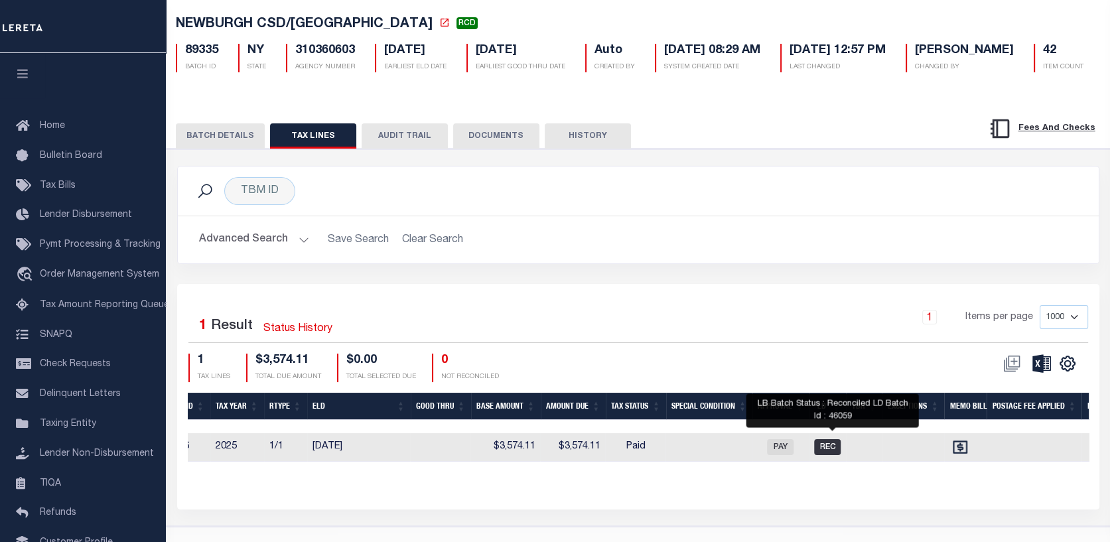
click at [841, 445] on span "REC" at bounding box center [827, 447] width 27 height 16
checkbox input "true"
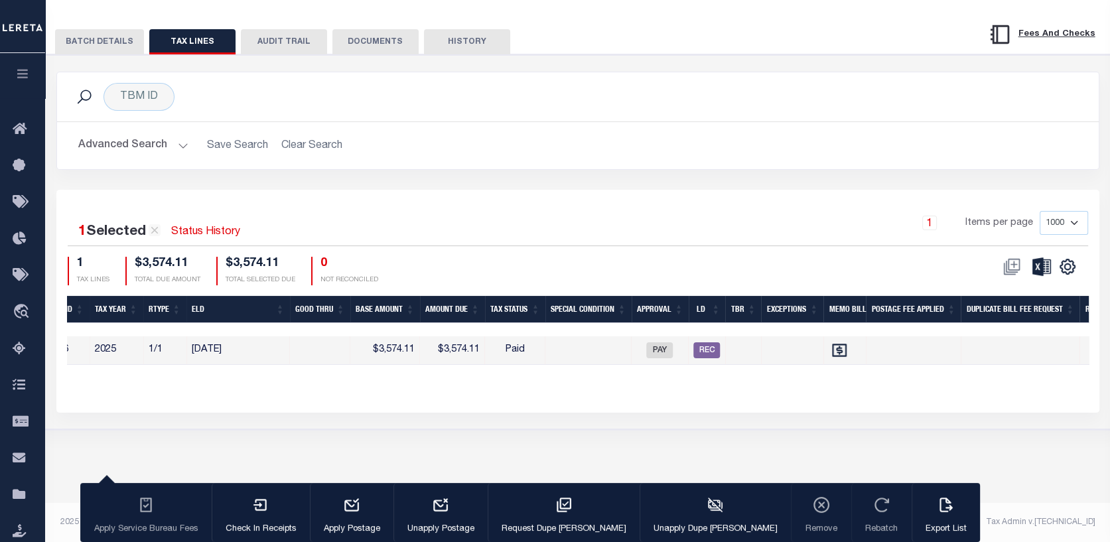
click at [104, 32] on button "BATCH DETAILS" at bounding box center [99, 41] width 89 height 25
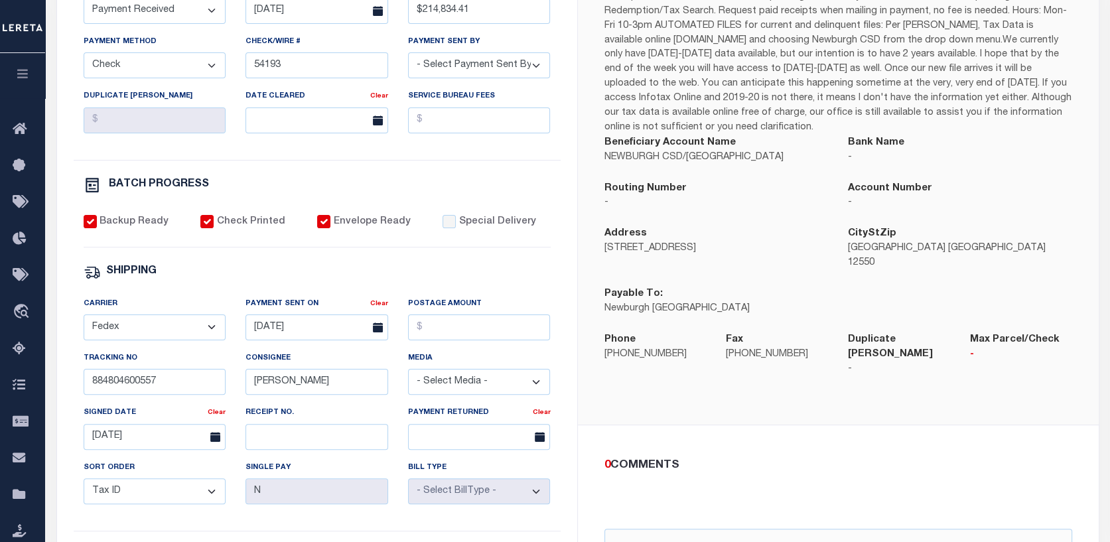
scroll to position [314, 0]
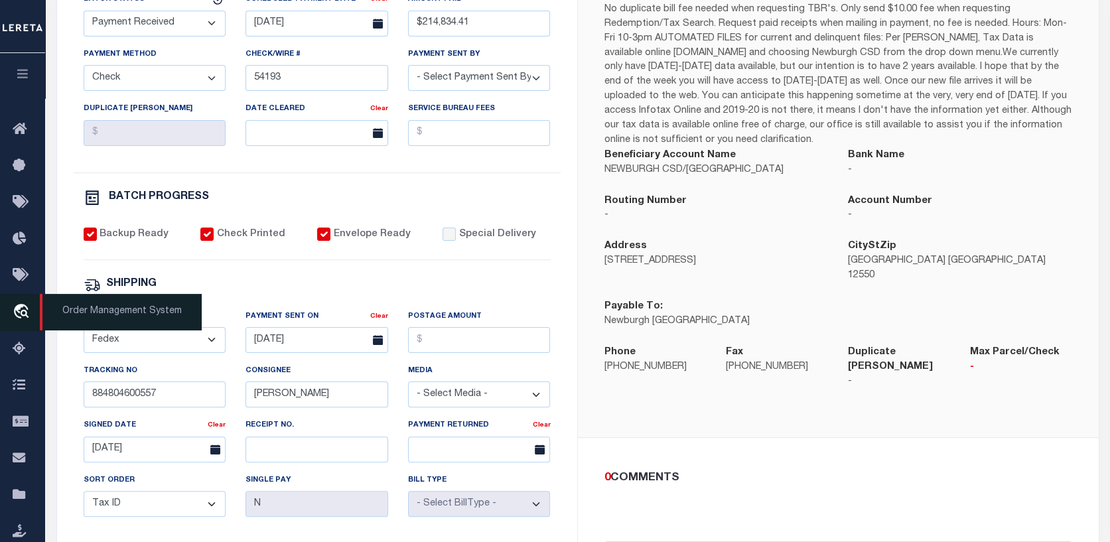
click at [25, 315] on icon "travel_explore" at bounding box center [23, 312] width 21 height 17
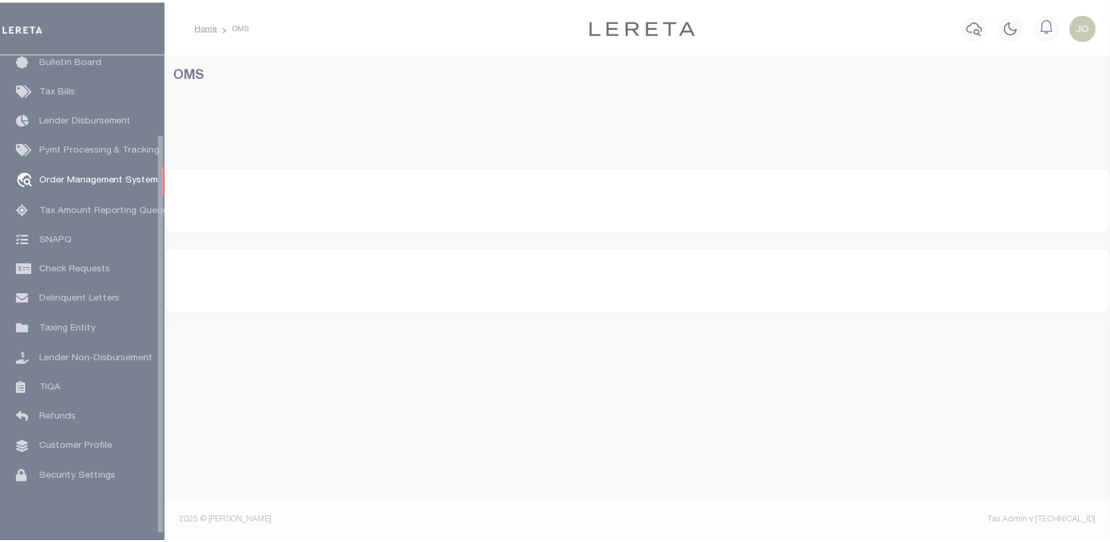
scroll to position [96, 0]
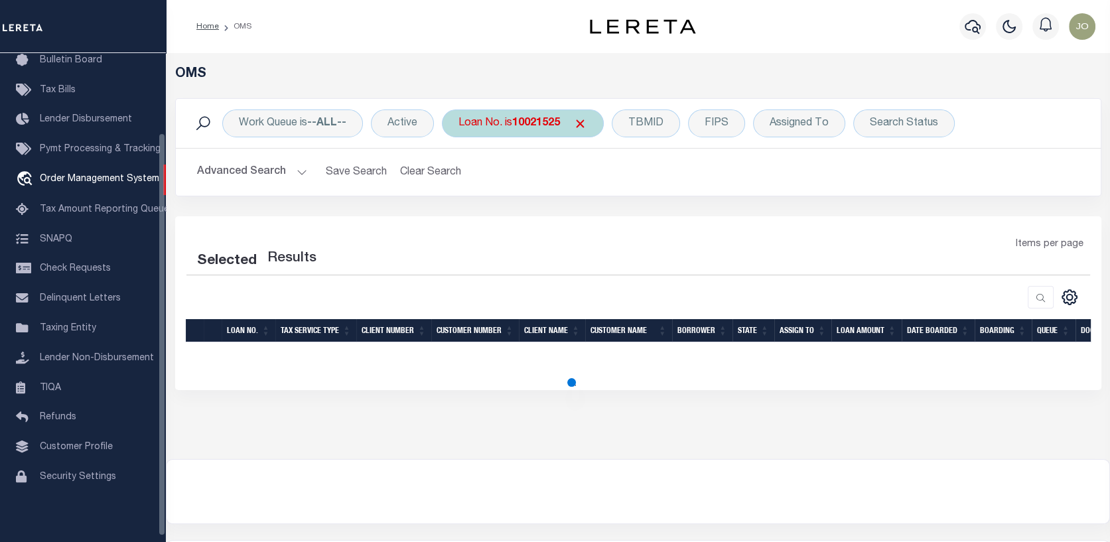
select select "200"
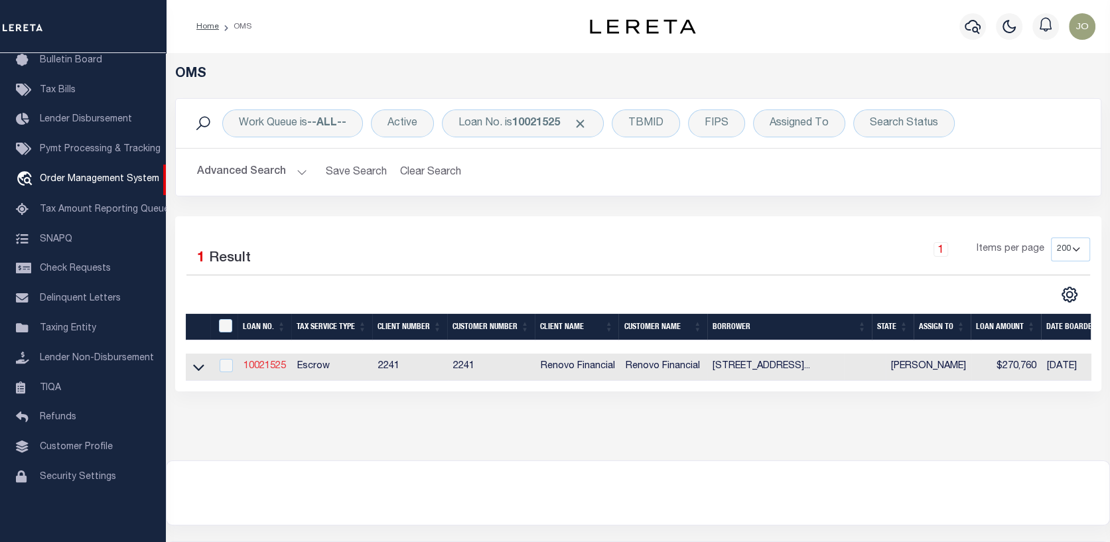
click at [263, 368] on link "10021525" at bounding box center [265, 366] width 42 height 9
type input "10021525"
type input "[STREET_ADDRESS][US_STATE] LI"
select select
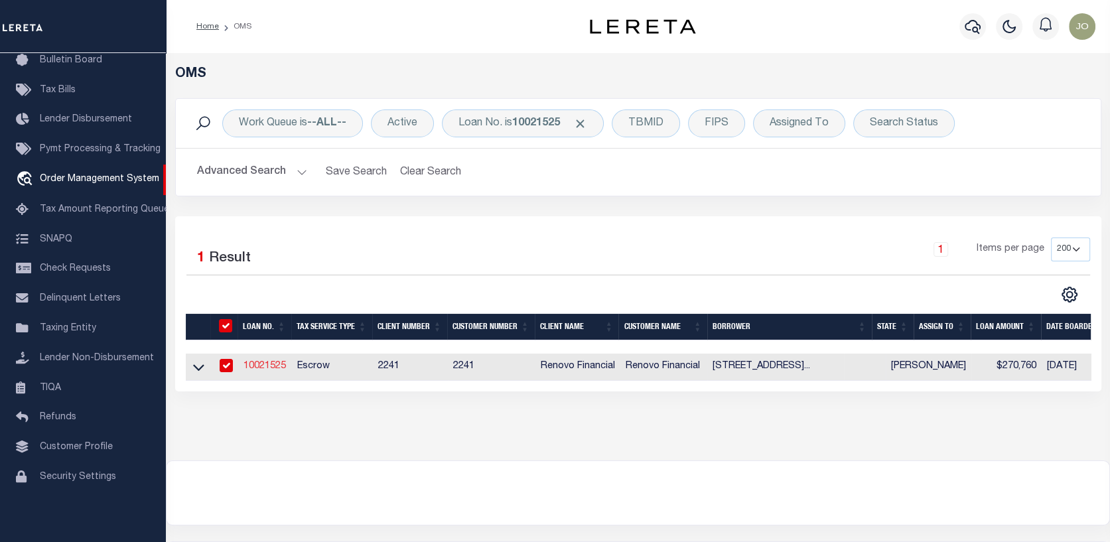
type input "[STREET_ADDRESS][PERSON_NAME]"
type input "MONROE NY 10950"
select select "10"
select select "Escrow"
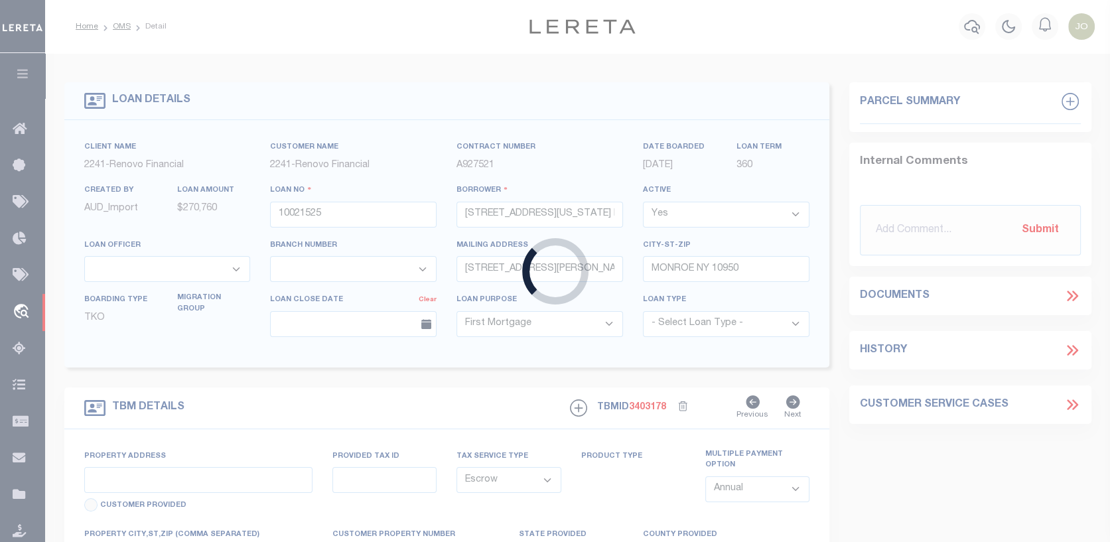
select select "25067"
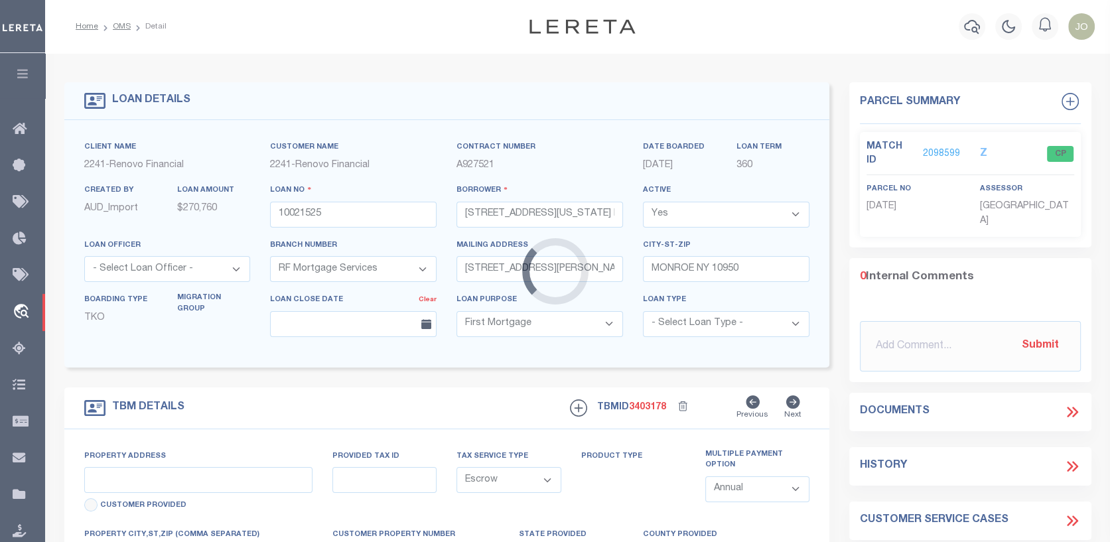
type input "[STREET_ADDRESS]"
type input "33110002200000060260000000"
select select
type input "[GEOGRAPHIC_DATA]"
type input "a0kUS000007el94"
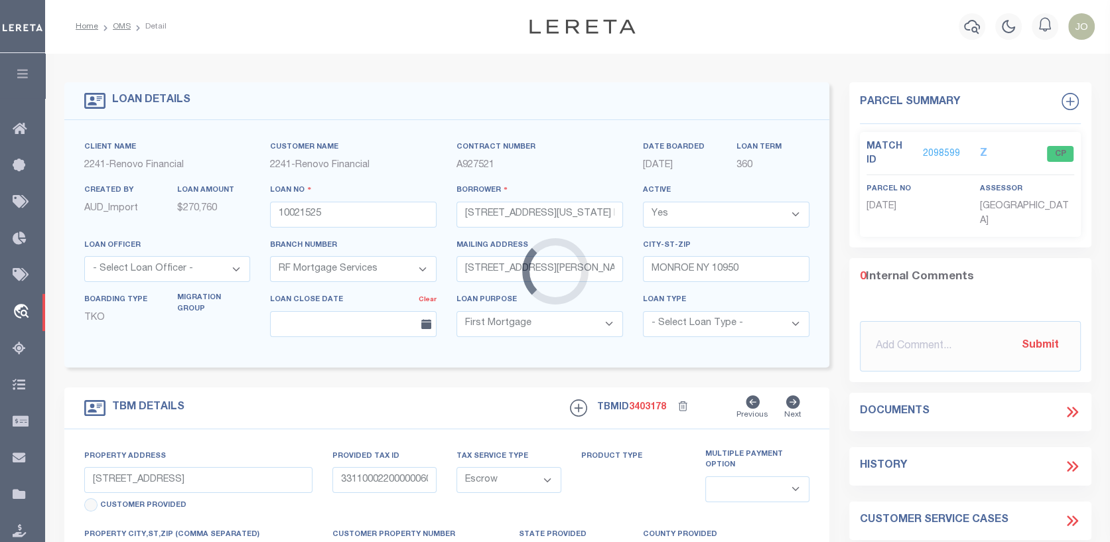
select select
type textarea "Liability Limited to Customer Provided Parcel"
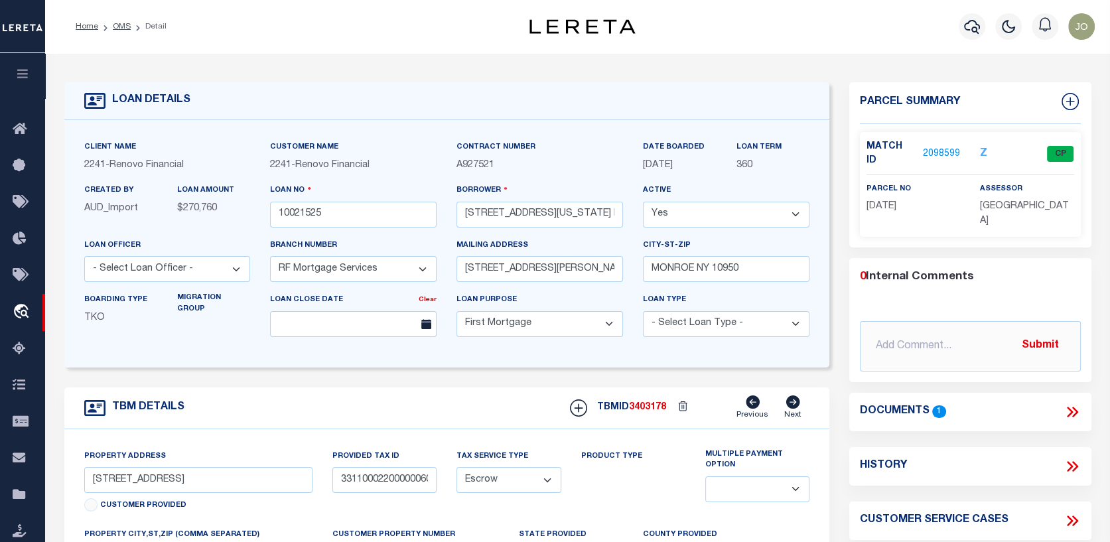
click at [950, 147] on link "2098599" at bounding box center [941, 154] width 37 height 14
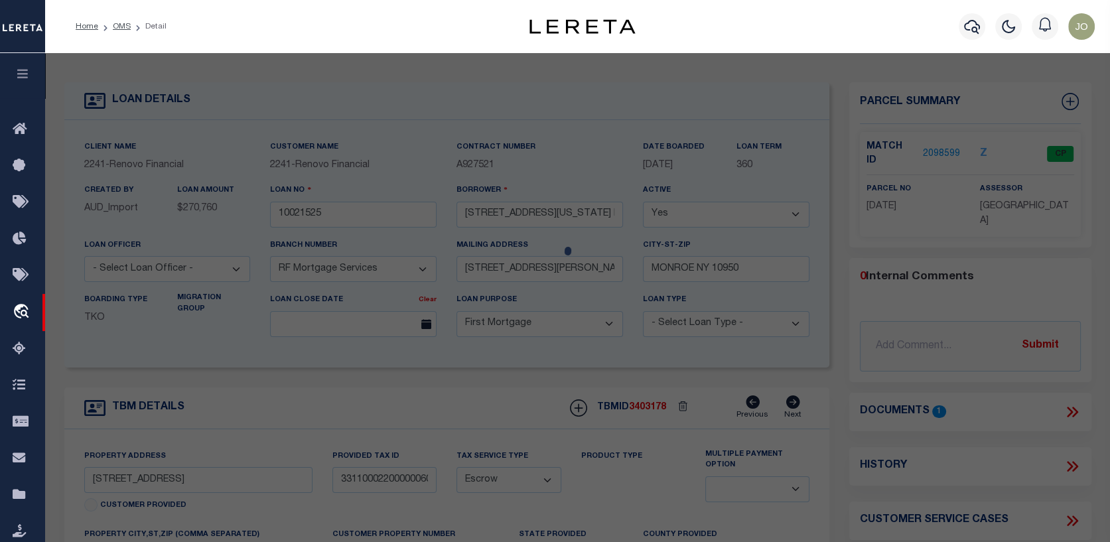
checkbox input "false"
select select "CP"
type input "282 First Street LLC"
select select "AGW"
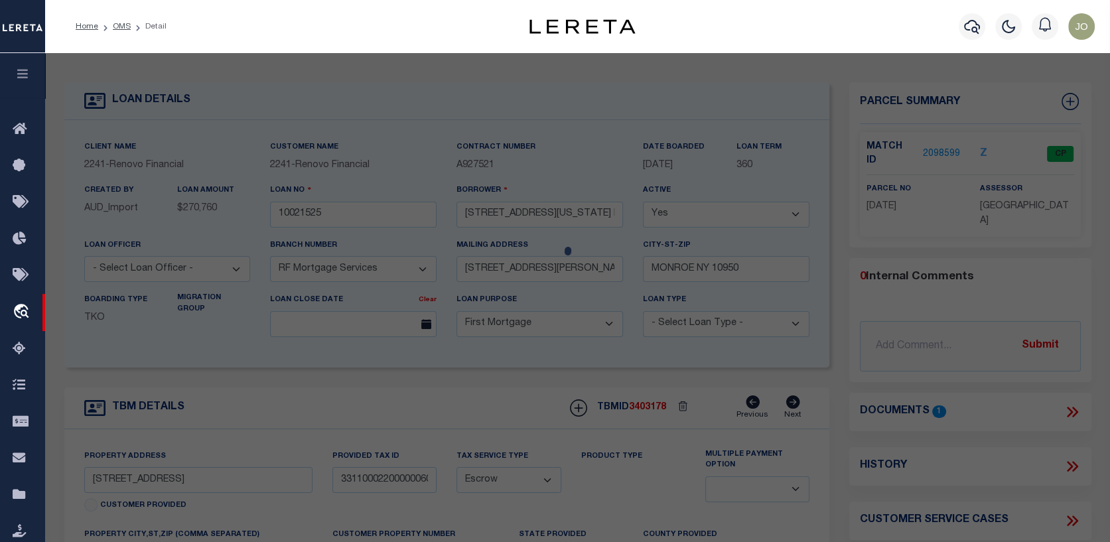
select select "ADD"
type input "282 First St"
type input "[GEOGRAPHIC_DATA]"
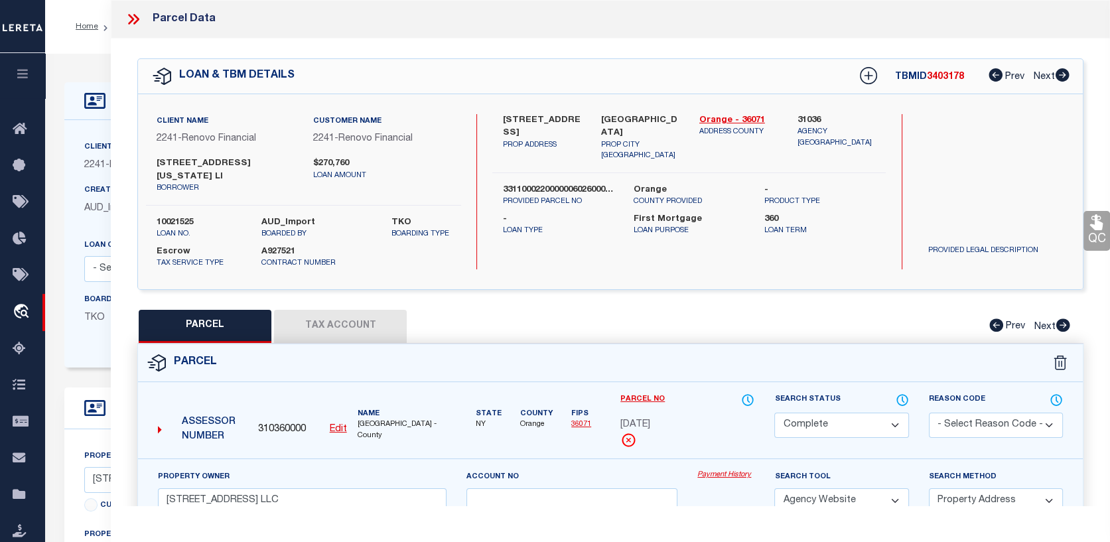
click at [340, 324] on button "Tax Account" at bounding box center [340, 326] width 133 height 33
select select "100"
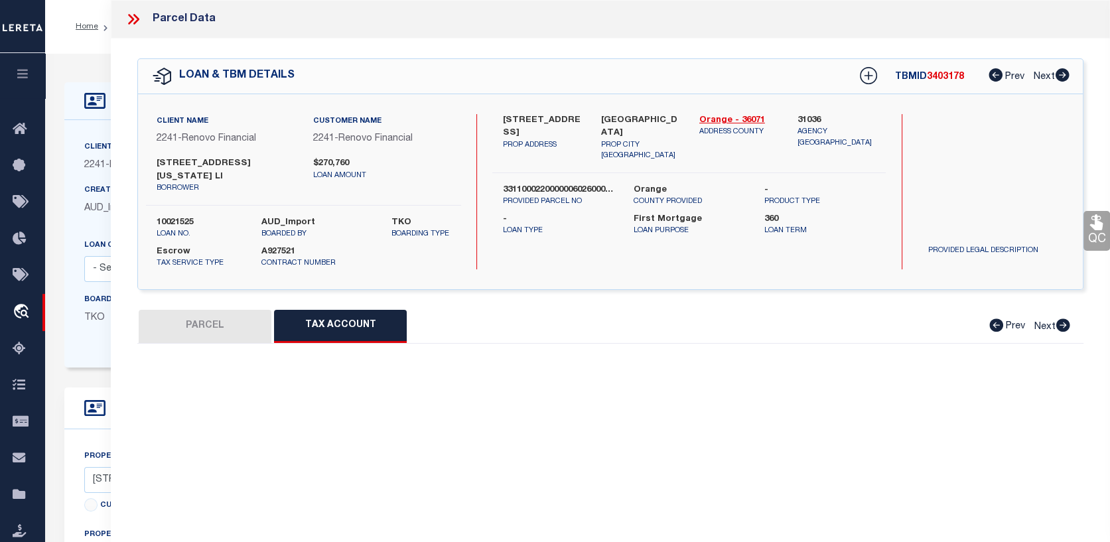
select select "100"
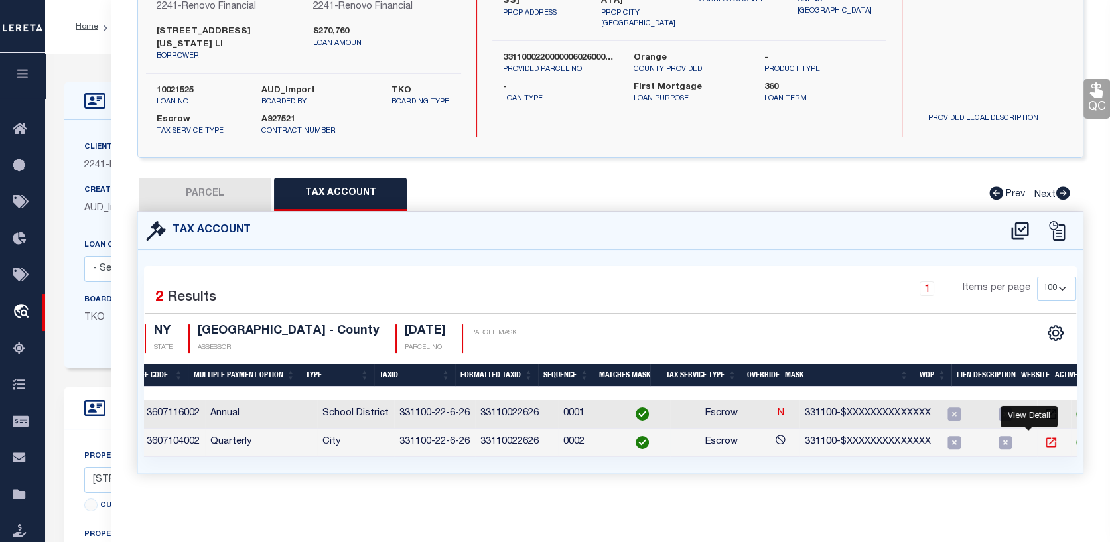
click at [1044, 445] on icon "" at bounding box center [1050, 442] width 13 height 13
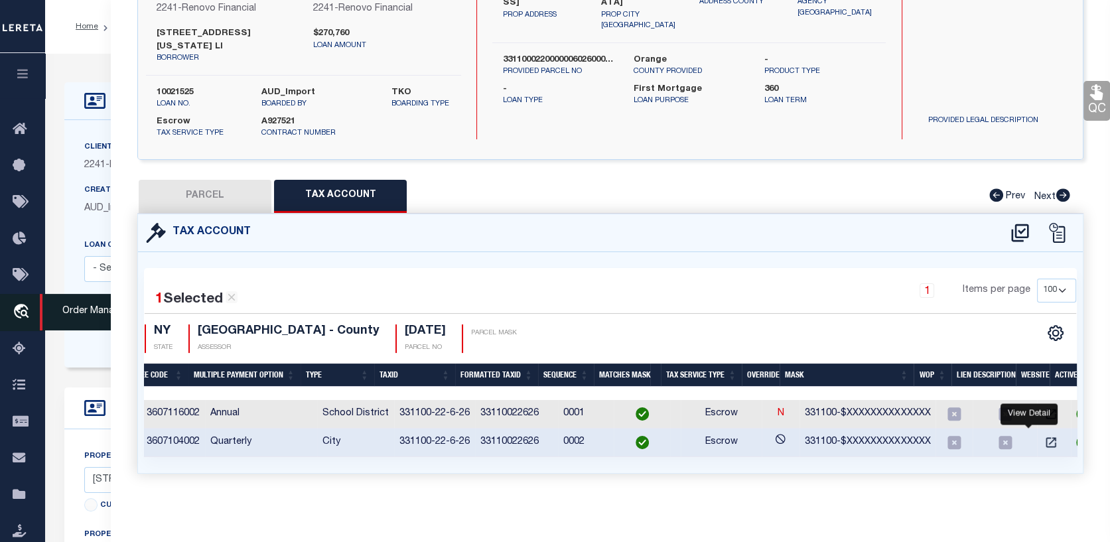
click at [24, 307] on icon "travel_explore" at bounding box center [23, 312] width 21 height 17
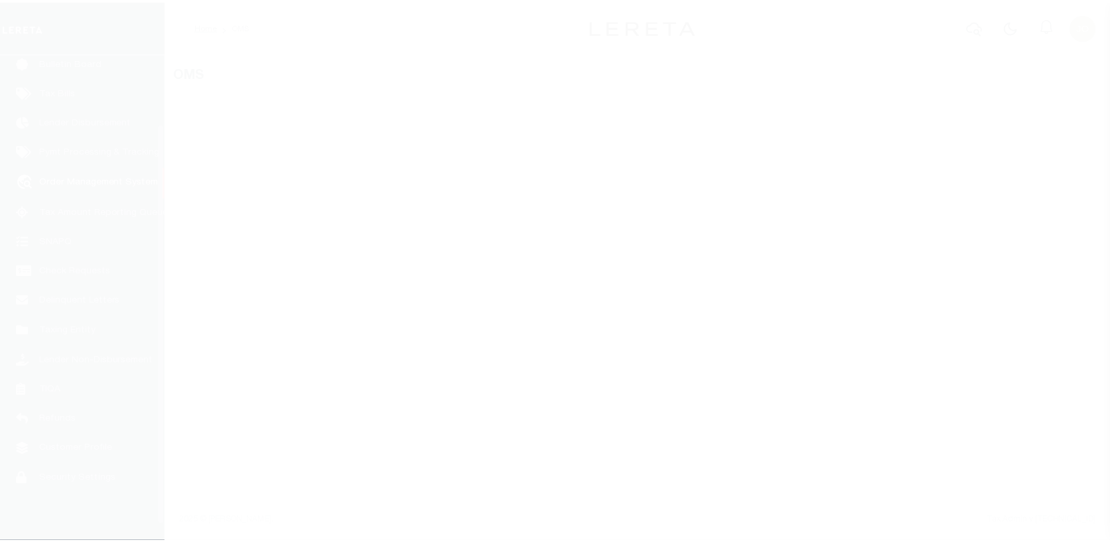
scroll to position [96, 0]
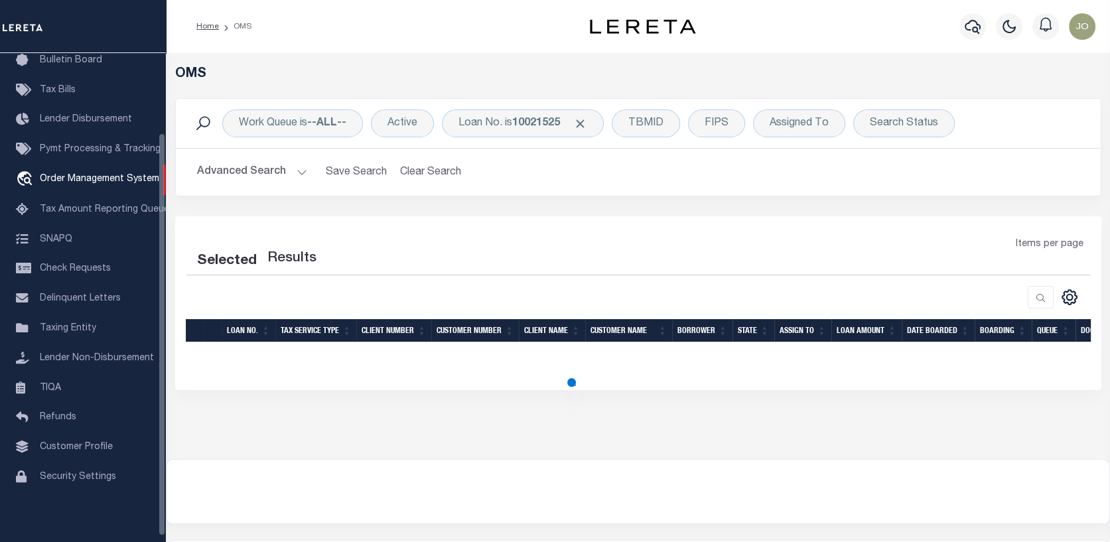
select select "200"
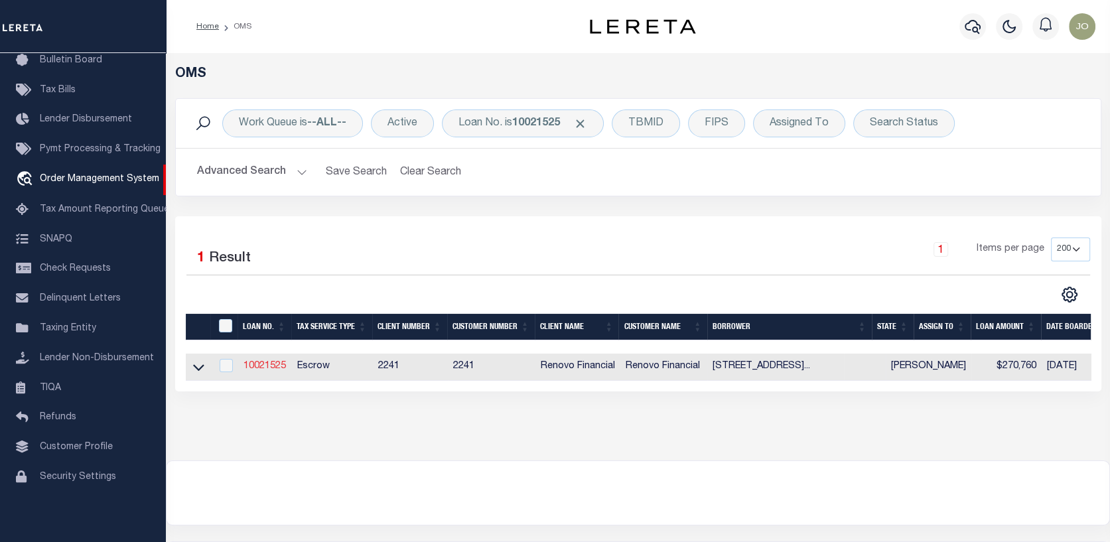
click at [269, 368] on link "10021525" at bounding box center [265, 366] width 42 height 9
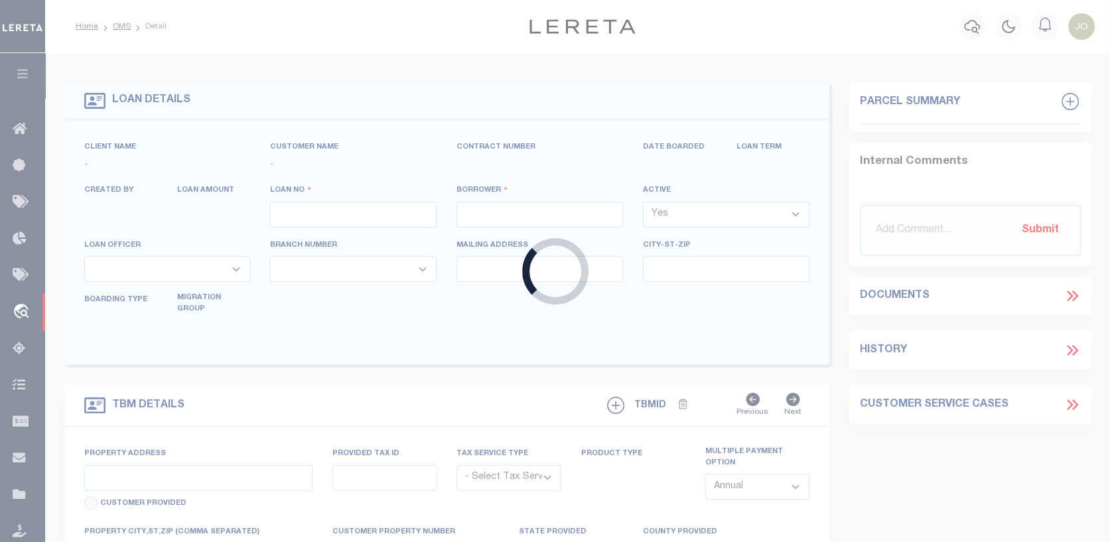
type input "10021525"
type input "[STREET_ADDRESS][US_STATE] LI"
select select
type input "[STREET_ADDRESS][PERSON_NAME]"
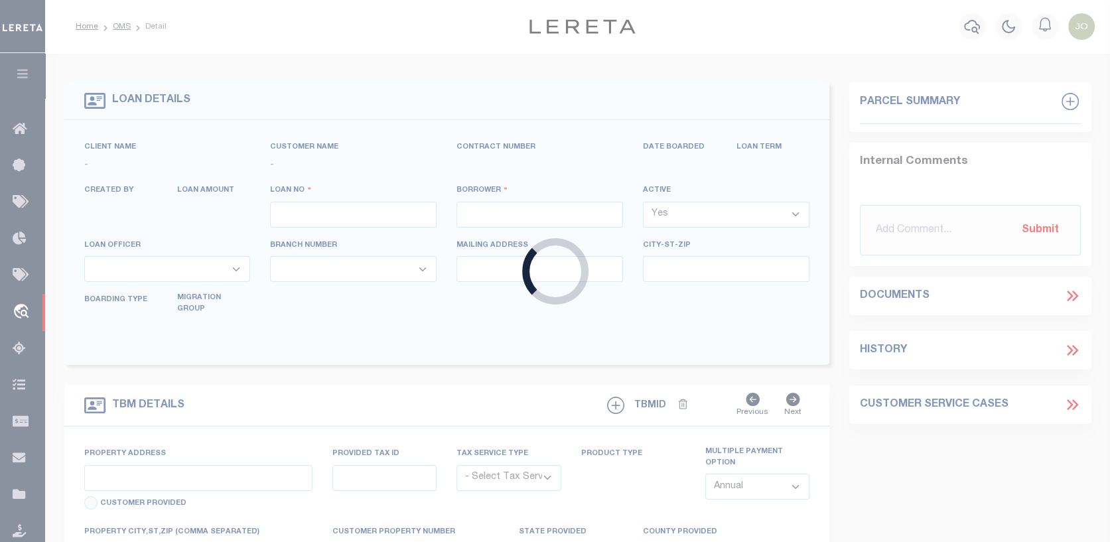
type input "MONROE NY 10950"
select select "10"
select select "Escrow"
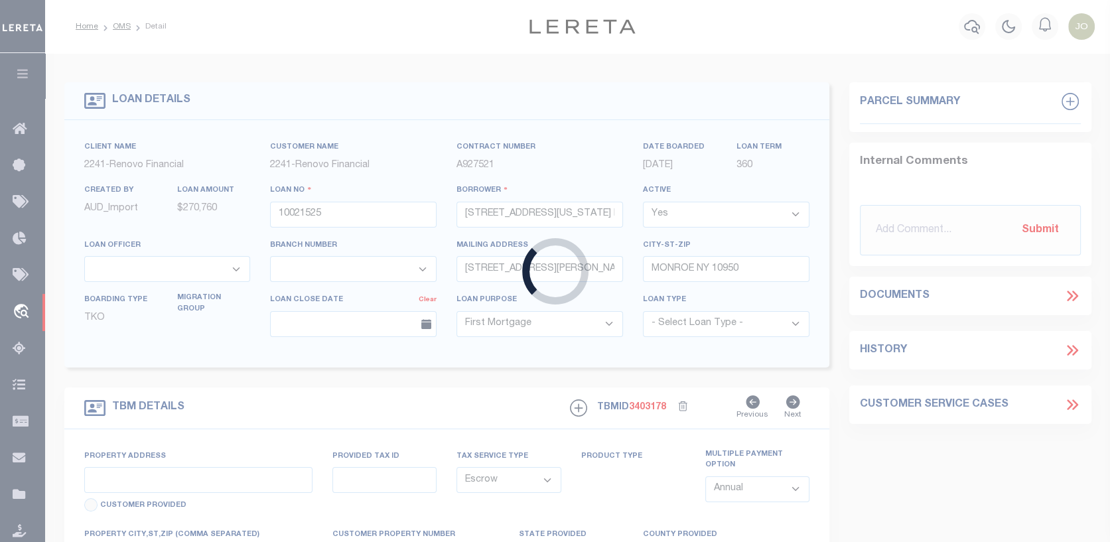
select select "25067"
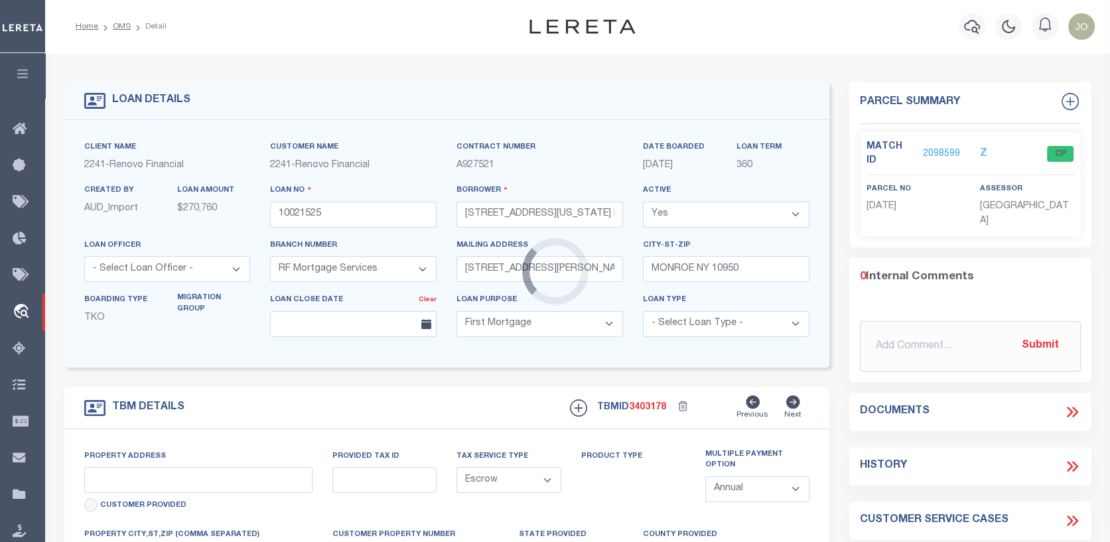
type input "[STREET_ADDRESS]"
type input "33110002200000060260000000"
select select
type input "[GEOGRAPHIC_DATA]"
type input "a0kUS000007el94"
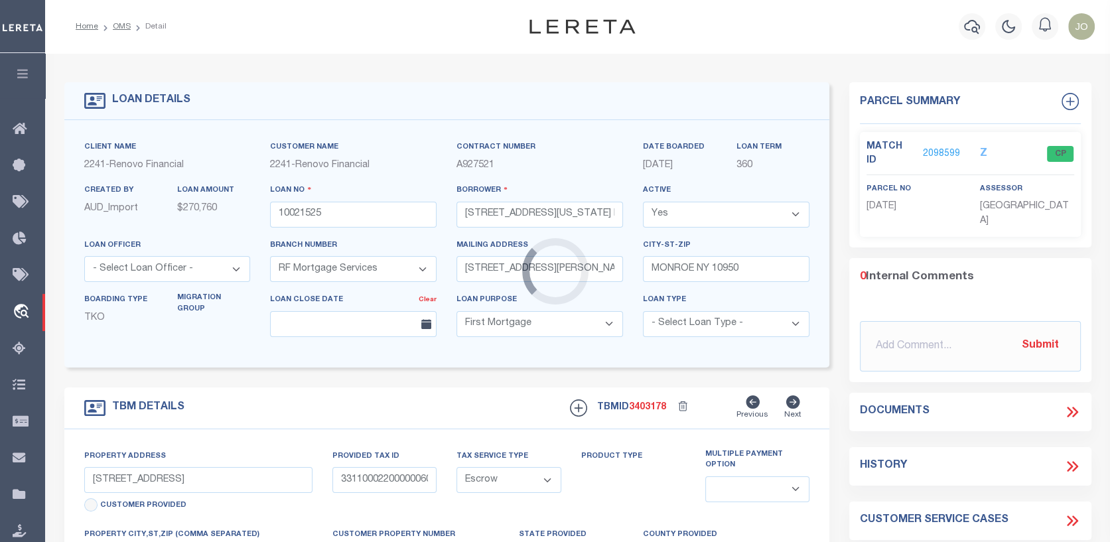
select select
type textarea "Liability Limited to Customer Provided Parcel"
